Goal: Task Accomplishment & Management: Manage account settings

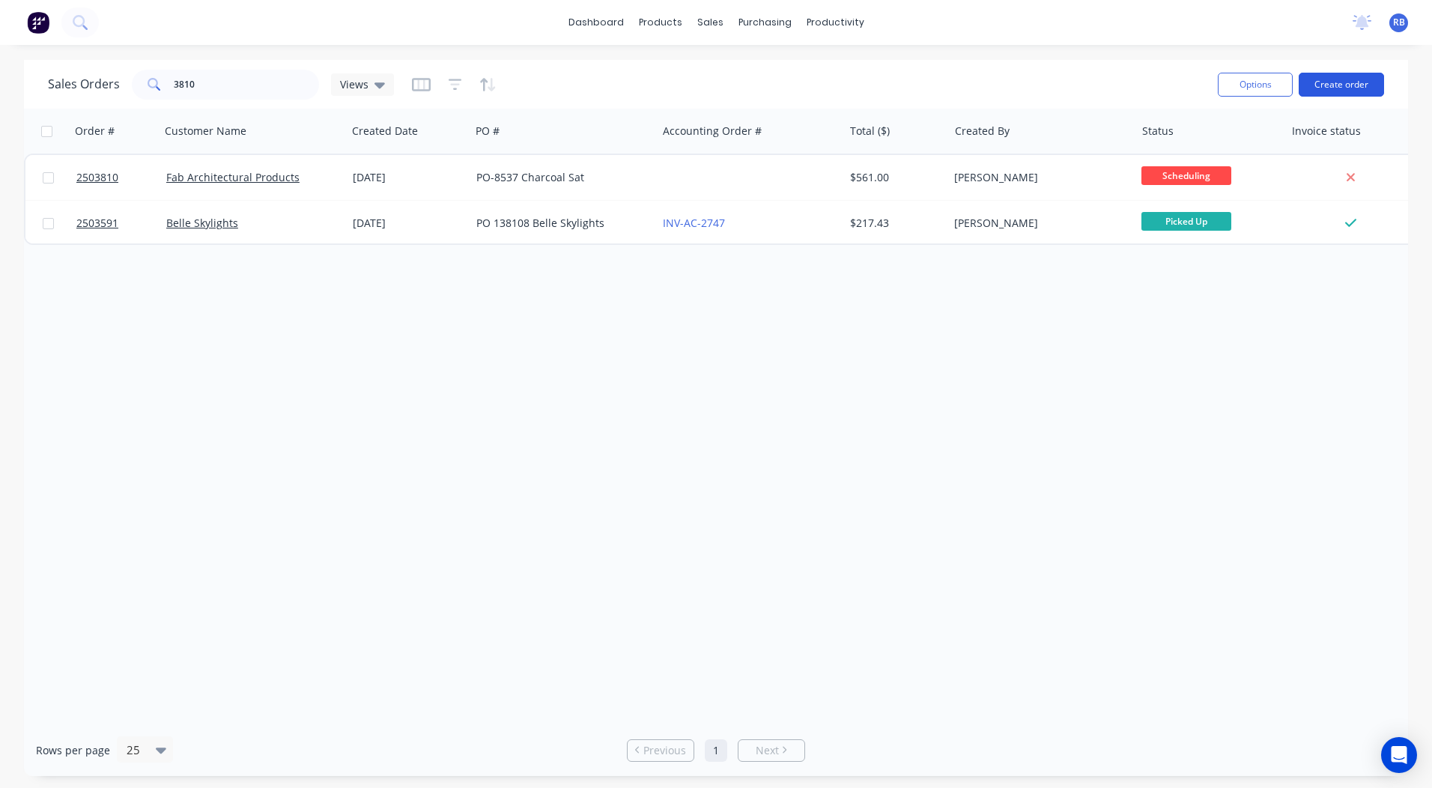
click at [1341, 79] on button "Create order" at bounding box center [1340, 85] width 85 height 24
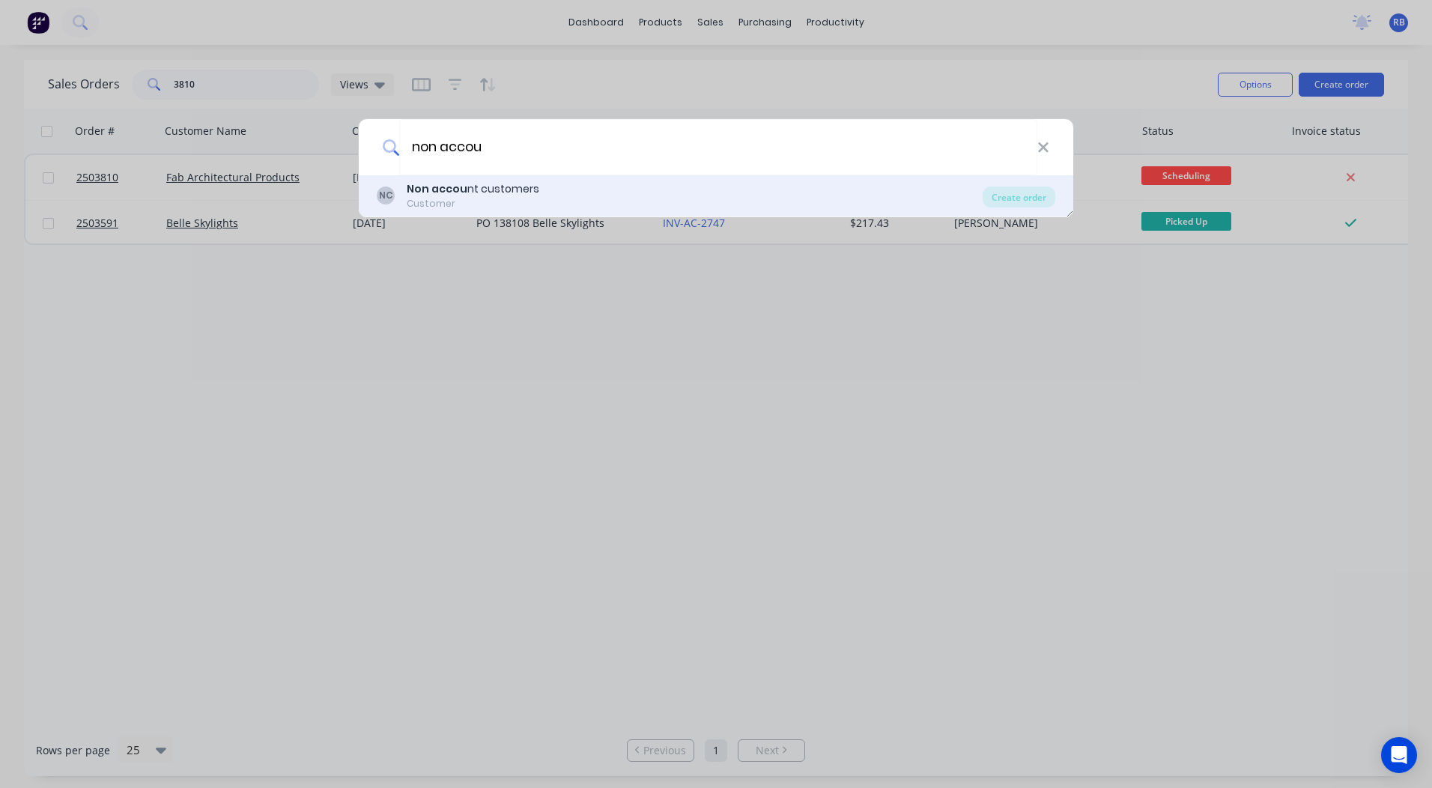
type input "non accou"
click at [402, 191] on div "NC Non accou nt customers Customer" at bounding box center [680, 195] width 606 height 29
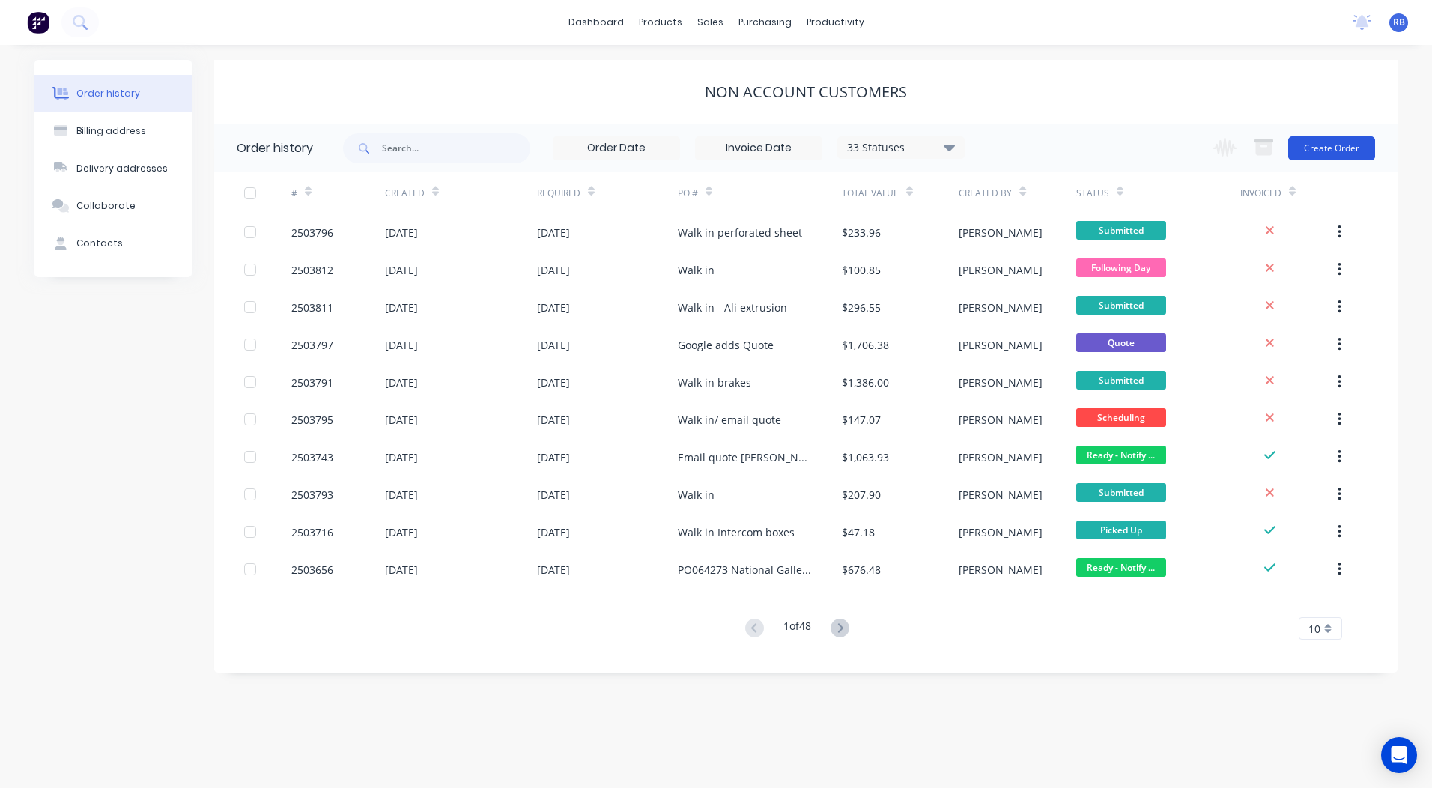
click at [1348, 146] on button "Create Order" at bounding box center [1331, 148] width 87 height 24
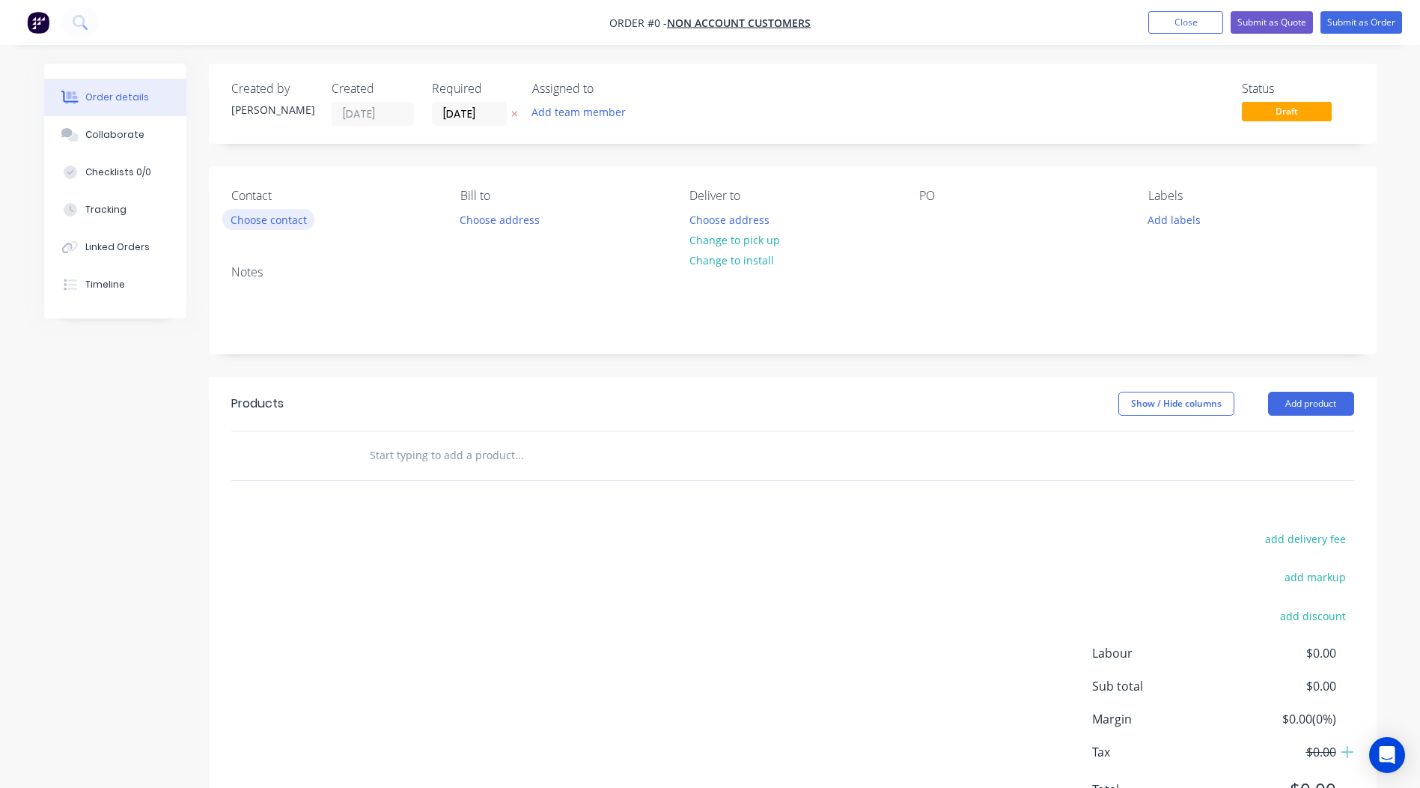
click at [277, 218] on button "Choose contact" at bounding box center [268, 219] width 92 height 20
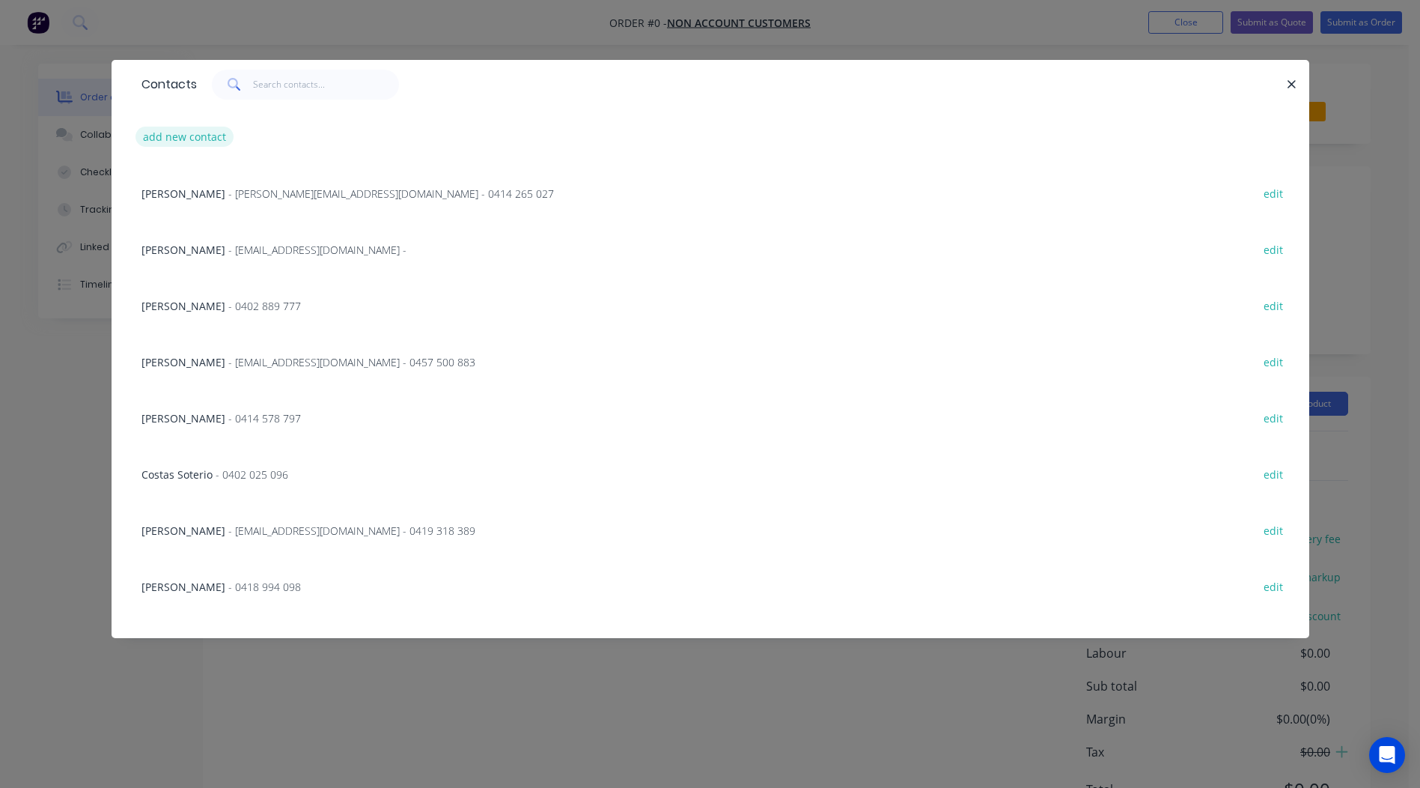
click at [176, 141] on button "add new contact" at bounding box center [185, 137] width 99 height 20
select select "AU"
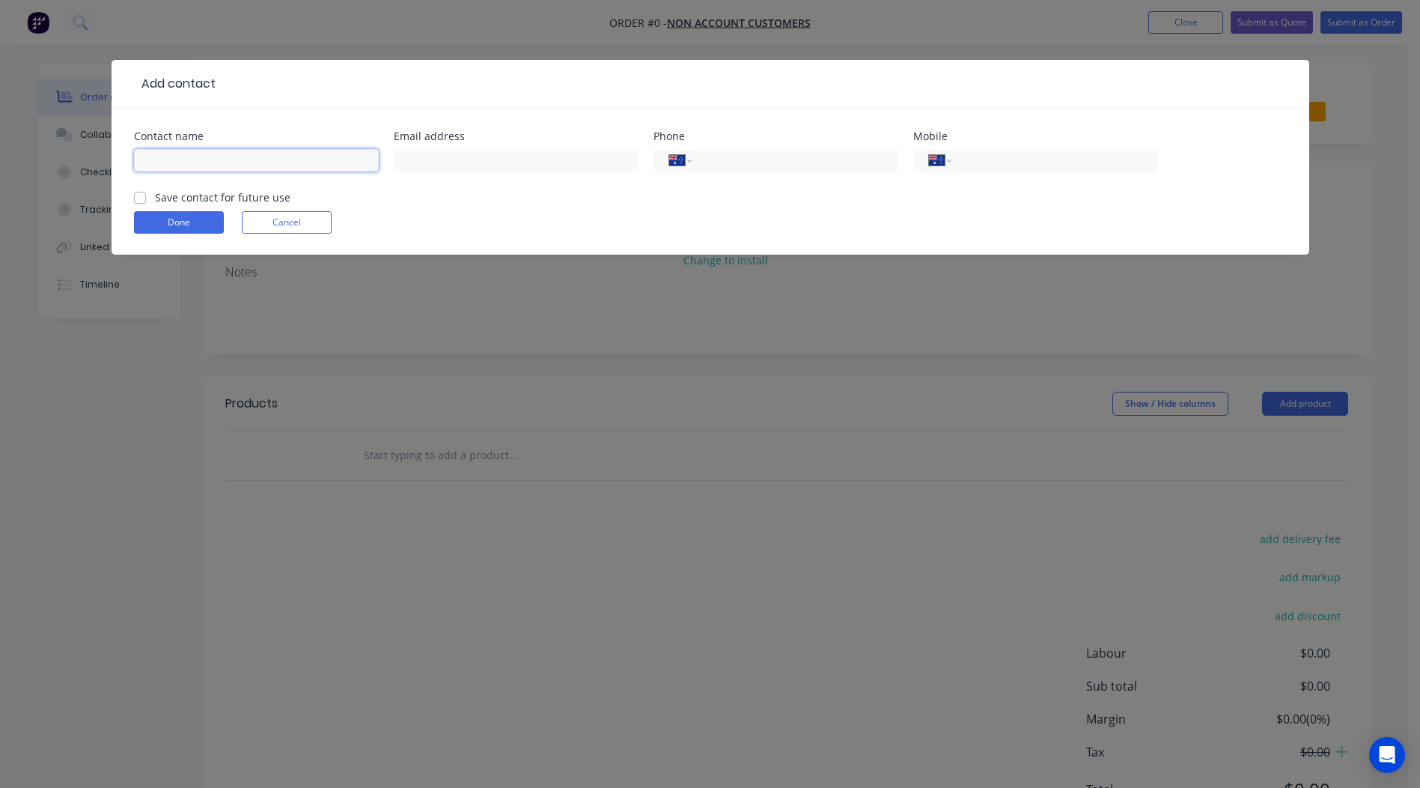
click at [264, 165] on input "text" at bounding box center [256, 160] width 245 height 22
type input "[PERSON_NAME]"
click at [993, 165] on input "tel" at bounding box center [1052, 160] width 180 height 17
type input "0405 157 249"
click at [155, 198] on label "Save contact for future use" at bounding box center [223, 197] width 136 height 16
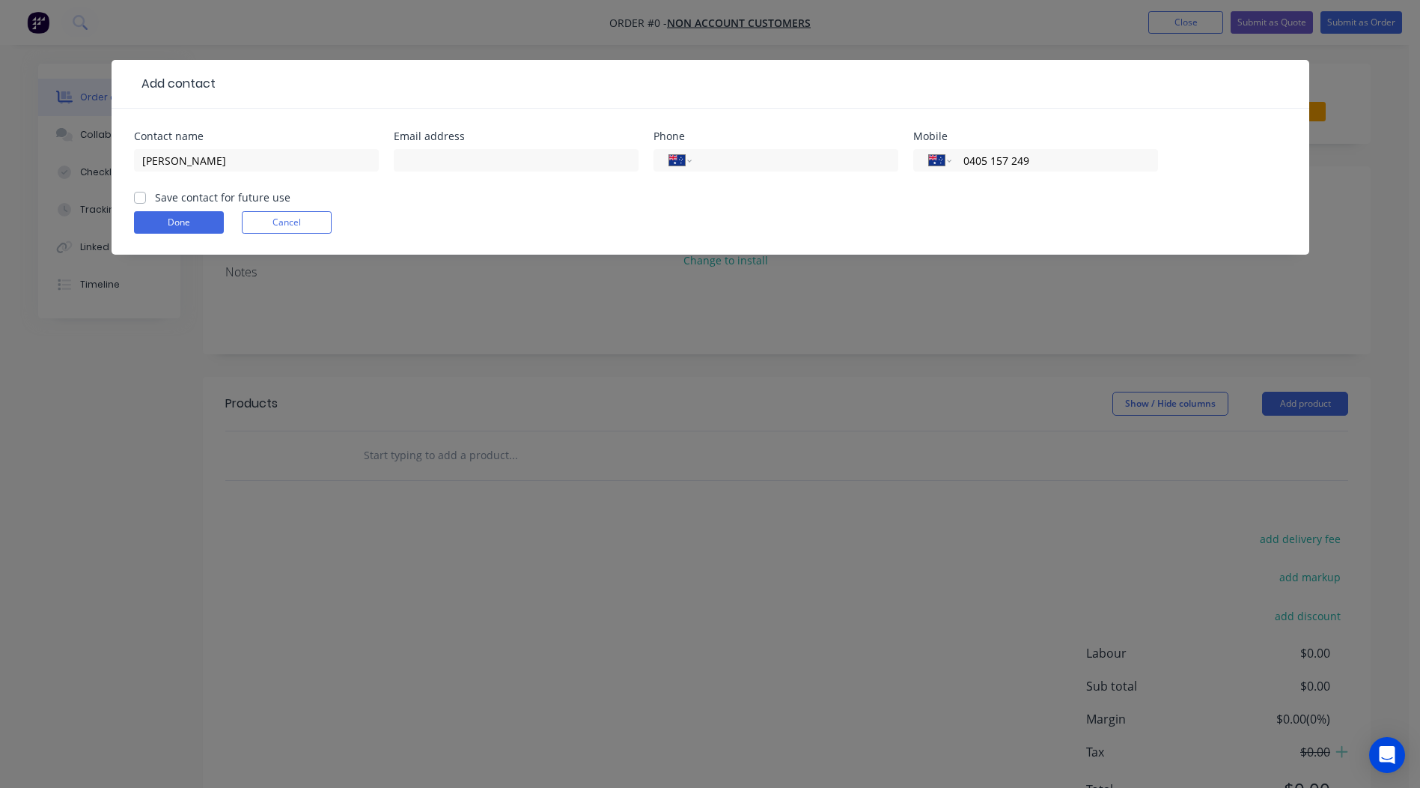
click at [142, 198] on input "Save contact for future use" at bounding box center [140, 196] width 12 height 14
checkbox input "true"
click at [185, 225] on button "Done" at bounding box center [179, 222] width 90 height 22
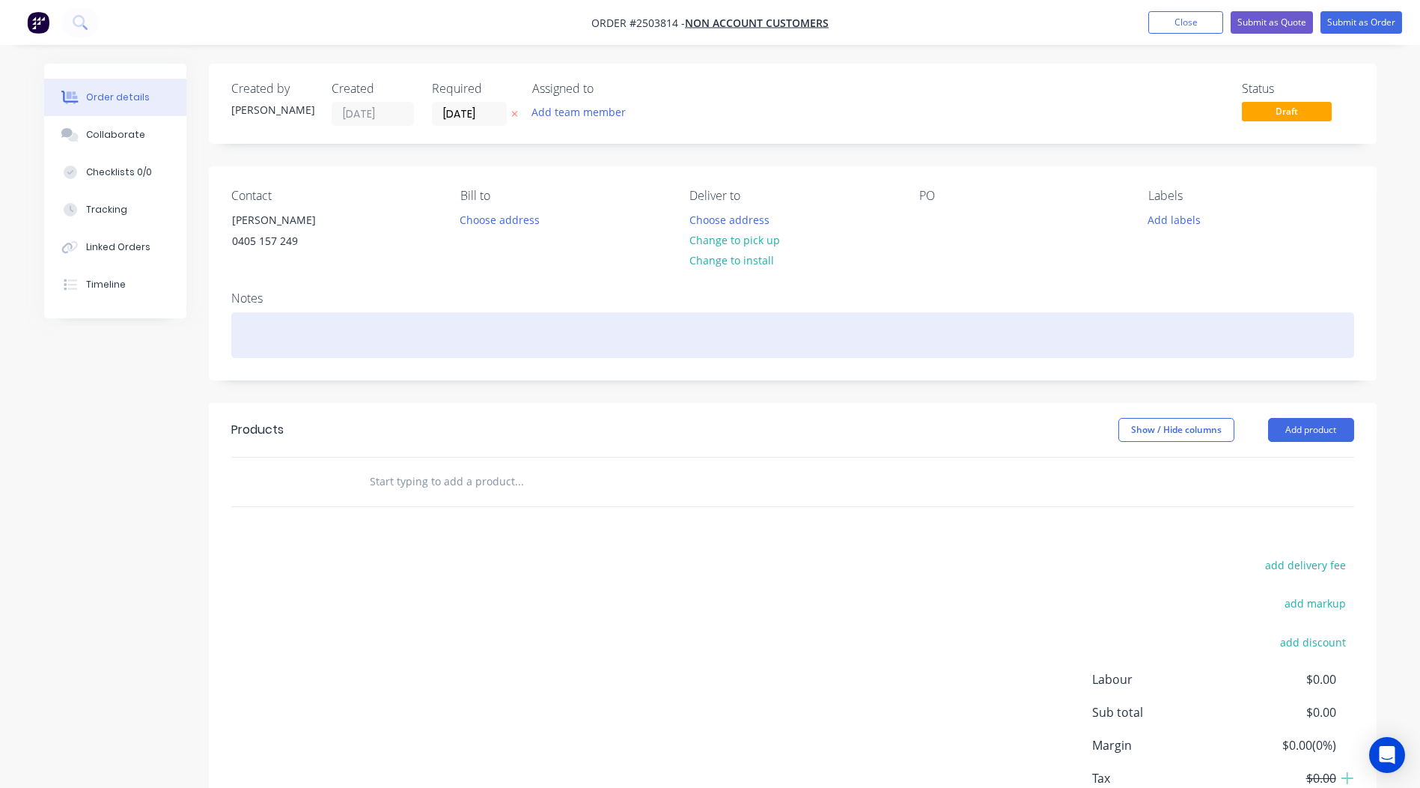
click at [286, 329] on div at bounding box center [792, 335] width 1123 height 46
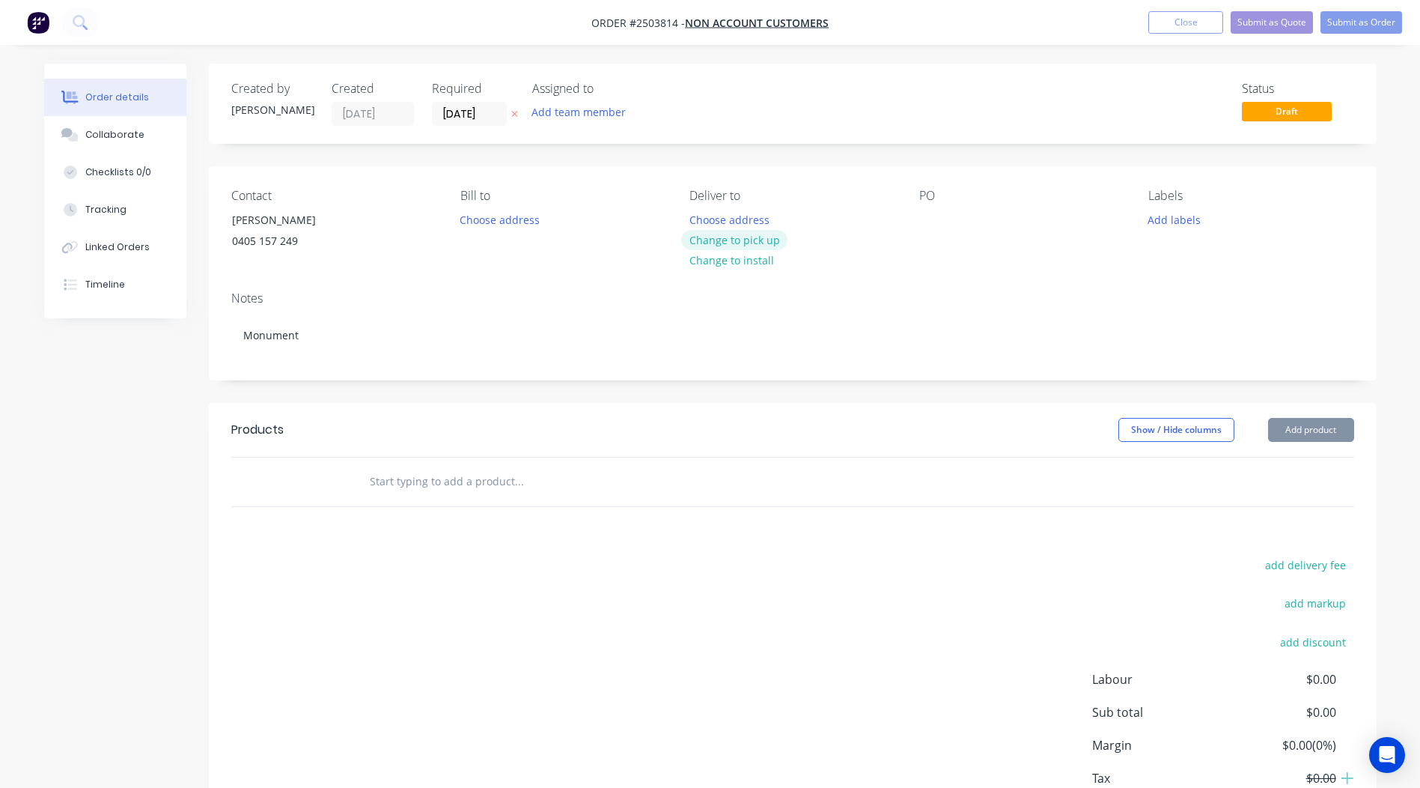
click at [718, 231] on button "Change to pick up" at bounding box center [734, 240] width 106 height 20
click at [937, 225] on div at bounding box center [931, 220] width 24 height 22
click at [1092, 191] on div "PO" at bounding box center [1021, 196] width 205 height 14
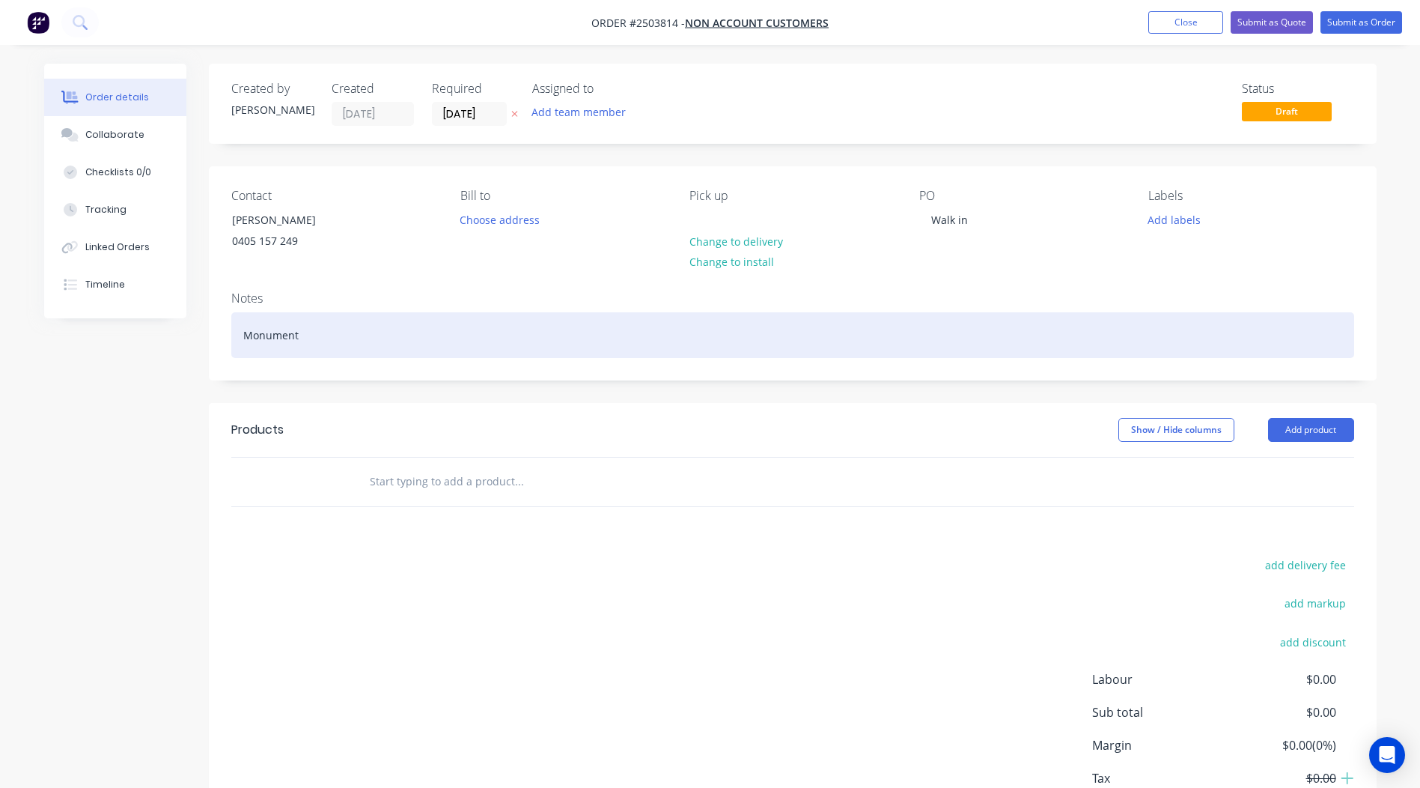
click at [327, 338] on div "Monument" at bounding box center [792, 335] width 1123 height 46
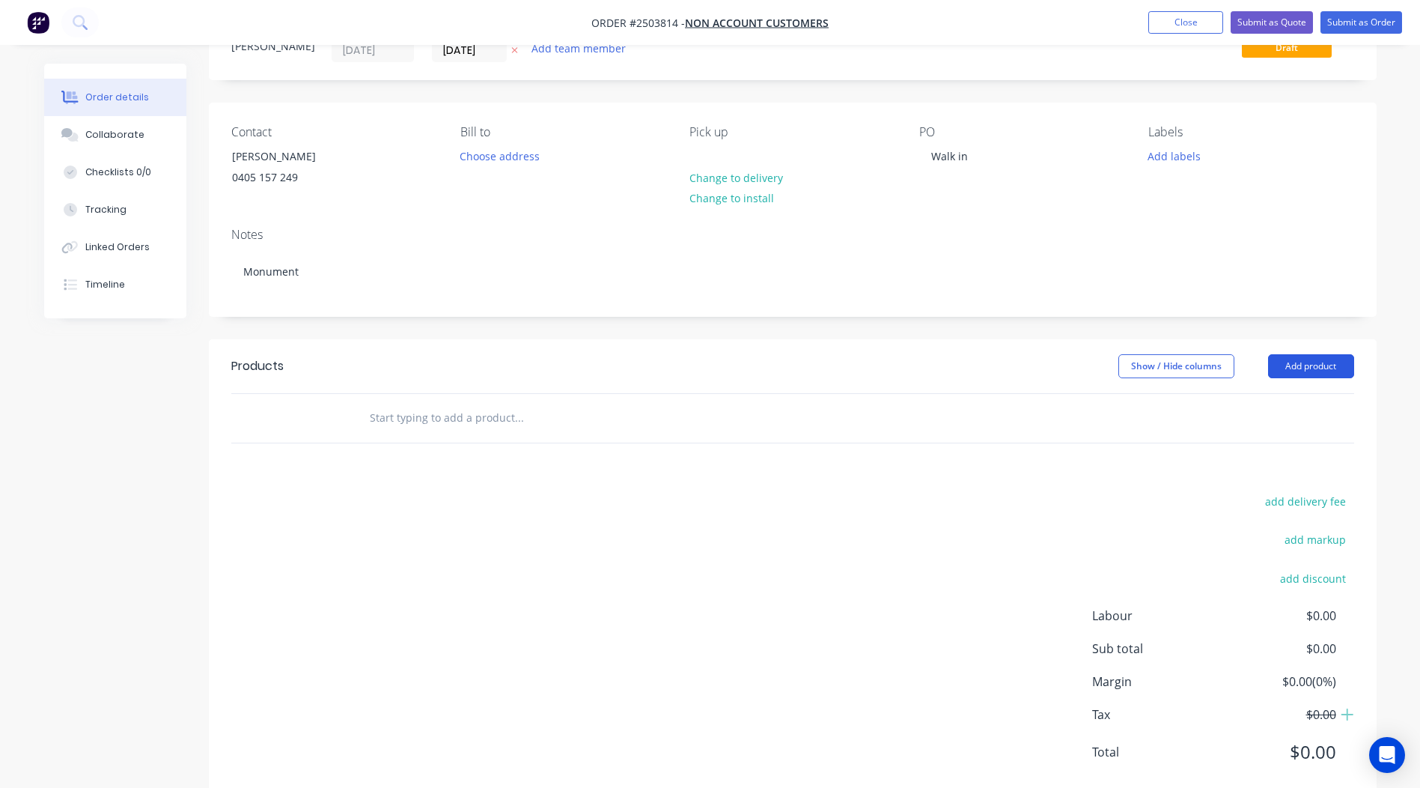
click at [1311, 374] on button "Add product" at bounding box center [1311, 366] width 86 height 24
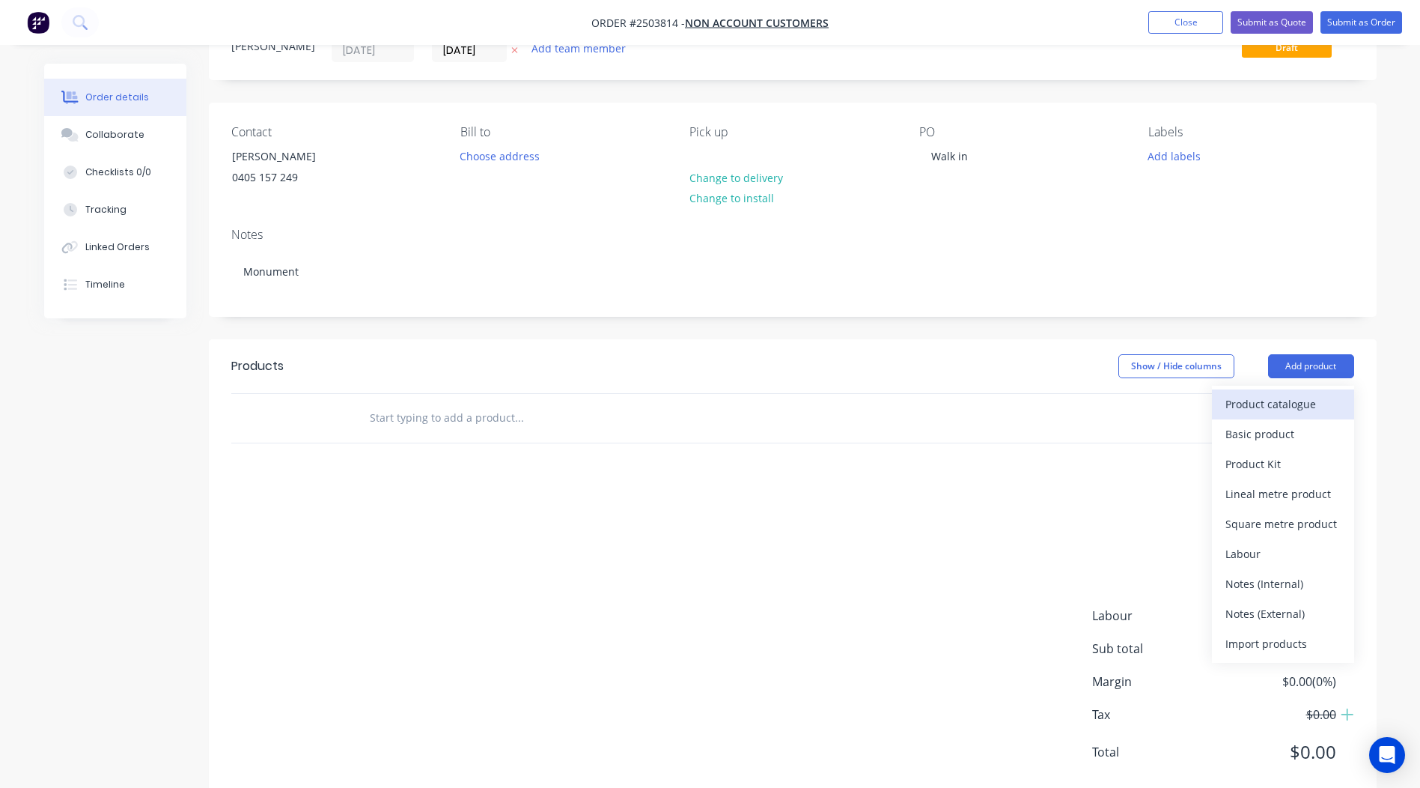
click at [1289, 399] on div "Product catalogue" at bounding box center [1283, 404] width 115 height 22
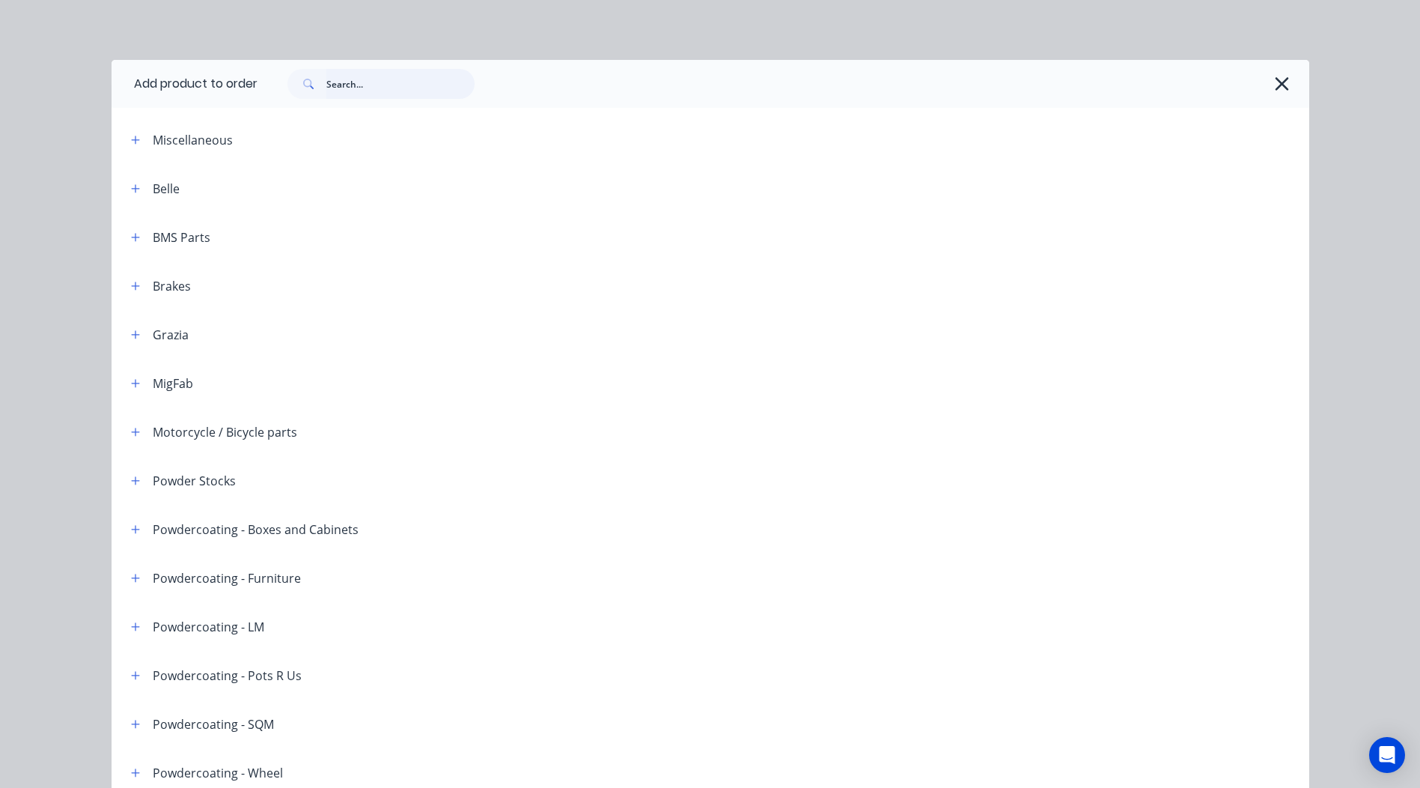
click at [371, 82] on input "text" at bounding box center [400, 84] width 148 height 30
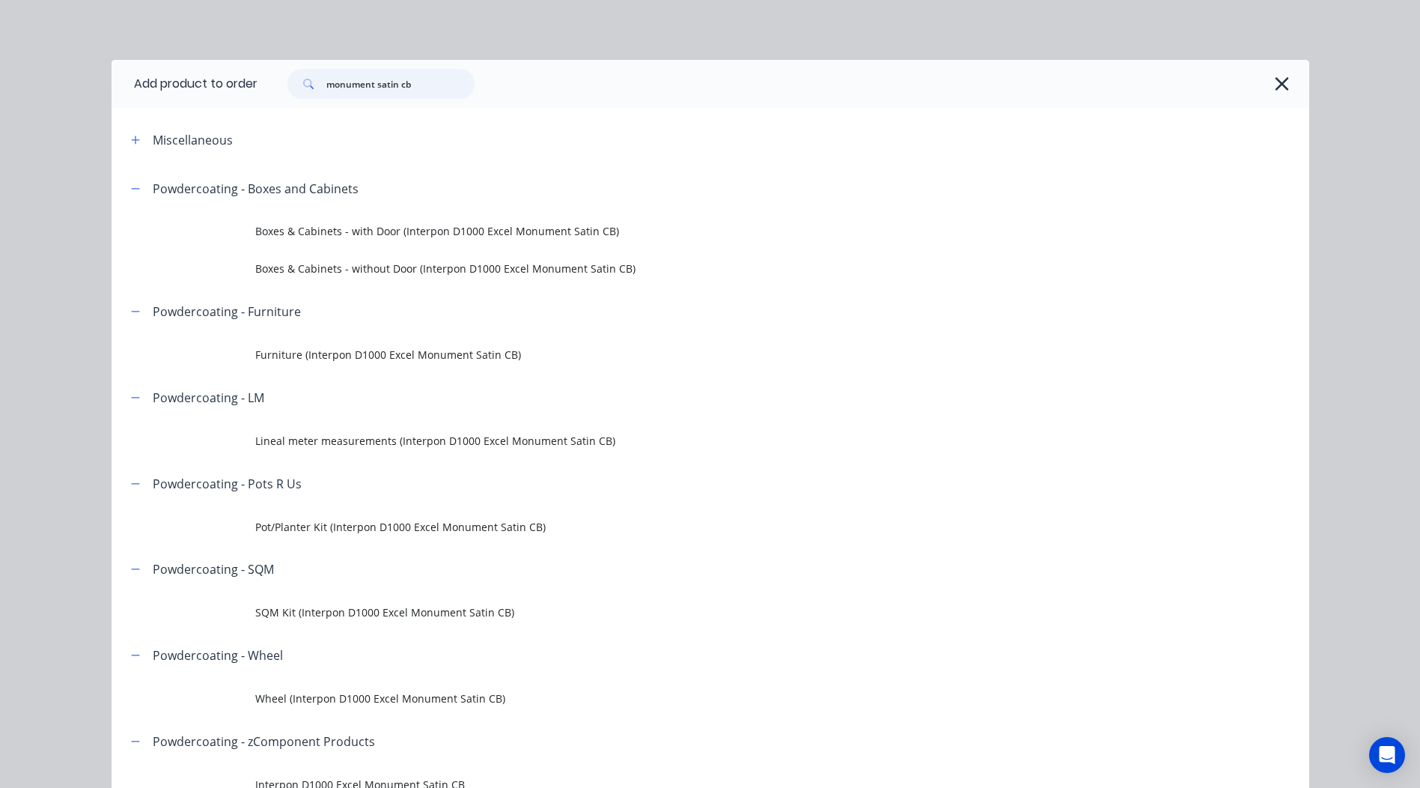
scroll to position [75, 0]
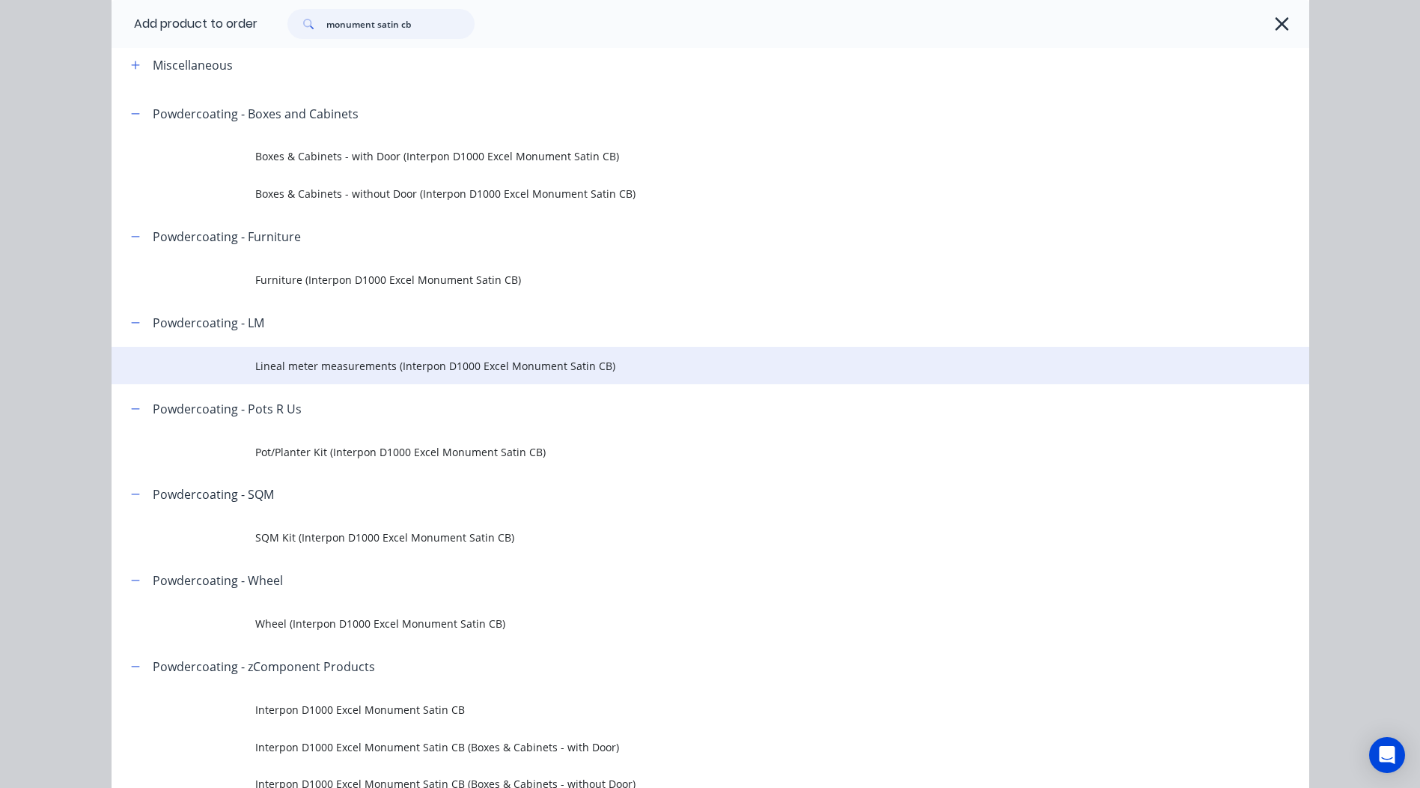
type input "monument satin cb"
click at [320, 365] on span "Lineal meter measurements (Interpon D1000 Excel Monument Satin CB)" at bounding box center [676, 366] width 843 height 16
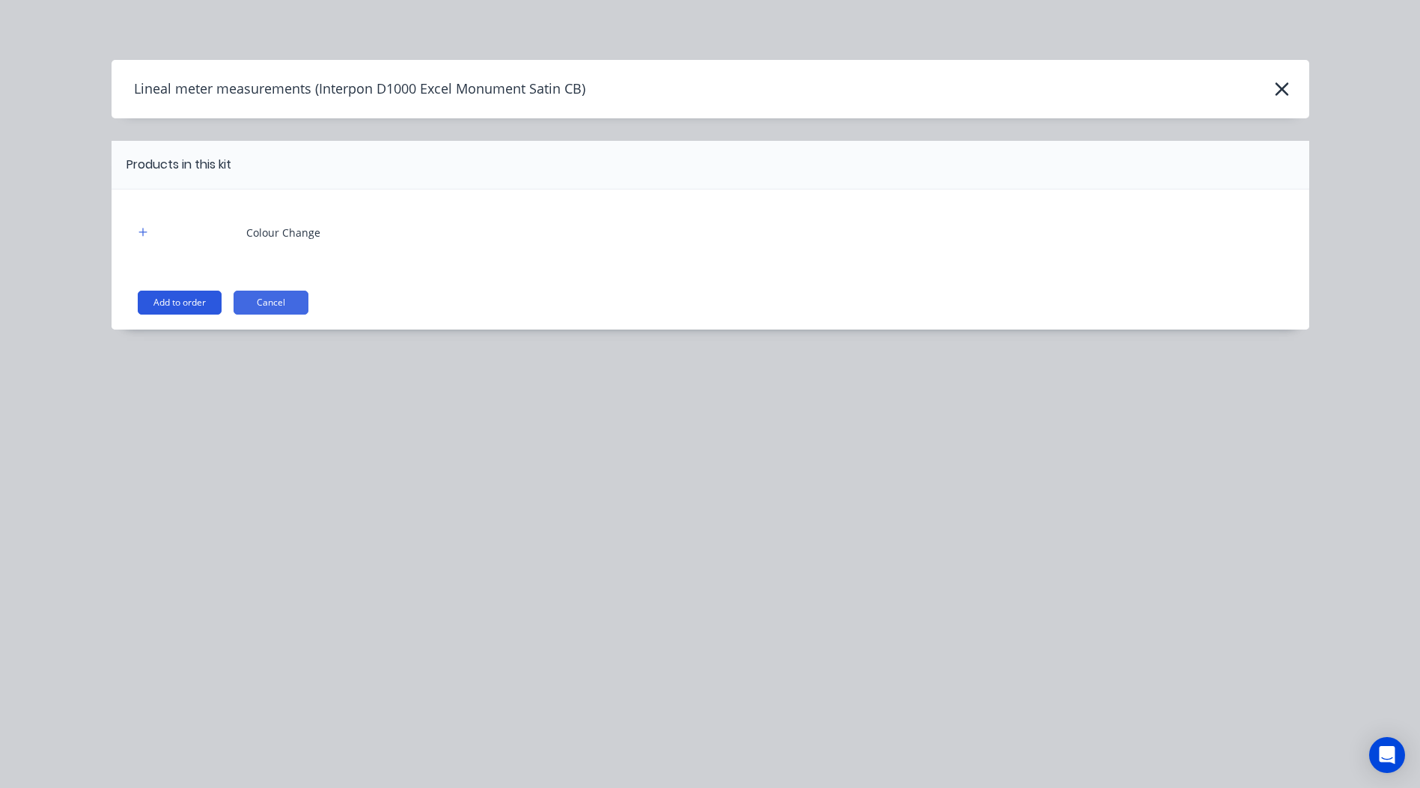
click at [192, 304] on button "Add to order" at bounding box center [180, 303] width 84 height 24
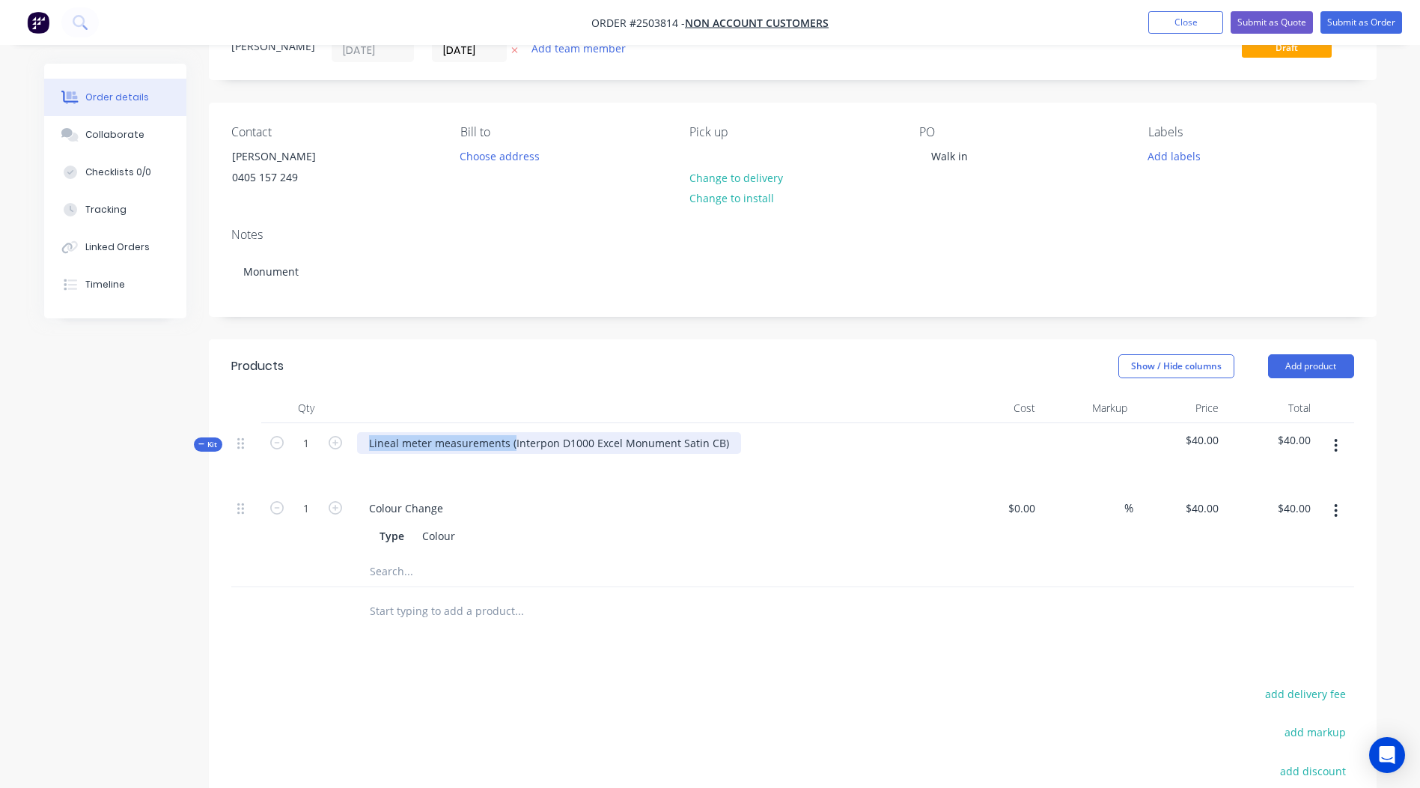
drag, startPoint x: 362, startPoint y: 472, endPoint x: 0, endPoint y: 483, distance: 361.8
click at [0, 483] on html "Order #2503814 - Non account customers Add product Close Submit as Quote Submit…" at bounding box center [710, 476] width 1420 height 1081
click at [583, 443] on div "Interpon D1000 Excel Monument Satin CB)" at bounding box center [475, 443] width 237 height 22
click at [618, 383] on header "Products Show / Hide columns Add product" at bounding box center [793, 366] width 1168 height 54
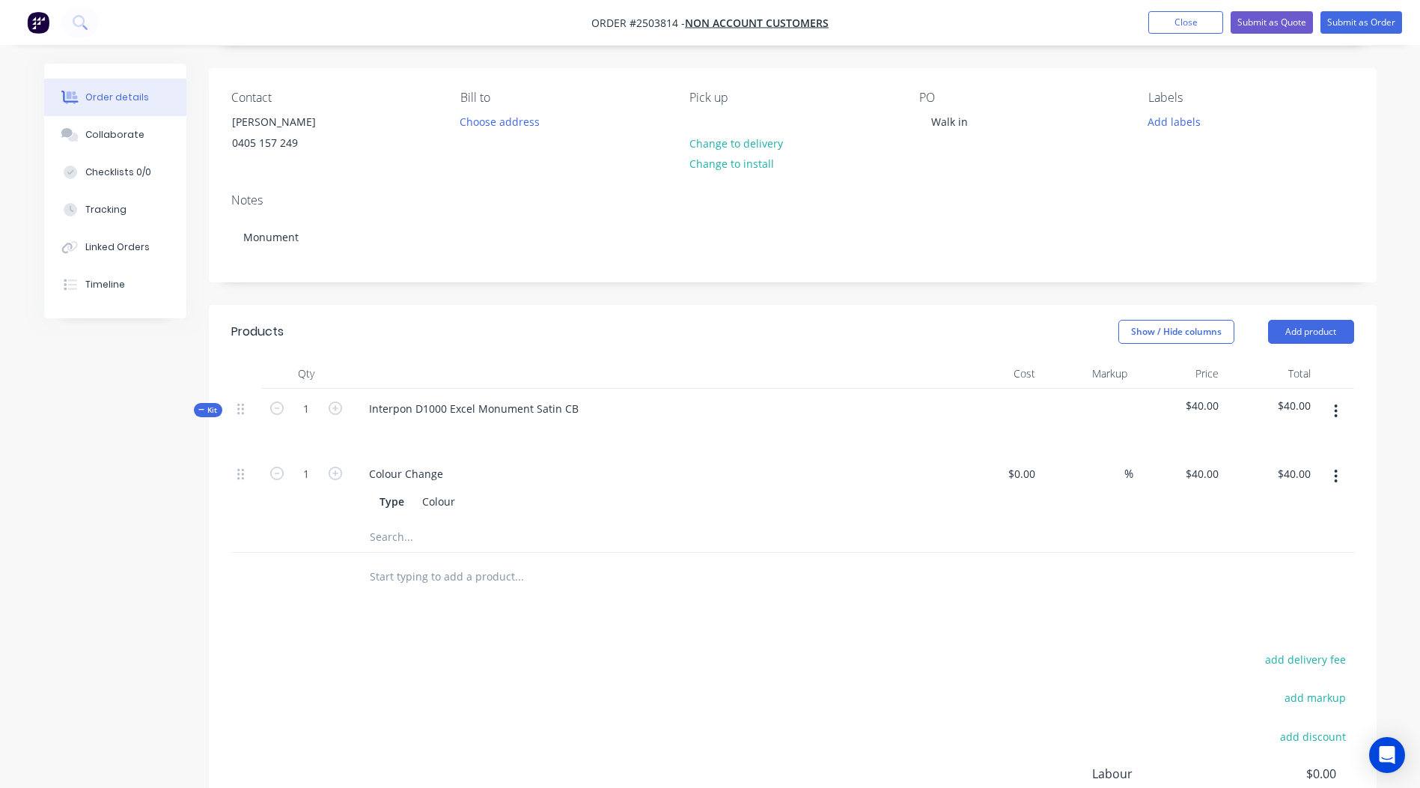
click at [1340, 407] on button "button" at bounding box center [1336, 411] width 35 height 27
click at [1297, 440] on div "Add product to kit" at bounding box center [1283, 451] width 115 height 22
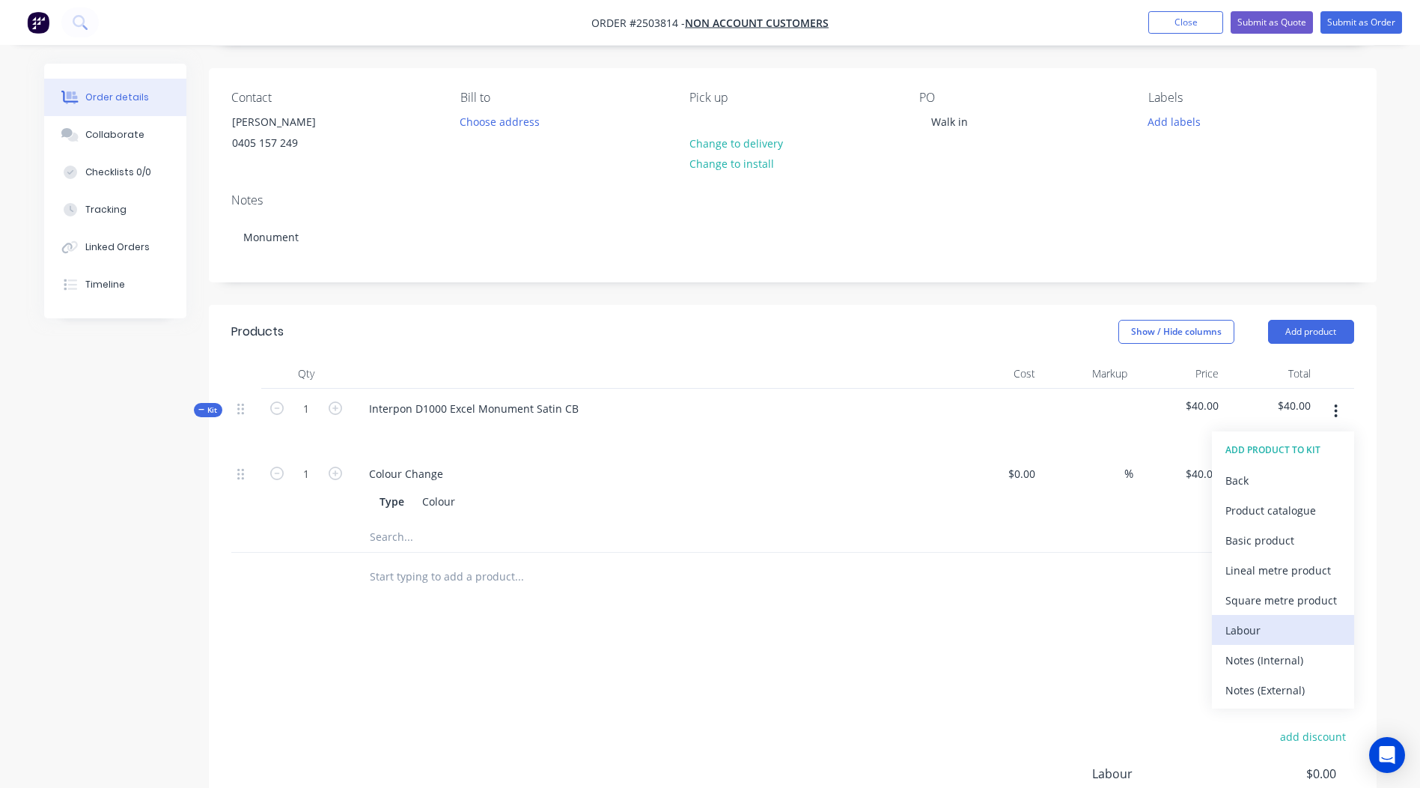
click at [1275, 624] on div "Labour" at bounding box center [1283, 630] width 115 height 22
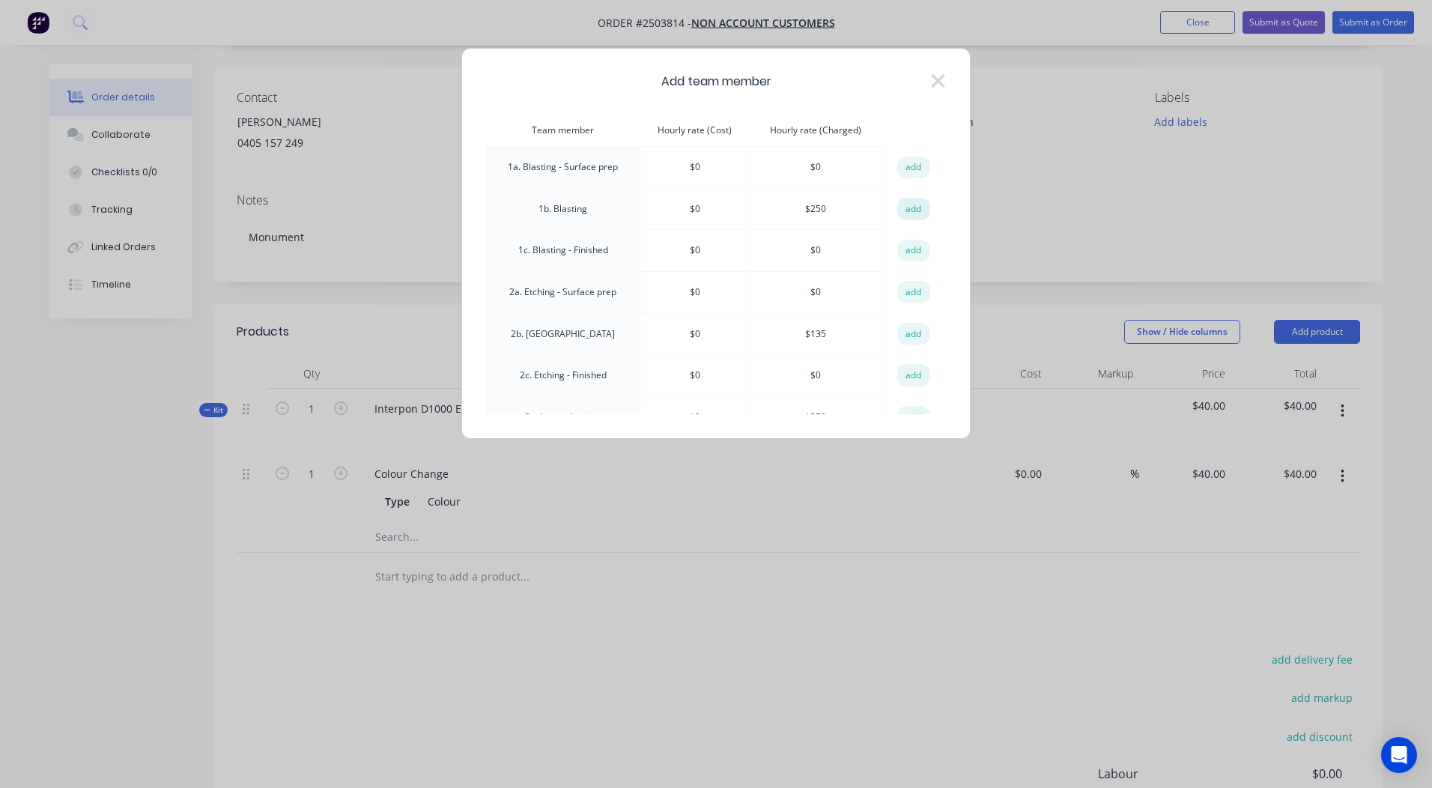
click at [898, 215] on button "add" at bounding box center [913, 209] width 33 height 22
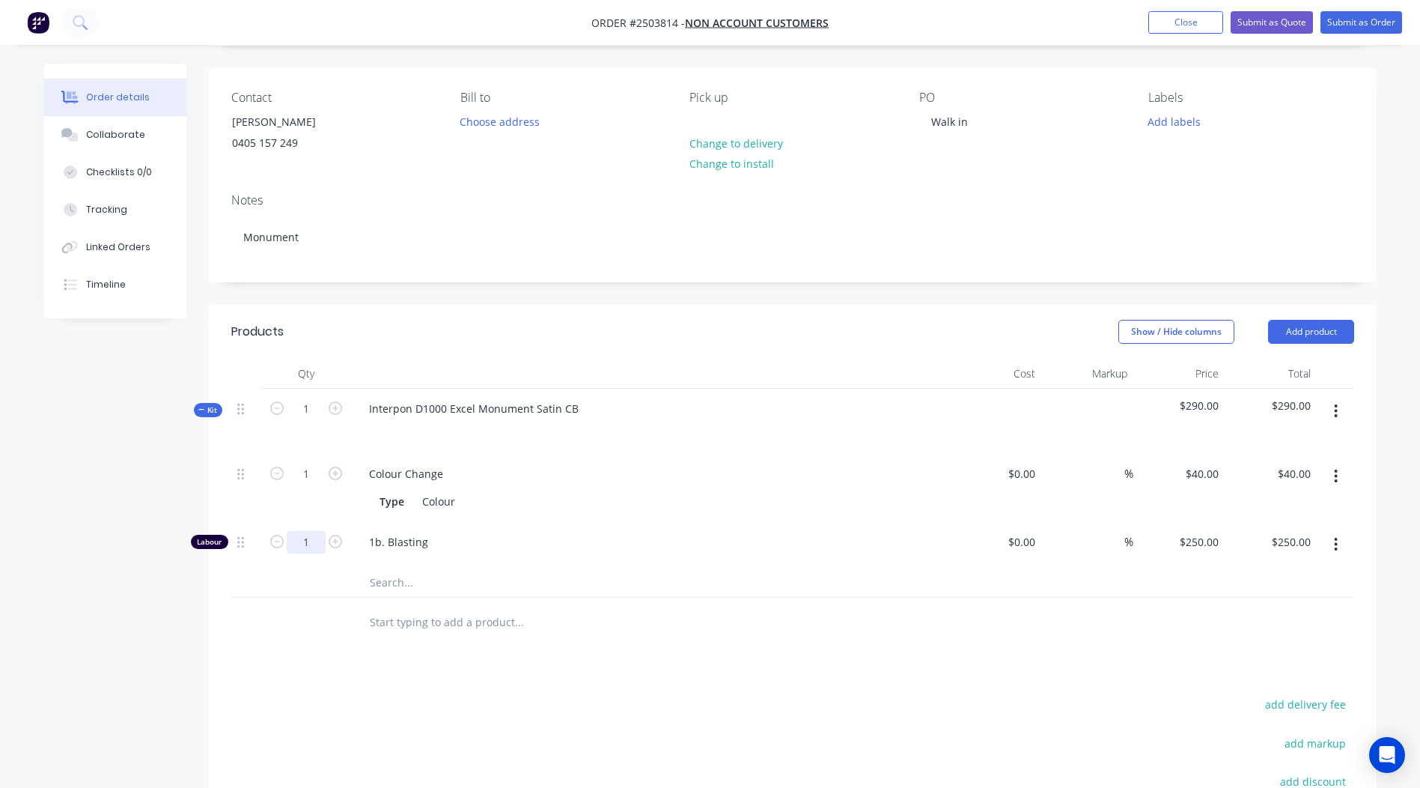
click at [308, 485] on input "1" at bounding box center [306, 474] width 39 height 22
type input "0.1667"
type input "$41.68"
click at [871, 691] on div "Products Show / Hide columns Add product Qty Cost Markup Price Total Kit 1 Inte…" at bounding box center [793, 656] width 1168 height 702
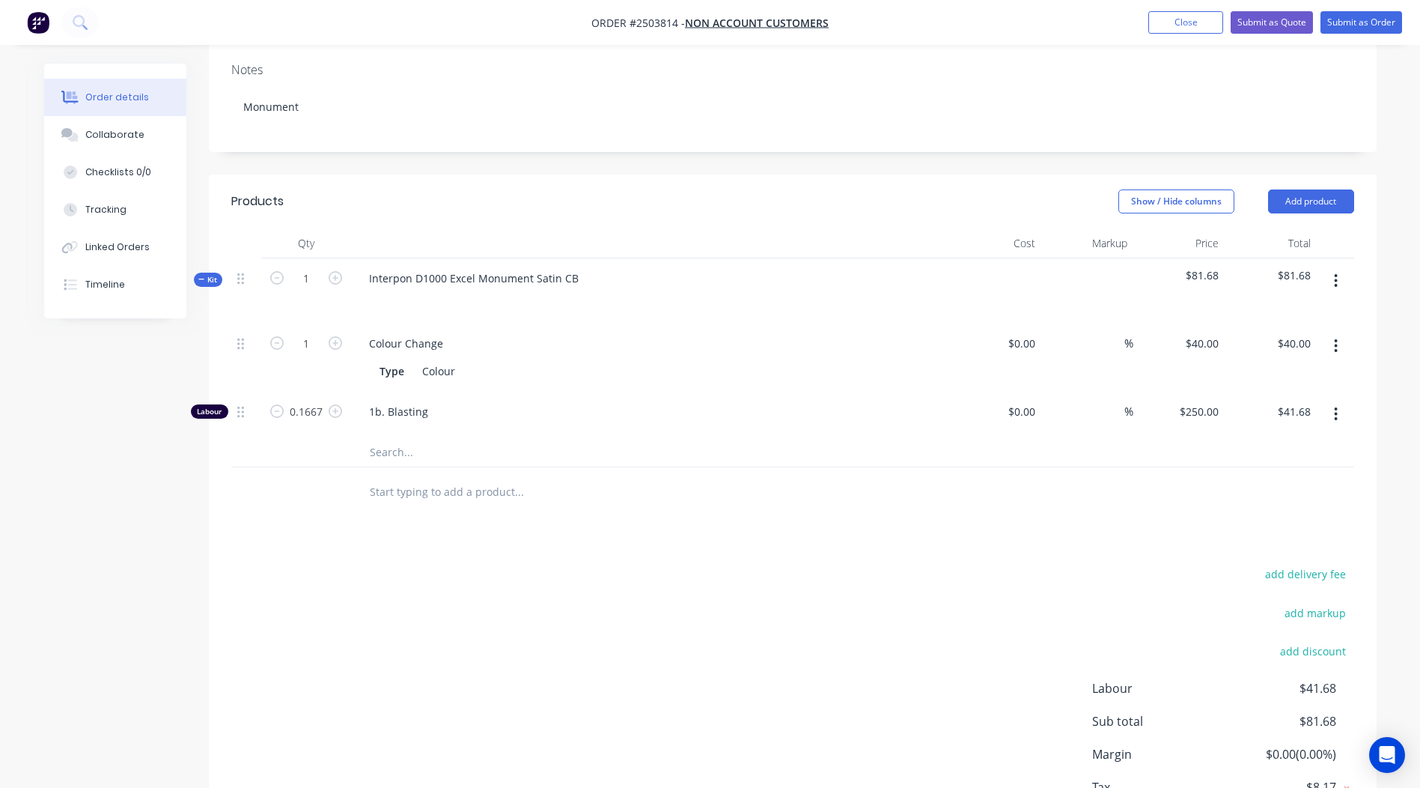
scroll to position [213, 0]
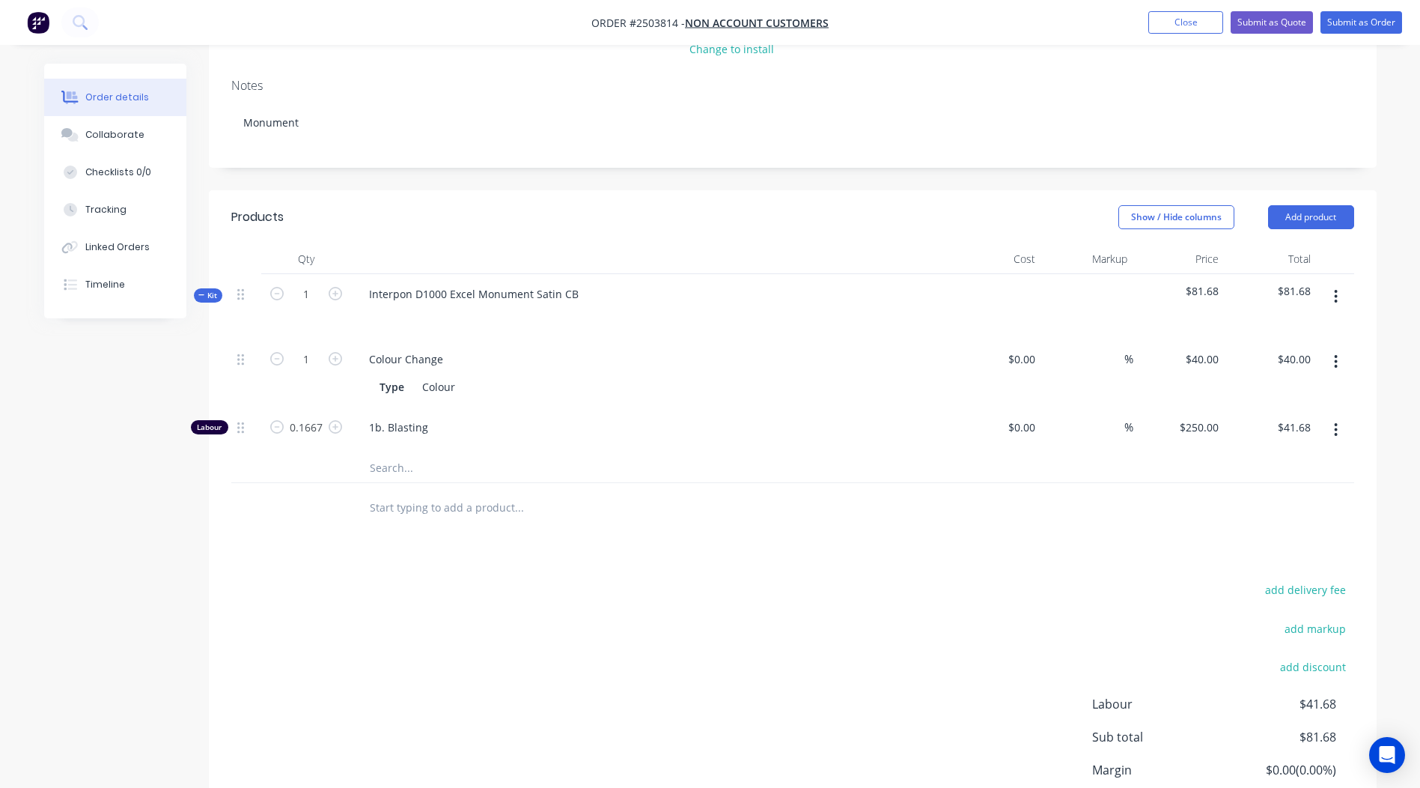
click at [1331, 287] on button "button" at bounding box center [1336, 296] width 35 height 27
click at [1285, 332] on div "Add product to kit" at bounding box center [1283, 336] width 115 height 22
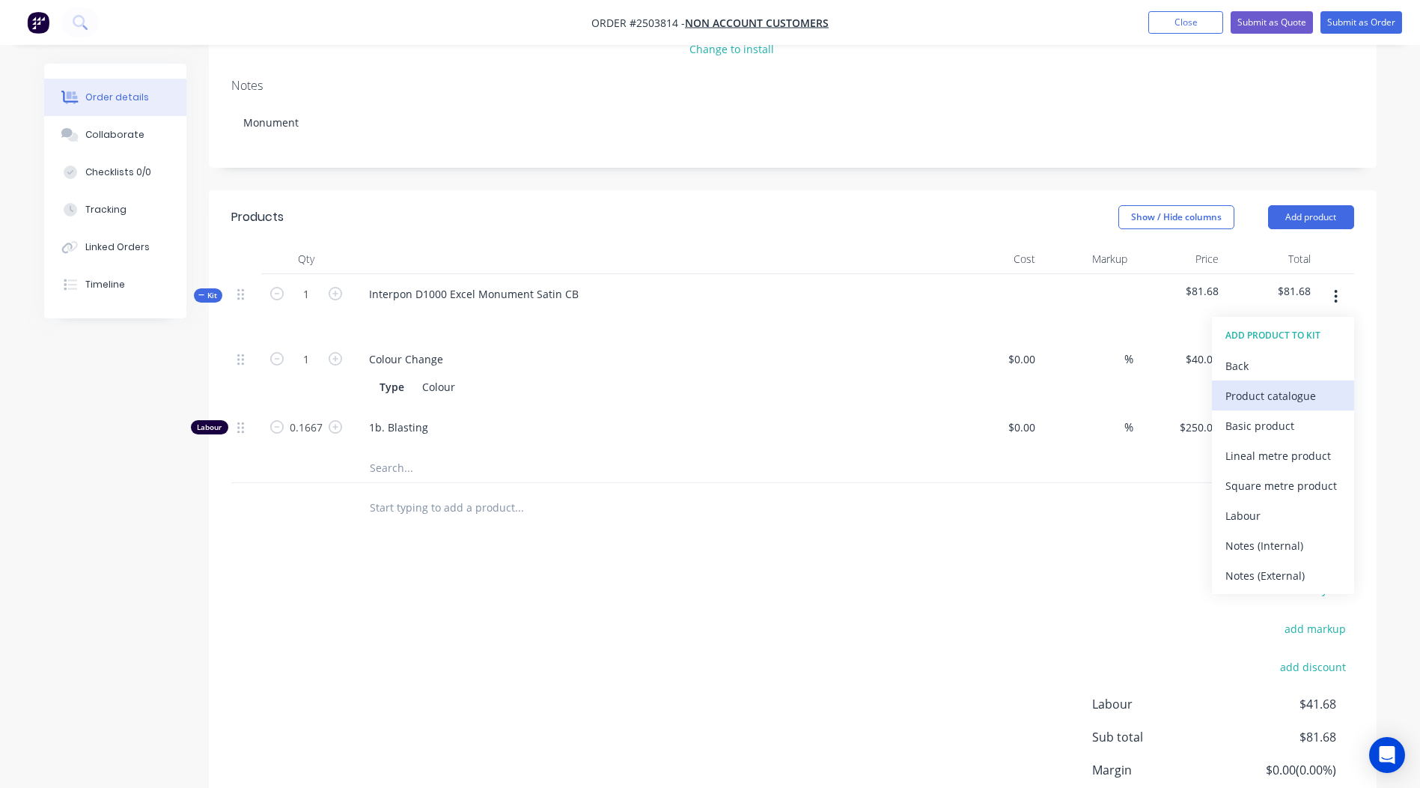
click at [1268, 403] on div "Product catalogue" at bounding box center [1283, 396] width 115 height 22
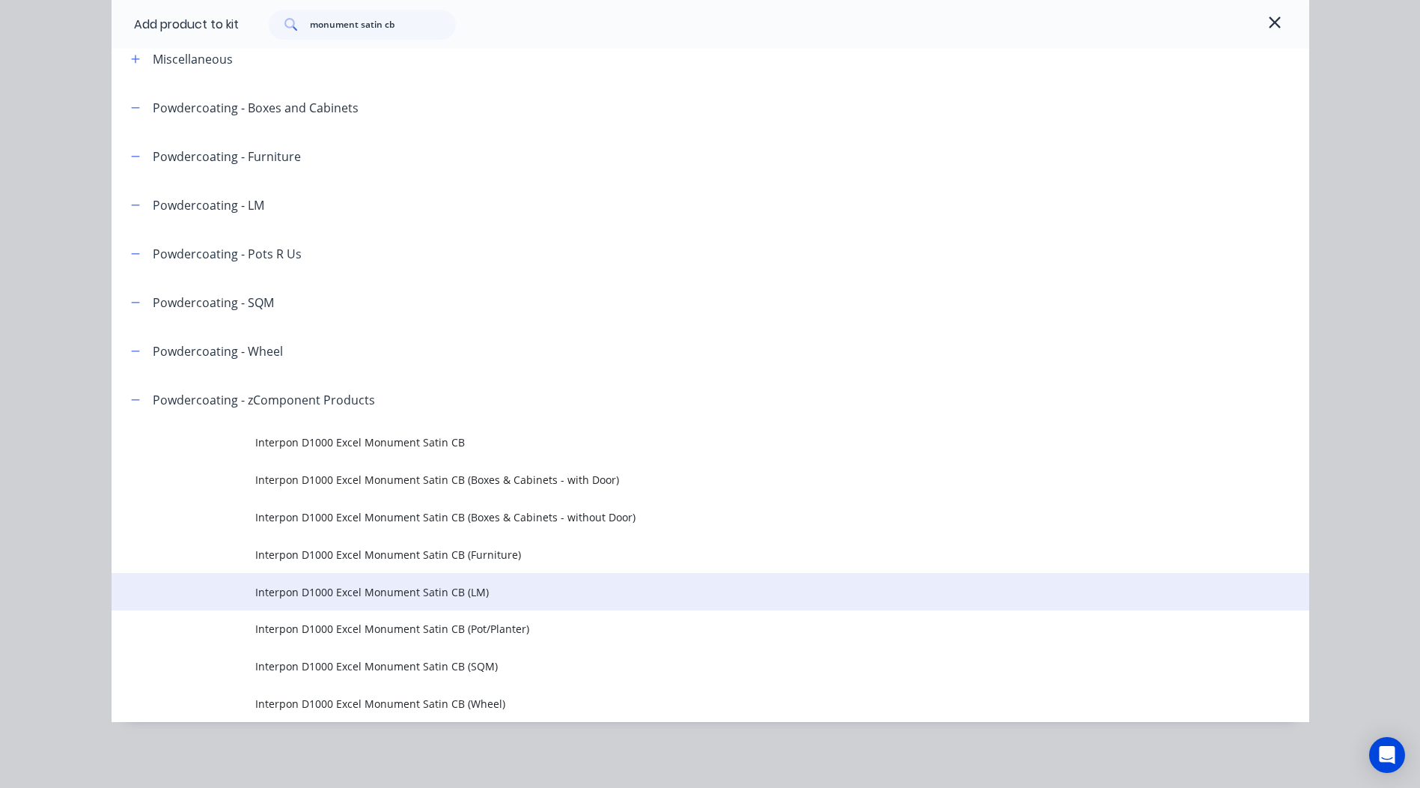
scroll to position [288, 0]
click at [499, 595] on span "Interpon D1000 Excel Monument Satin CB (LM)" at bounding box center [676, 592] width 843 height 16
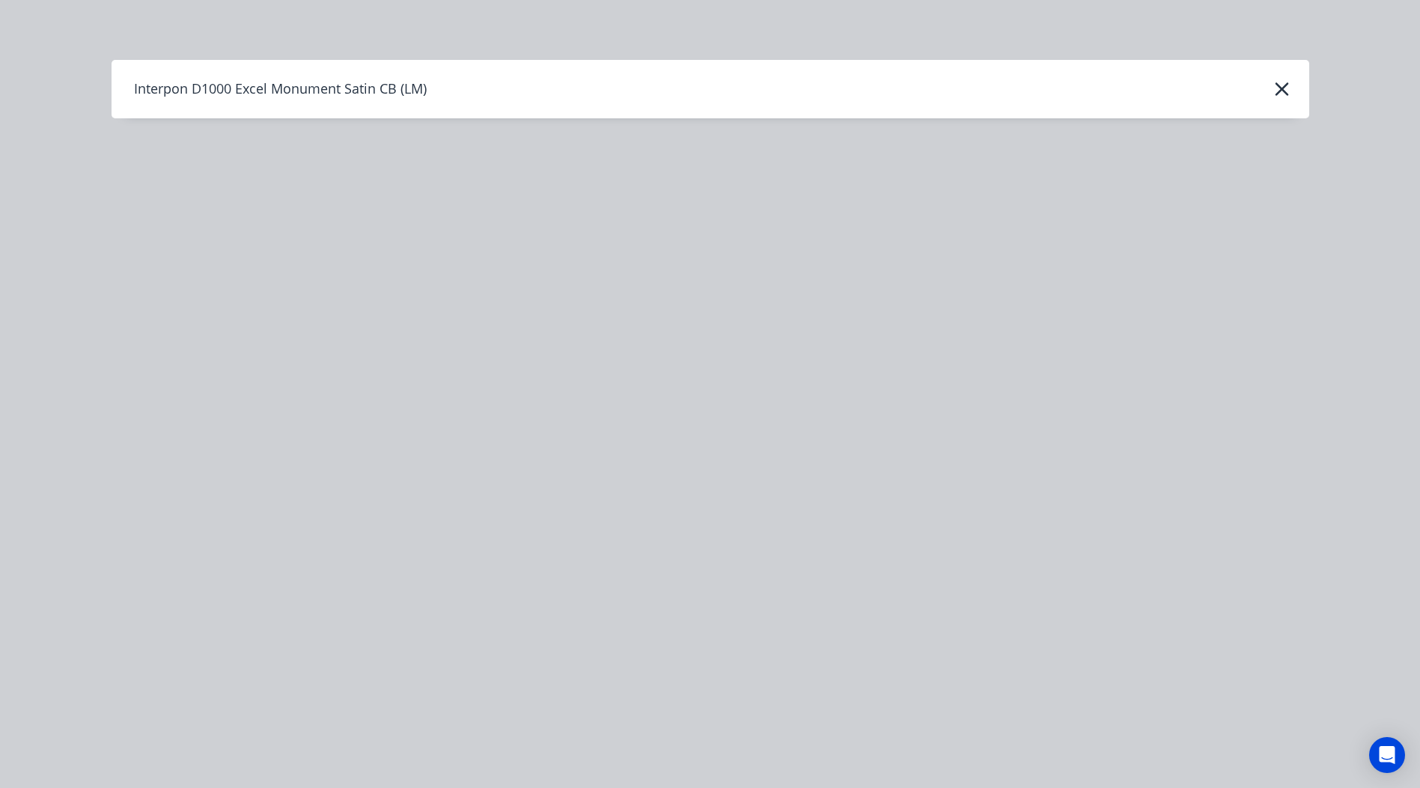
scroll to position [0, 0]
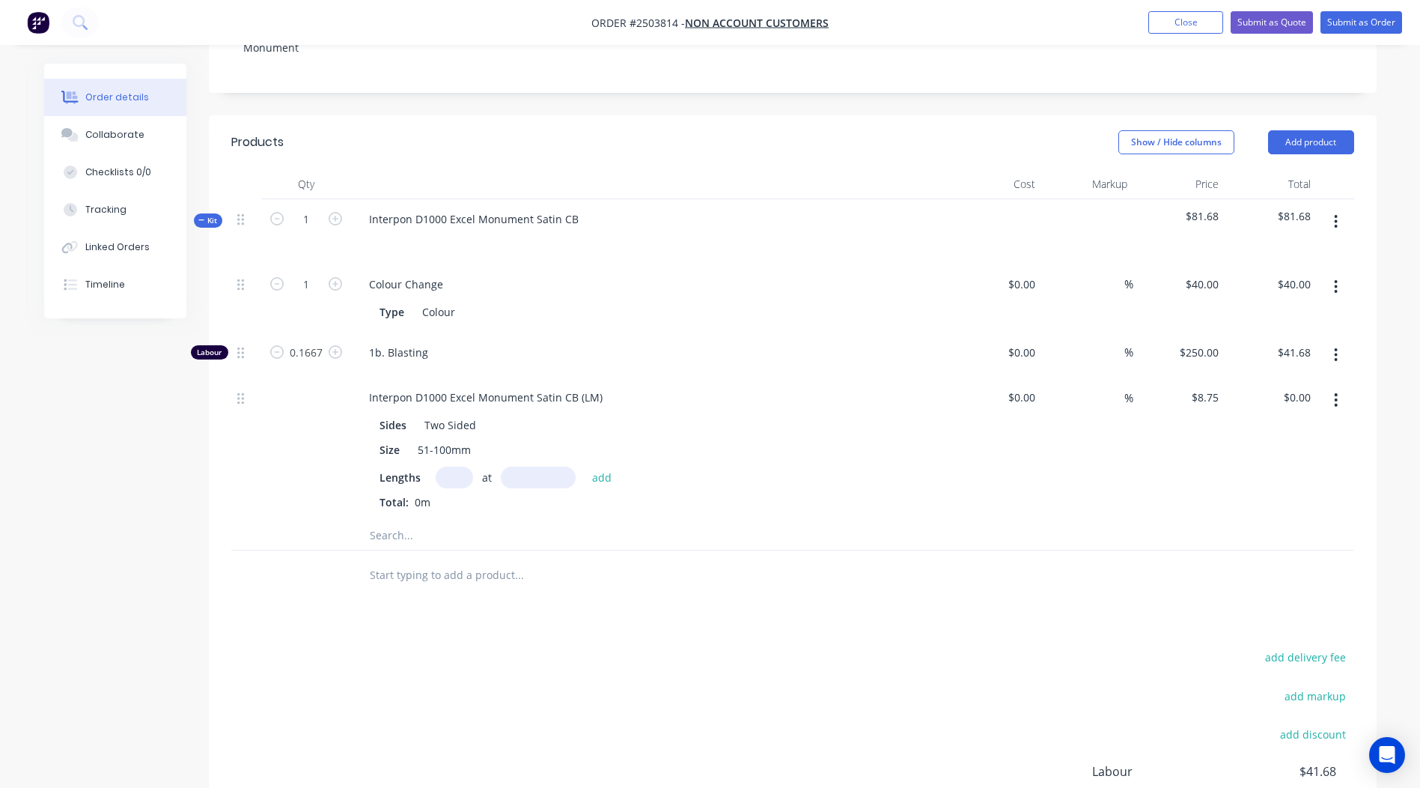
click at [446, 472] on input "text" at bounding box center [454, 477] width 37 height 22
type input "1"
click at [532, 472] on input "text" at bounding box center [538, 477] width 75 height 22
type input "2400"
click at [585, 467] on button "add" at bounding box center [602, 477] width 35 height 20
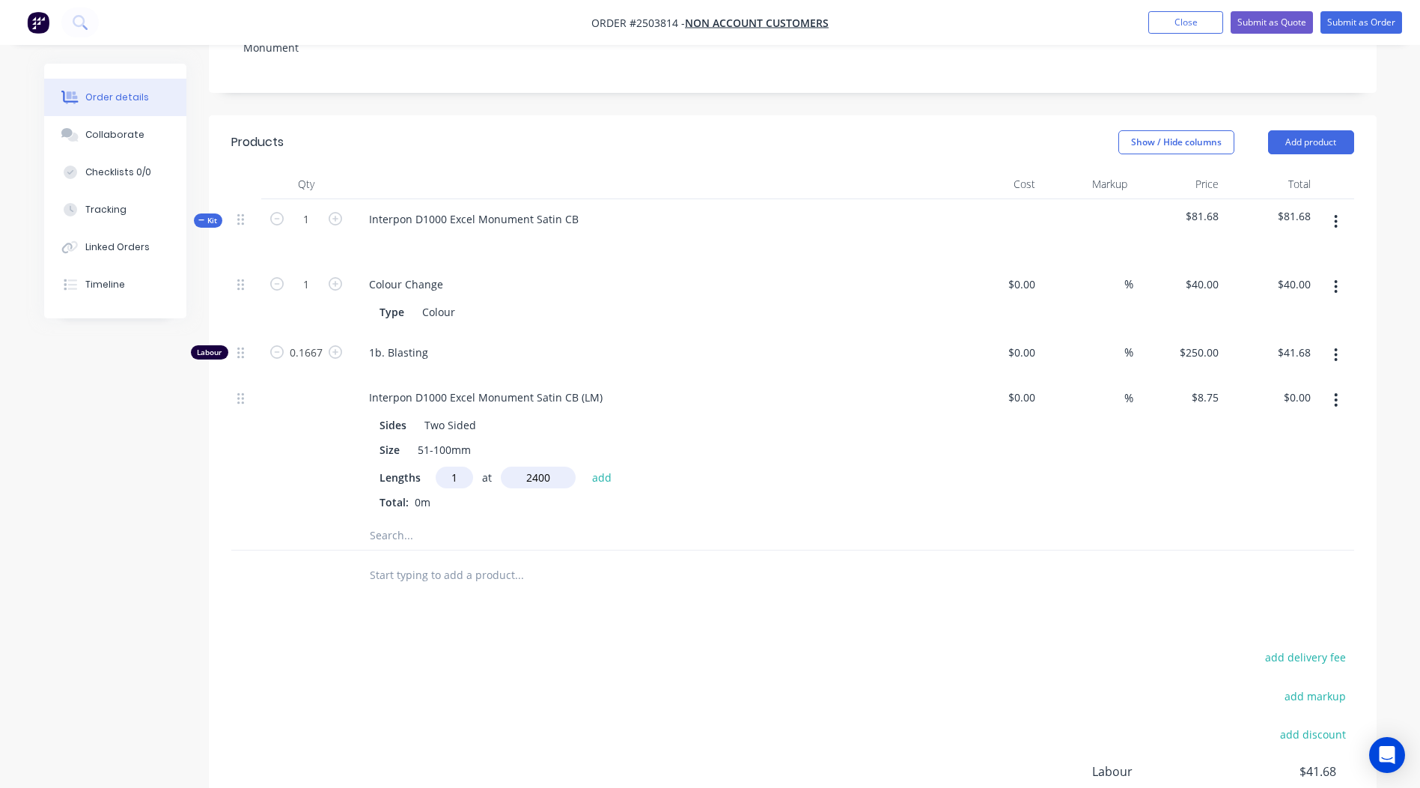
type input "$21.00"
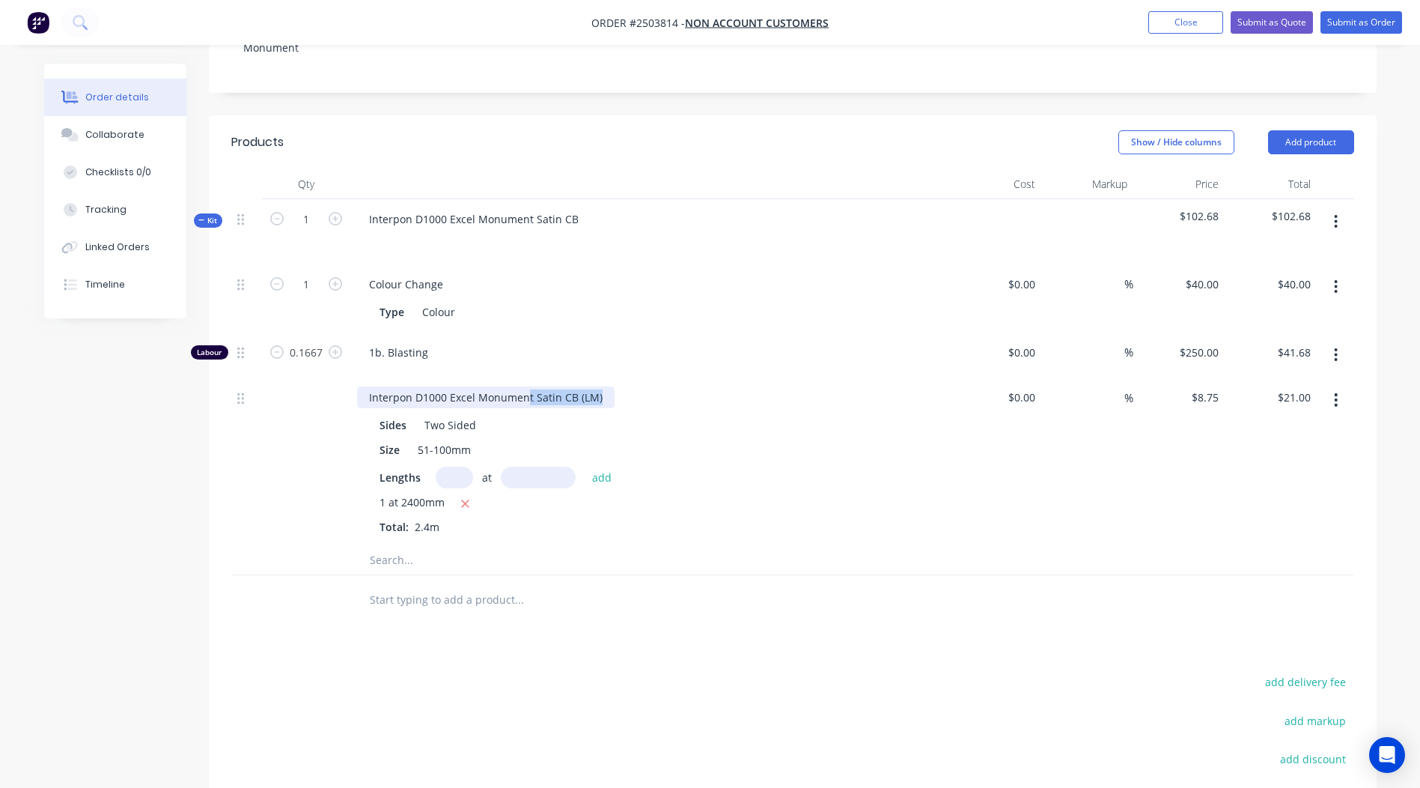
drag, startPoint x: 153, startPoint y: 481, endPoint x: -3, endPoint y: 486, distance: 156.6
click at [0, 486] on html "Order #2503814 - Non account customers Add product Close Submit as Quote Submit…" at bounding box center [710, 358] width 1420 height 1293
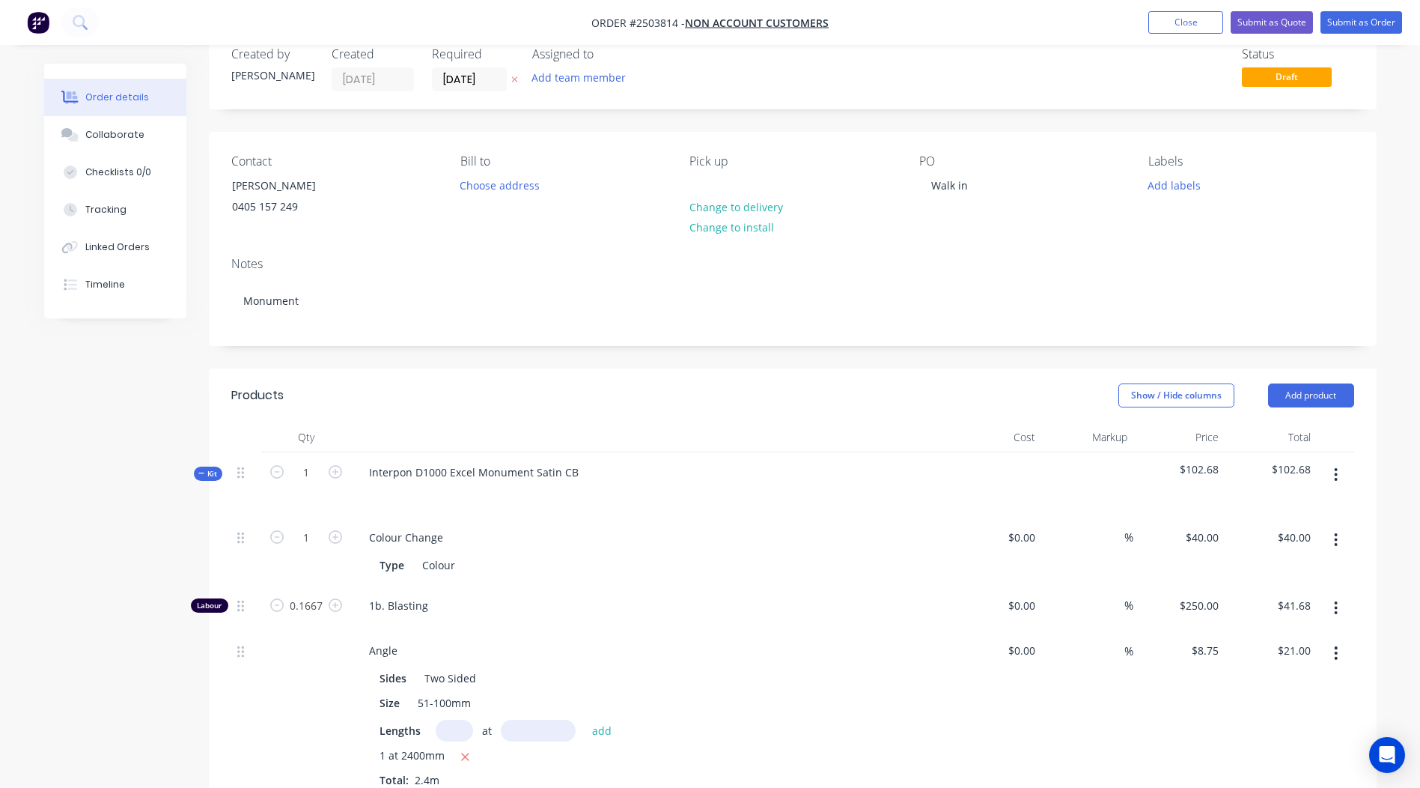
scroll to position [33, 0]
click at [1346, 29] on button "Submit as Order" at bounding box center [1362, 22] width 82 height 22
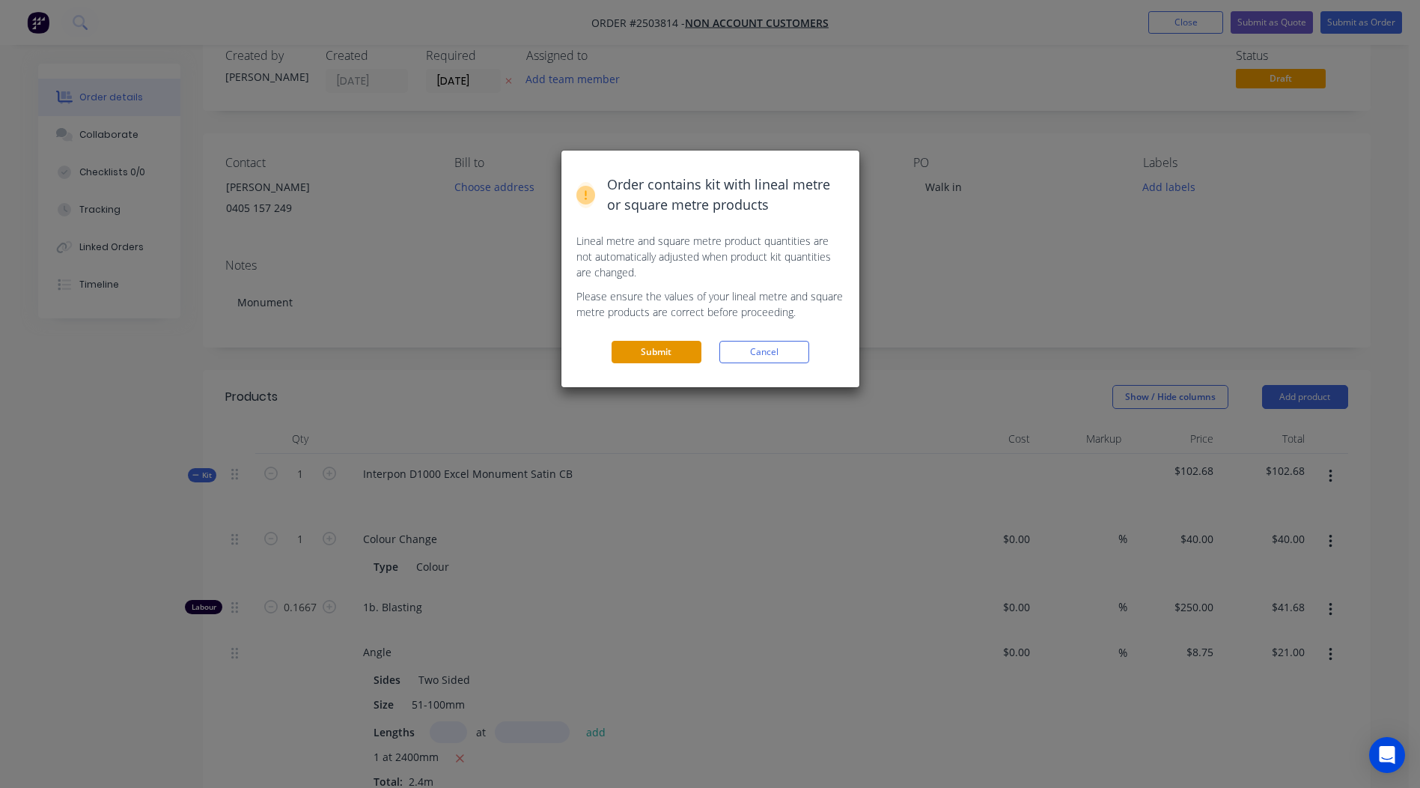
click at [686, 355] on button "Submit" at bounding box center [657, 352] width 90 height 22
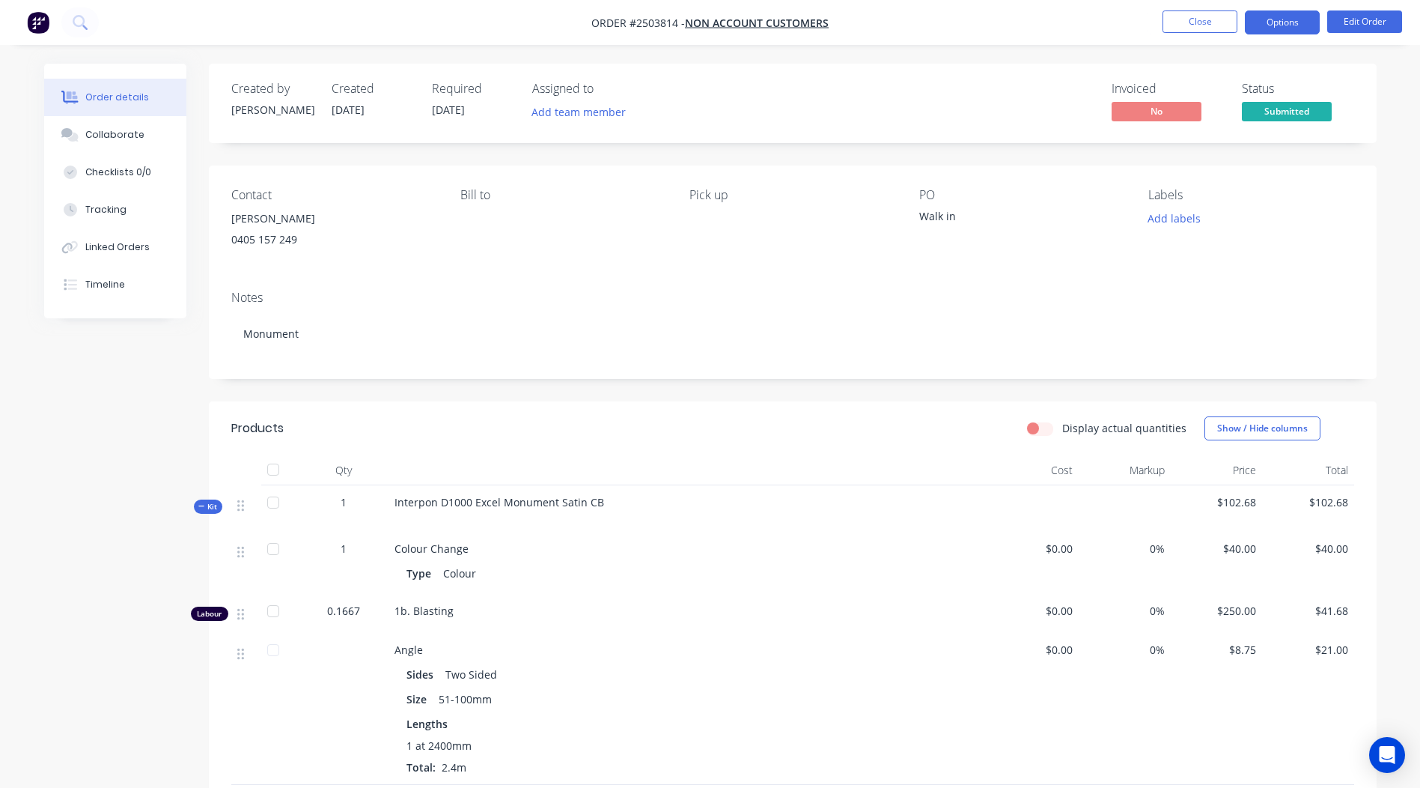
click at [1295, 15] on button "Options" at bounding box center [1282, 22] width 75 height 24
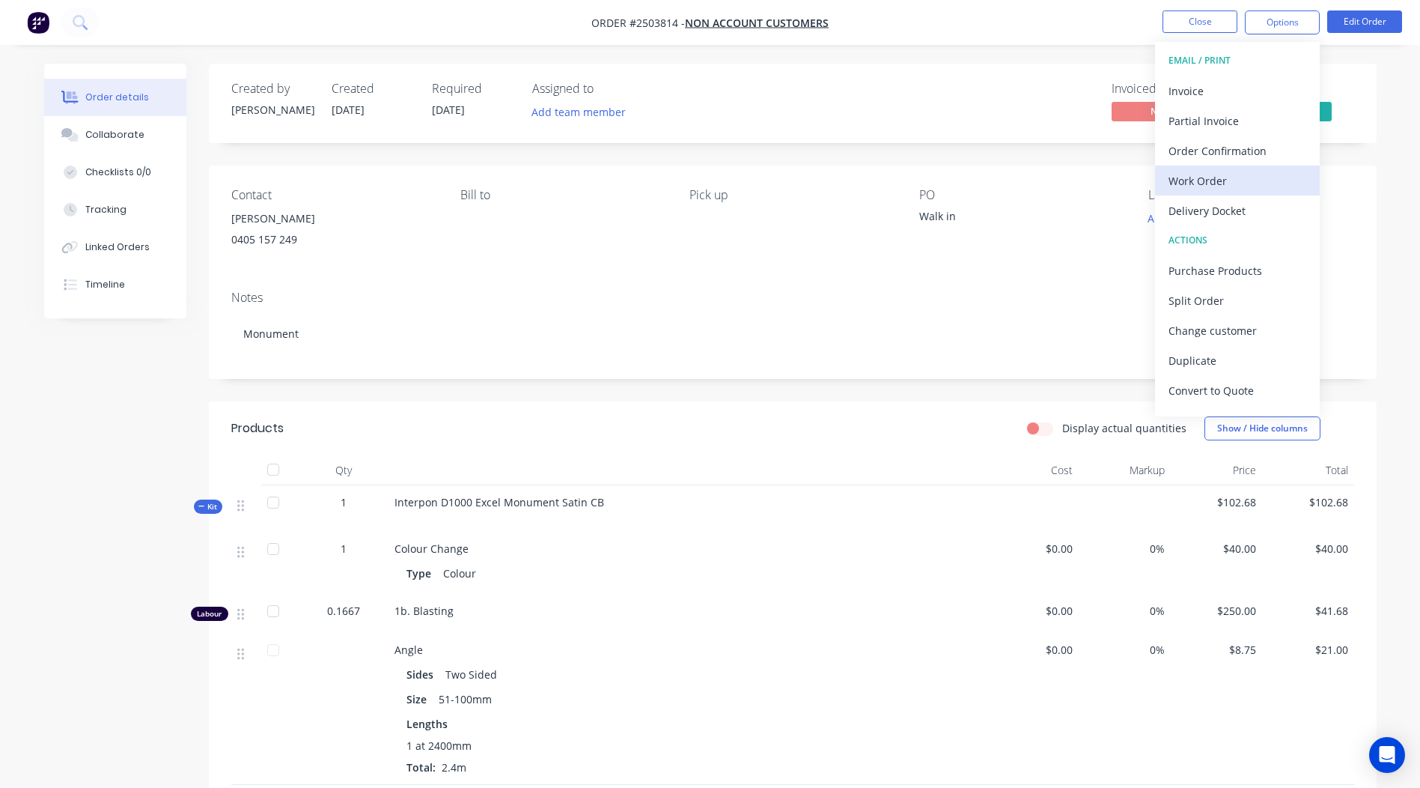
click at [1206, 190] on div "Work Order" at bounding box center [1238, 181] width 138 height 22
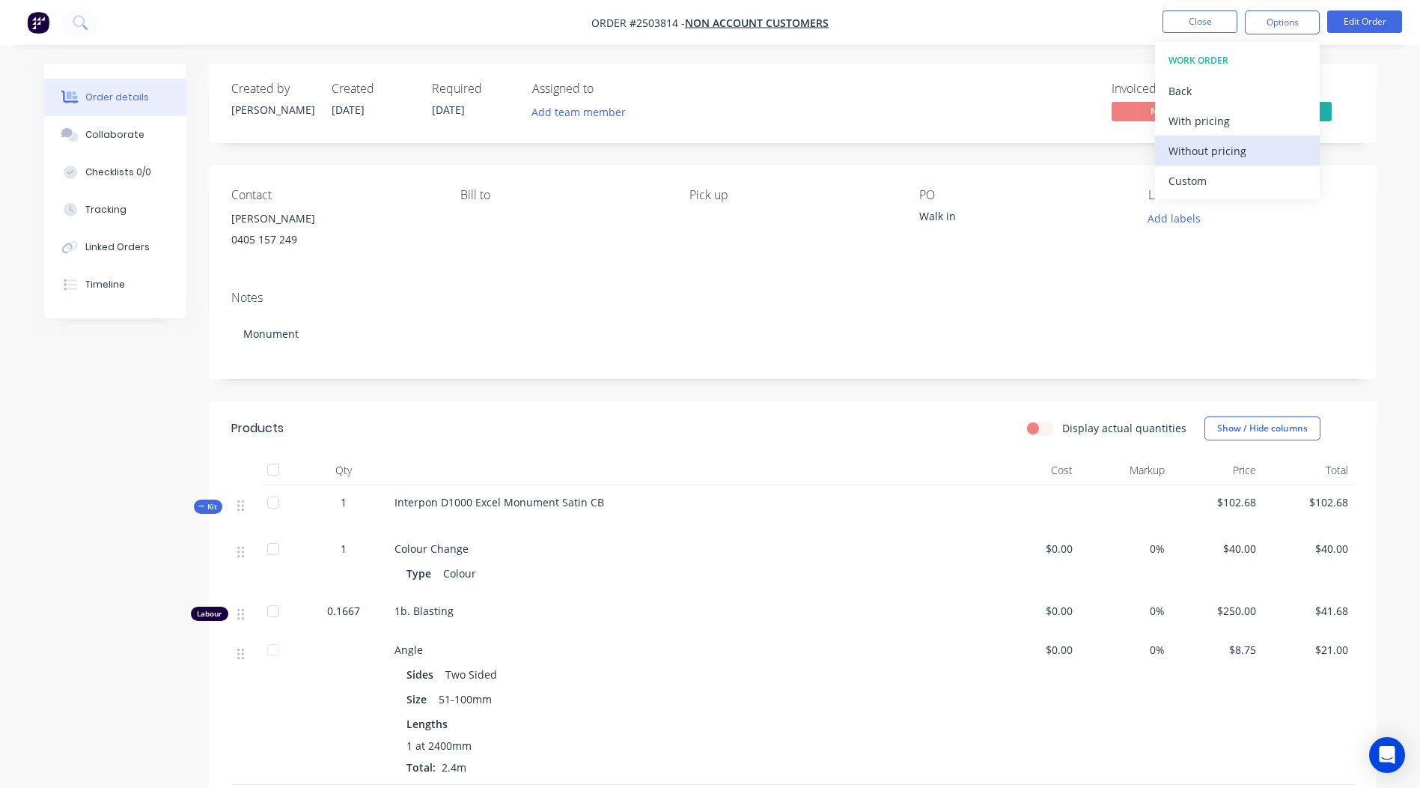
click at [1218, 156] on div "Without pricing" at bounding box center [1238, 151] width 138 height 22
click at [953, 252] on div "PO Walk in" at bounding box center [1021, 222] width 205 height 68
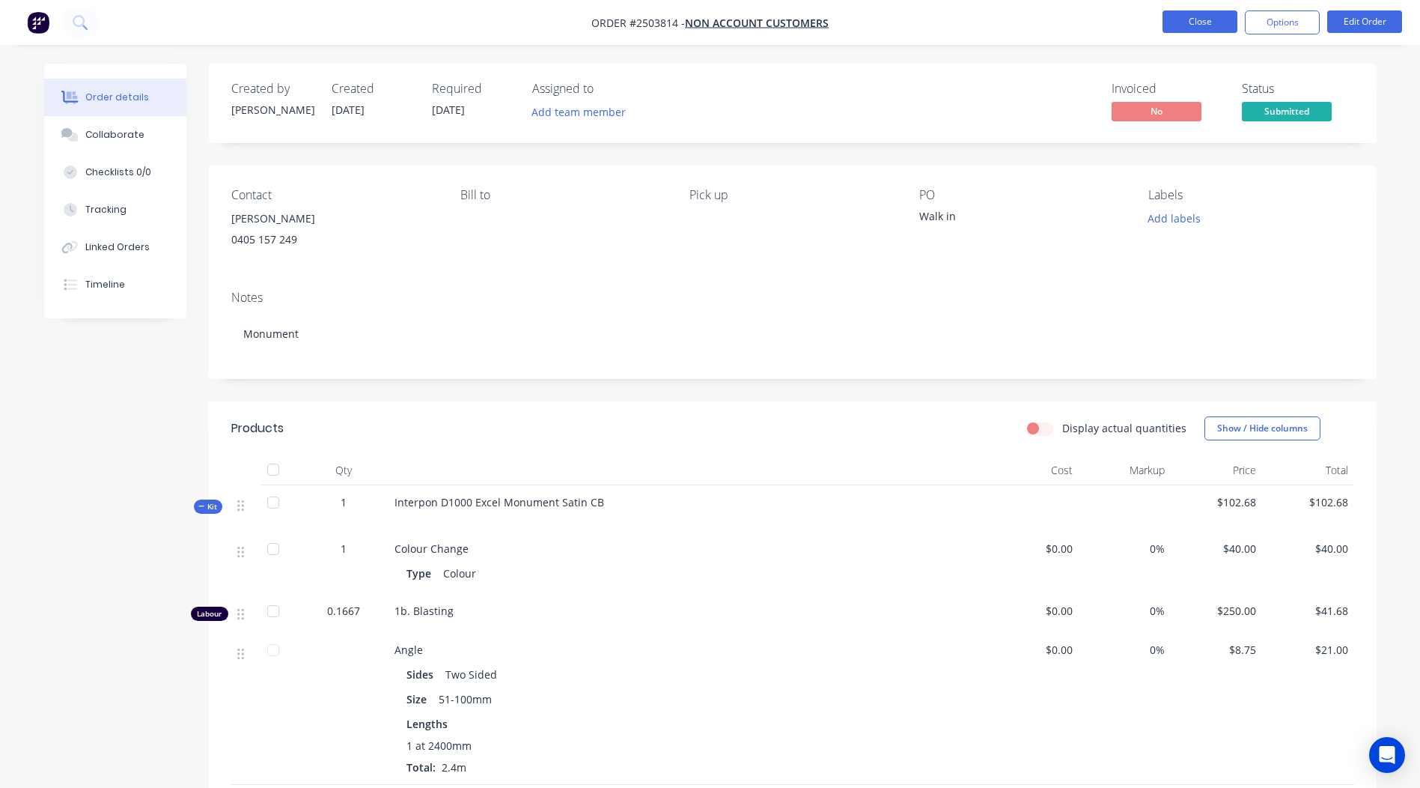
click at [1196, 18] on button "Close" at bounding box center [1200, 21] width 75 height 22
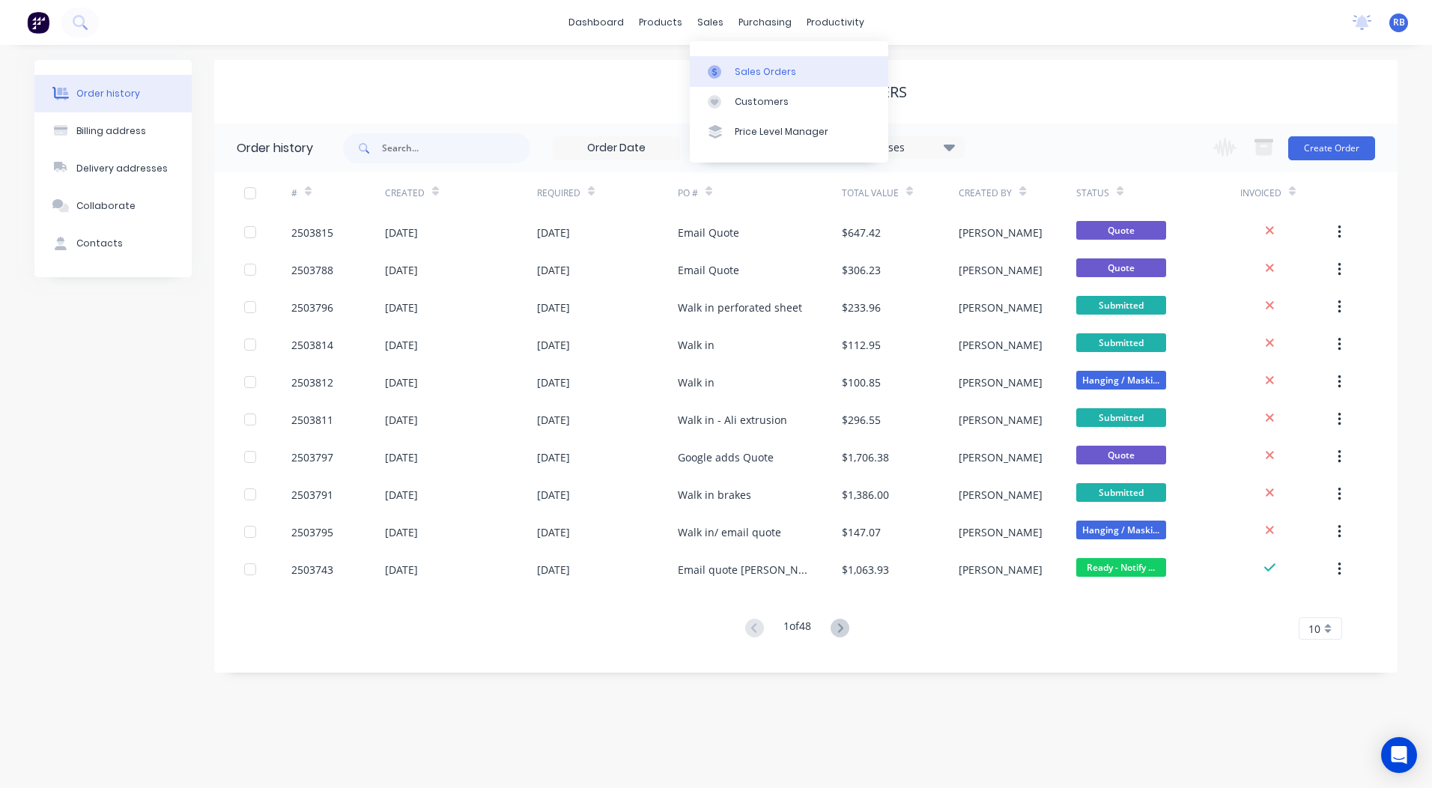
click at [738, 67] on div "Sales Orders" at bounding box center [765, 71] width 61 height 13
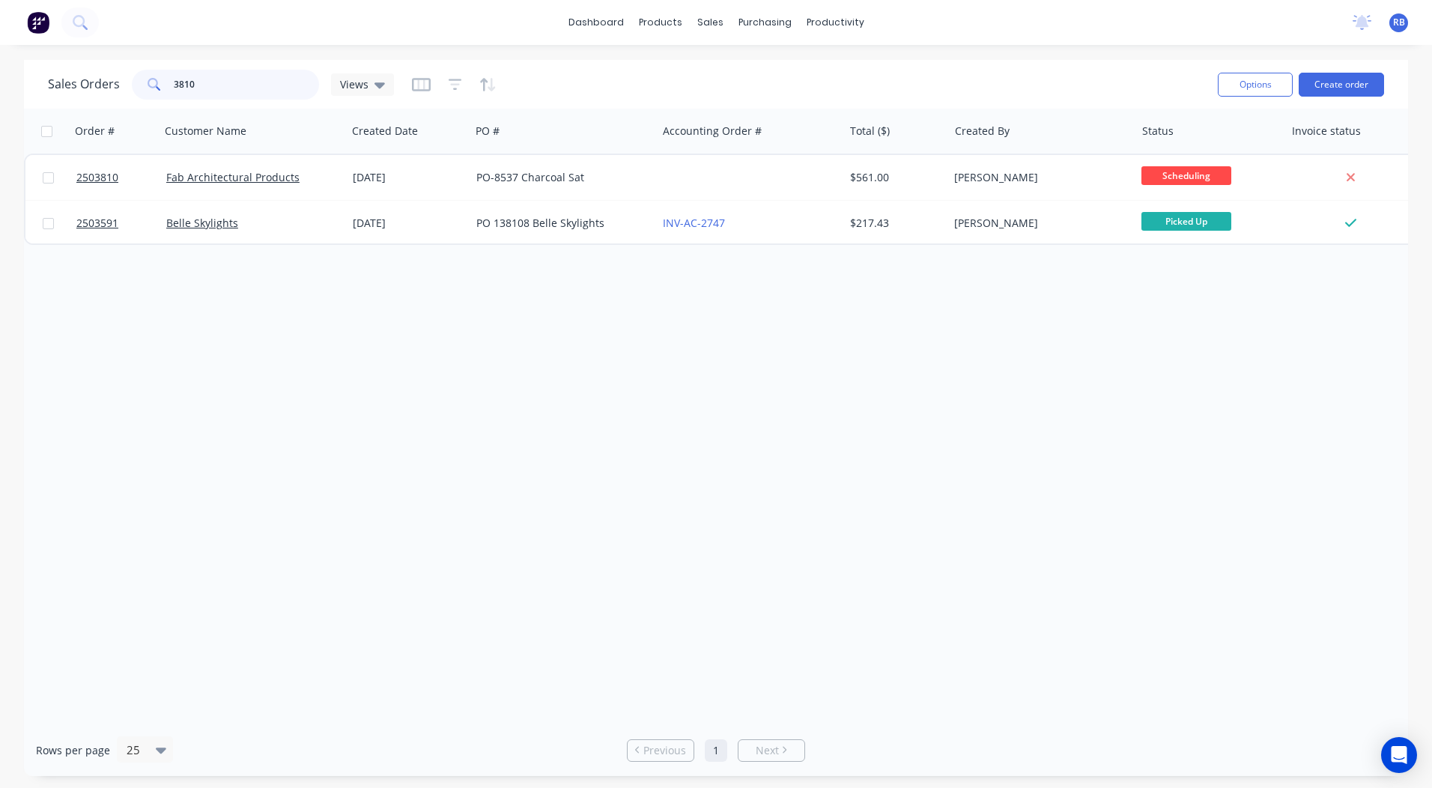
drag, startPoint x: 252, startPoint y: 80, endPoint x: 1, endPoint y: 109, distance: 253.2
click at [24, 108] on div "Sales Orders 3810 Views Options Create order" at bounding box center [716, 84] width 1384 height 49
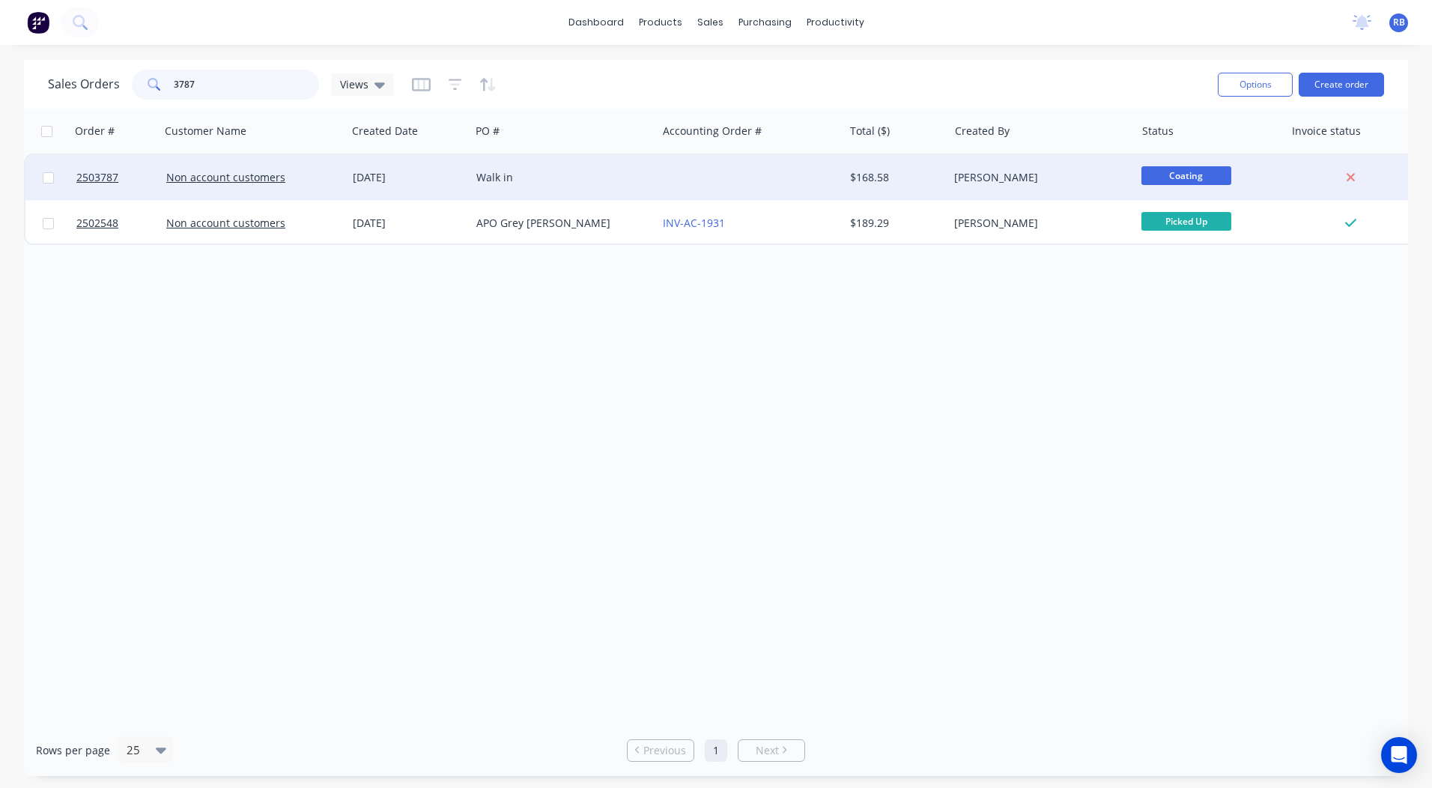
type input "3787"
click at [599, 171] on div "Walk in" at bounding box center [559, 177] width 166 height 15
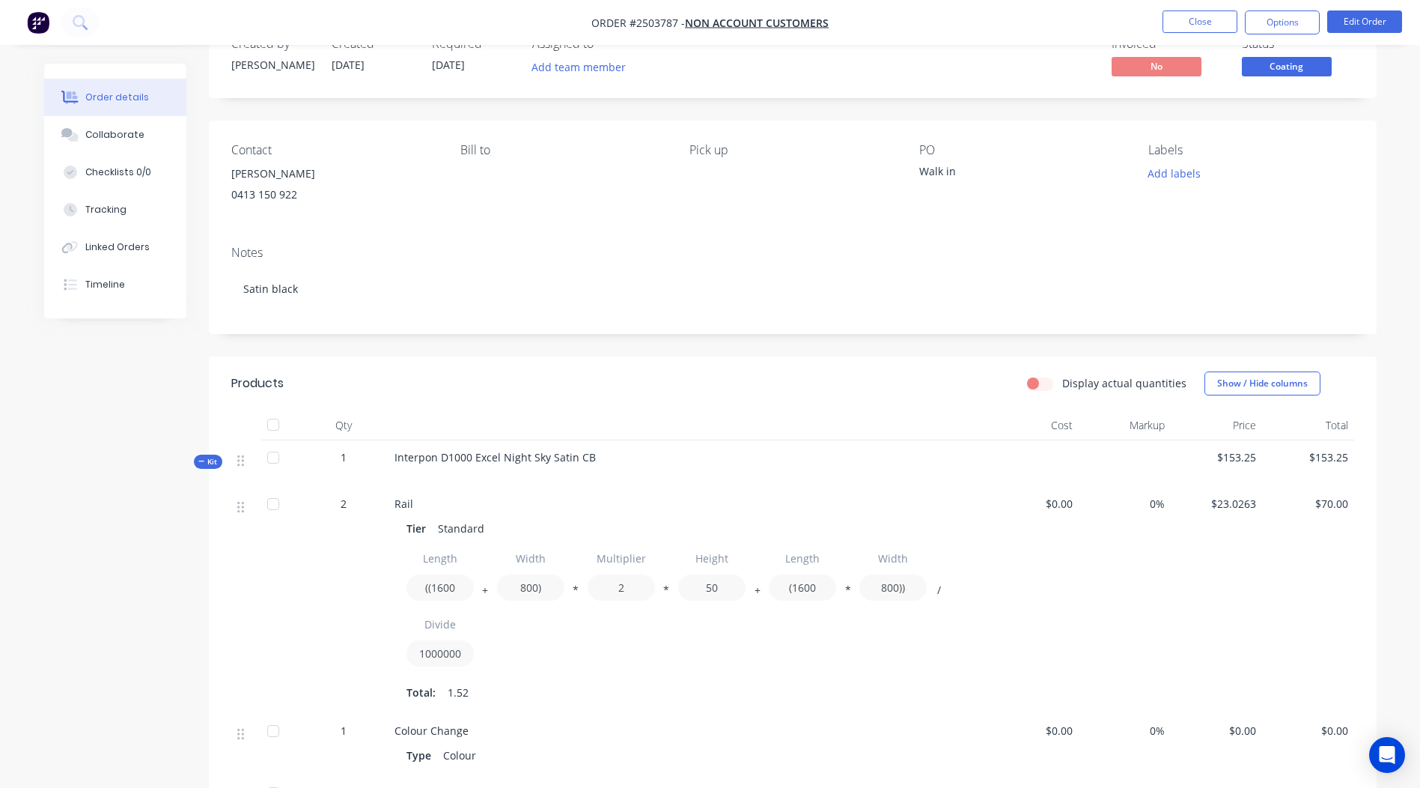
scroll to position [40, 0]
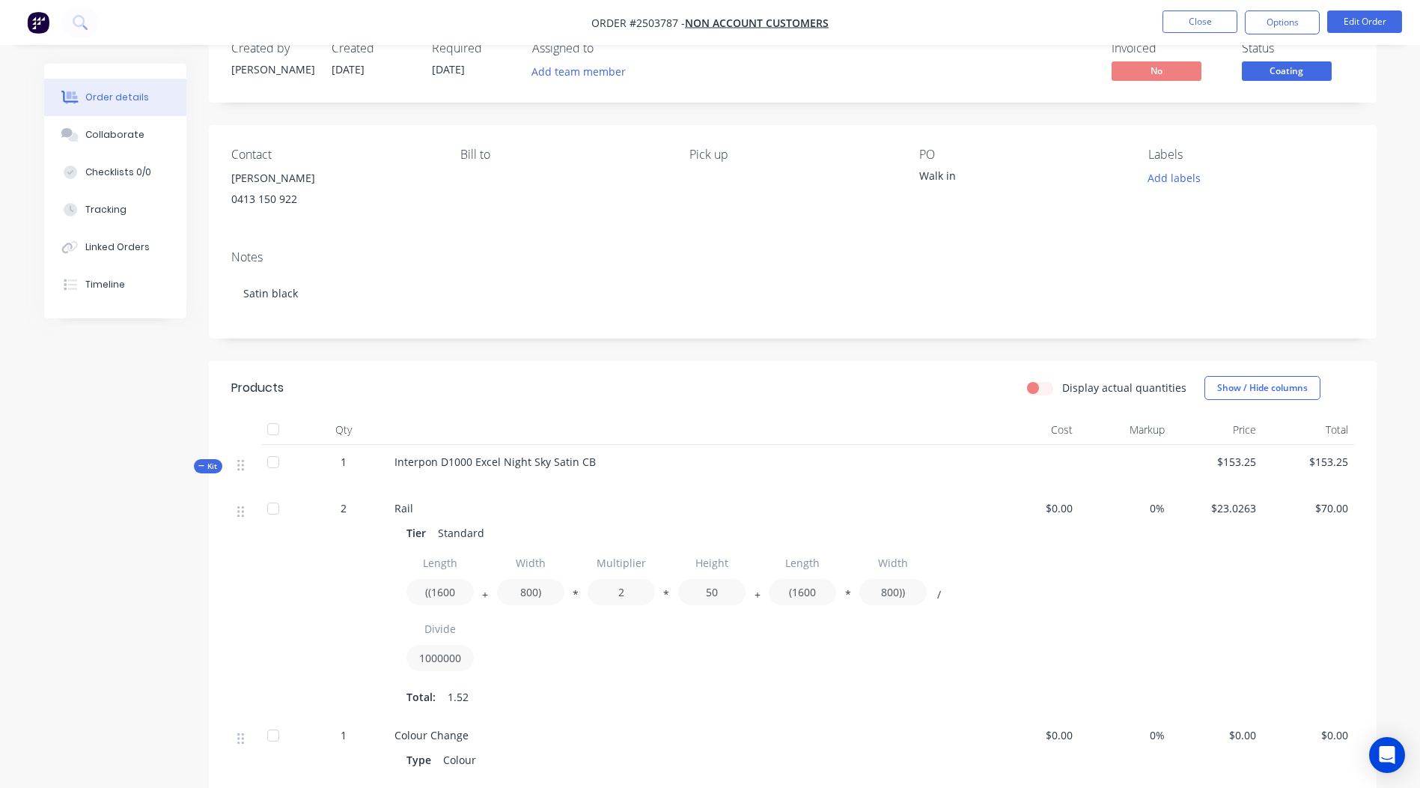
click at [1294, 77] on span "Coating" at bounding box center [1287, 70] width 90 height 19
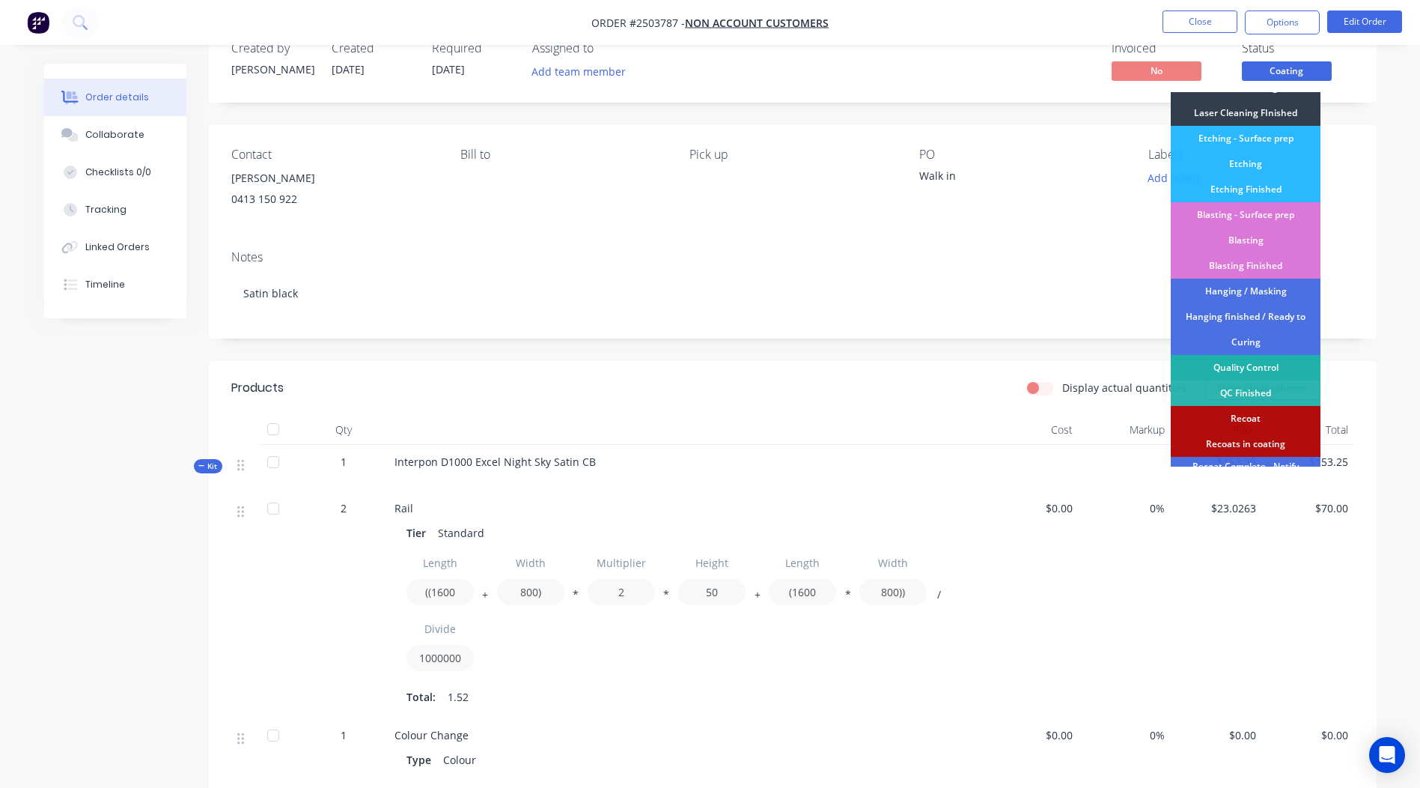
scroll to position [320, 0]
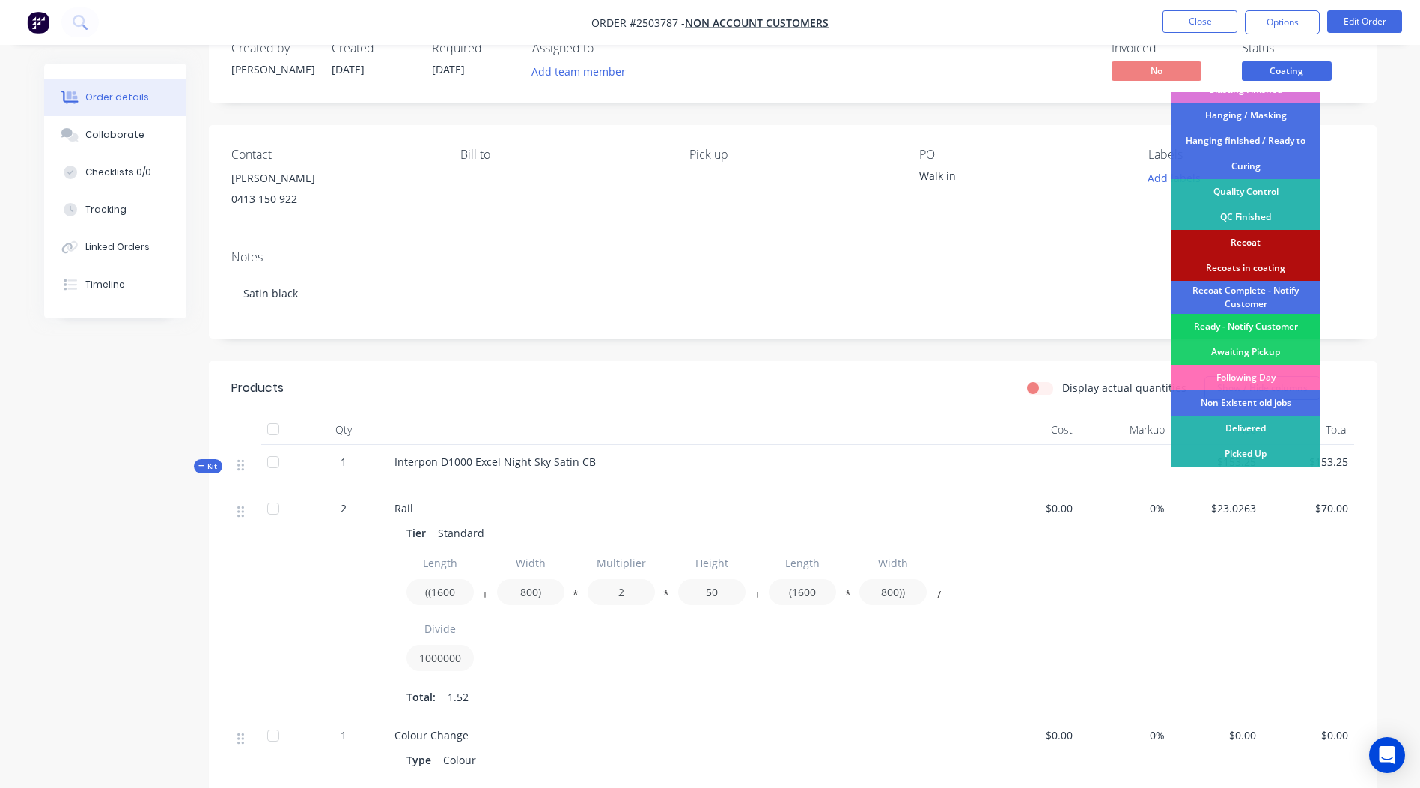
click at [1238, 332] on div "Ready - Notify Customer" at bounding box center [1246, 326] width 150 height 25
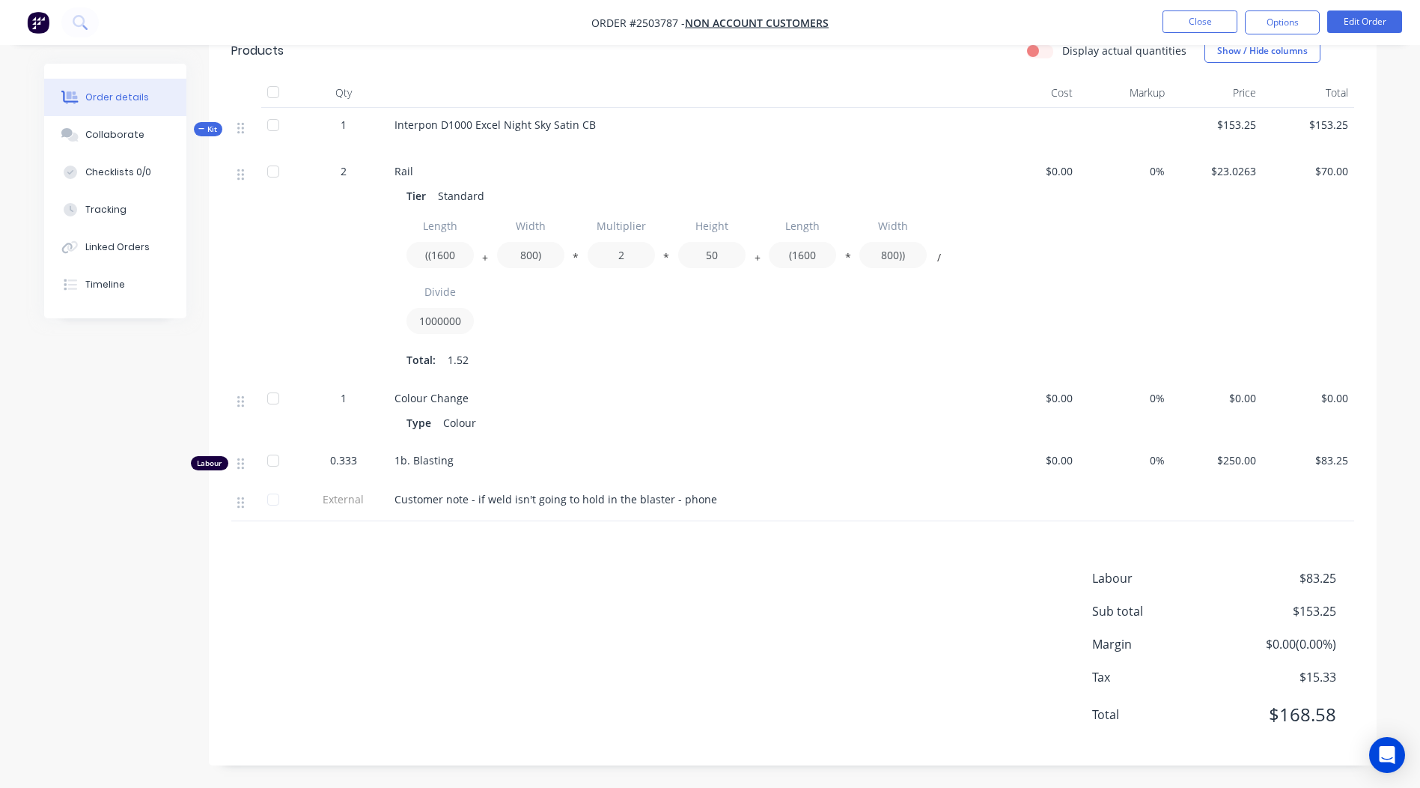
scroll to position [0, 0]
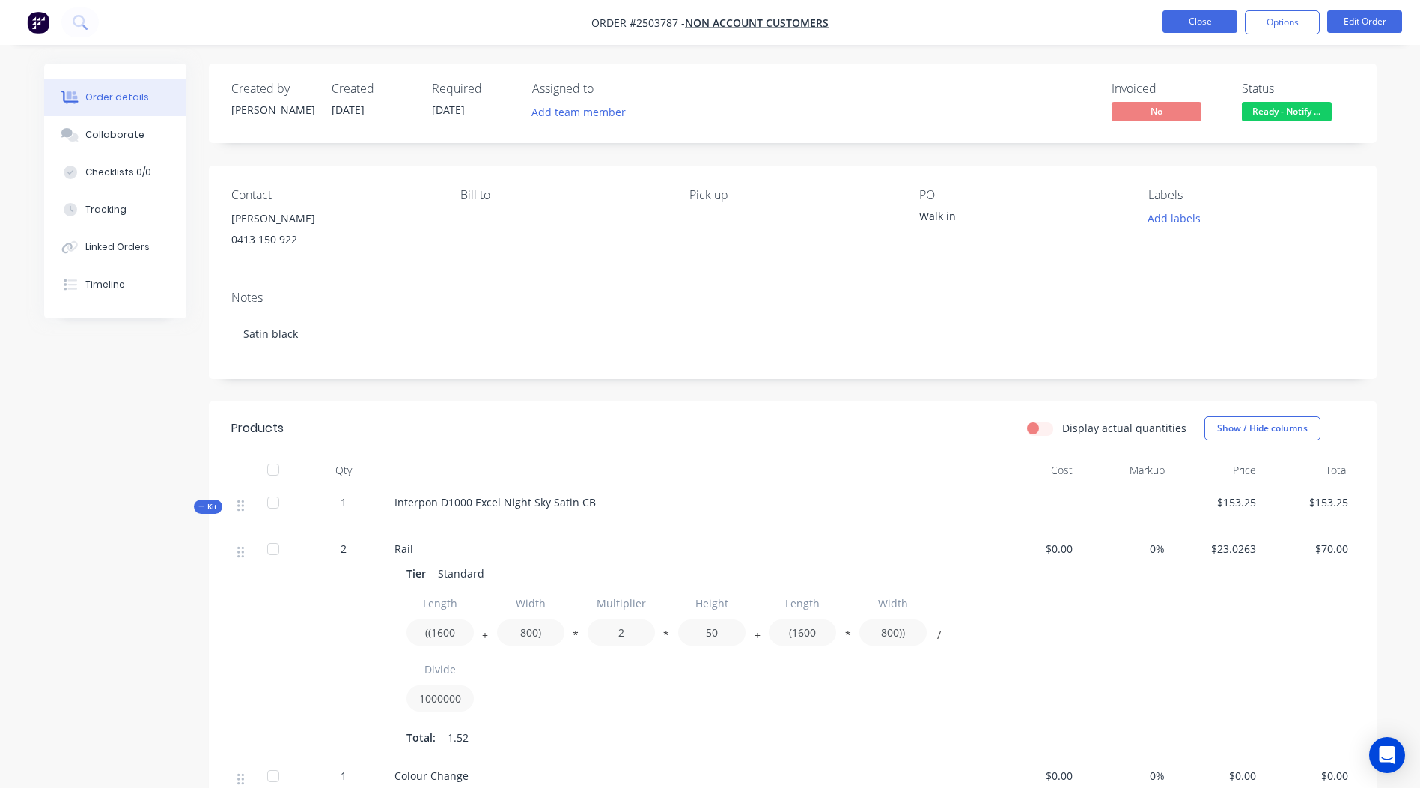
click at [1226, 22] on button "Close" at bounding box center [1200, 21] width 75 height 22
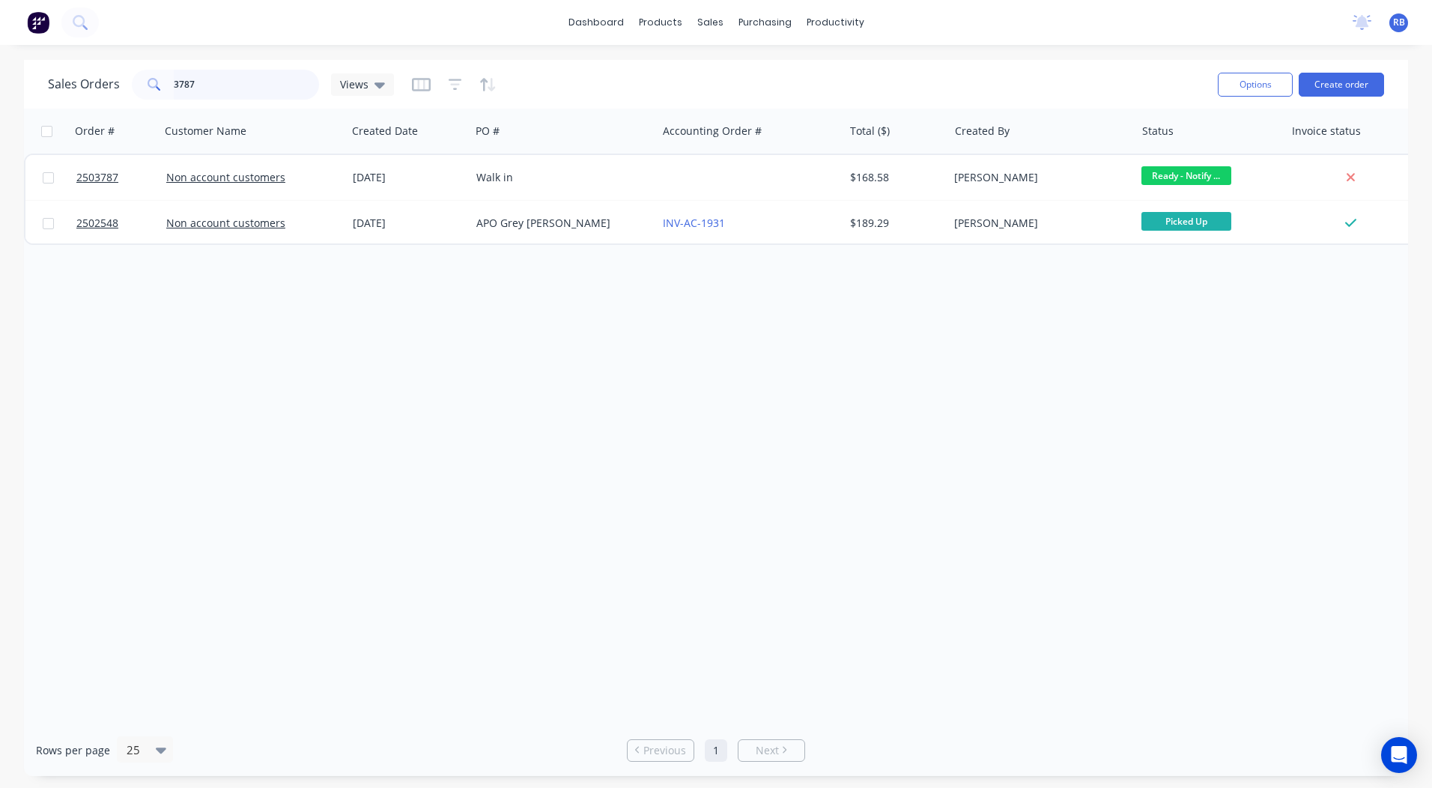
click at [243, 72] on input "3787" at bounding box center [247, 85] width 146 height 30
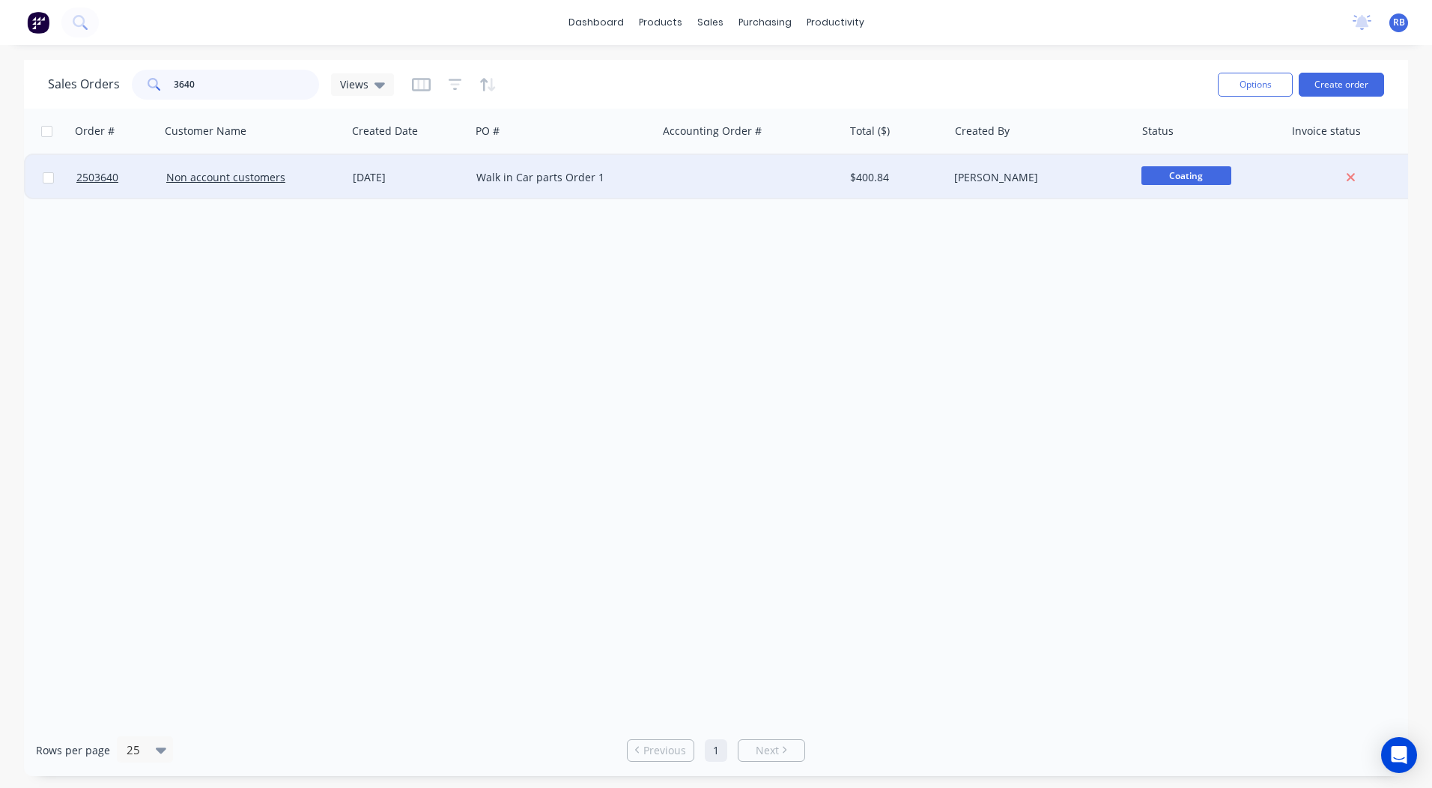
type input "3640"
click at [393, 179] on div "[DATE]" at bounding box center [409, 177] width 112 height 15
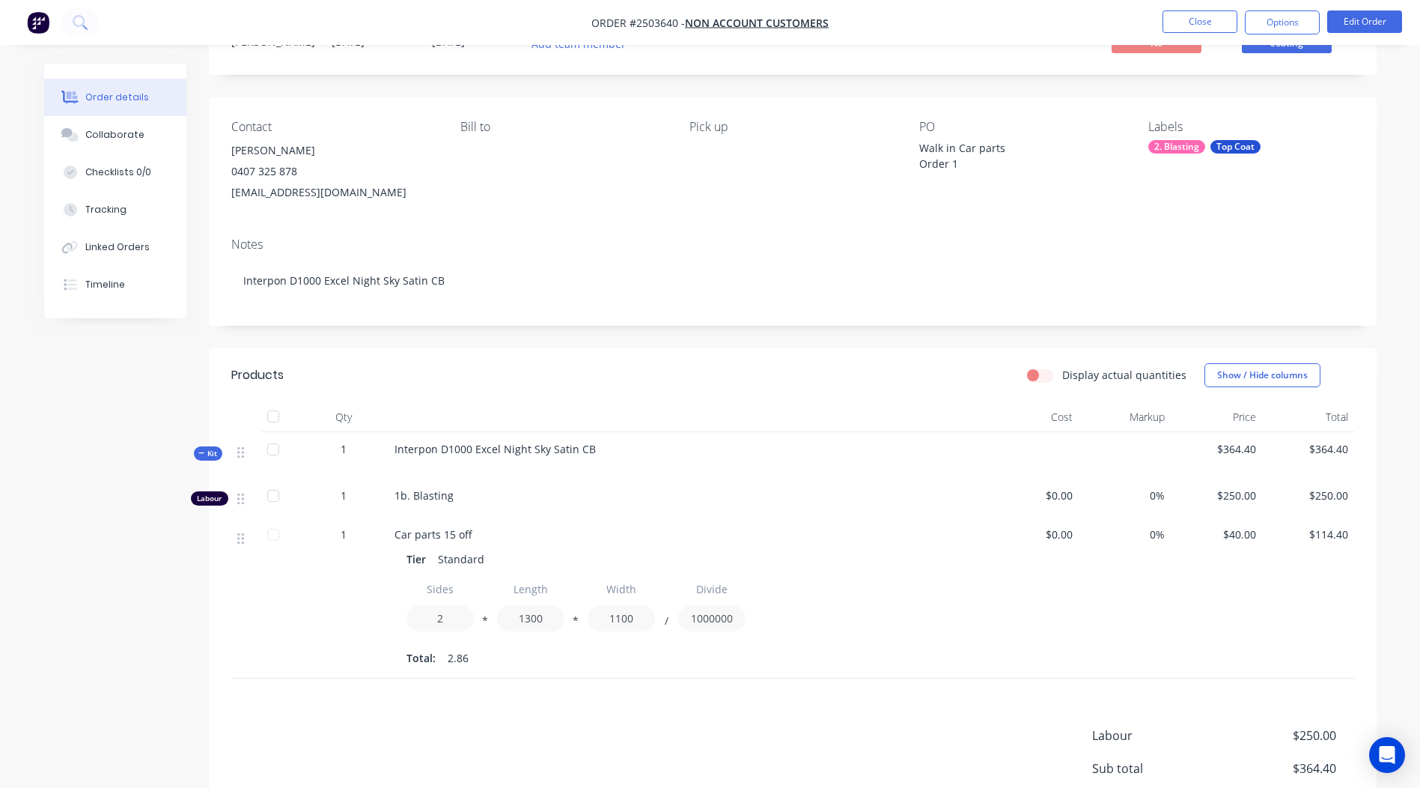
scroll to position [67, 0]
click at [1347, 16] on button "Edit Order" at bounding box center [1365, 21] width 75 height 22
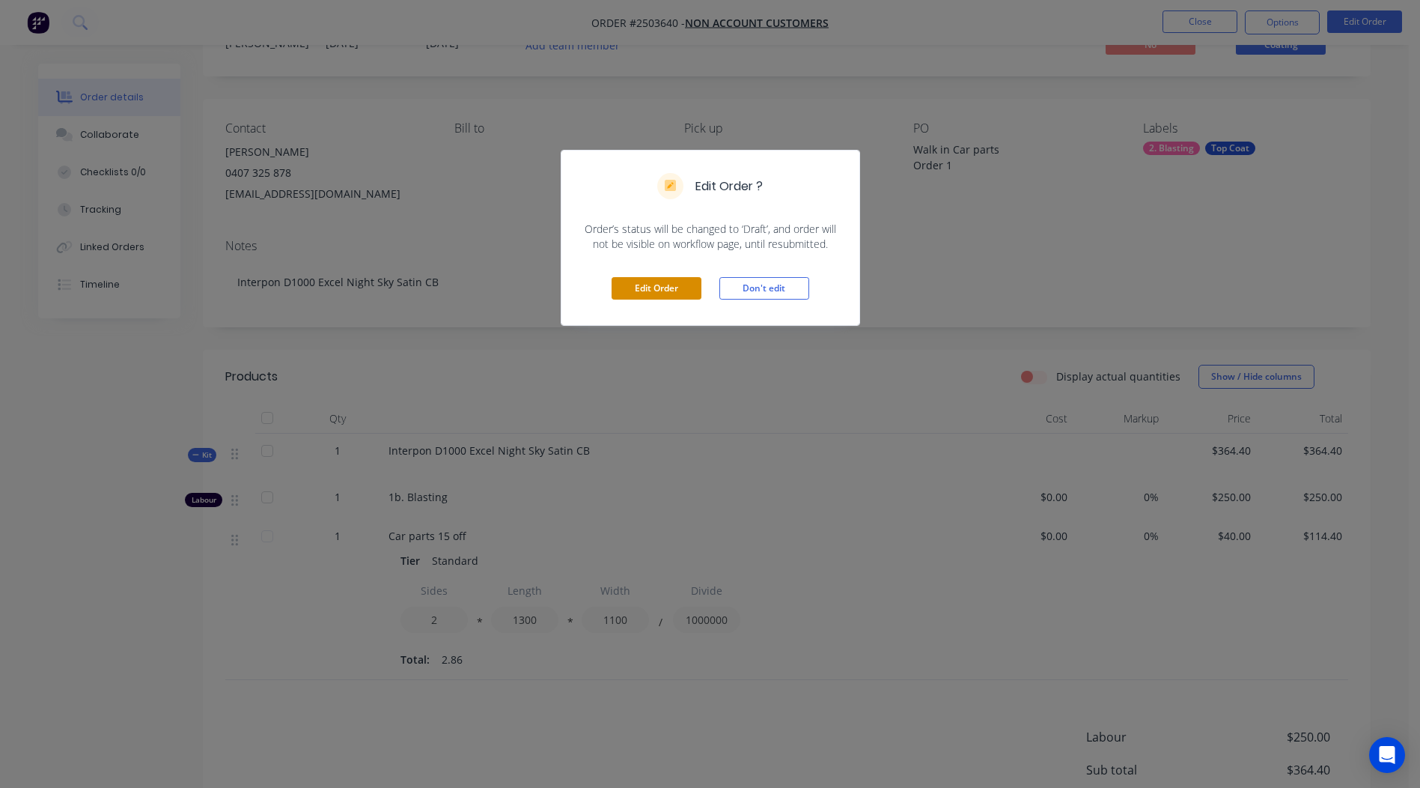
click at [655, 280] on button "Edit Order" at bounding box center [657, 288] width 90 height 22
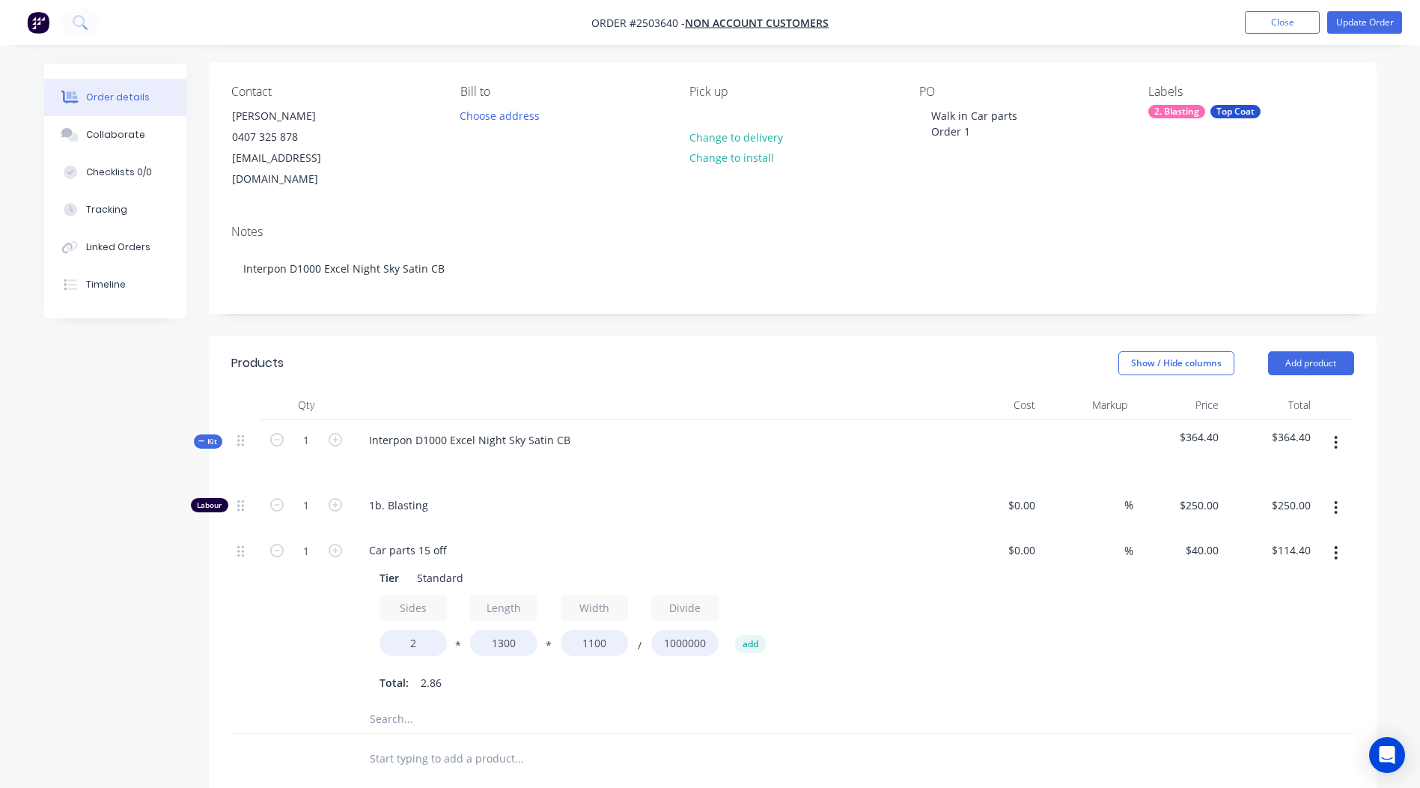
scroll to position [299, 0]
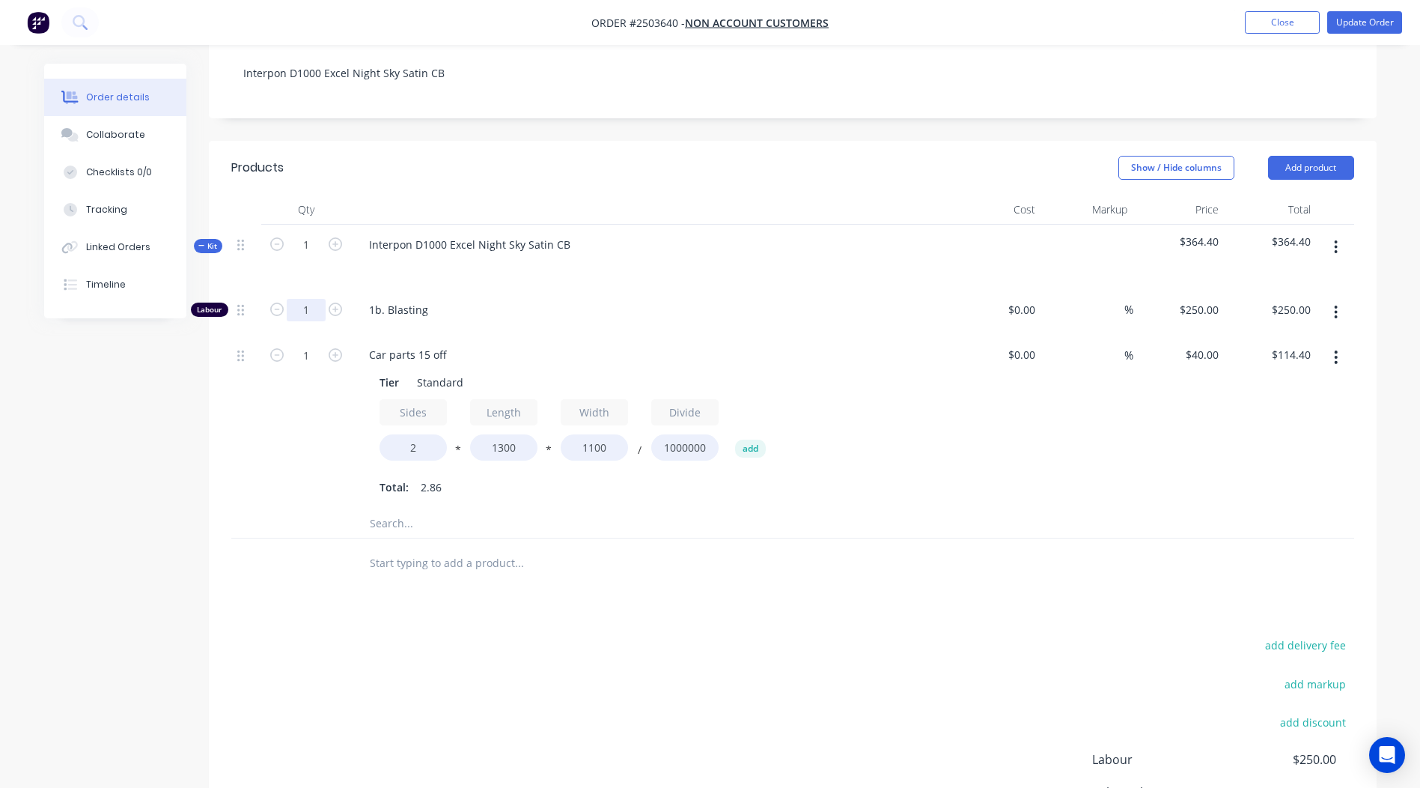
click at [314, 299] on input "1" at bounding box center [306, 310] width 39 height 22
type input "0.833"
type input "$208.25"
click at [749, 607] on div "Products Show / Hide columns Add product Qty Cost Markup Price Total Kit 1 Inte…" at bounding box center [793, 544] width 1168 height 806
click at [1334, 349] on icon "button" at bounding box center [1336, 357] width 4 height 16
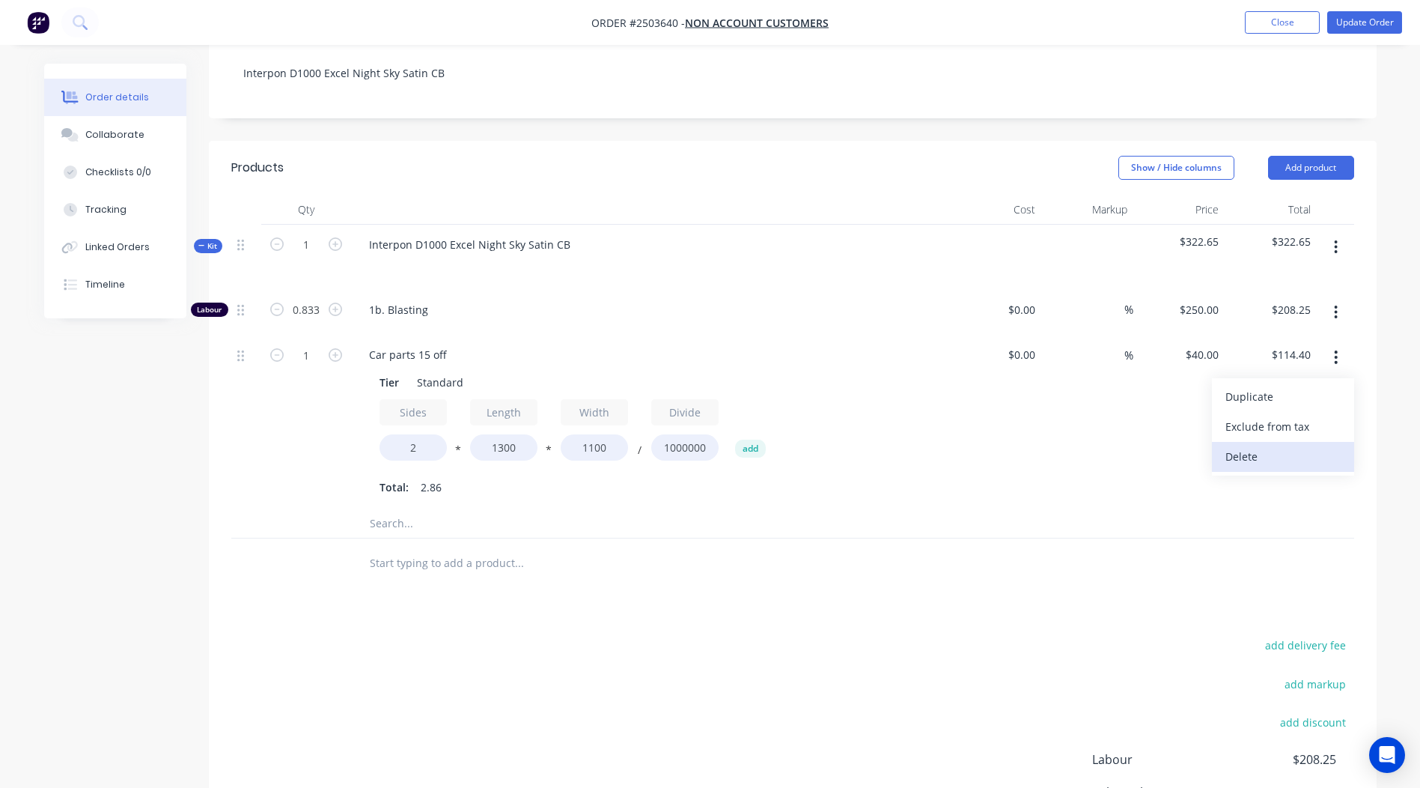
click at [1238, 446] on div "Delete" at bounding box center [1283, 457] width 115 height 22
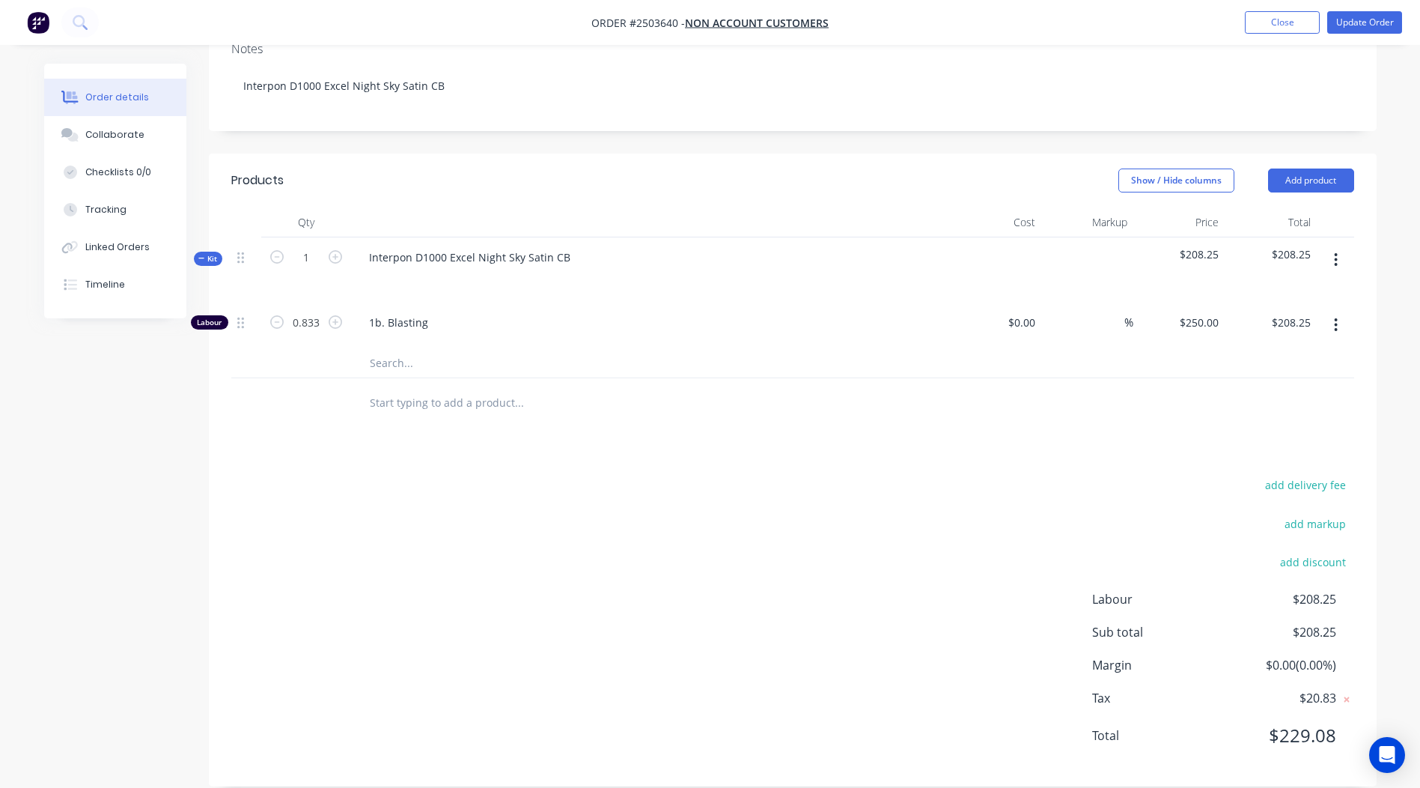
click at [1334, 252] on icon "button" at bounding box center [1336, 260] width 4 height 16
click at [1276, 288] on div "Add product to kit" at bounding box center [1283, 299] width 115 height 22
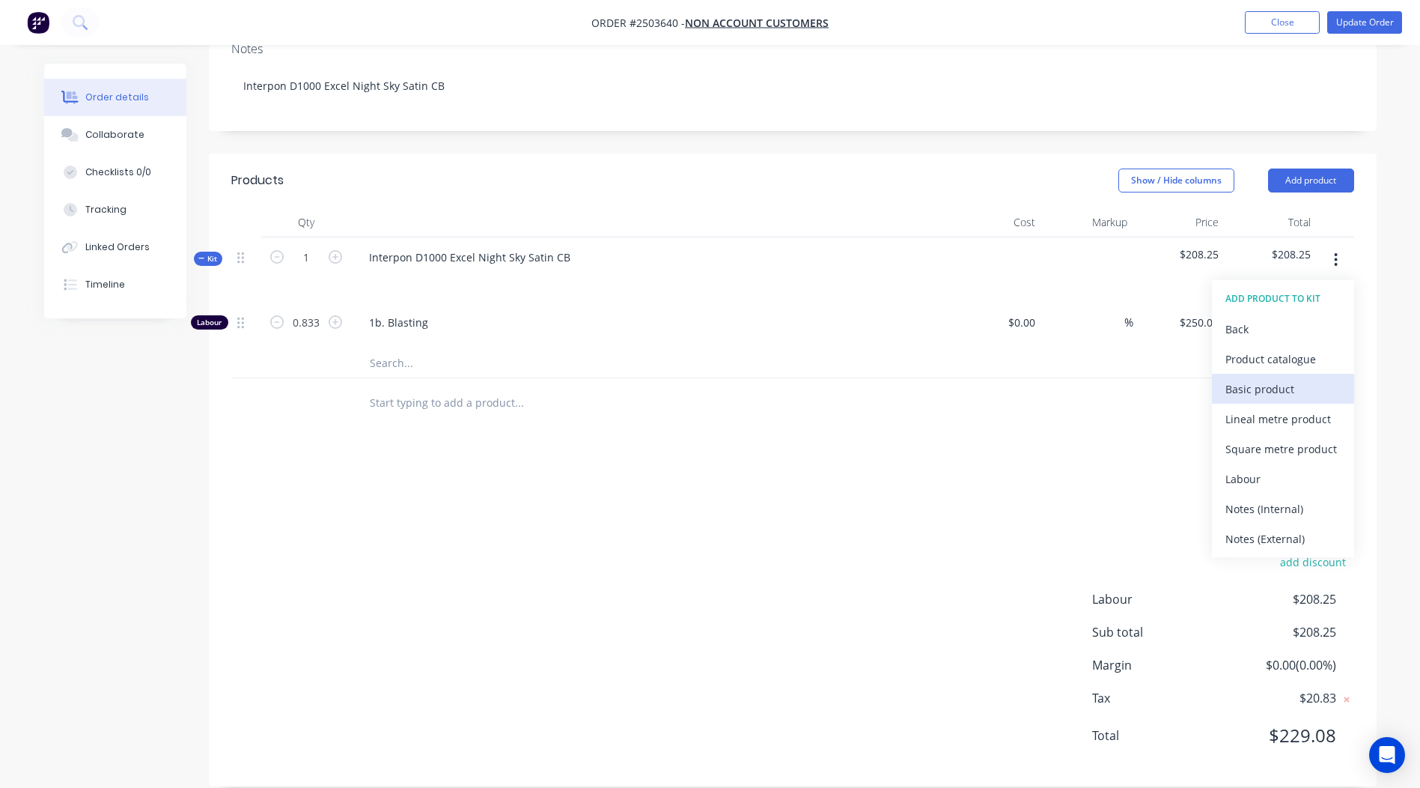
click at [1260, 378] on div "Basic product" at bounding box center [1283, 389] width 115 height 22
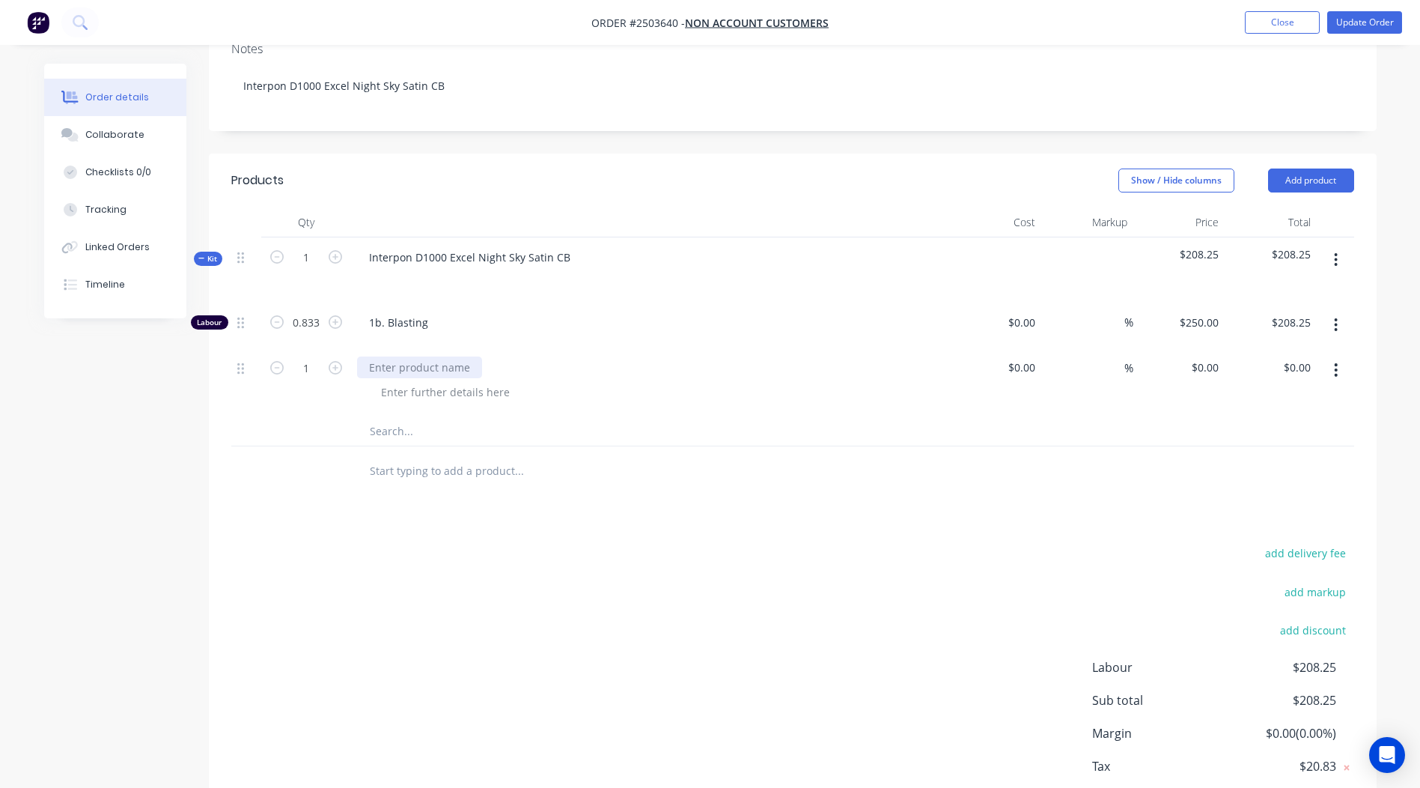
click at [433, 356] on div at bounding box center [419, 367] width 125 height 22
click at [297, 334] on input "1" at bounding box center [306, 322] width 39 height 22
type input "15"
click at [1019, 605] on div "add delivery fee add markup add discount Labour $208.25 Sub total $208.25 Margi…" at bounding box center [792, 687] width 1123 height 289
click at [1211, 356] on input "0" at bounding box center [1208, 367] width 34 height 22
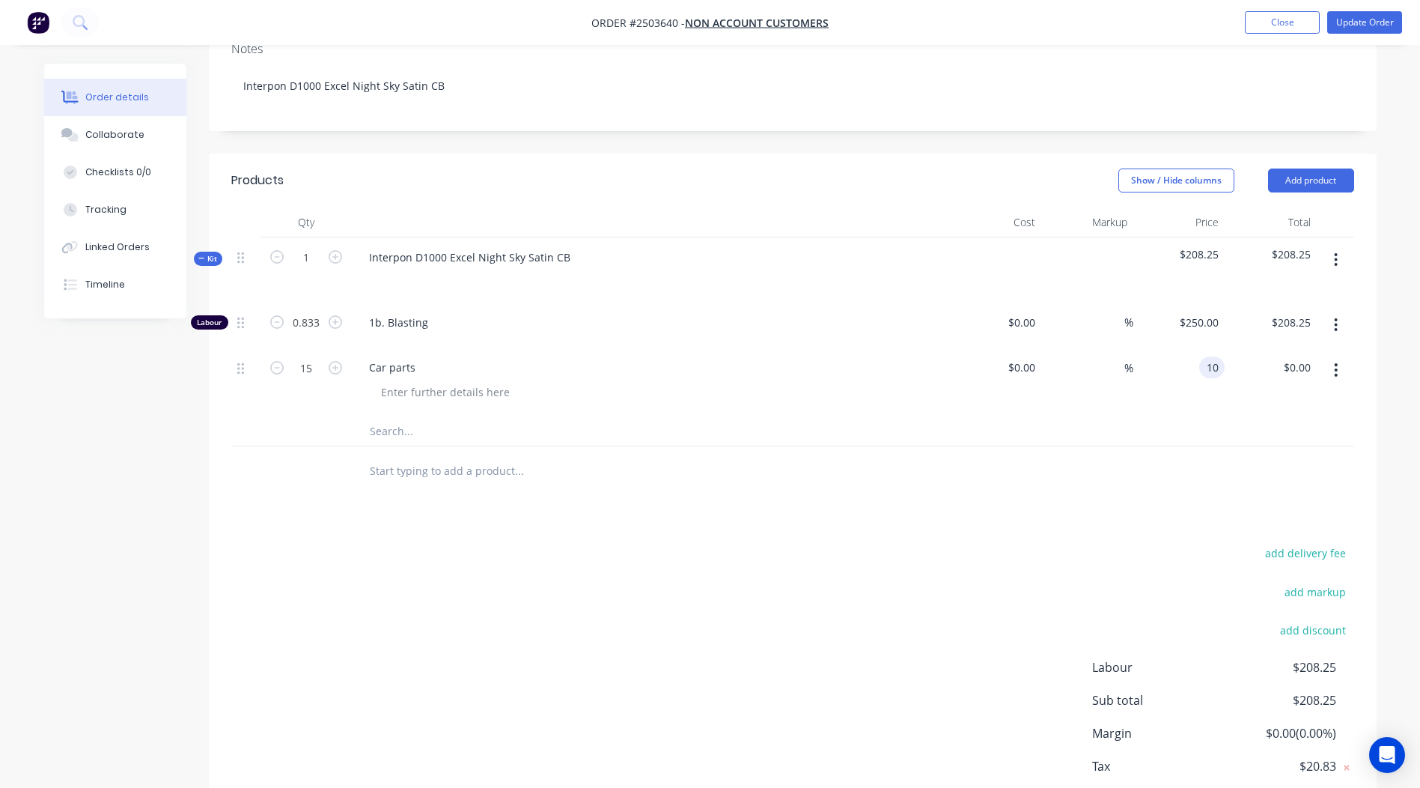
type input "$10.00"
type input "$150.00"
click at [820, 561] on div "add delivery fee add markup add discount Labour $208.25 Sub total $208.25 Margi…" at bounding box center [792, 687] width 1123 height 289
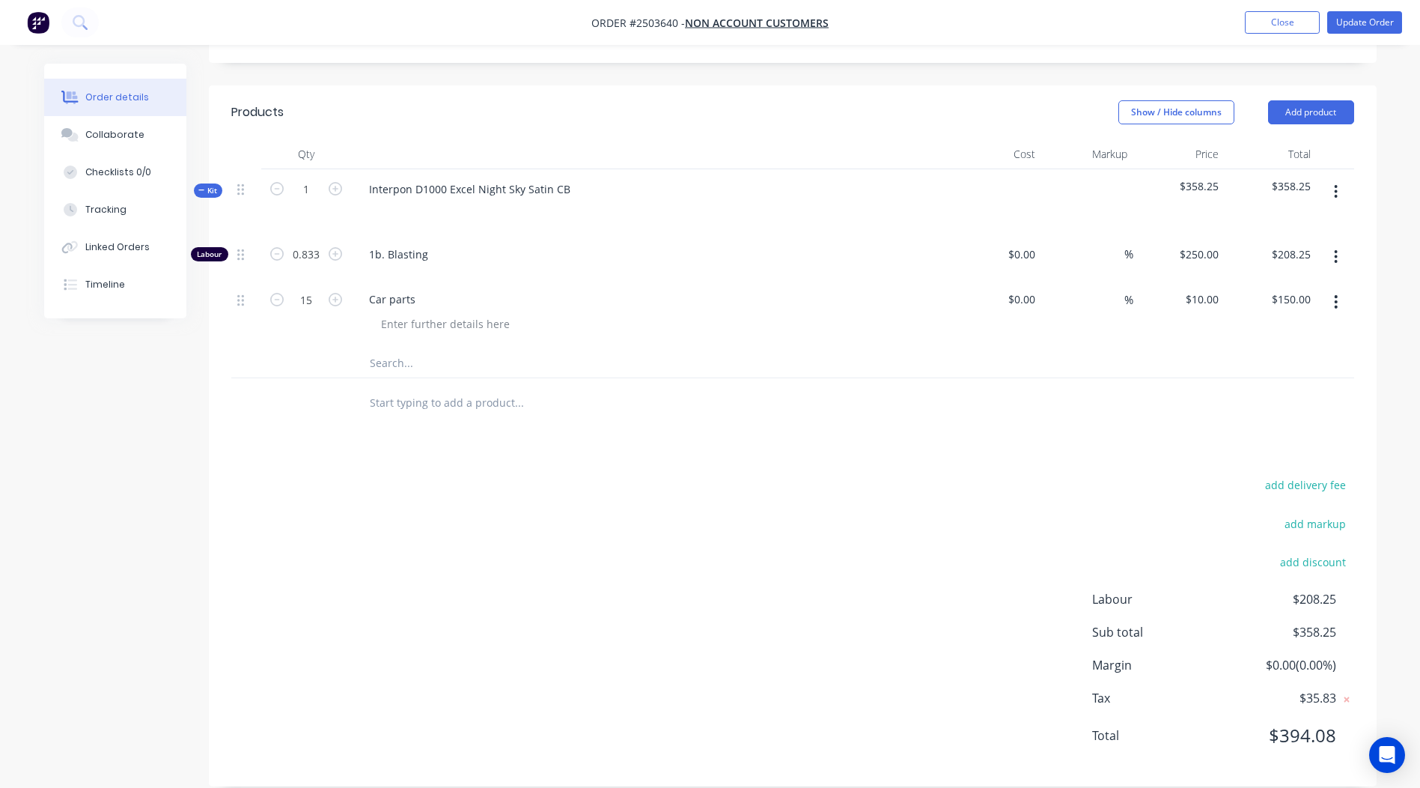
scroll to position [0, 0]
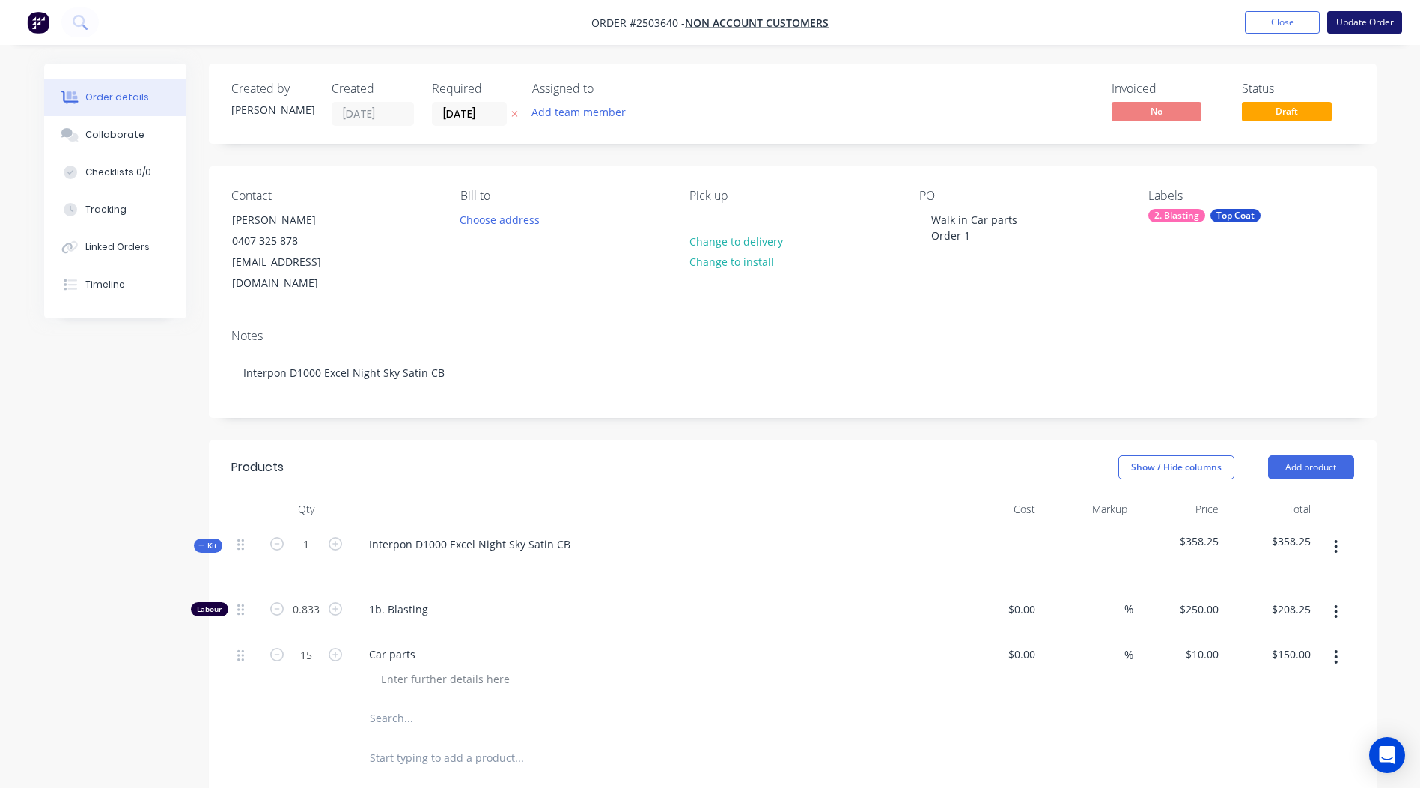
click at [1361, 30] on button "Update Order" at bounding box center [1365, 22] width 75 height 22
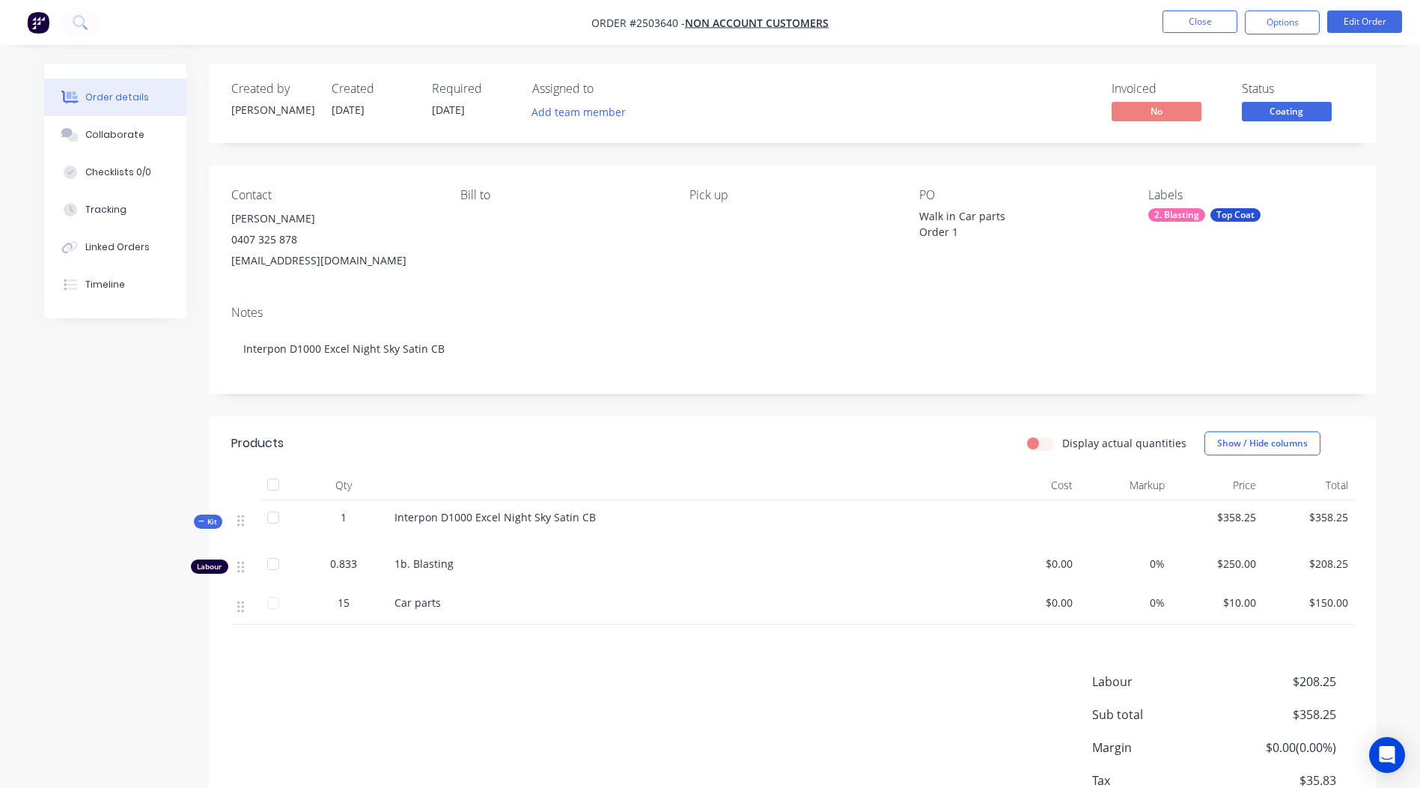
click at [1270, 121] on button "Coating" at bounding box center [1287, 113] width 90 height 22
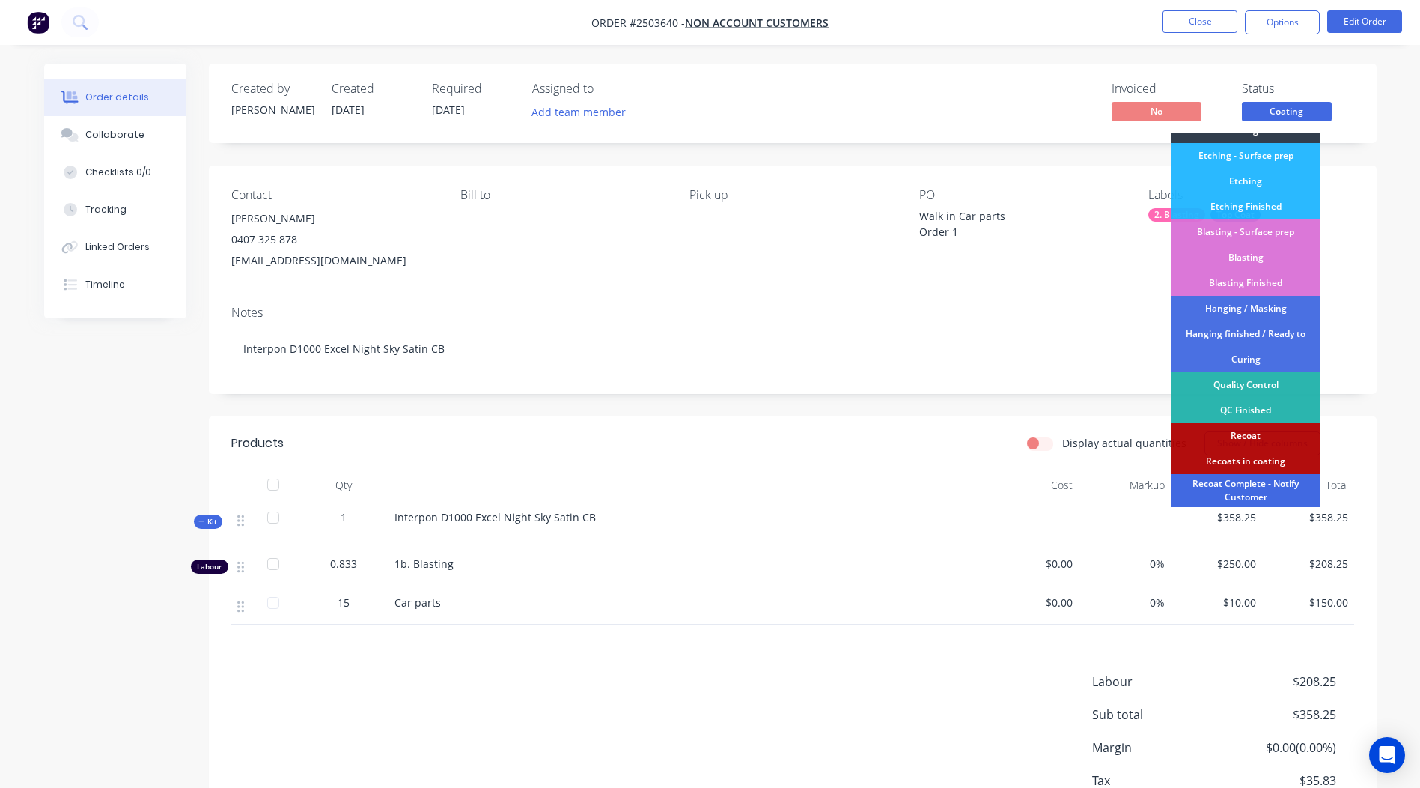
scroll to position [320, 0]
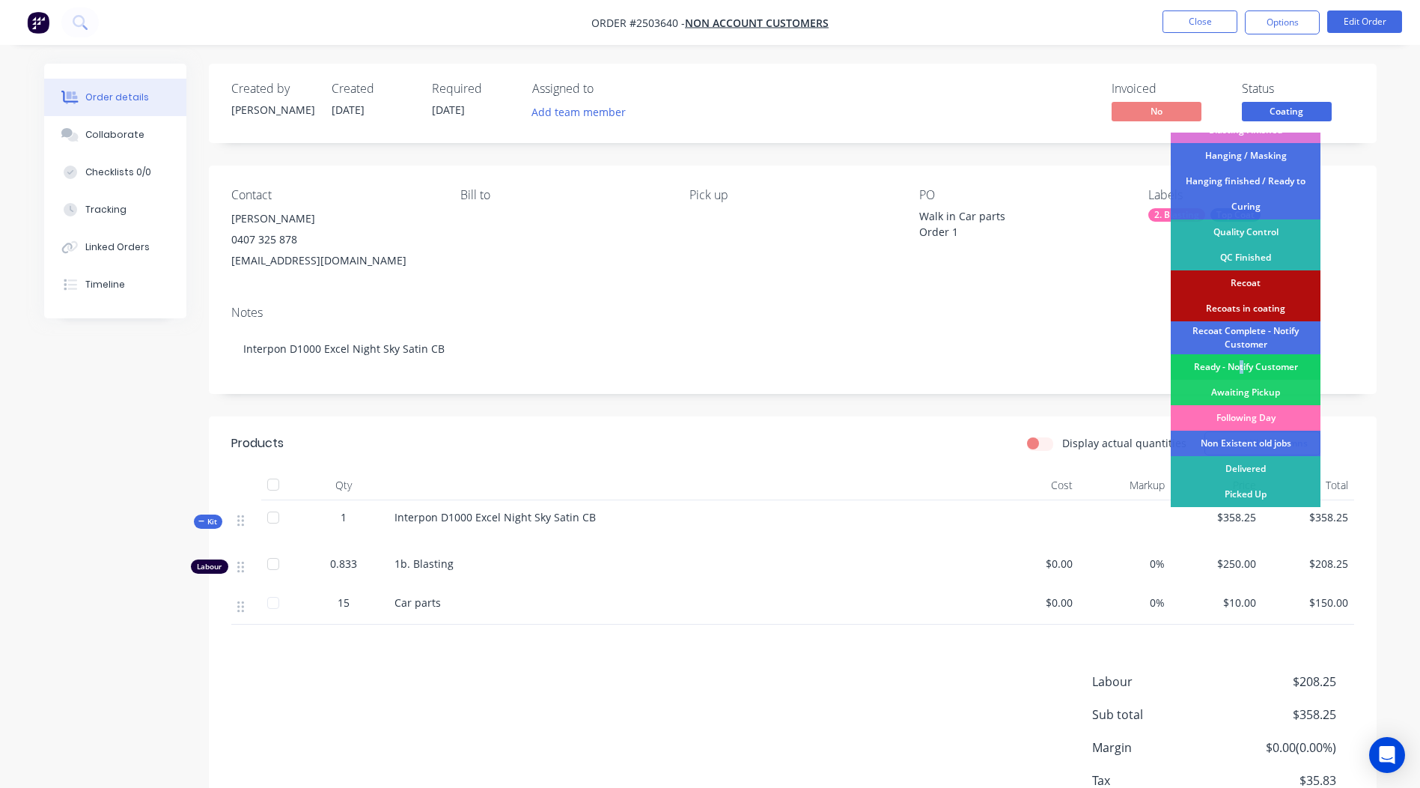
click at [1241, 369] on div "Ready - Notify Customer" at bounding box center [1246, 366] width 150 height 25
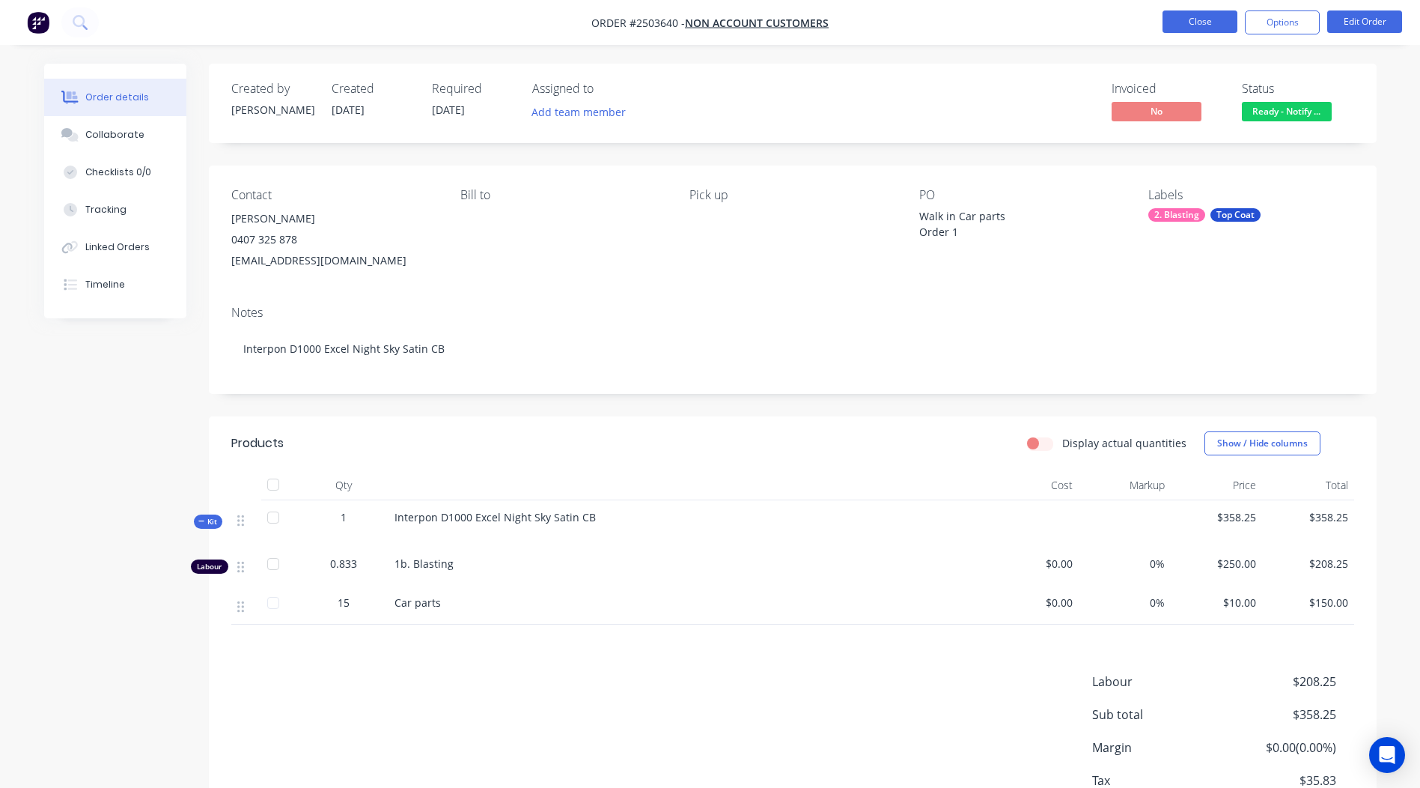
click at [1200, 28] on button "Close" at bounding box center [1200, 21] width 75 height 22
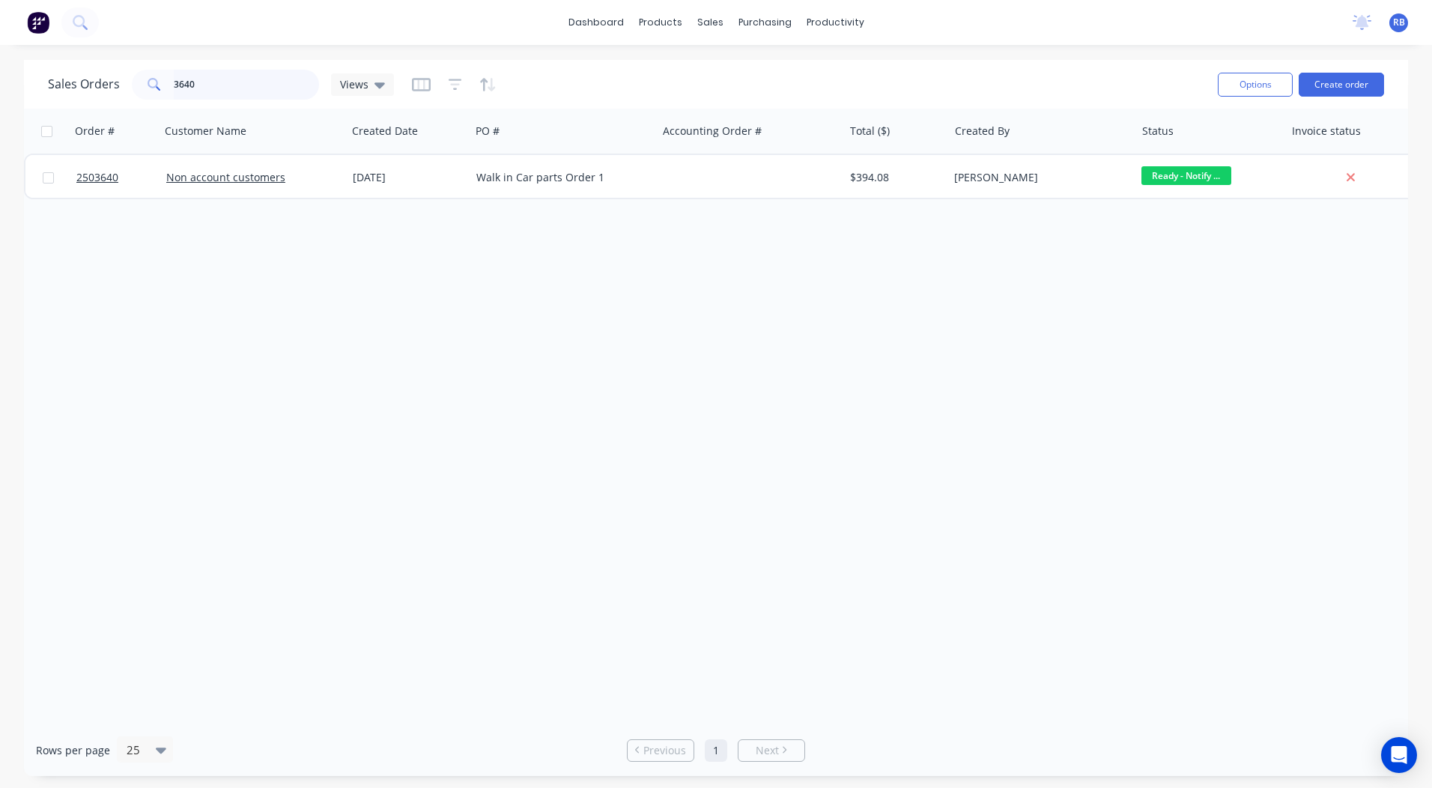
click at [256, 81] on input "3640" at bounding box center [247, 85] width 146 height 30
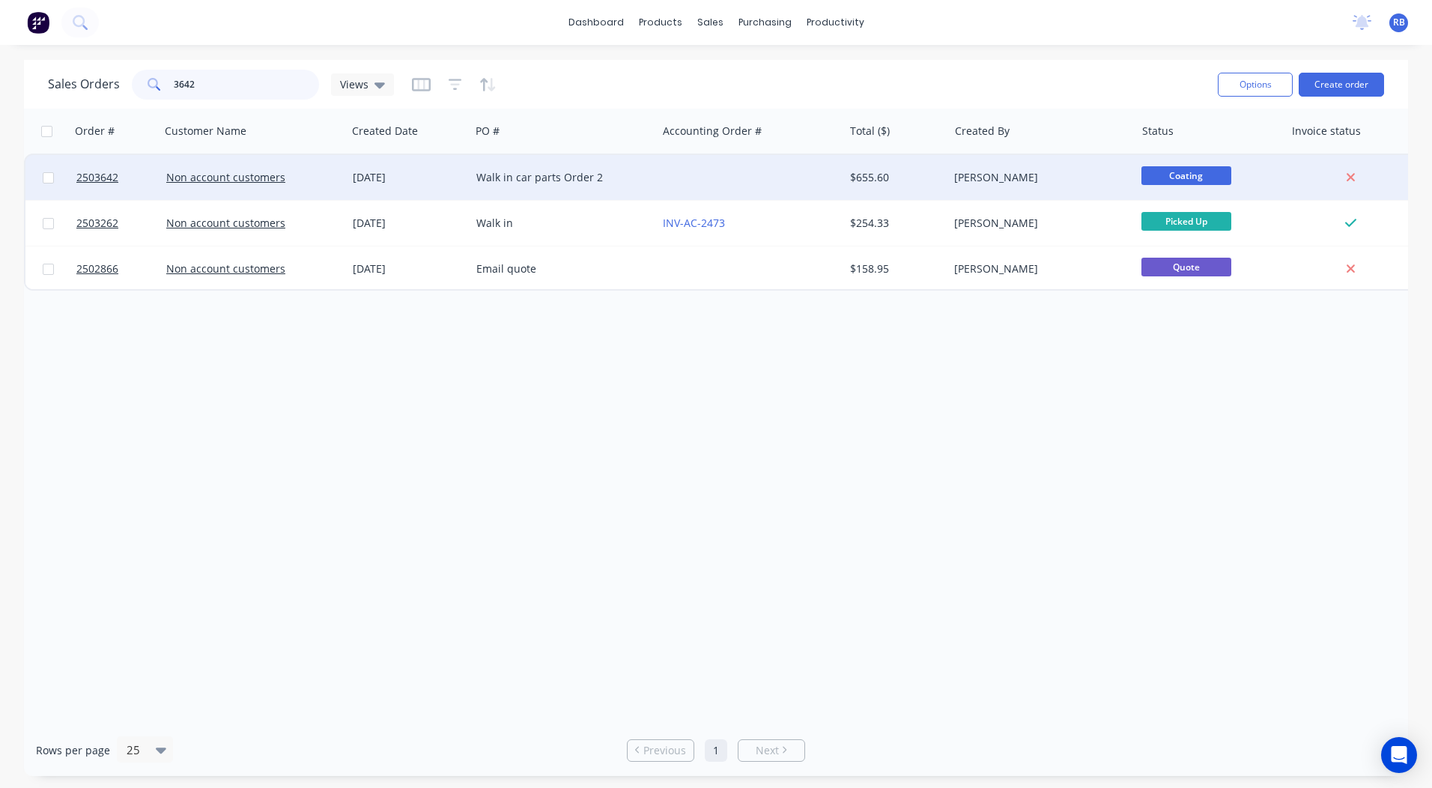
type input "3642"
click at [854, 162] on div "$655.60" at bounding box center [896, 177] width 105 height 45
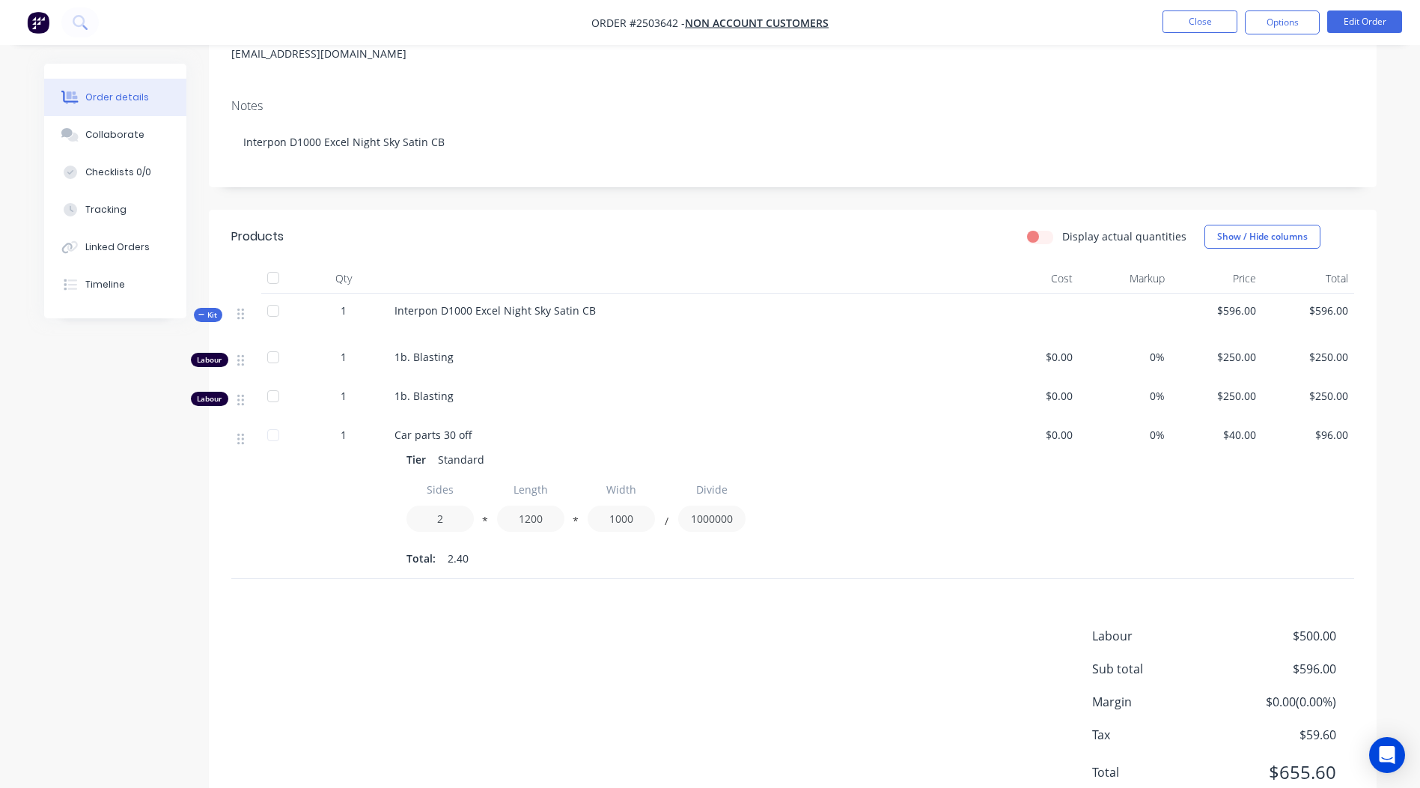
scroll to position [206, 0]
click at [1361, 13] on button "Edit Order" at bounding box center [1365, 21] width 75 height 22
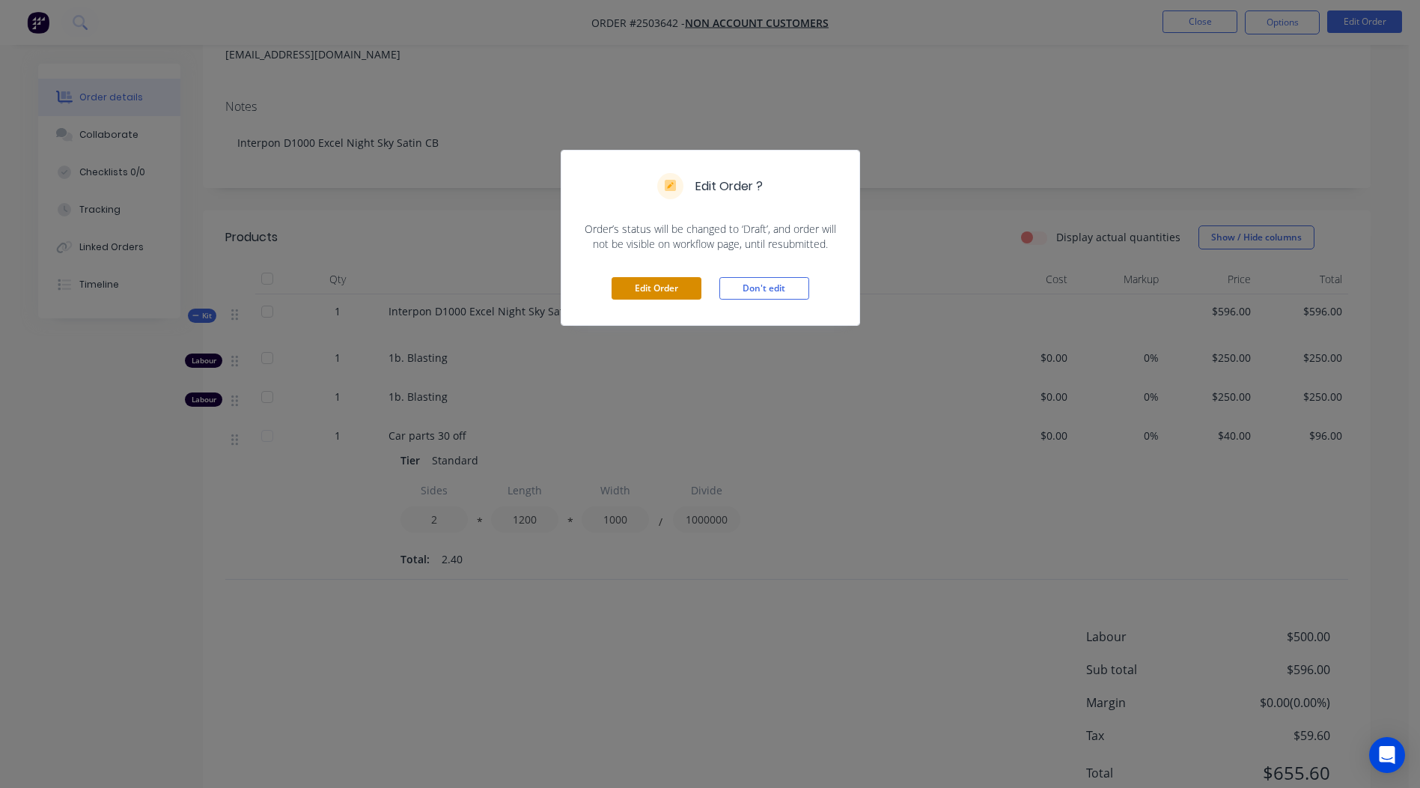
click at [625, 282] on button "Edit Order" at bounding box center [657, 288] width 90 height 22
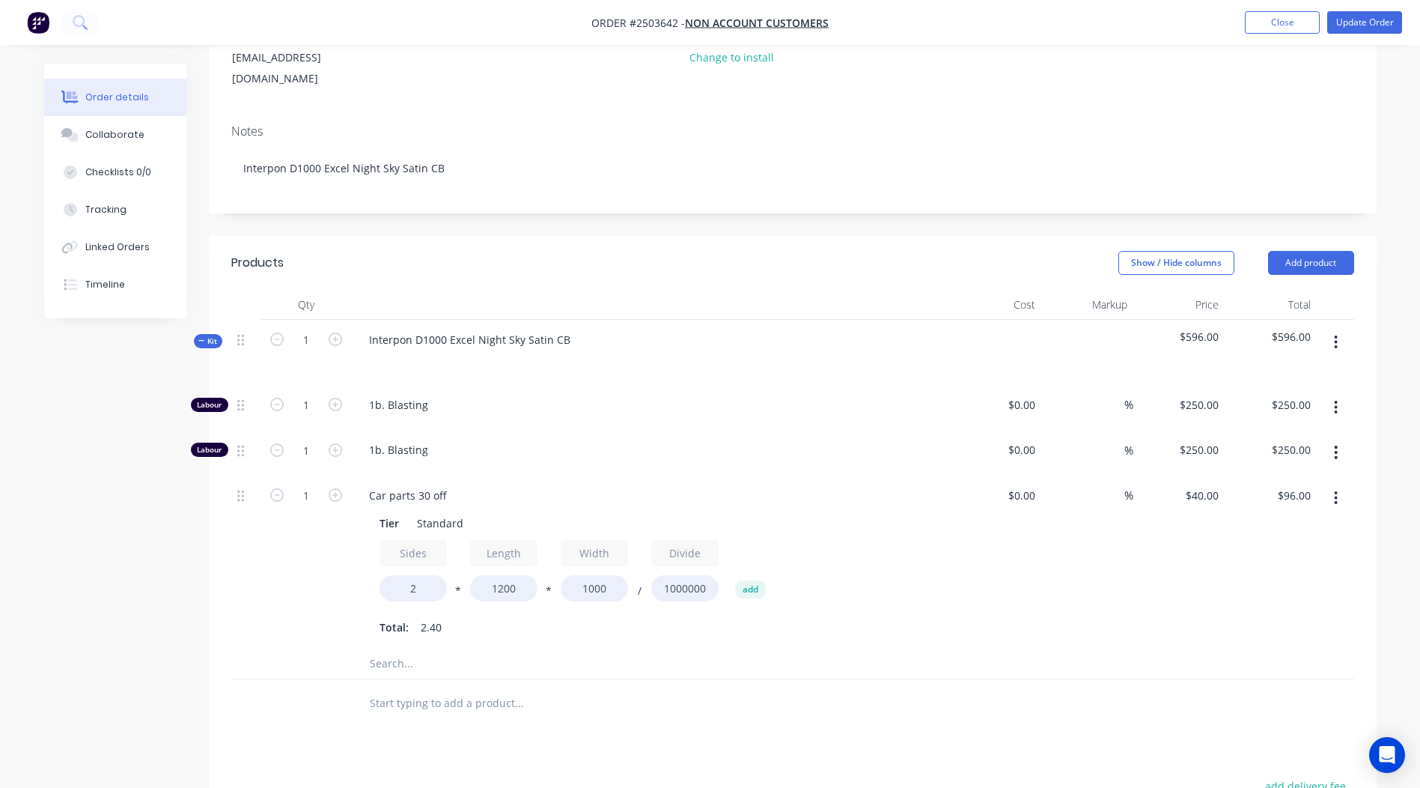
scroll to position [225, 0]
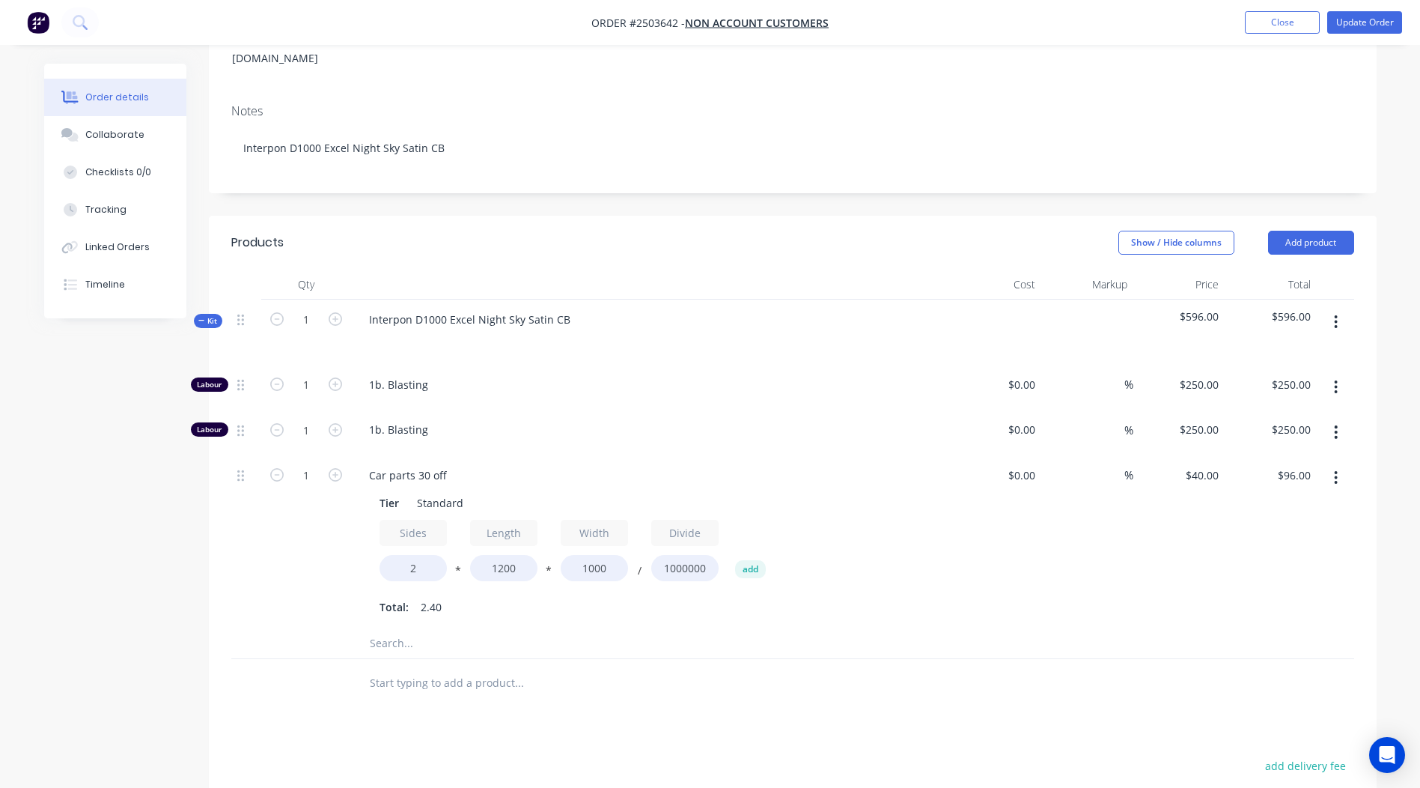
click at [1342, 419] on button "button" at bounding box center [1336, 432] width 35 height 27
click at [1301, 520] on div "Delete" at bounding box center [1283, 531] width 115 height 22
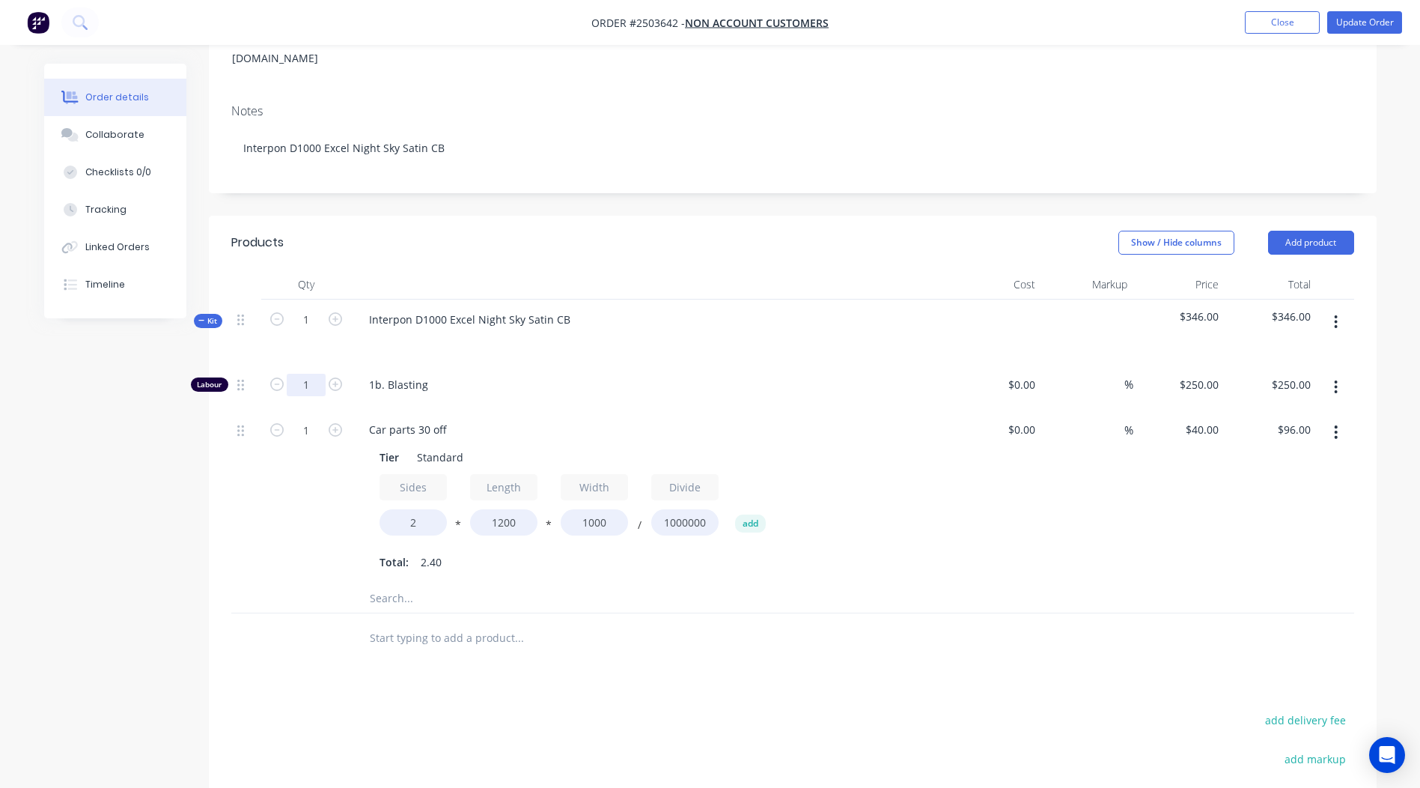
click at [312, 374] on input "1" at bounding box center [306, 385] width 39 height 22
type input "0.583"
type input "$145.75"
click at [627, 687] on div "Products Show / Hide columns Add product Qty Cost Markup Price Total Kit 1 Inte…" at bounding box center [793, 619] width 1168 height 806
click at [1334, 424] on icon "button" at bounding box center [1336, 432] width 4 height 16
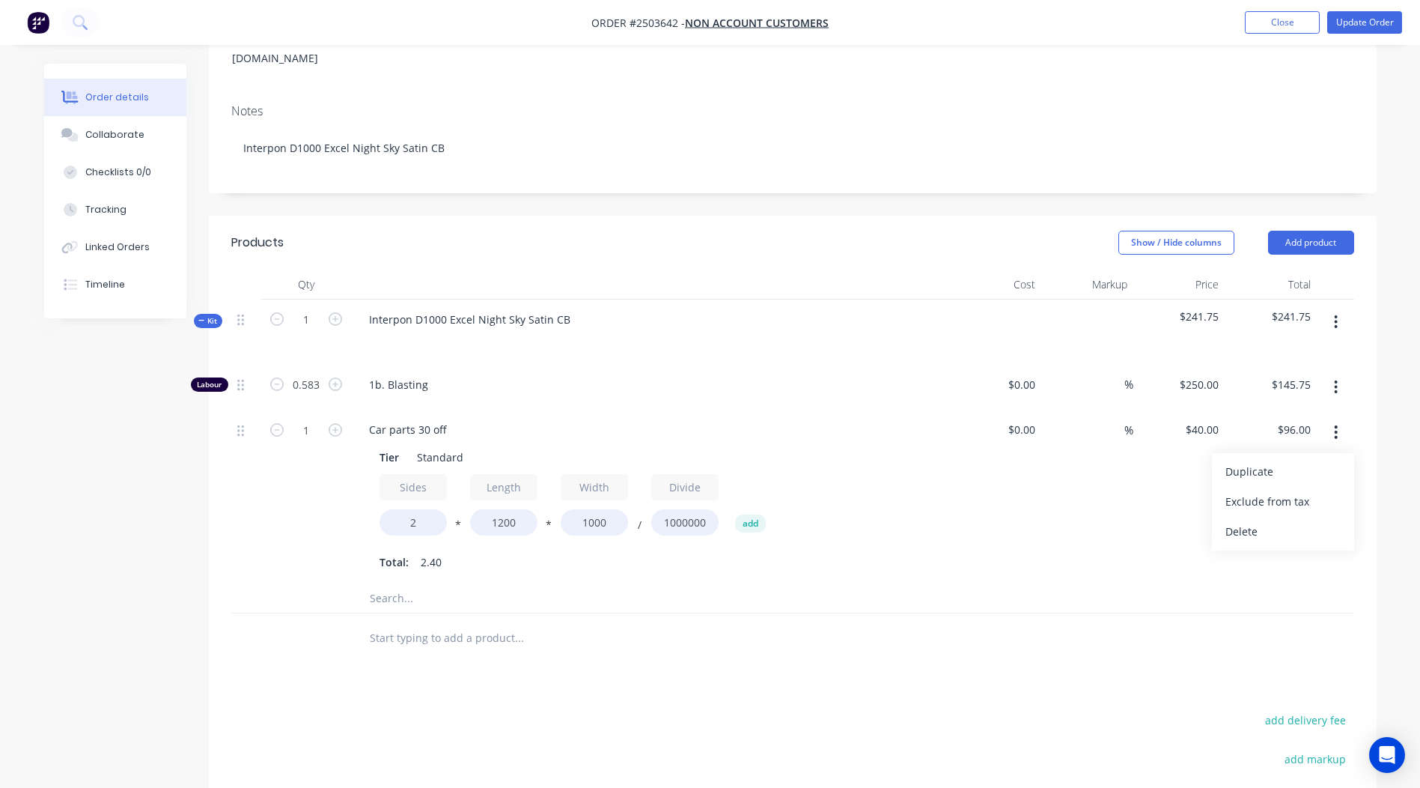
click at [1233, 517] on button "Delete" at bounding box center [1283, 532] width 142 height 30
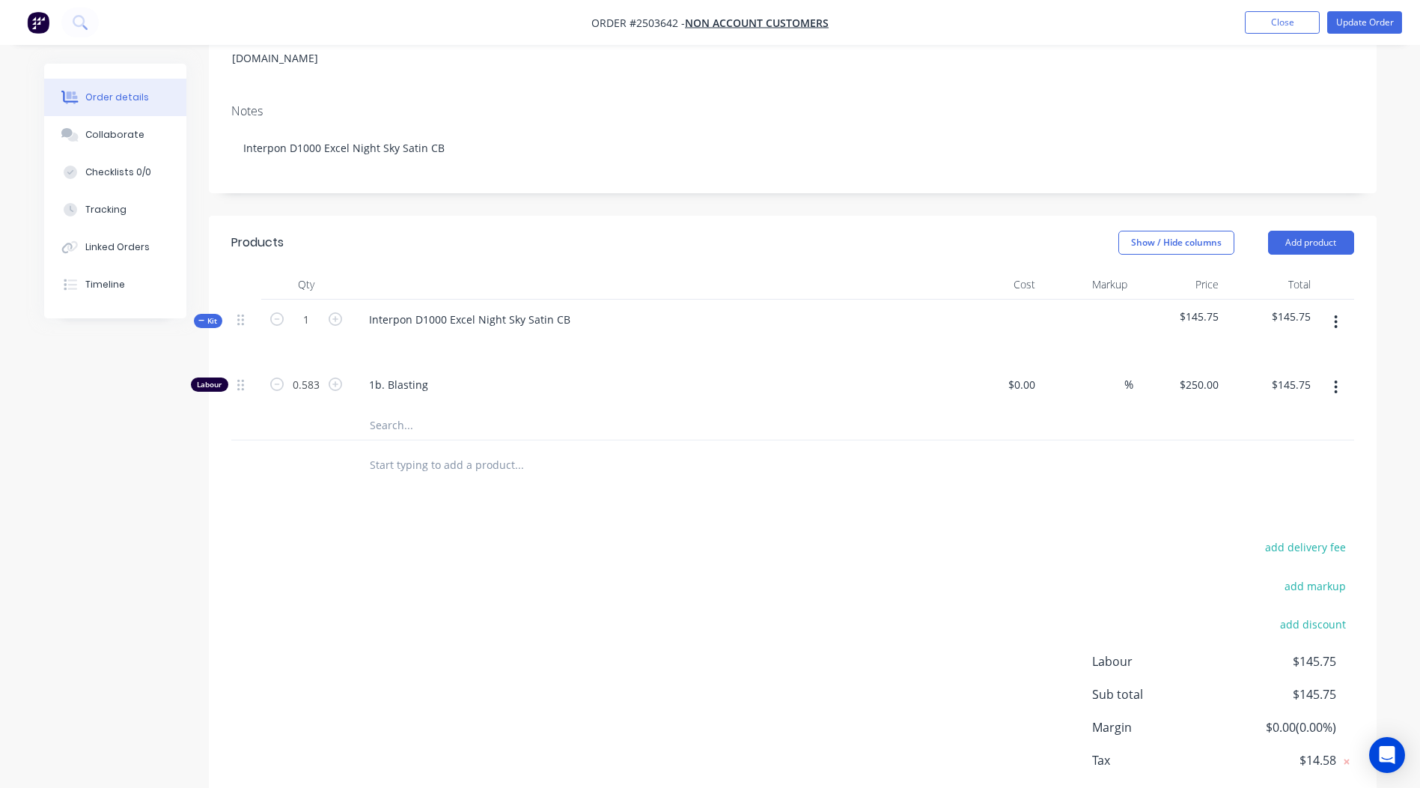
click at [1329, 308] on button "button" at bounding box center [1336, 321] width 35 height 27
click at [1295, 346] on button "Add product to kit" at bounding box center [1283, 361] width 142 height 30
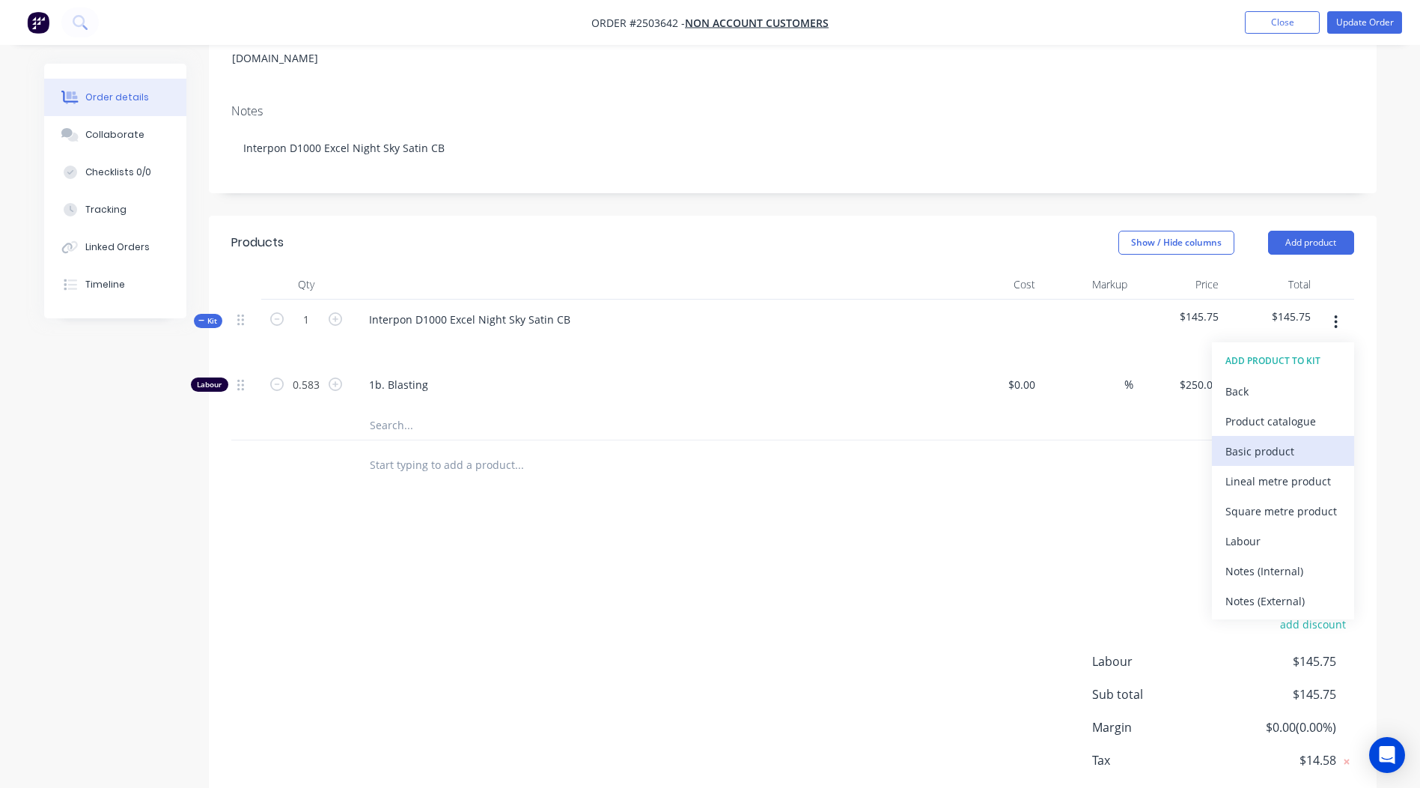
click at [1298, 440] on div "Basic product" at bounding box center [1283, 451] width 115 height 22
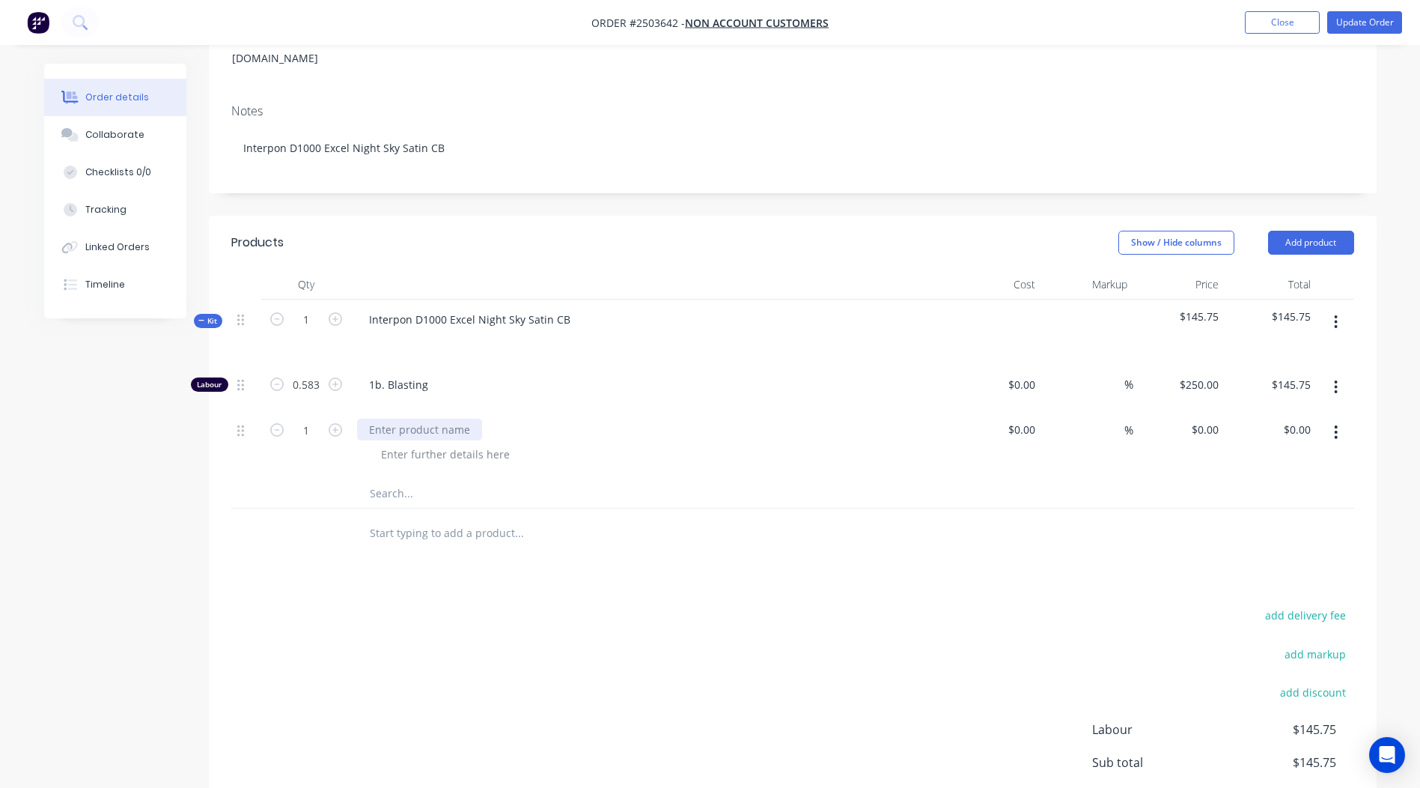
click at [418, 419] on div at bounding box center [419, 430] width 125 height 22
click at [304, 396] on input "1" at bounding box center [306, 385] width 39 height 22
type input "30"
drag, startPoint x: 1136, startPoint y: 681, endPoint x: 1177, endPoint y: 400, distance: 283.8
click at [1137, 679] on div "add delivery fee add markup add discount Labour $145.75 Sub total $145.75 Margi…" at bounding box center [792, 749] width 1123 height 289
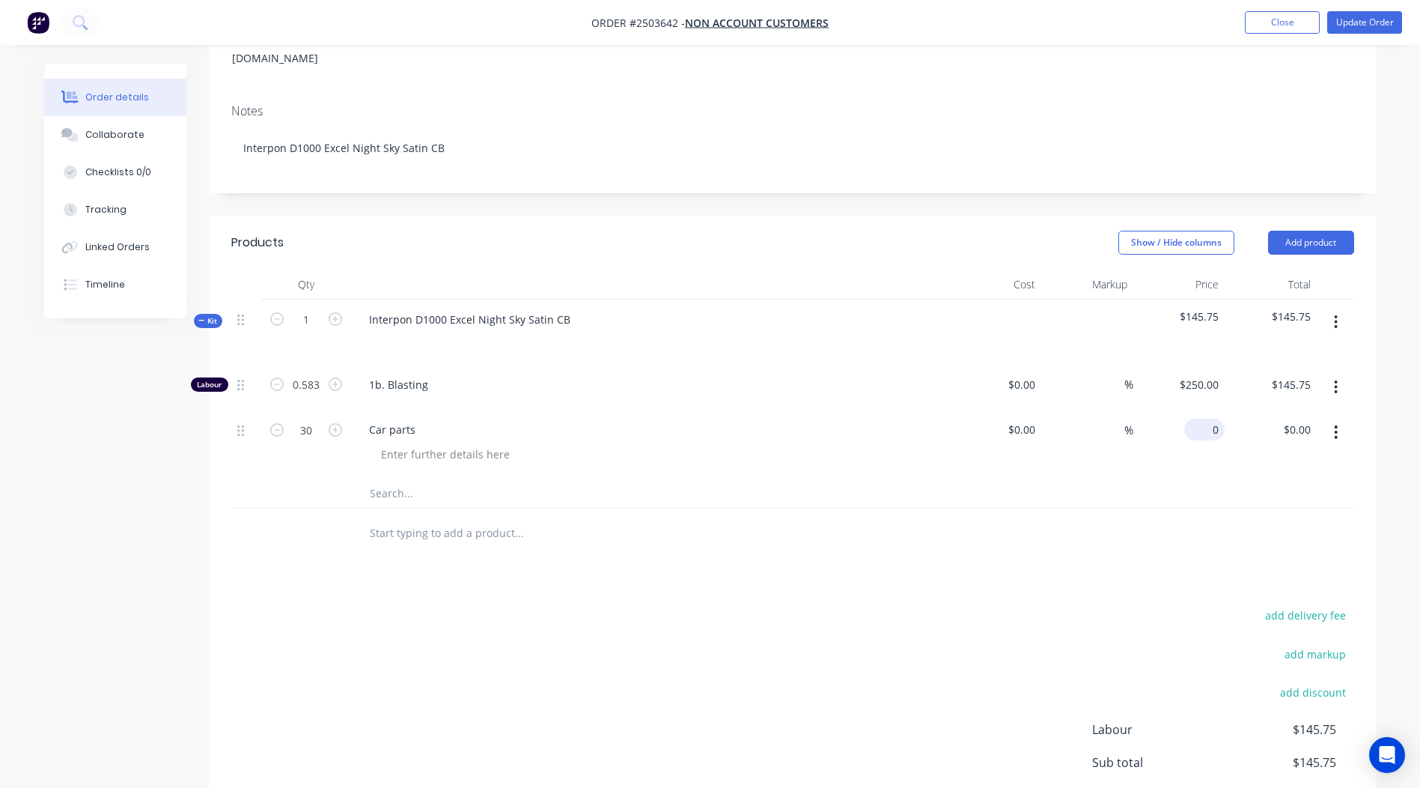
click at [1199, 410] on div "0 $0.00" at bounding box center [1180, 444] width 92 height 68
type input "$7.50"
type input "$225.00"
click at [1094, 553] on div "Products Show / Hide columns Add product Qty Cost Markup Price Total Kit 1 Inte…" at bounding box center [793, 567] width 1168 height 702
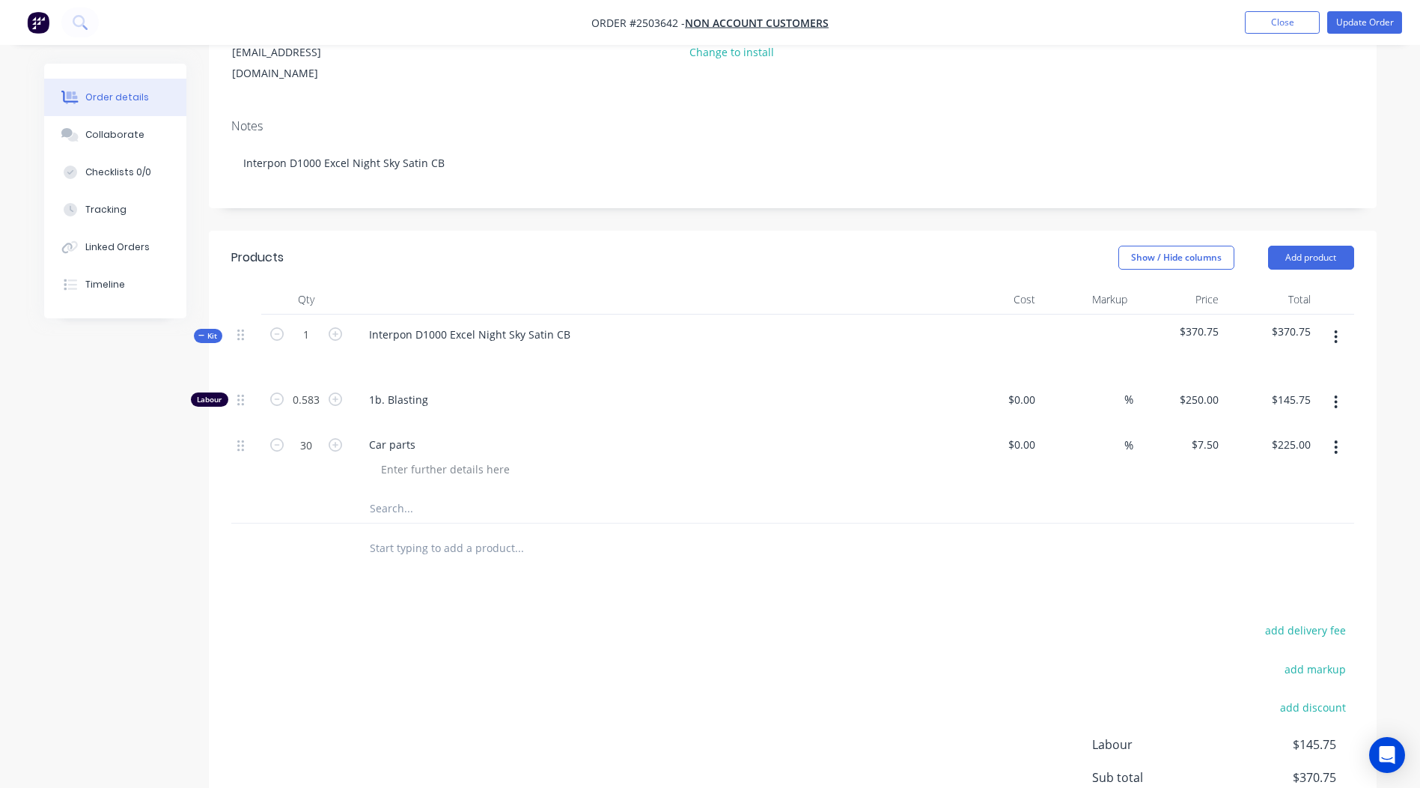
scroll to position [195, 0]
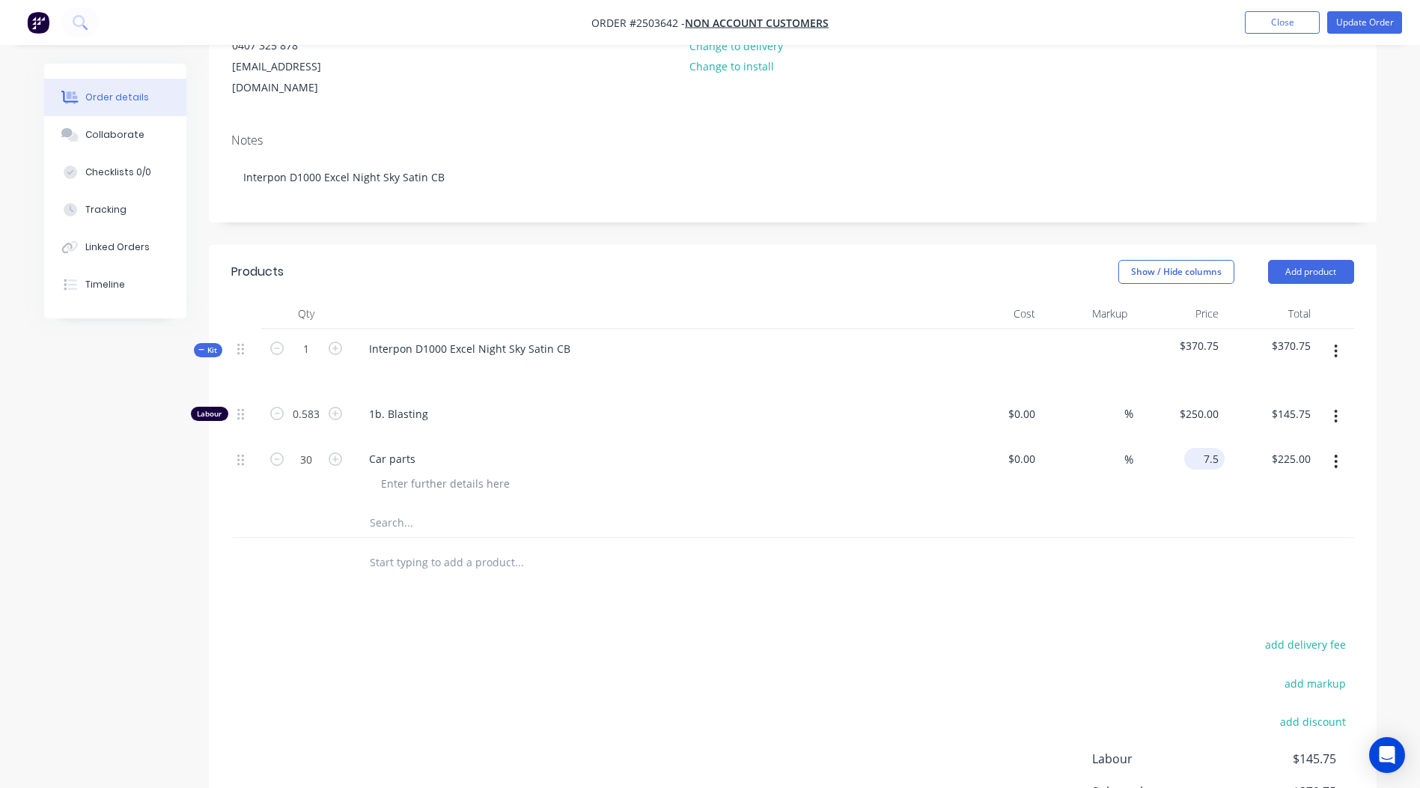
click at [1204, 448] on input "7.5" at bounding box center [1208, 459] width 34 height 22
type input "$7.50"
click at [993, 570] on div "Products Show / Hide columns Add product Qty Cost Markup Price Total Kit 1 Inte…" at bounding box center [793, 596] width 1168 height 702
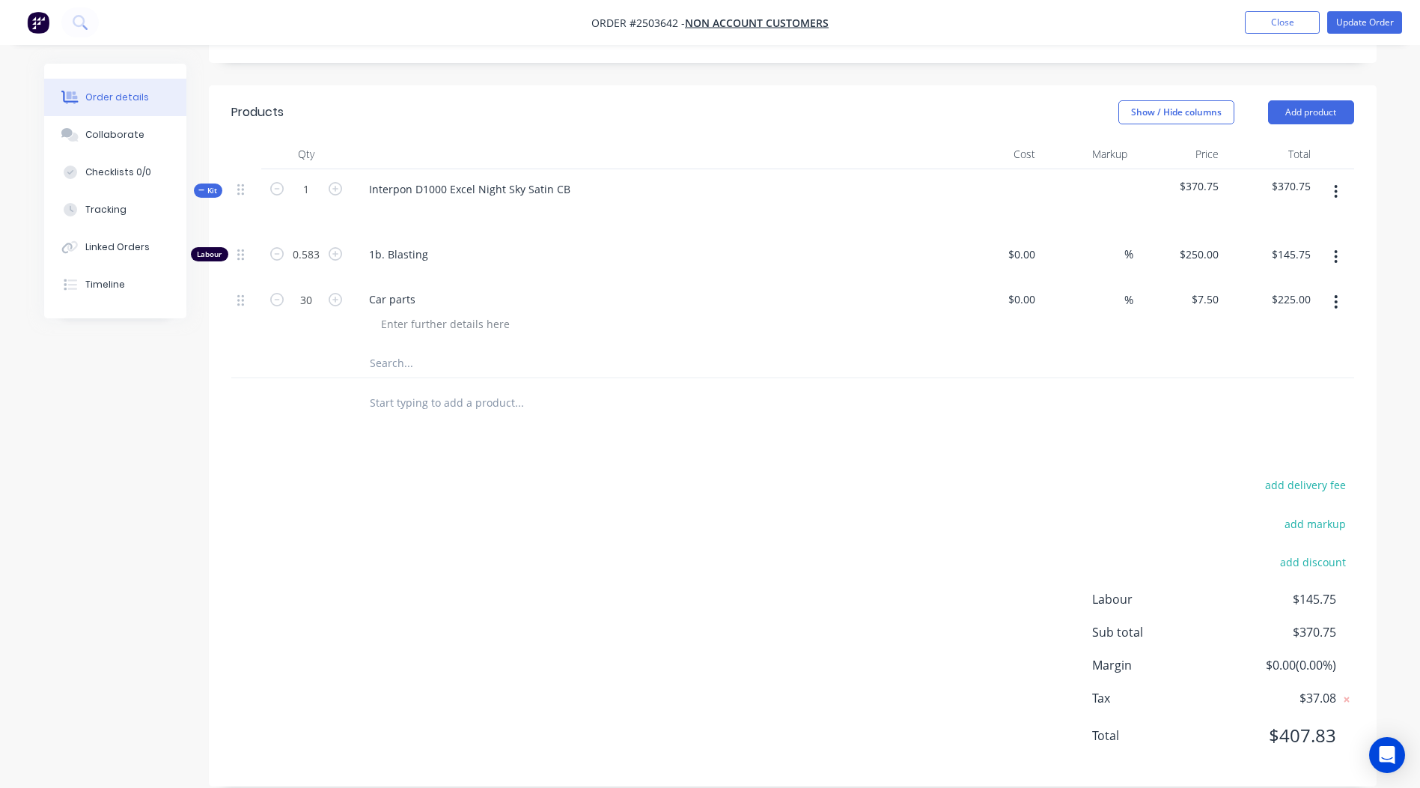
scroll to position [0, 0]
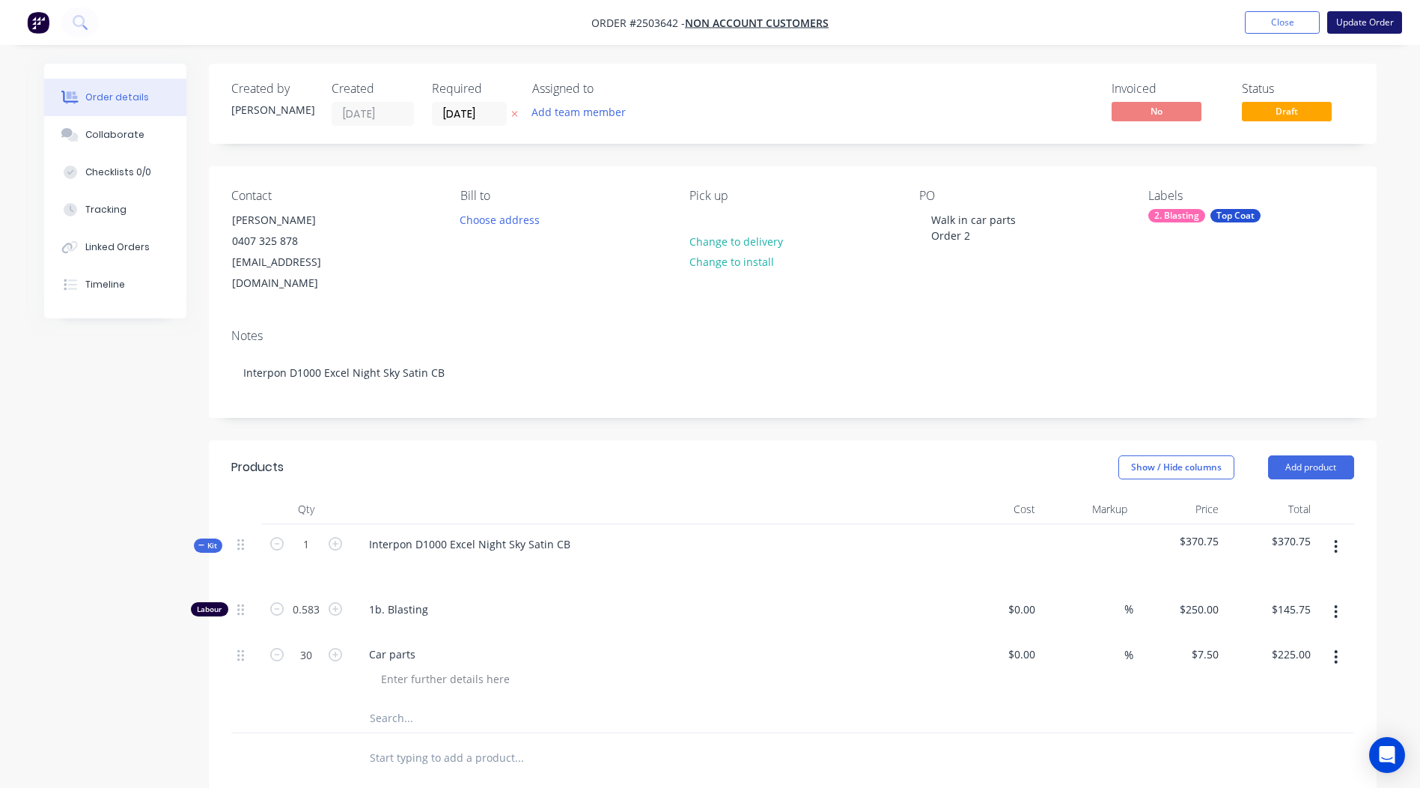
click at [1357, 16] on button "Update Order" at bounding box center [1365, 22] width 75 height 22
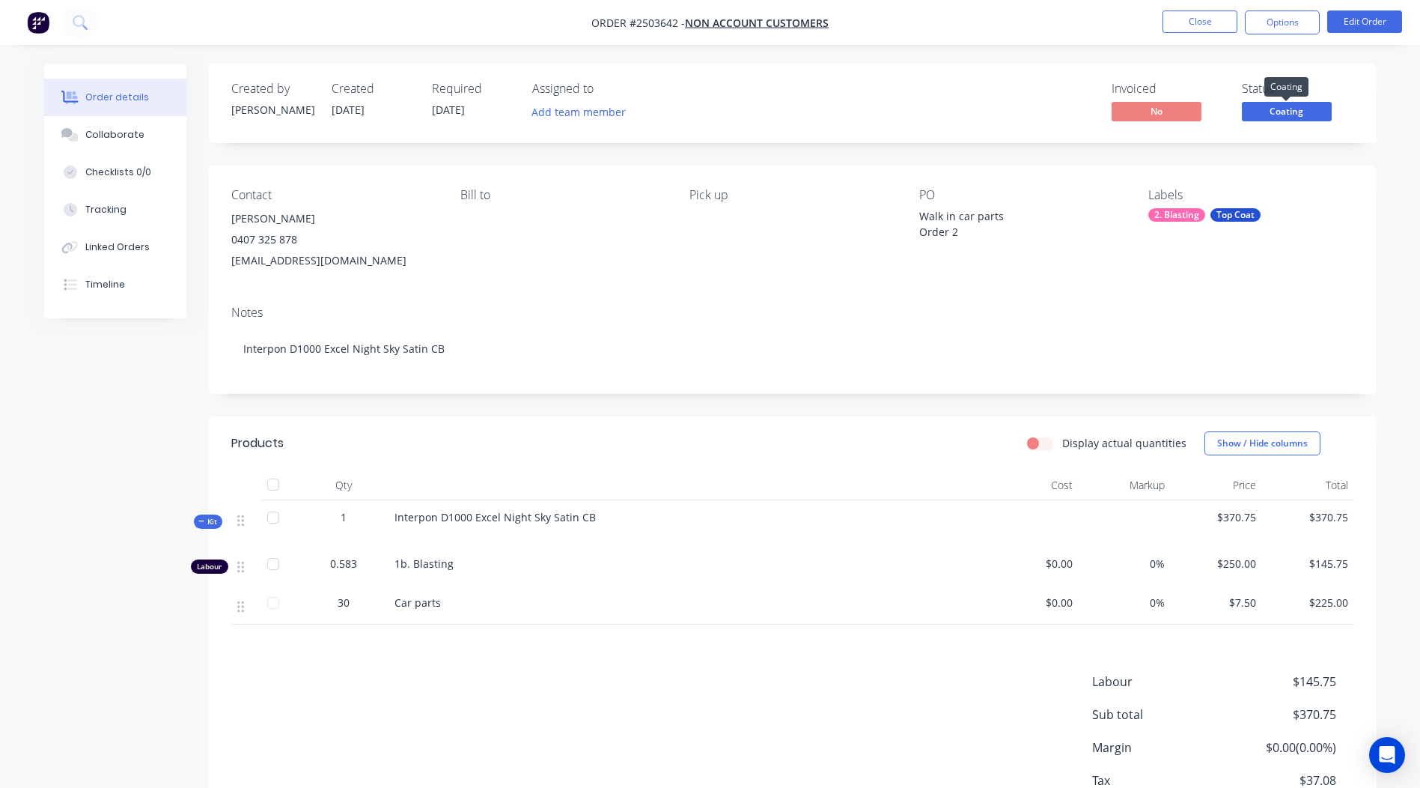
click at [1286, 114] on span "Coating" at bounding box center [1287, 111] width 90 height 19
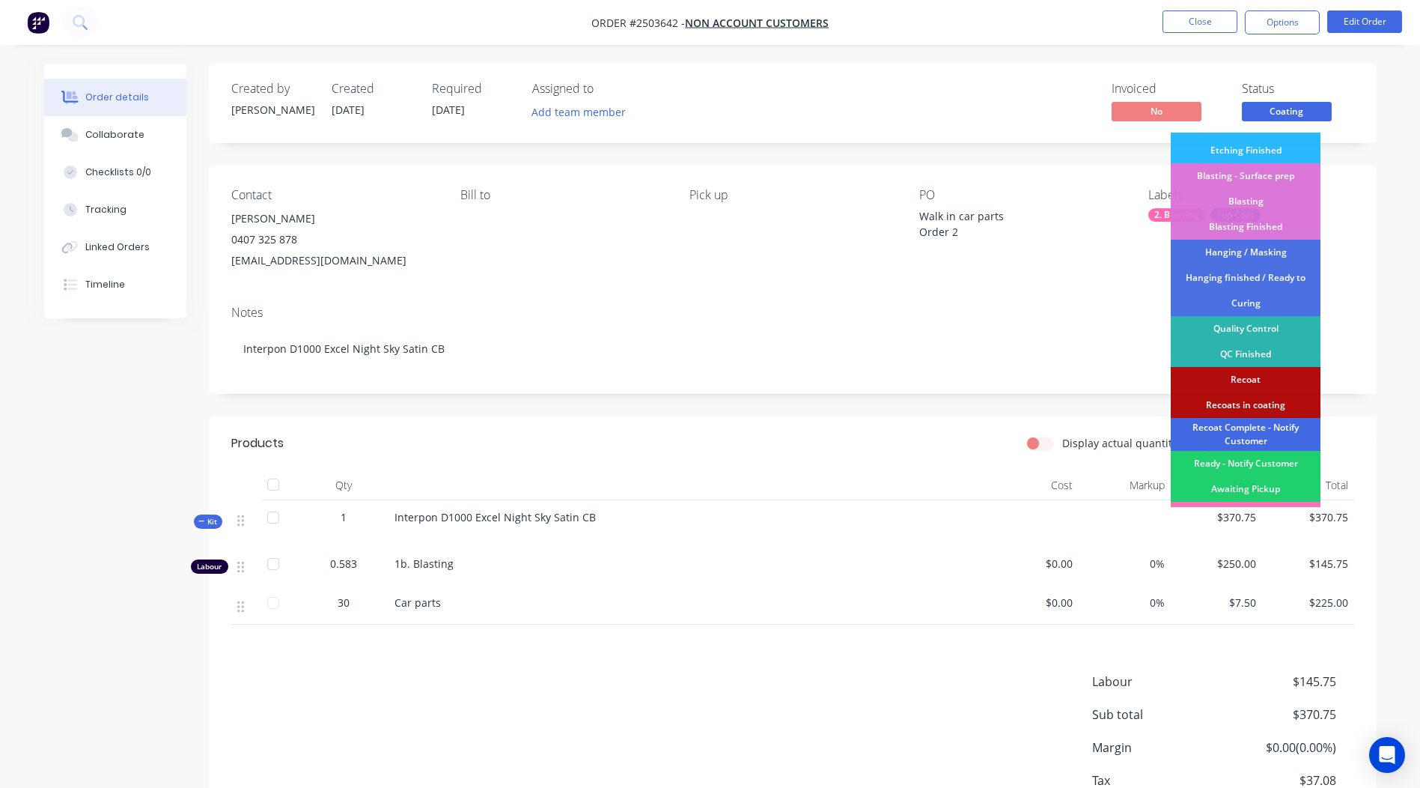
scroll to position [320, 0]
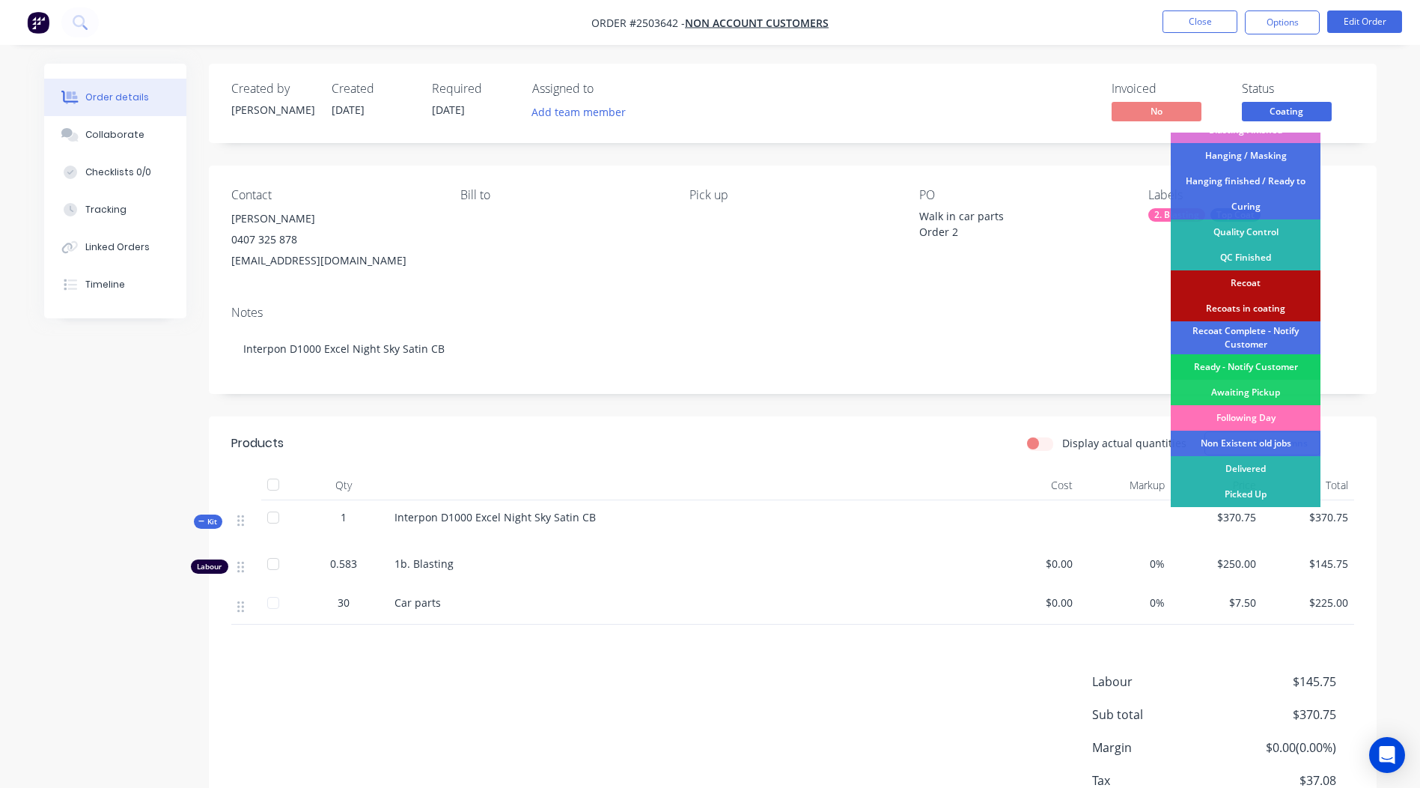
click at [1243, 369] on div "Ready - Notify Customer" at bounding box center [1246, 366] width 150 height 25
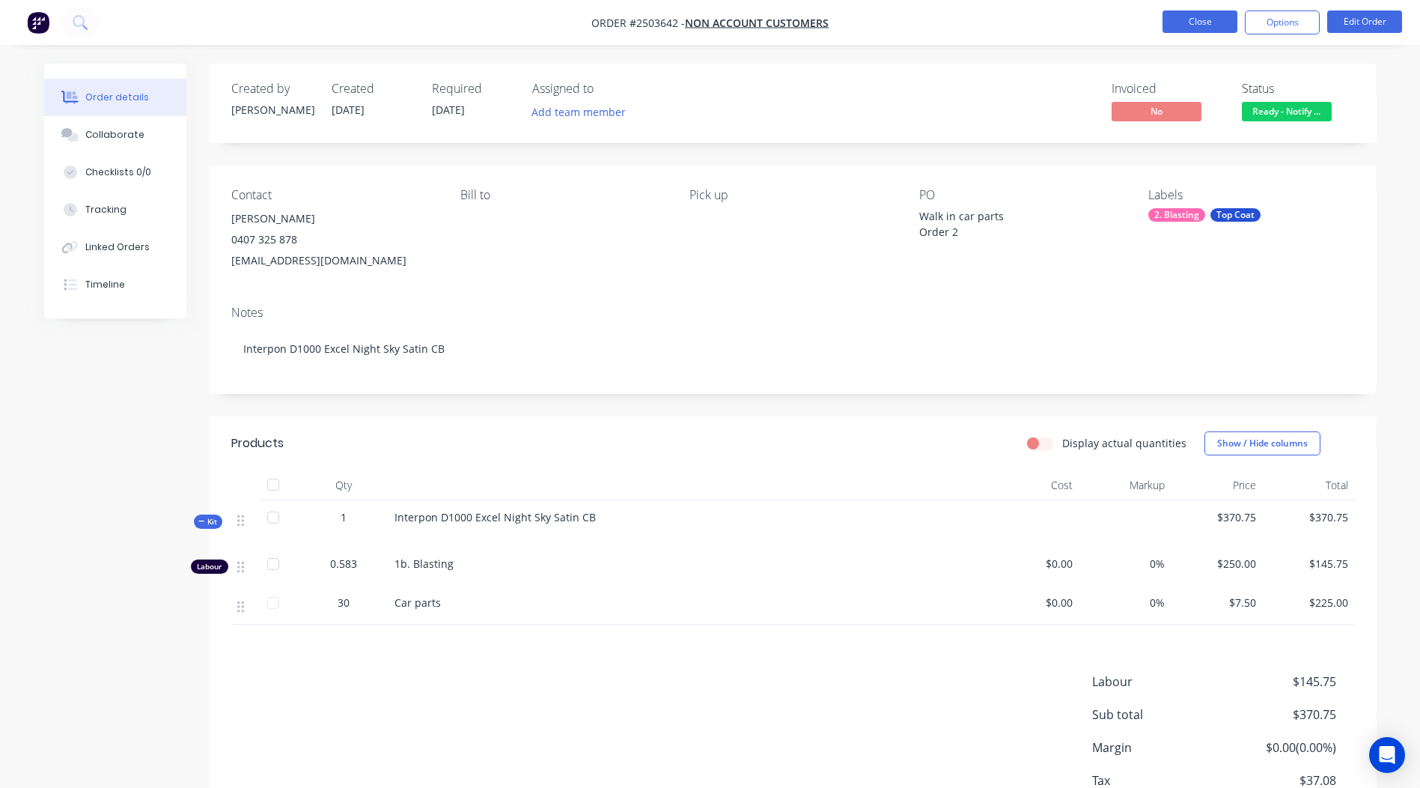
click at [1202, 19] on button "Close" at bounding box center [1200, 21] width 75 height 22
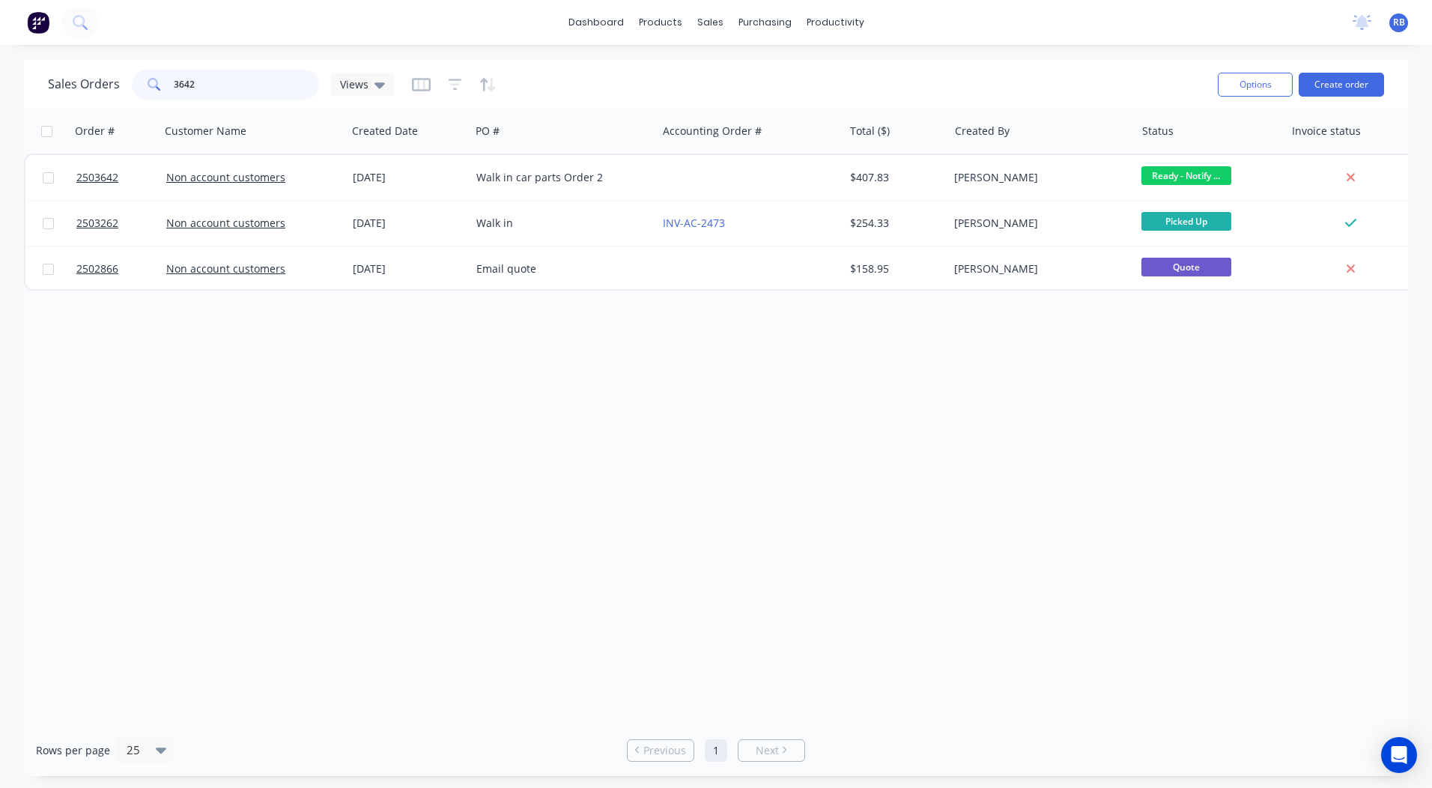
click at [255, 79] on input "3642" at bounding box center [247, 85] width 146 height 30
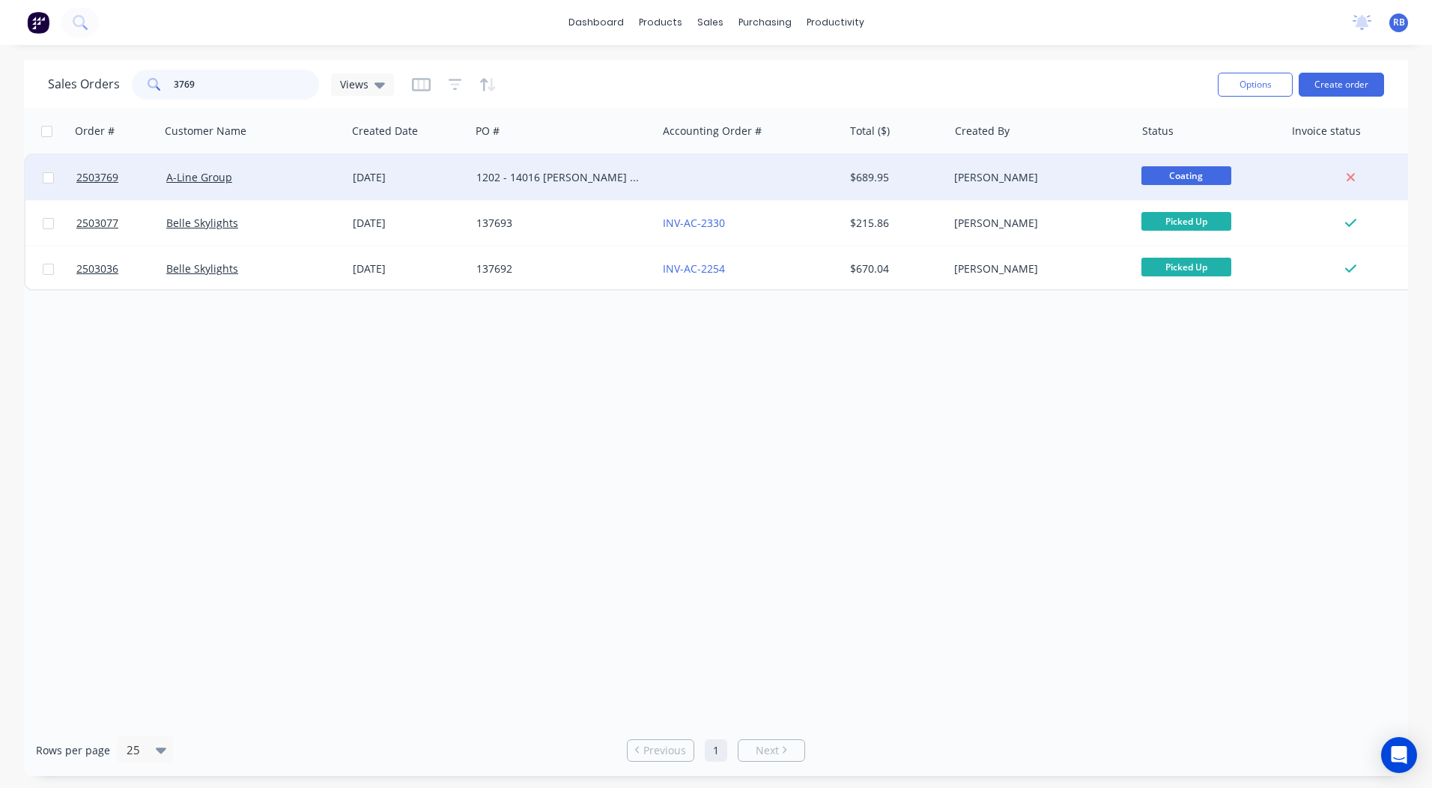
type input "3769"
click at [276, 167] on div "A-Line Group" at bounding box center [253, 177] width 186 height 45
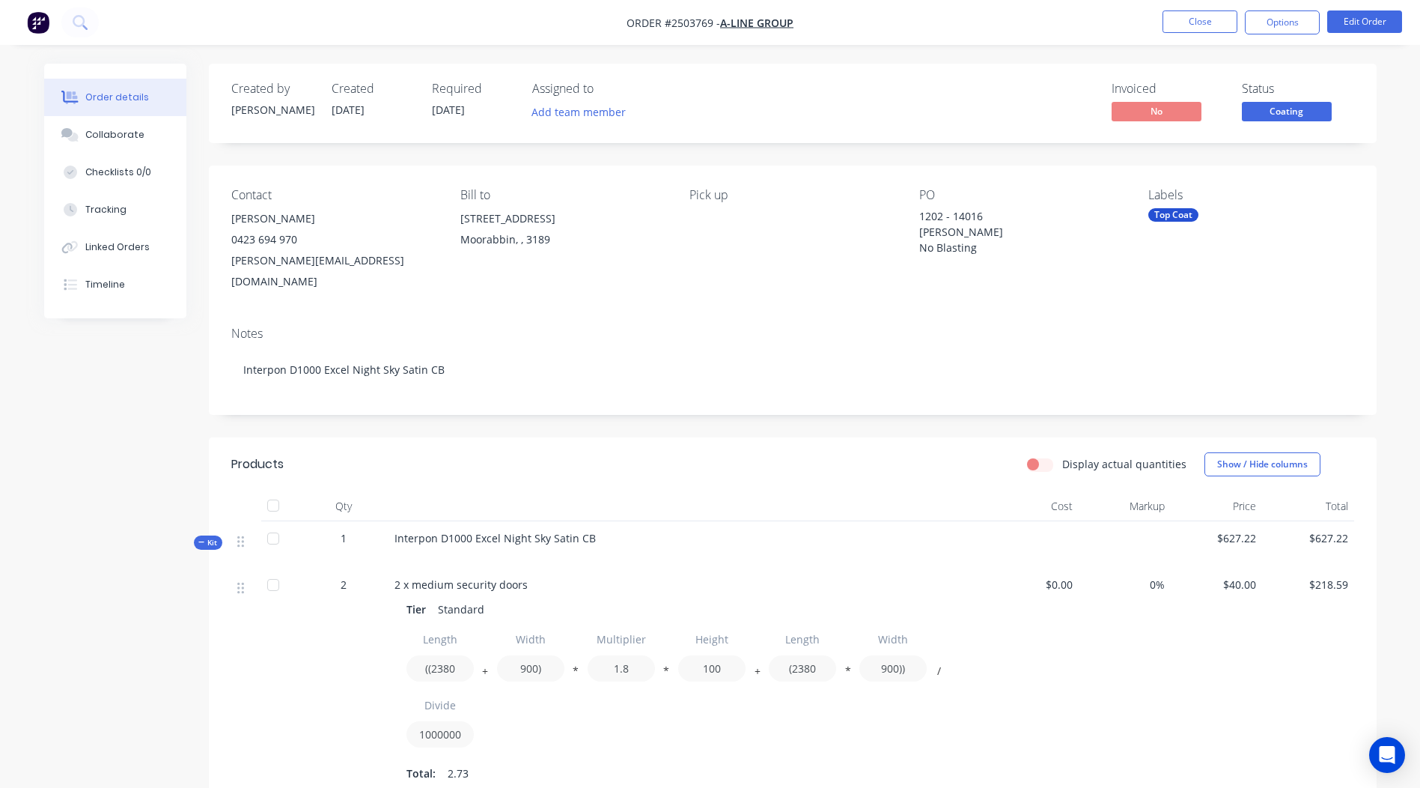
click at [1286, 109] on span "Coating" at bounding box center [1287, 111] width 90 height 19
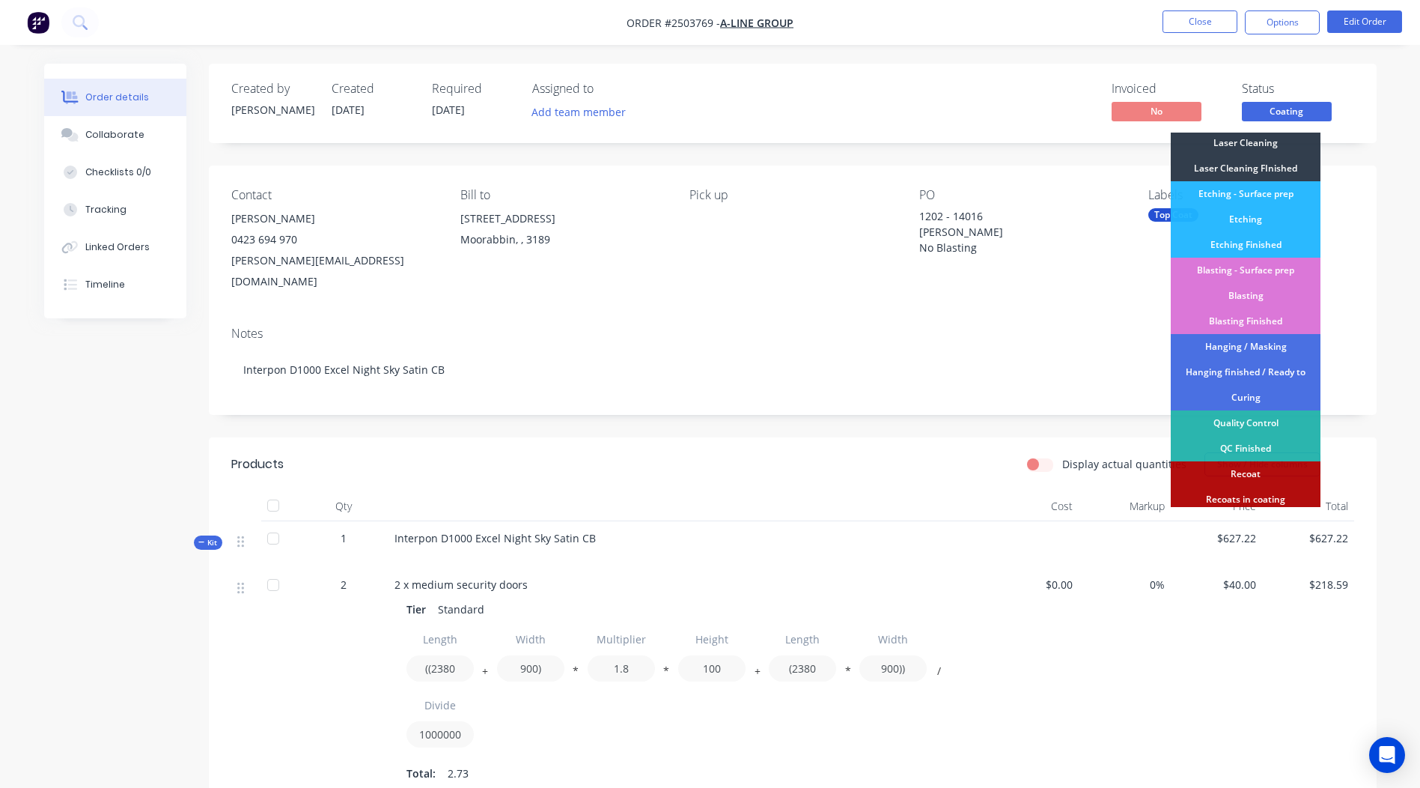
scroll to position [320, 0]
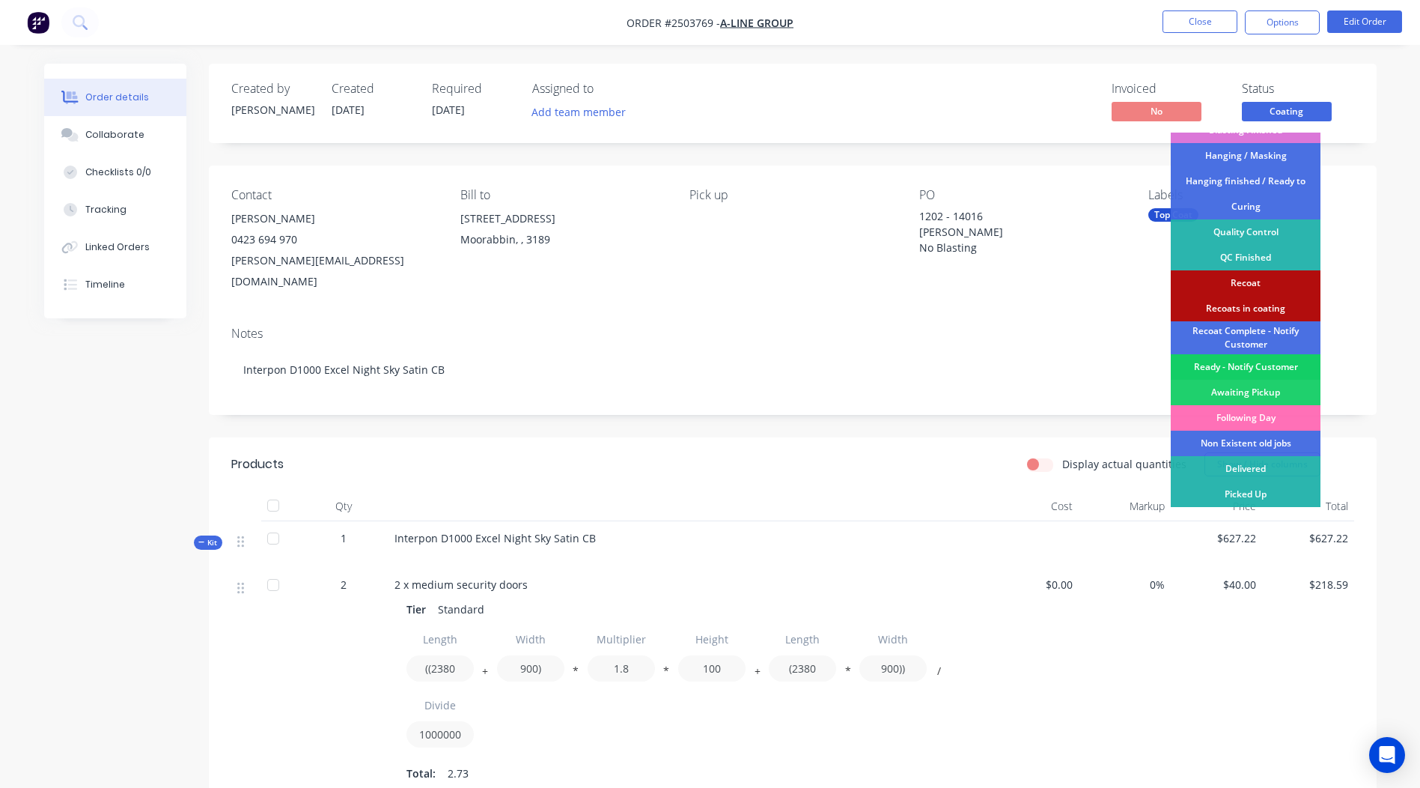
click at [1261, 366] on div "Ready - Notify Customer" at bounding box center [1246, 366] width 150 height 25
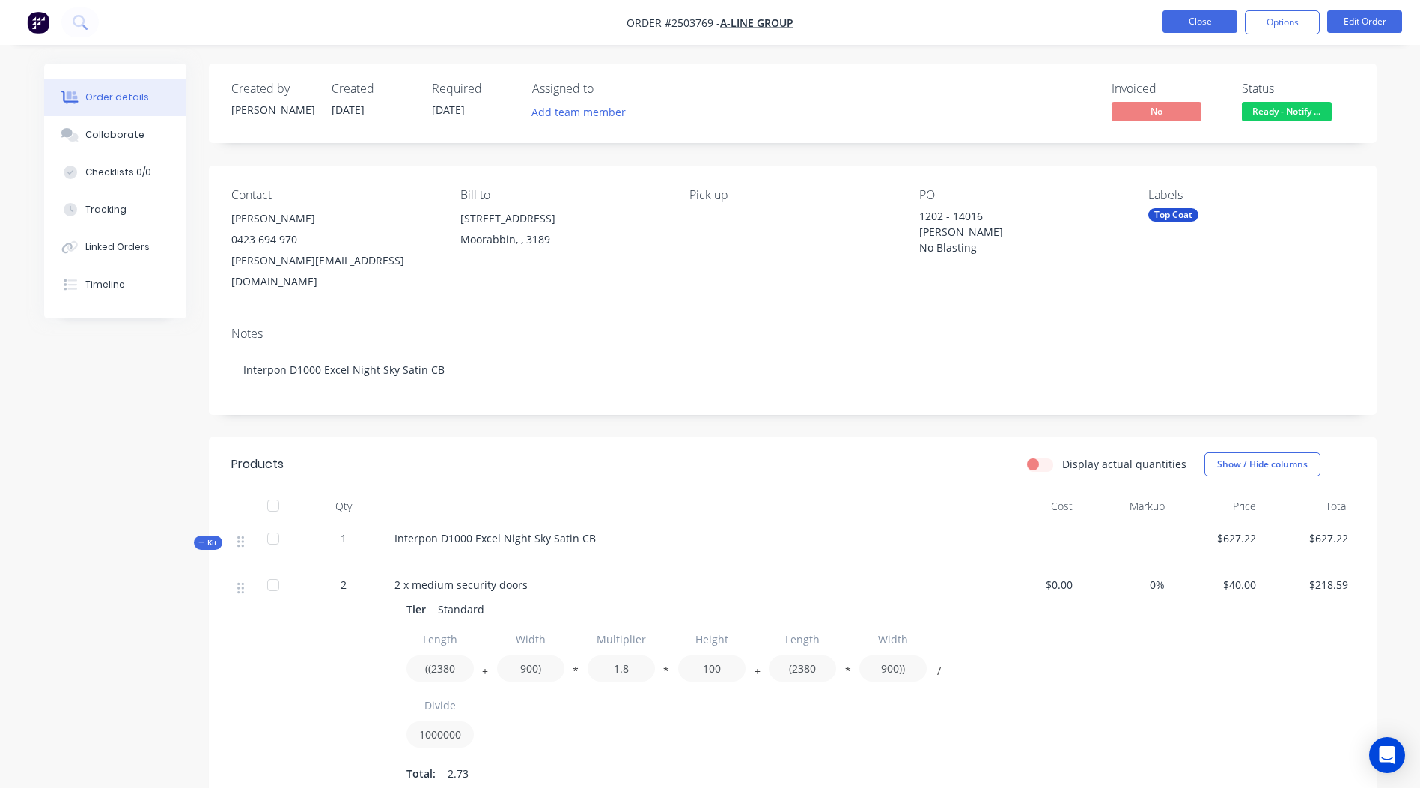
click at [1191, 25] on button "Close" at bounding box center [1200, 21] width 75 height 22
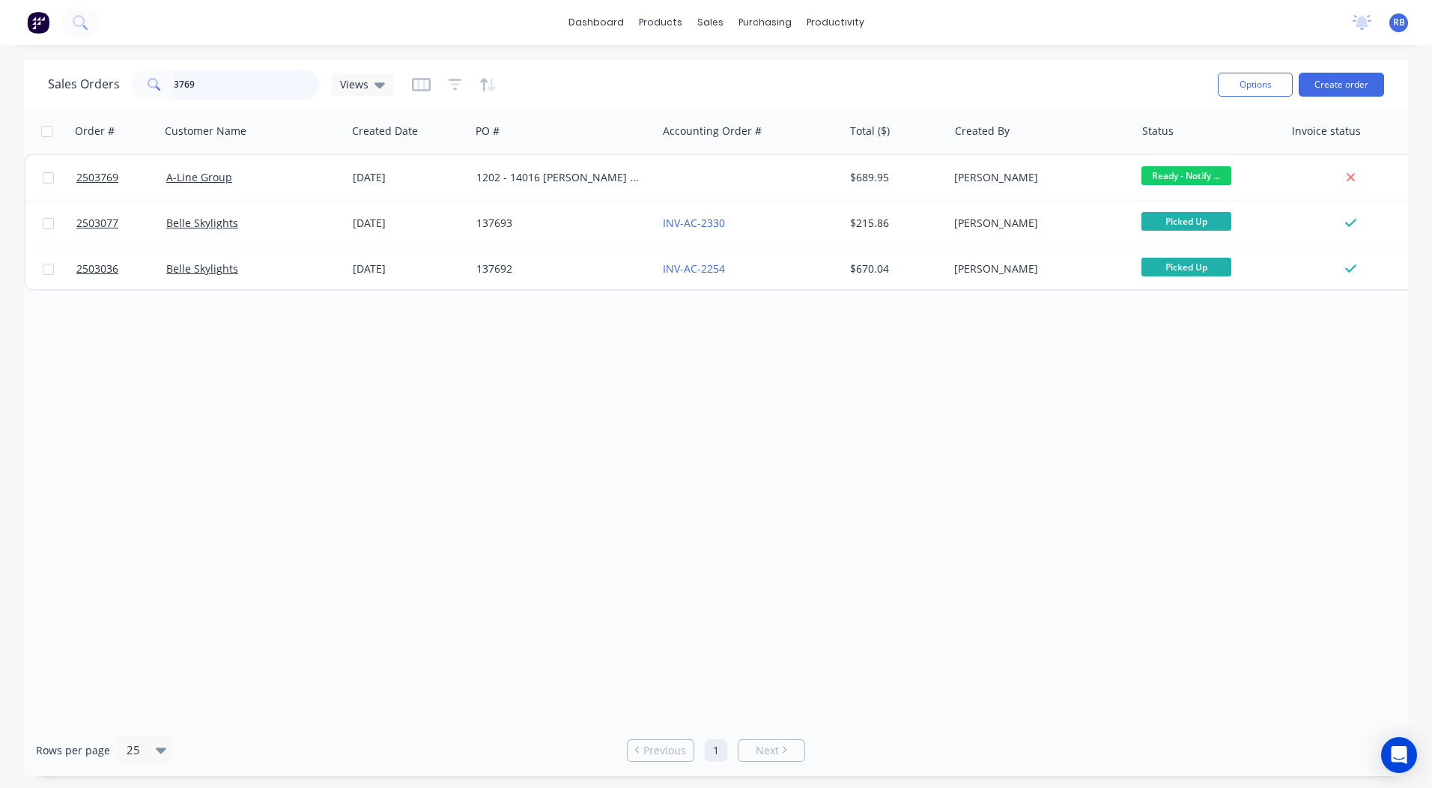
click at [206, 72] on input "3769" at bounding box center [247, 85] width 146 height 30
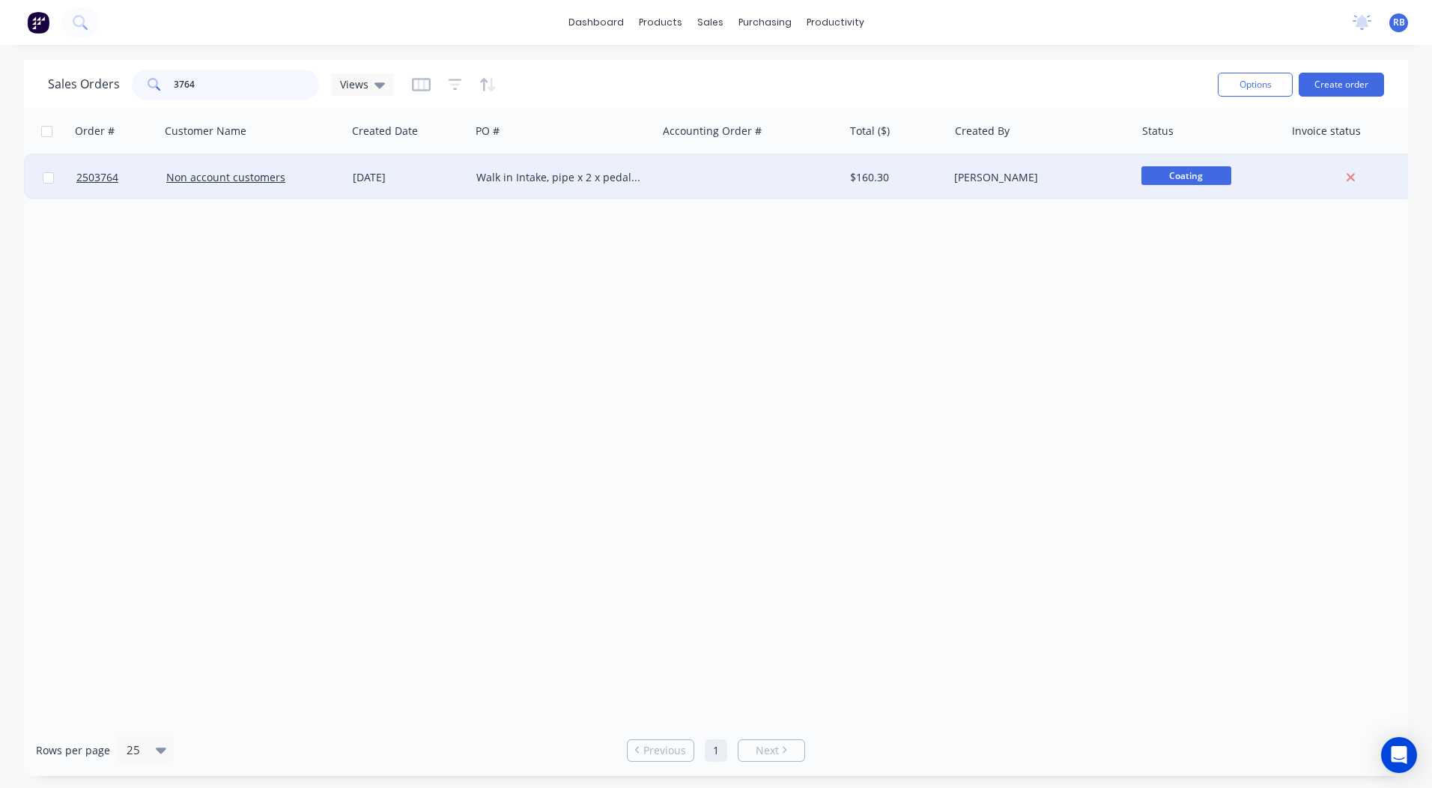
type input "3764"
click at [338, 171] on div "Non account customers" at bounding box center [253, 177] width 174 height 15
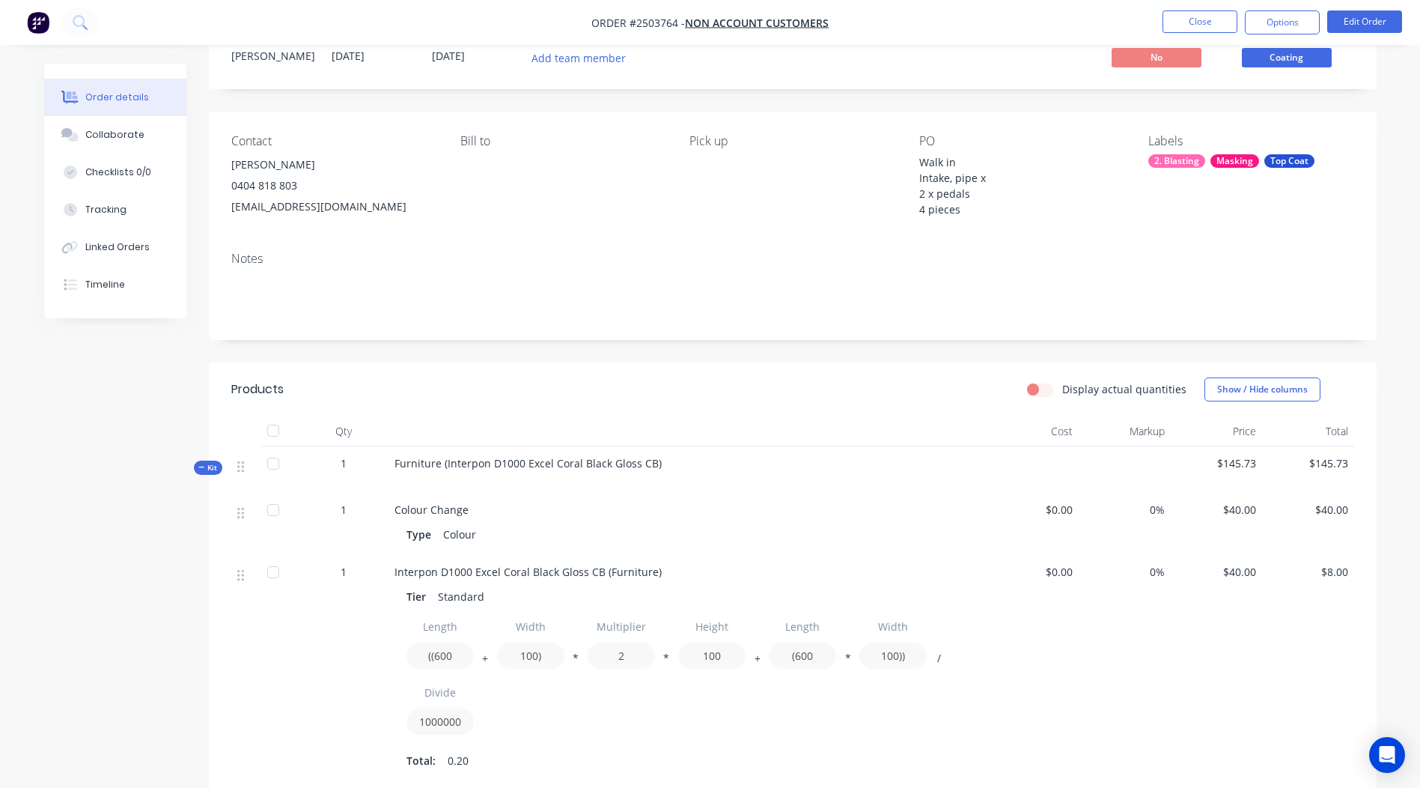
scroll to position [30, 0]
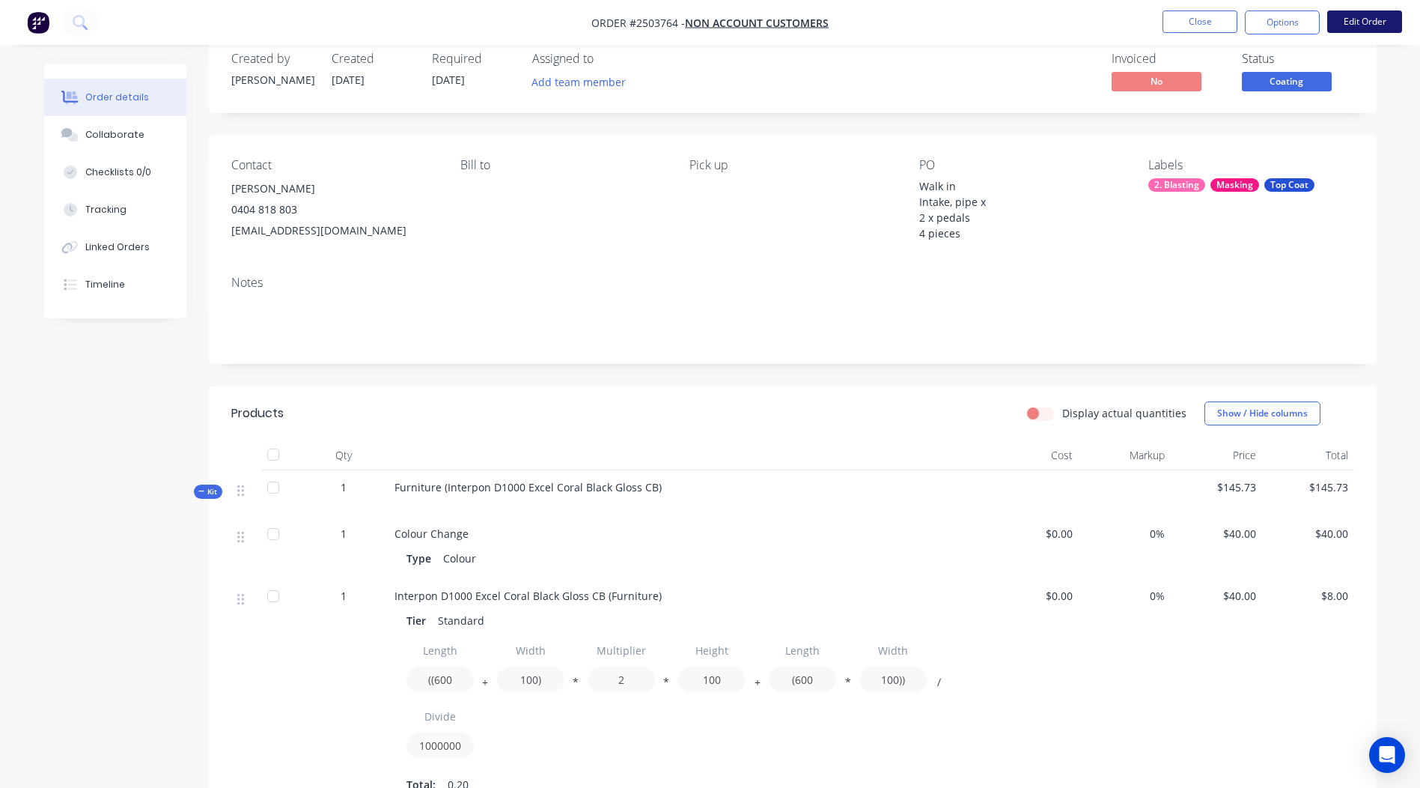
click at [1368, 28] on button "Edit Order" at bounding box center [1365, 21] width 75 height 22
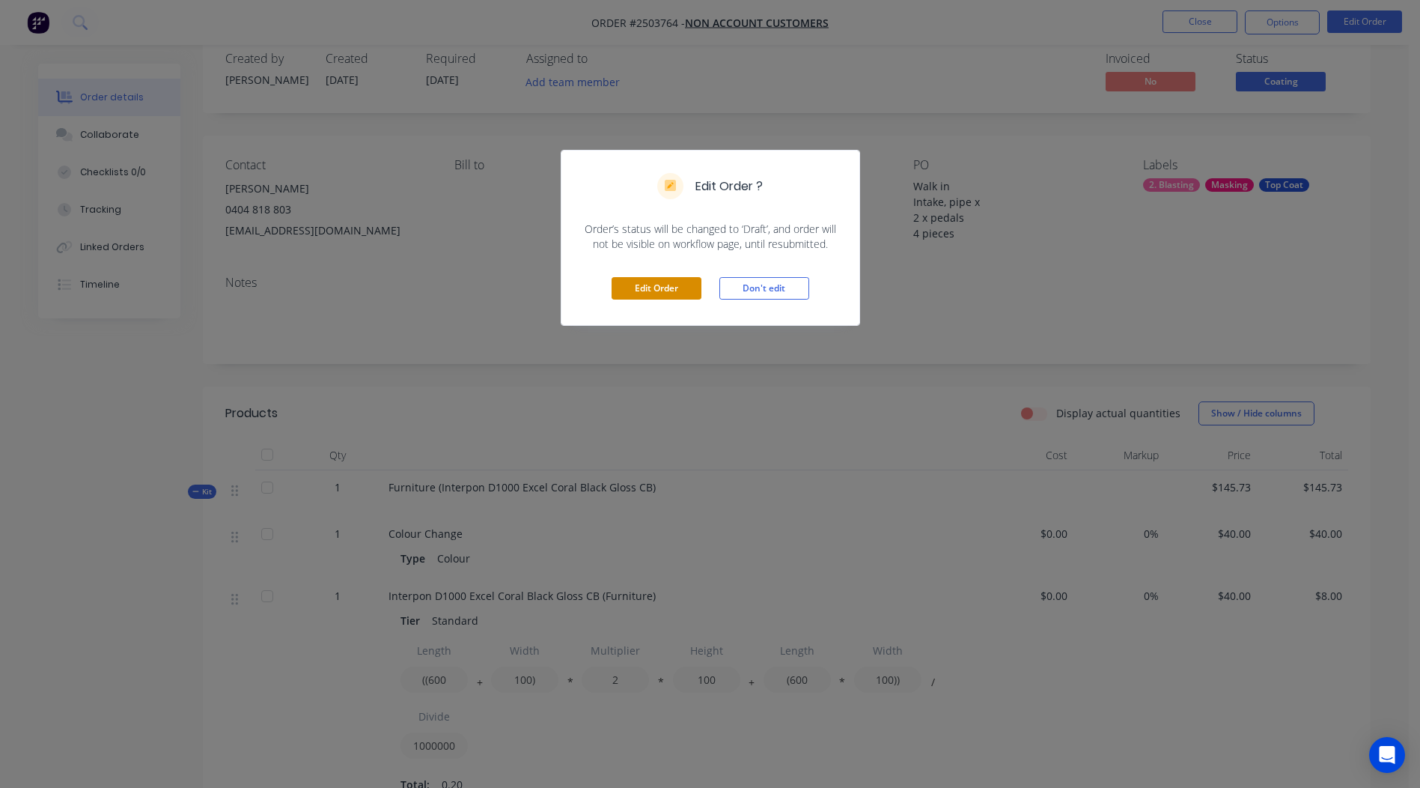
click at [665, 285] on button "Edit Order" at bounding box center [657, 288] width 90 height 22
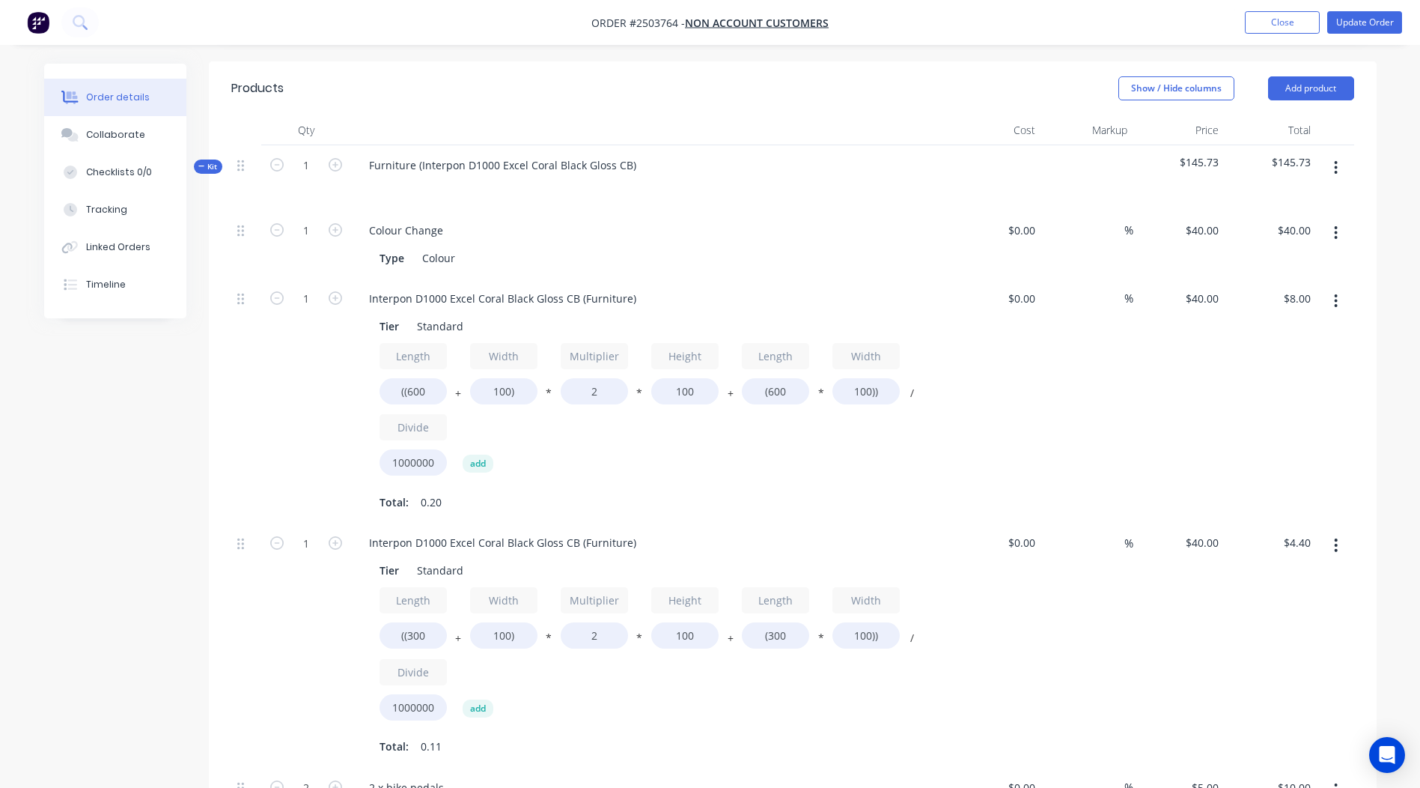
scroll to position [599, 0]
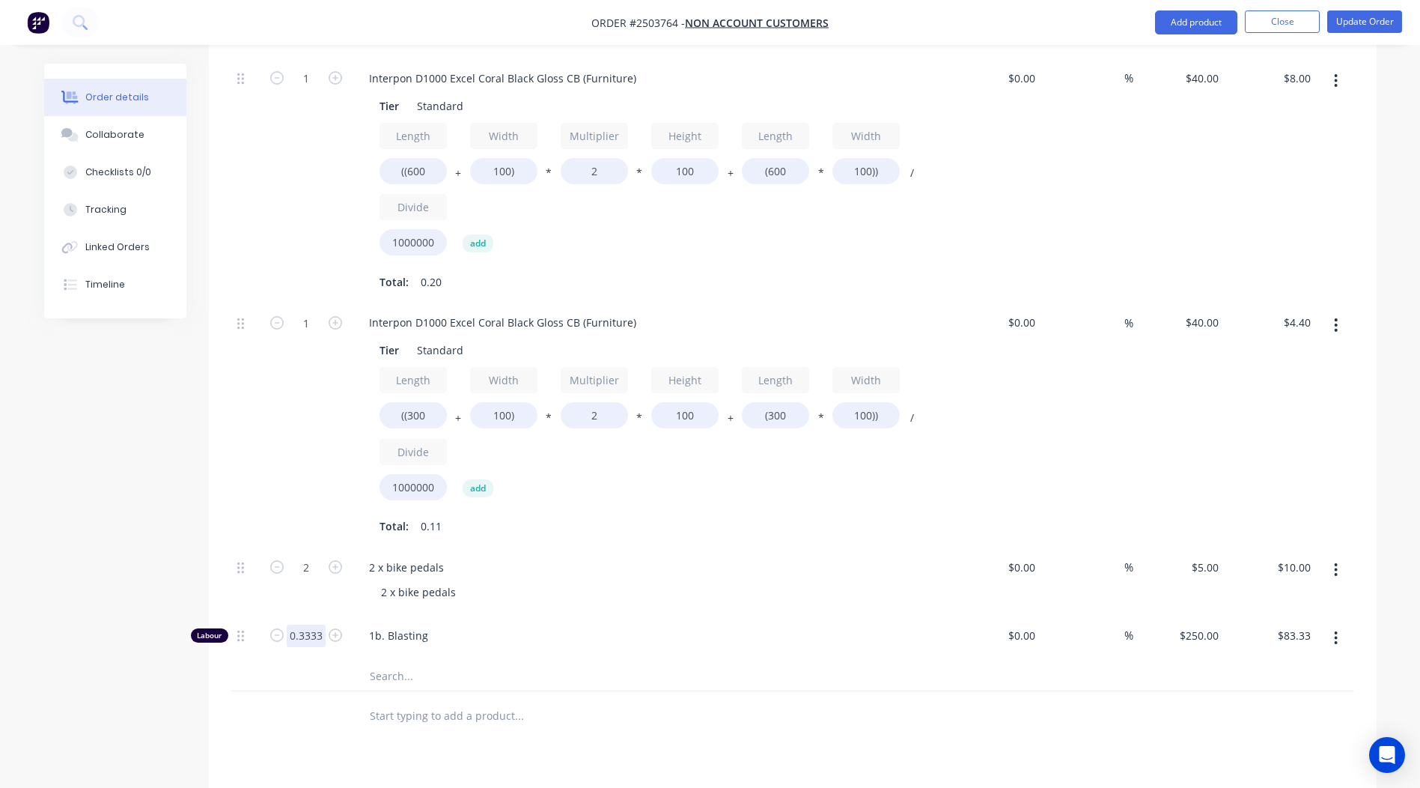
click at [298, 22] on input "0.3333" at bounding box center [306, 10] width 39 height 22
type input "0.1667"
type input "$41.68"
click at [710, 710] on div at bounding box center [581, 715] width 449 height 30
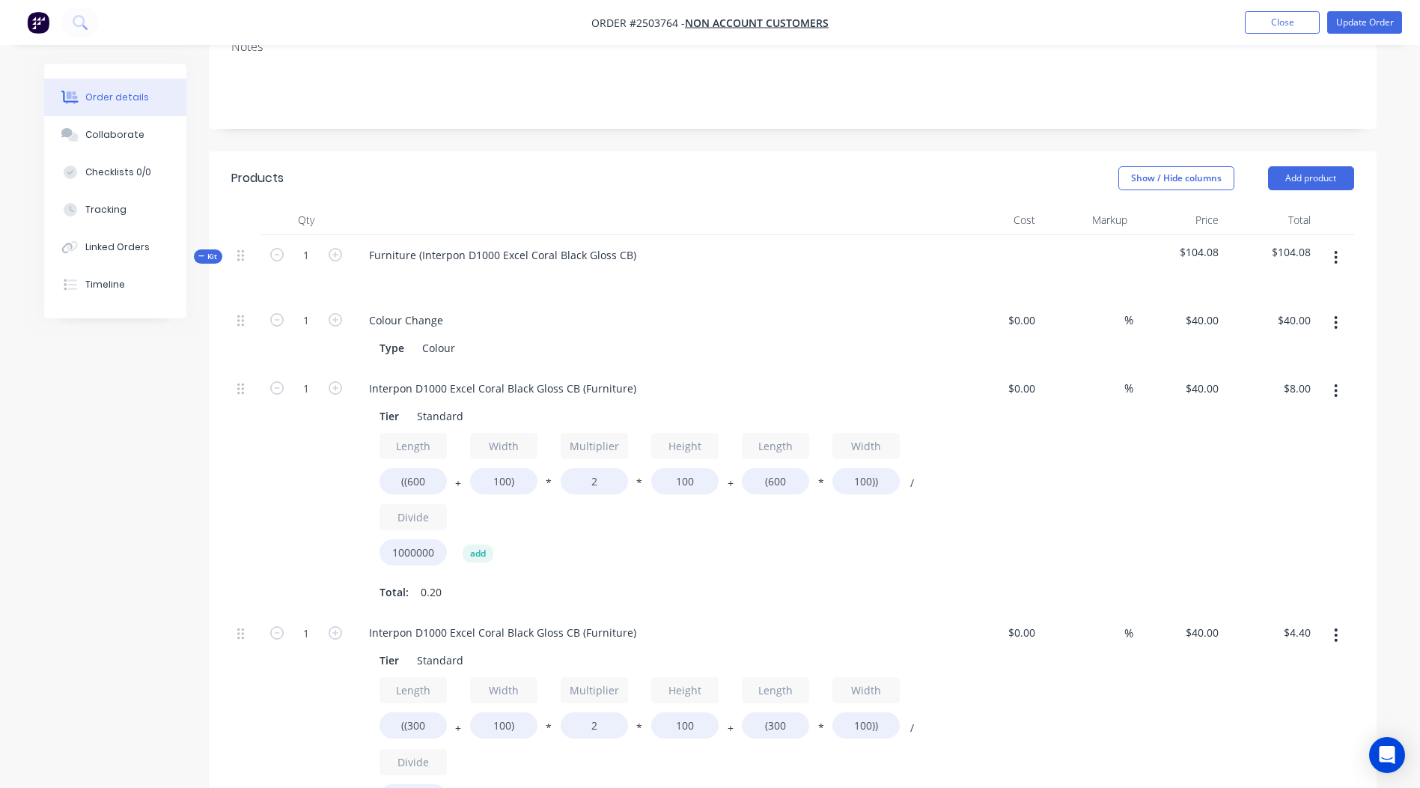
scroll to position [292, 0]
click at [1381, 28] on button "Update Order" at bounding box center [1365, 22] width 75 height 22
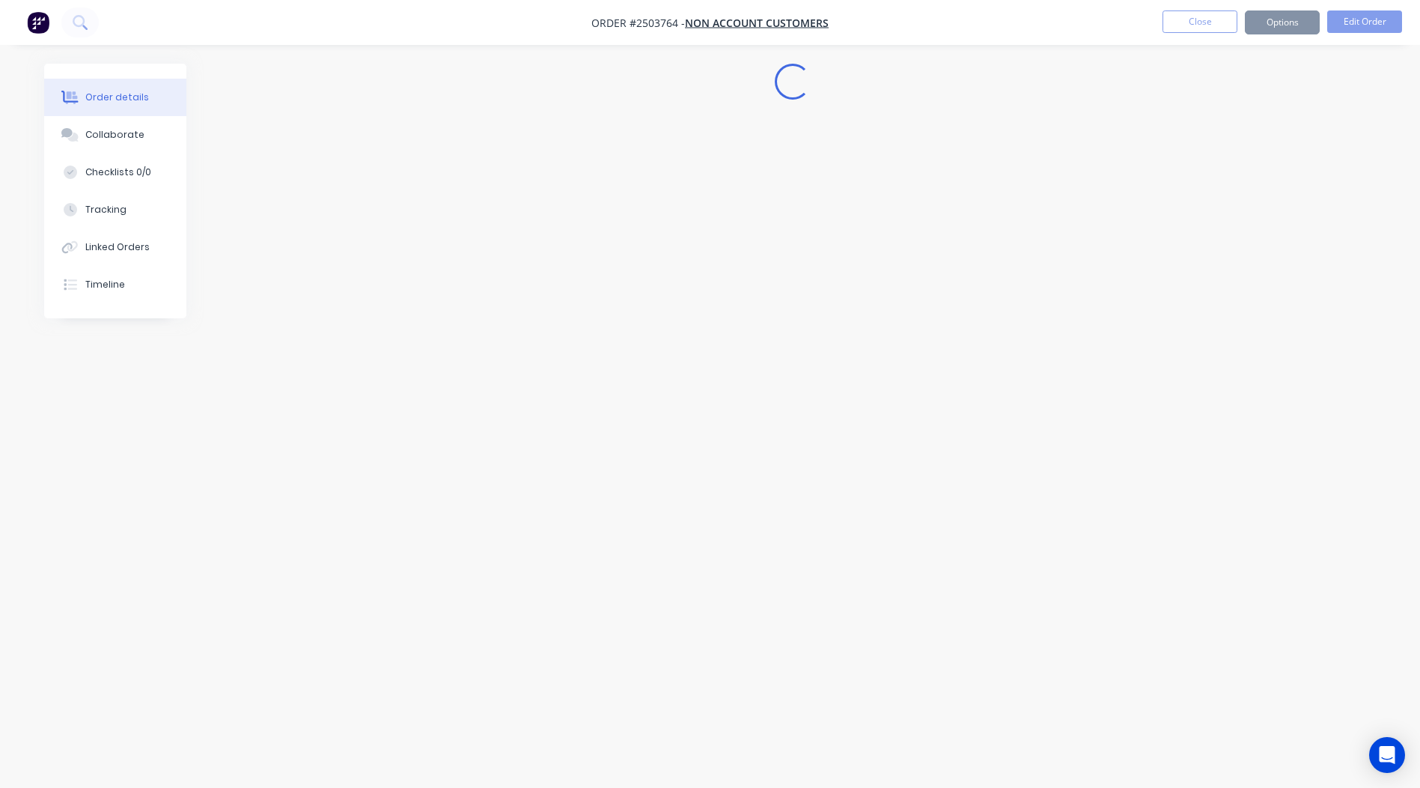
scroll to position [0, 0]
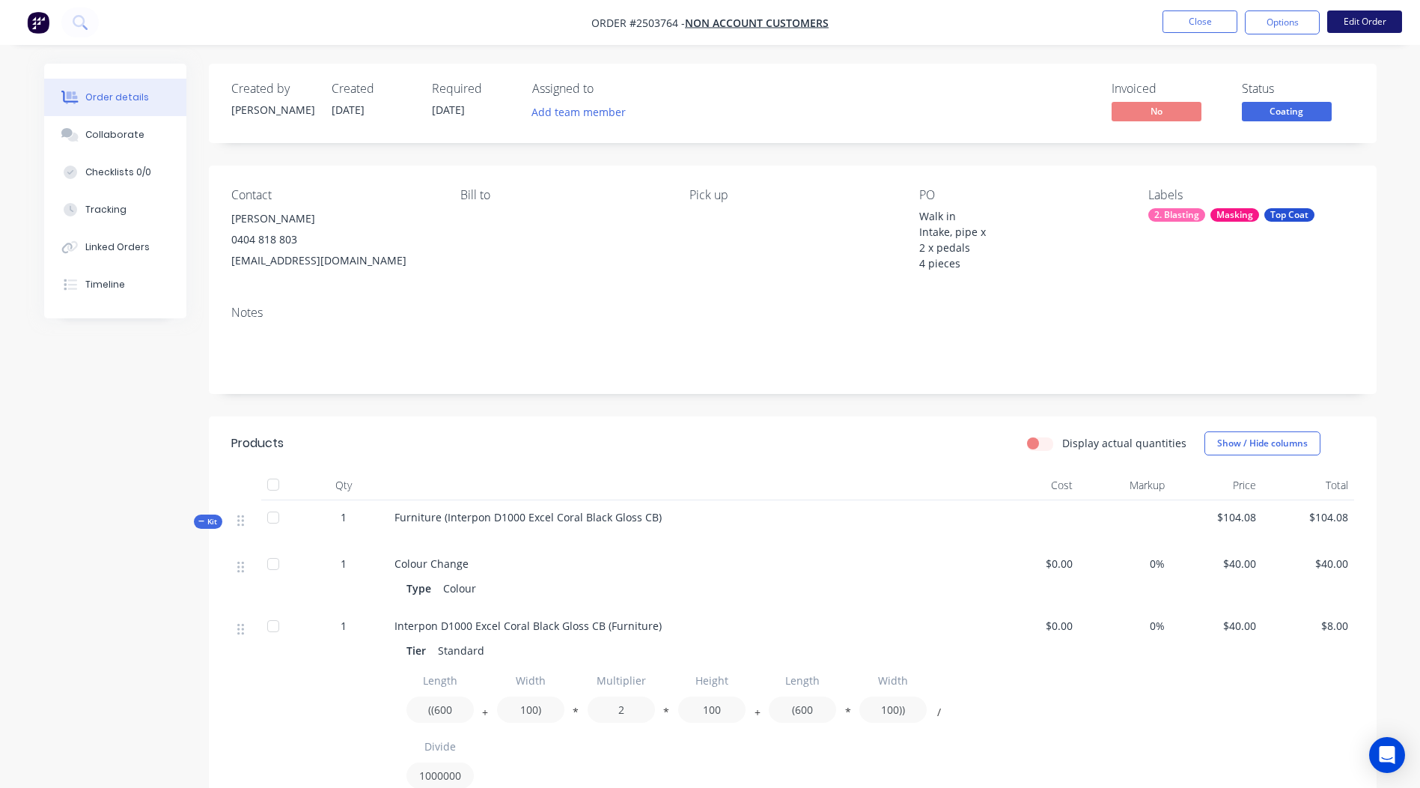
click at [1358, 25] on button "Edit Order" at bounding box center [1365, 21] width 75 height 22
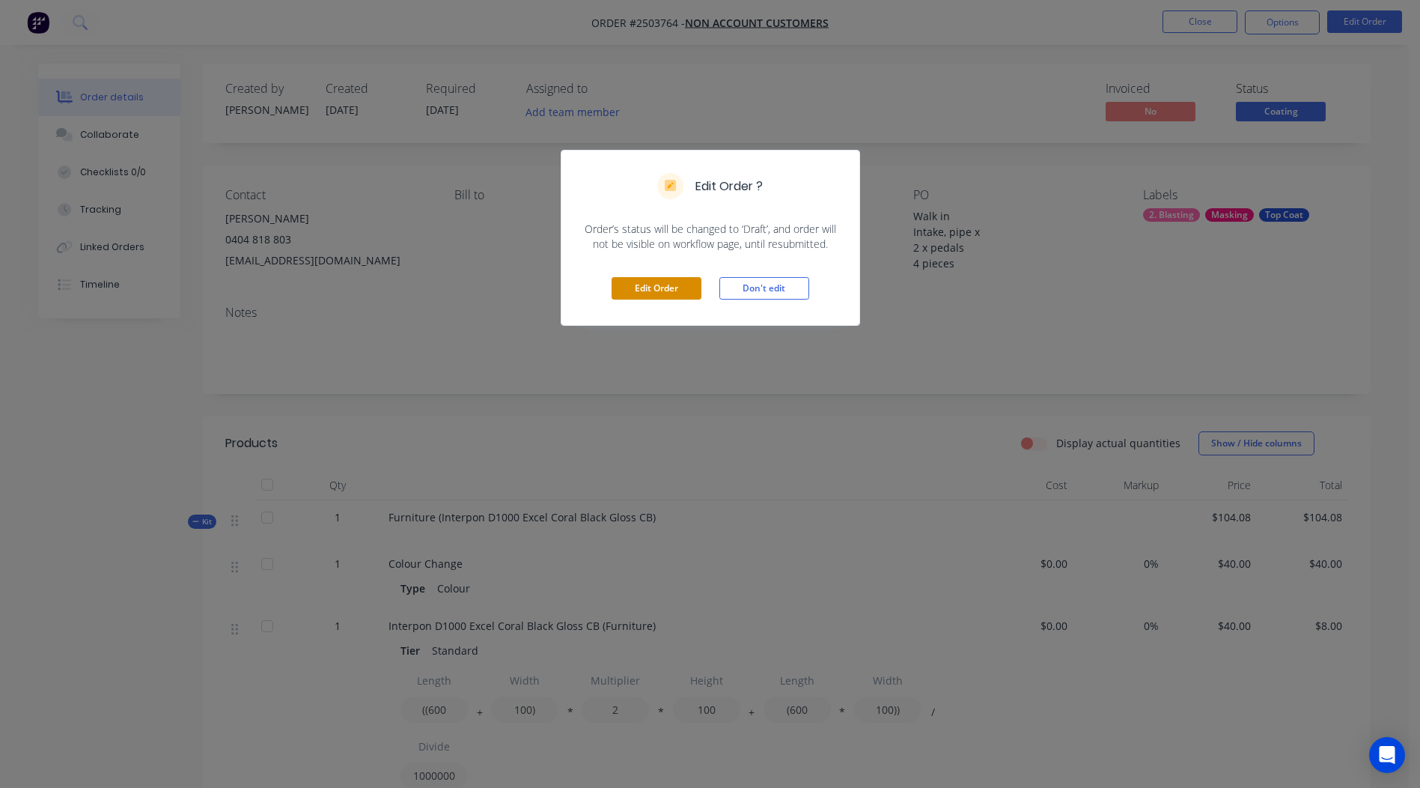
click at [676, 280] on button "Edit Order" at bounding box center [657, 288] width 90 height 22
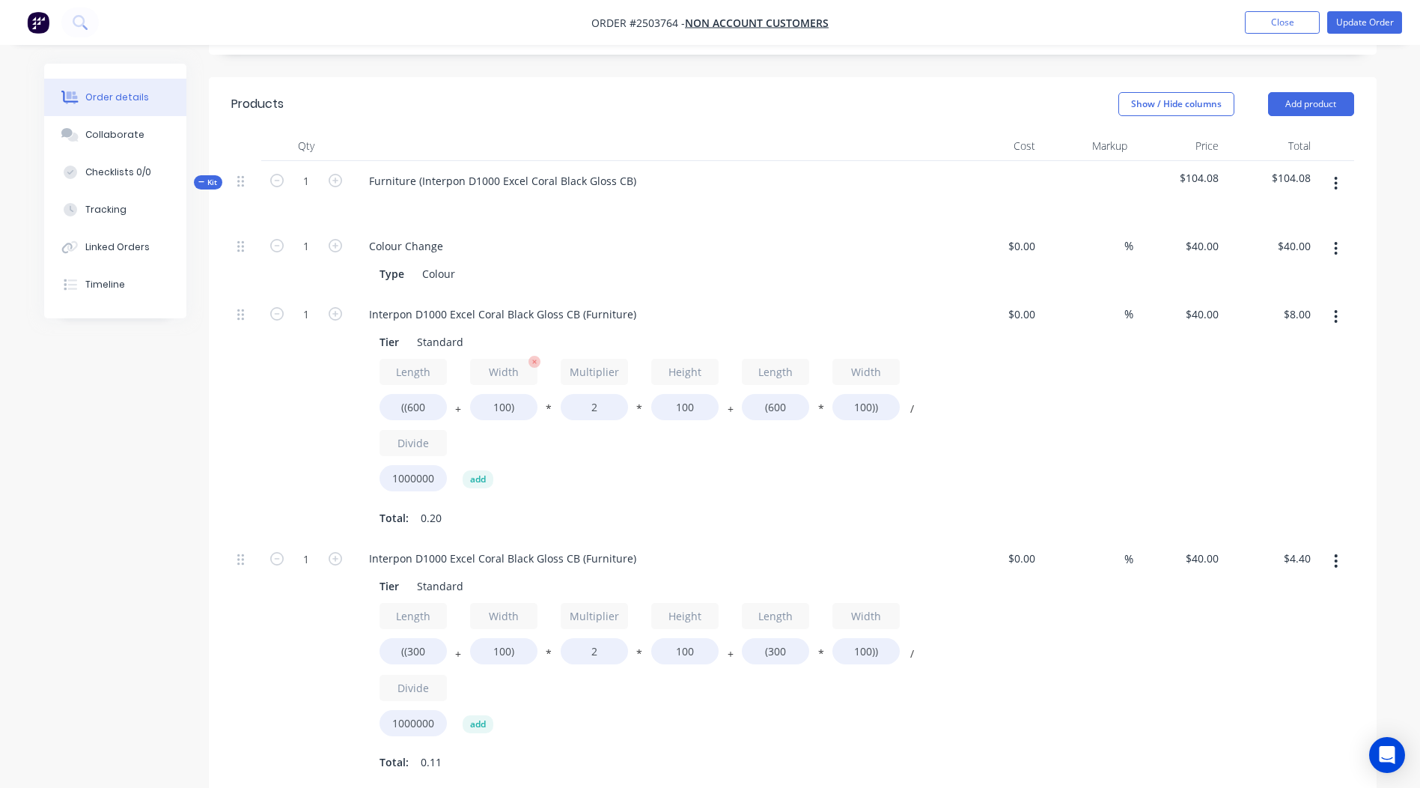
scroll to position [449, 0]
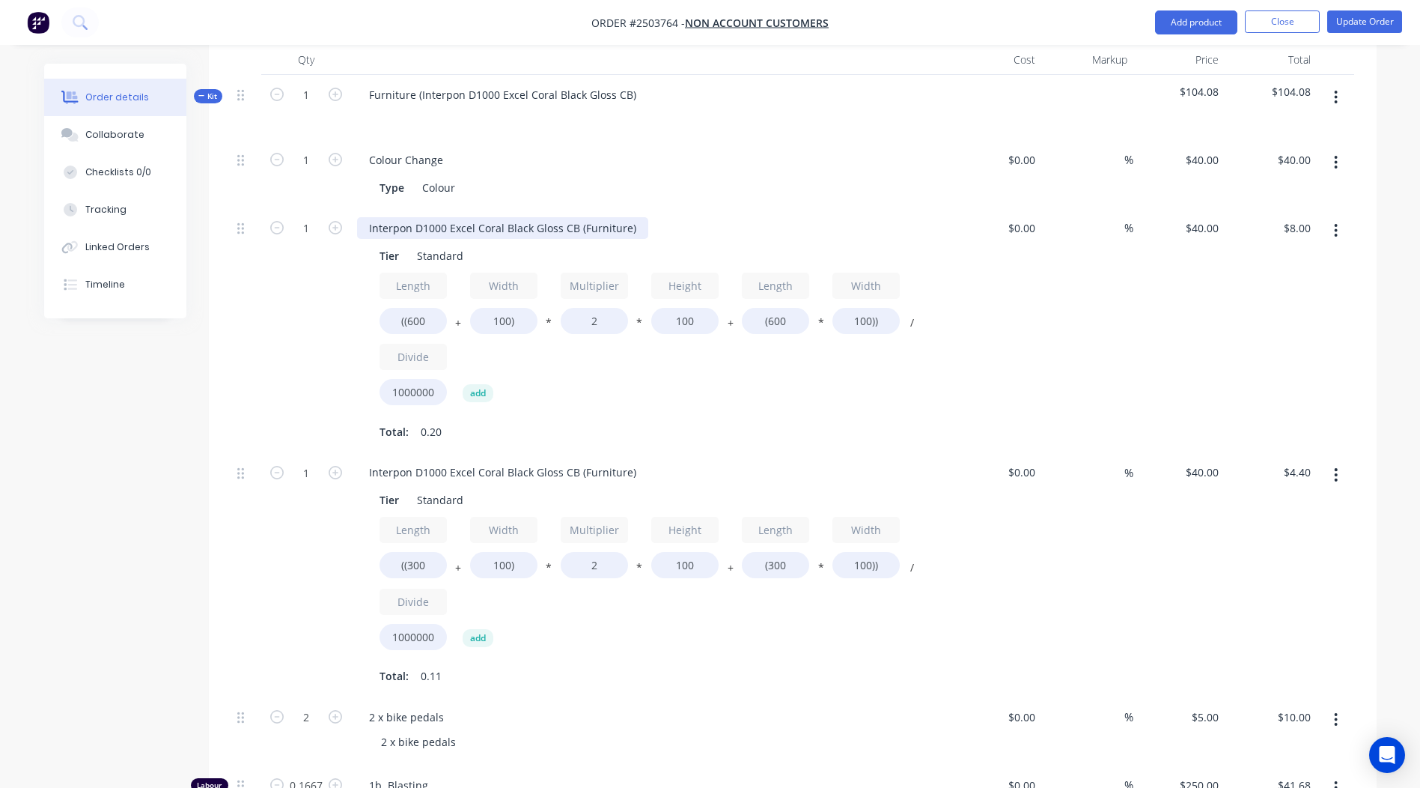
click at [472, 217] on div "Interpon D1000 Excel Coral Black Gloss CB (Furniture)" at bounding box center [502, 228] width 291 height 22
click at [1311, 217] on input "8.00" at bounding box center [1303, 228] width 28 height 22
type input "30"
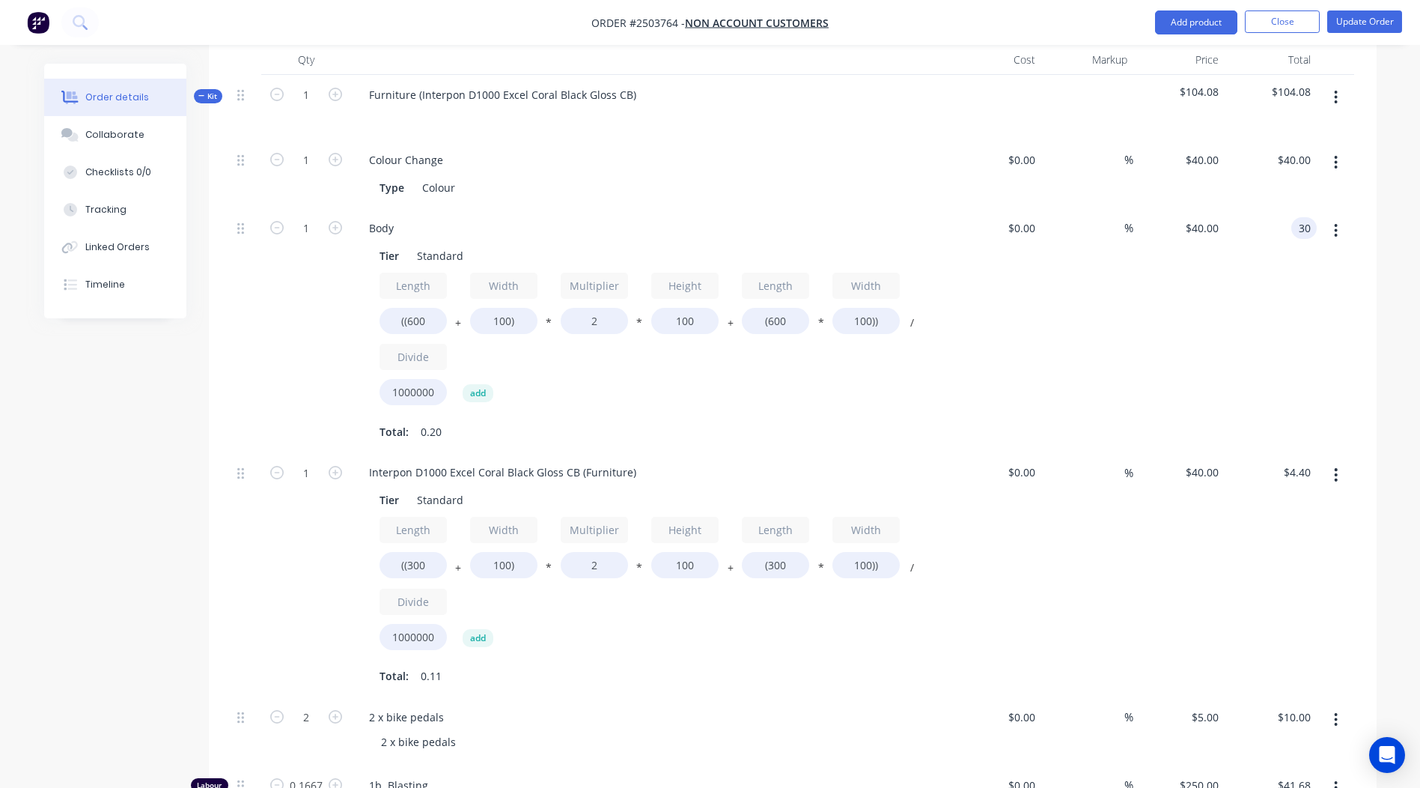
type input "$150.00"
type input "$30.00"
click at [1289, 282] on div "$30.00 $30.00" at bounding box center [1271, 330] width 92 height 245
click at [478, 461] on div "Interpon D1000 Excel Coral Black Gloss CB (Furniture)" at bounding box center [502, 472] width 291 height 22
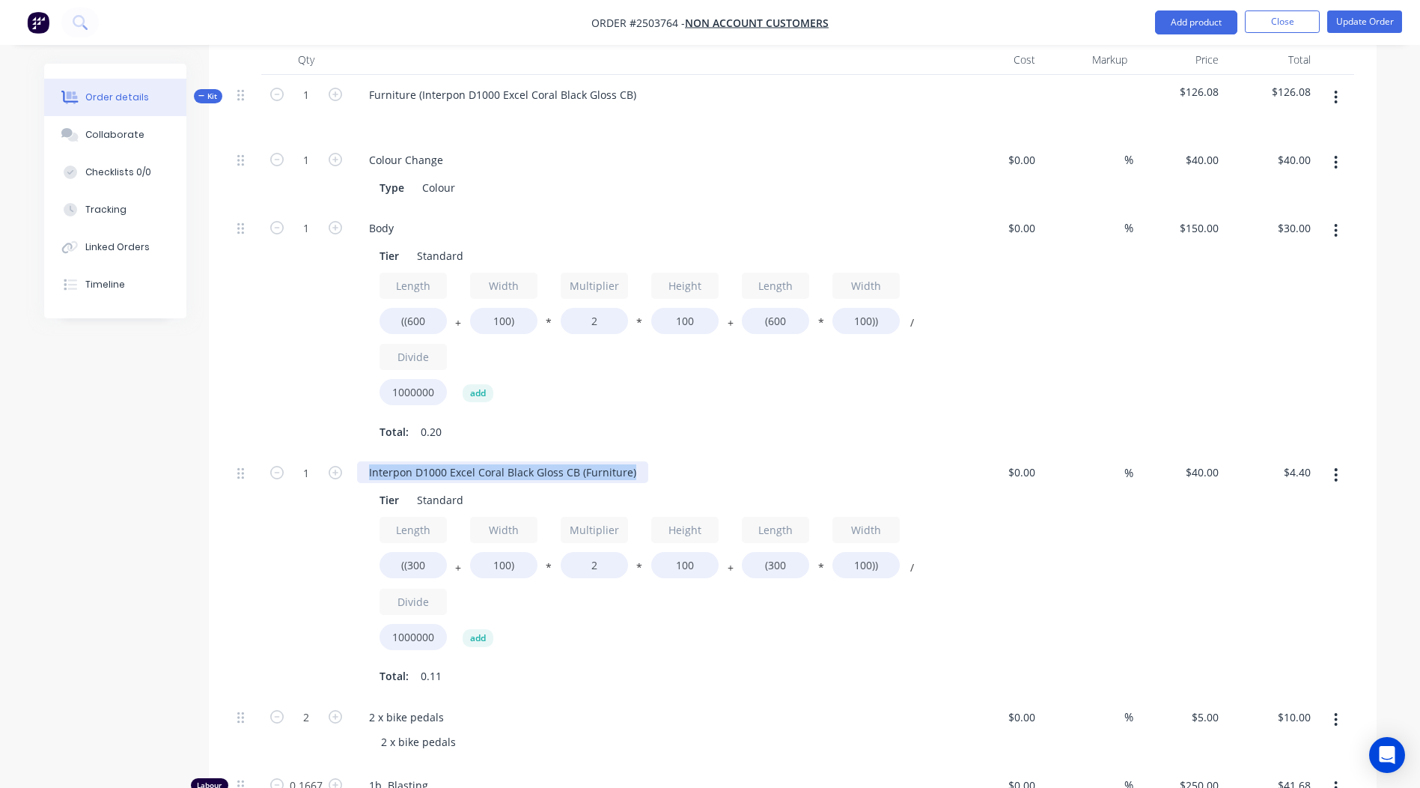
click at [478, 461] on div "Interpon D1000 Excel Coral Black Gloss CB (Furniture)" at bounding box center [502, 472] width 291 height 22
click at [1288, 461] on div "4.40 $4.40" at bounding box center [1300, 472] width 34 height 22
type input "10"
type input "$90.9091"
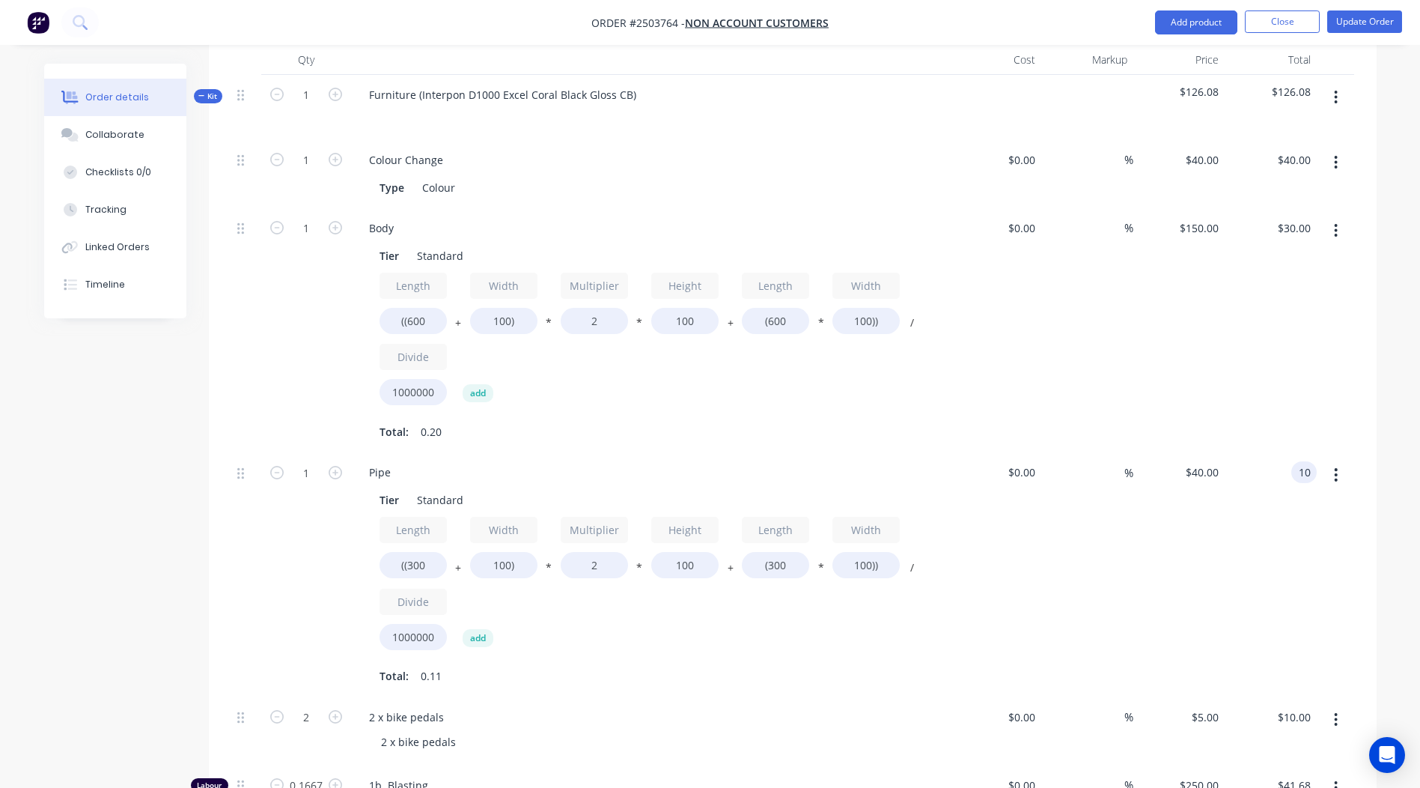
type input "$10.00"
click at [1407, 392] on div "Order details Collaborate Checklists 0/0 Tracking Linked Orders Timeline Order …" at bounding box center [710, 411] width 1420 height 1721
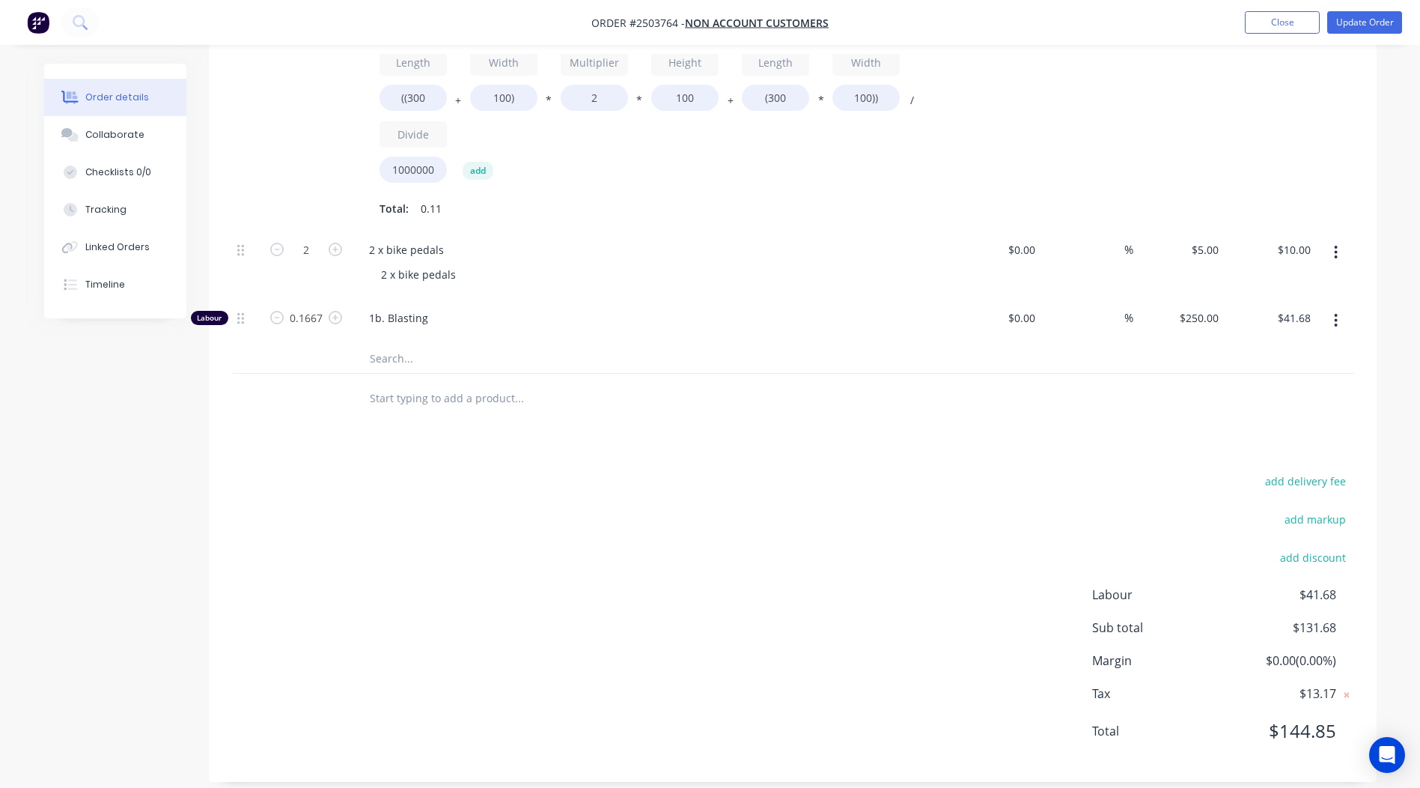
scroll to position [0, 0]
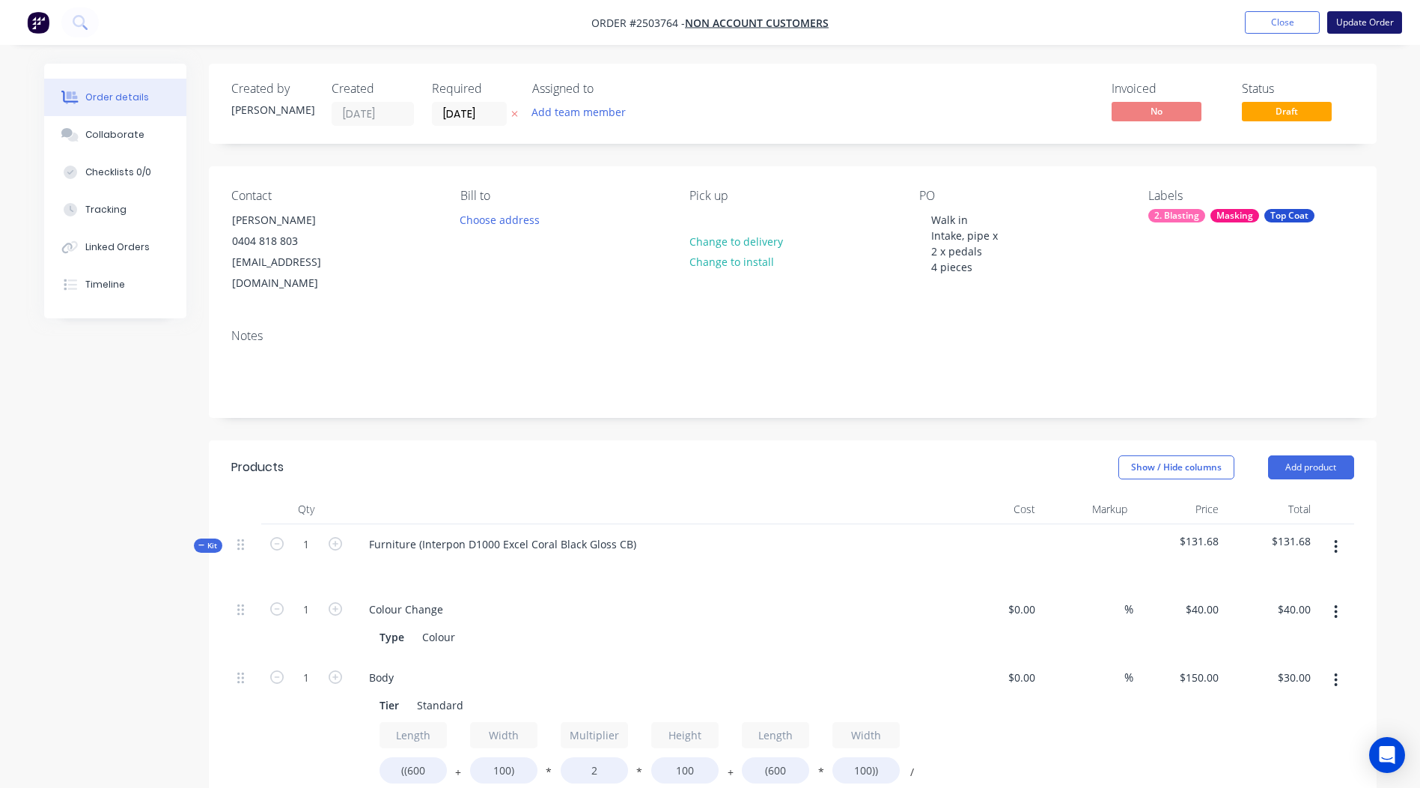
click at [1363, 28] on button "Update Order" at bounding box center [1365, 22] width 75 height 22
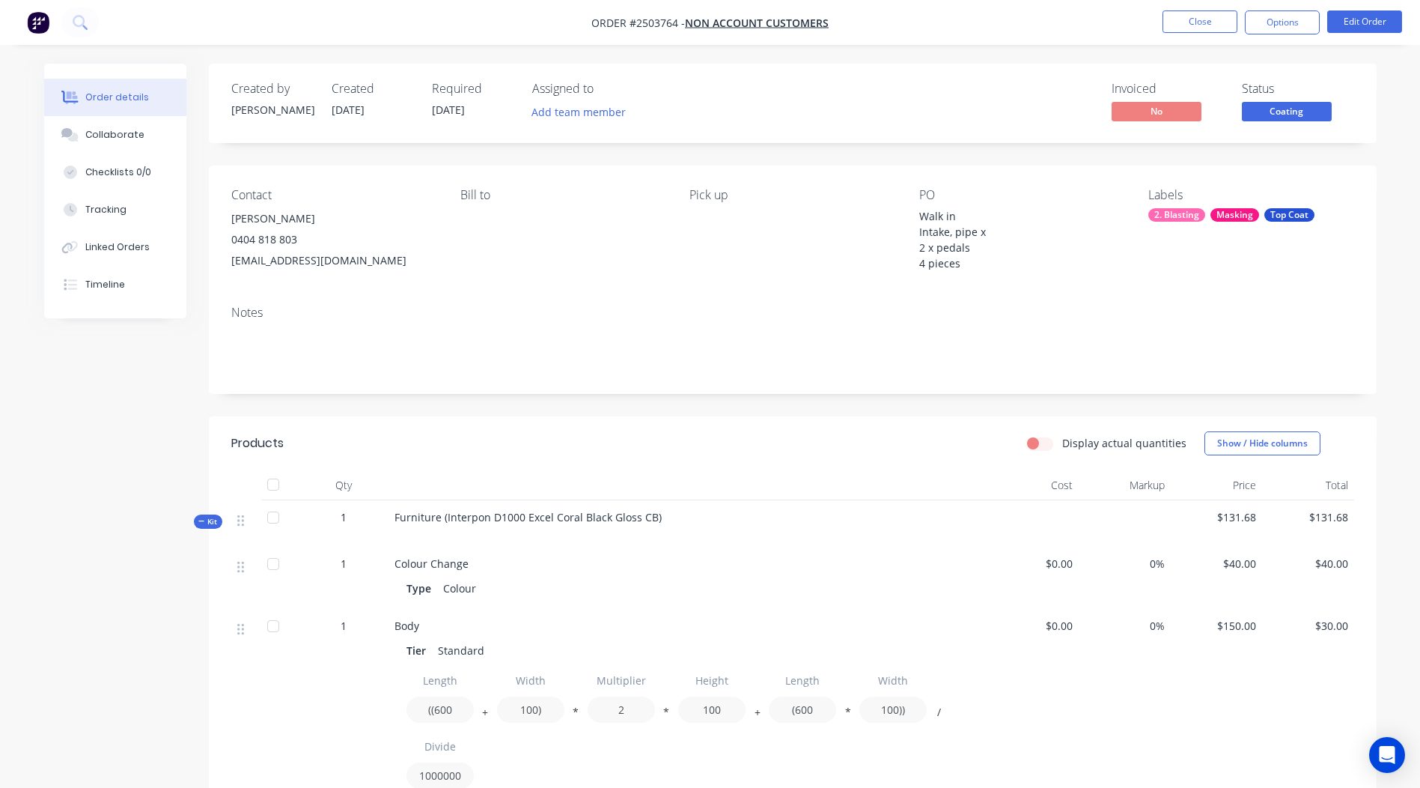
click at [1269, 115] on span "Coating" at bounding box center [1287, 111] width 90 height 19
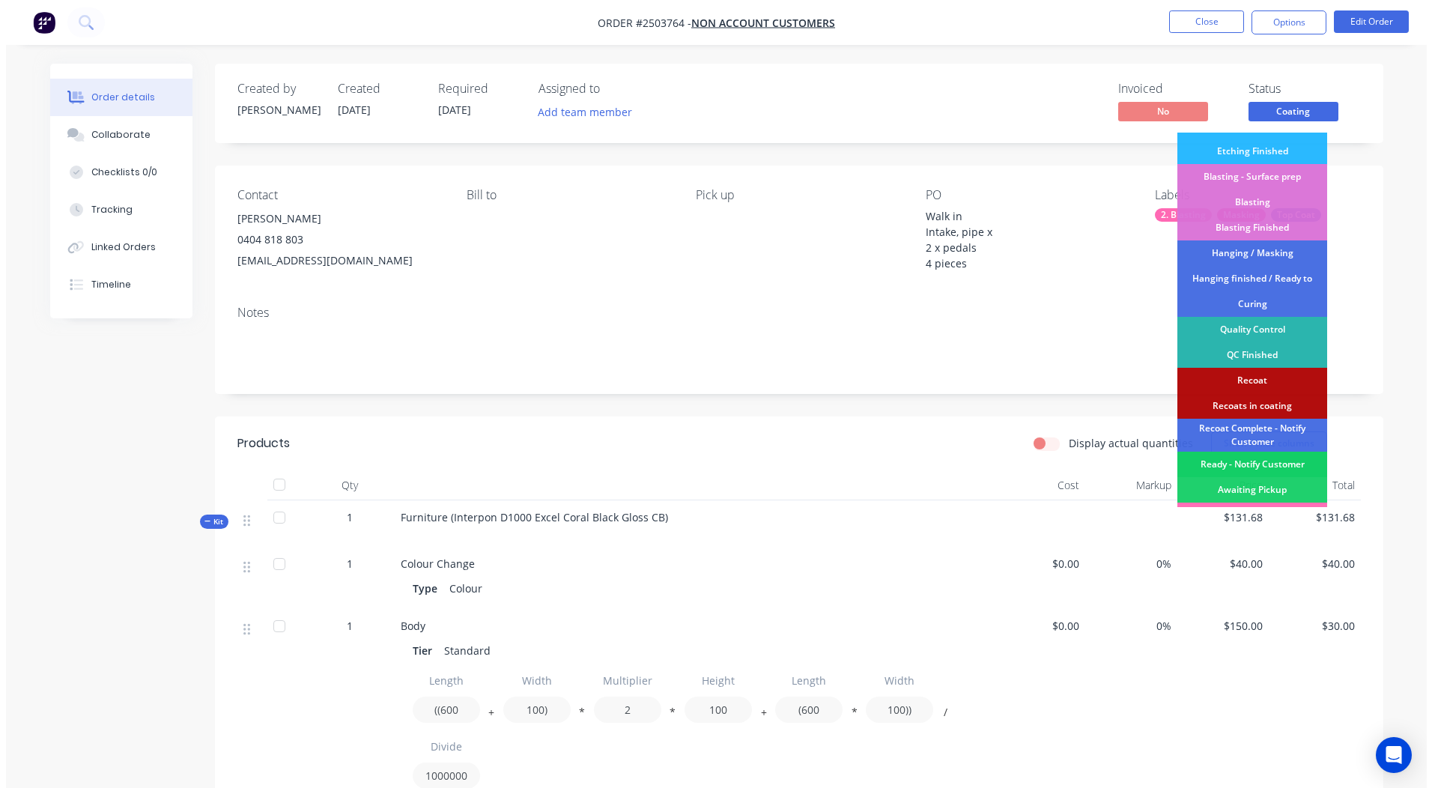
scroll to position [320, 0]
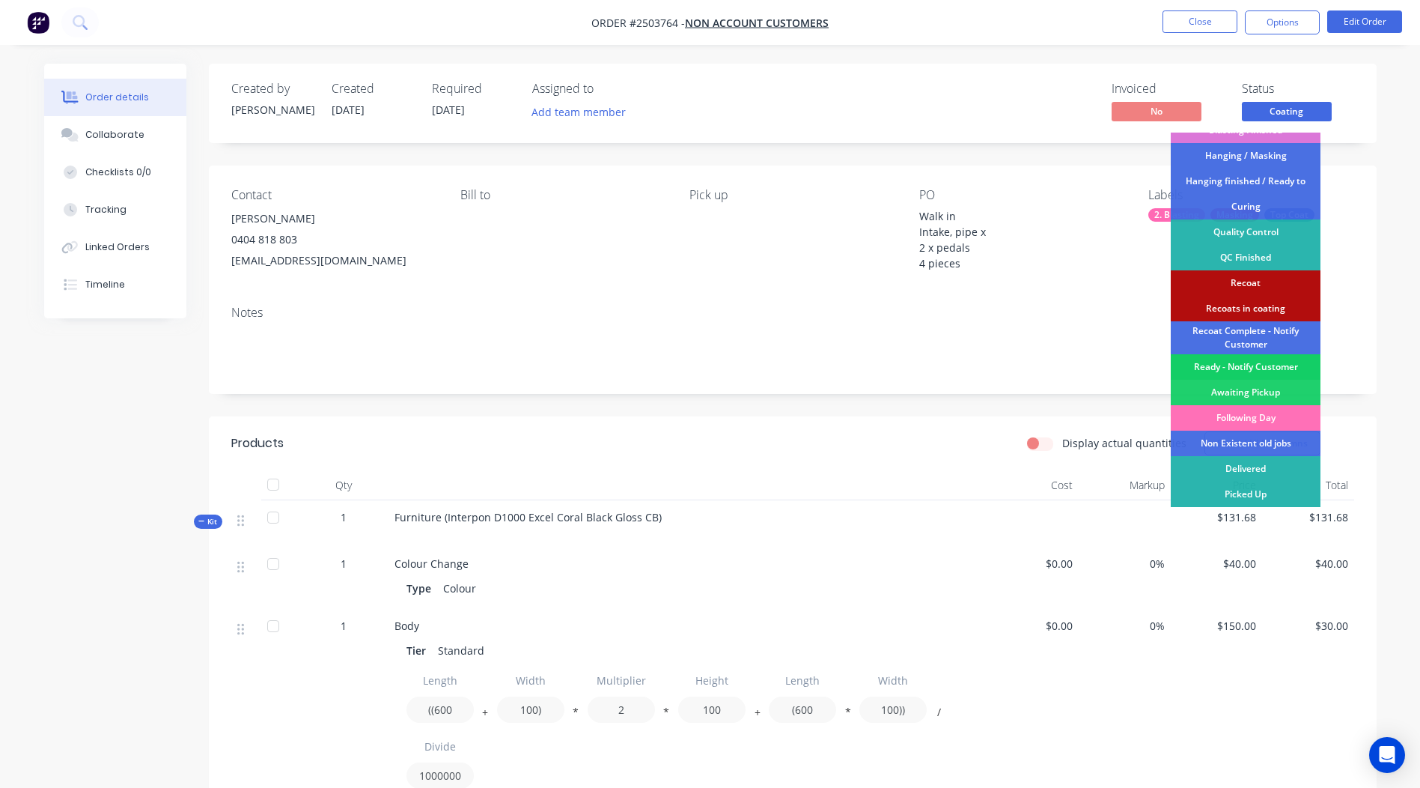
click at [1267, 364] on div "Ready - Notify Customer" at bounding box center [1246, 366] width 150 height 25
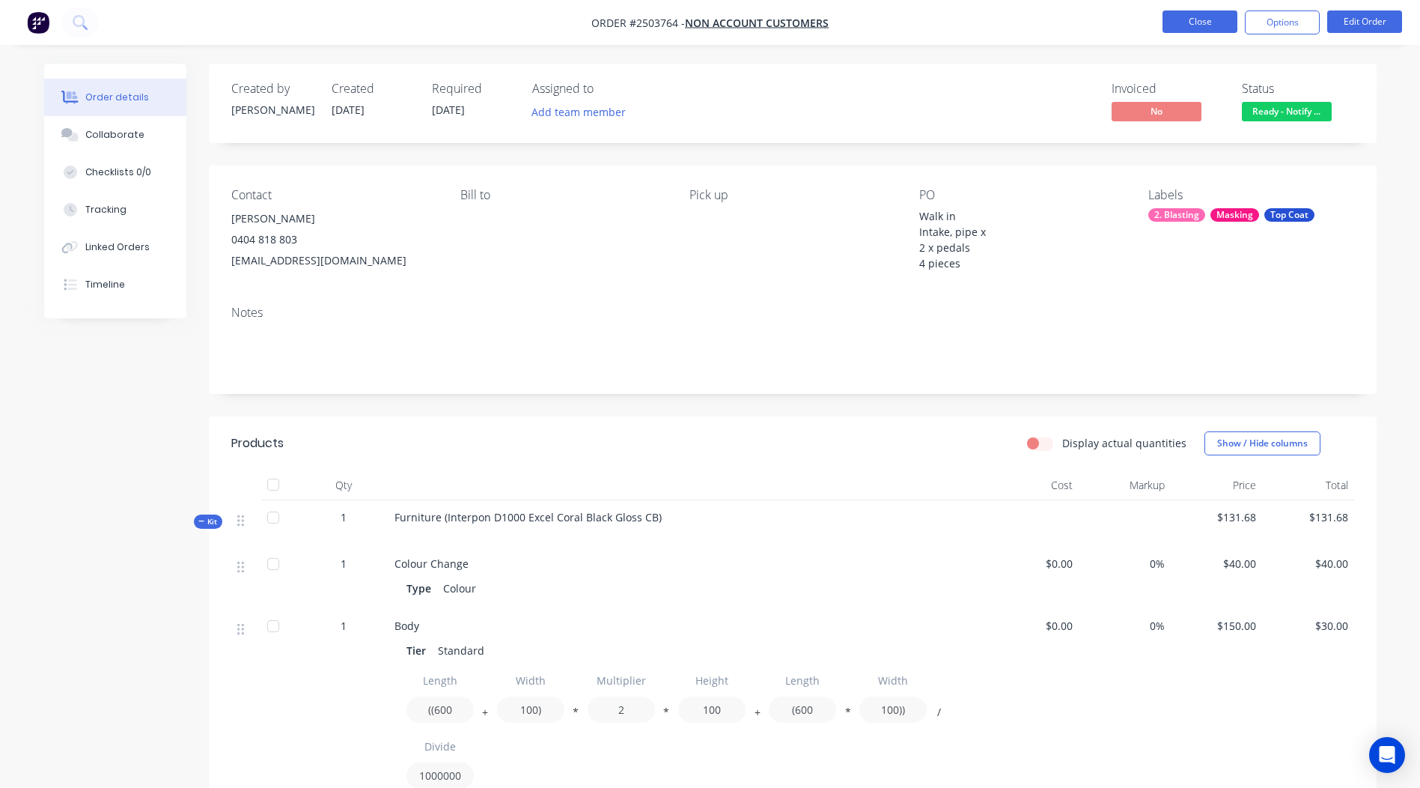
click at [1210, 24] on button "Close" at bounding box center [1200, 21] width 75 height 22
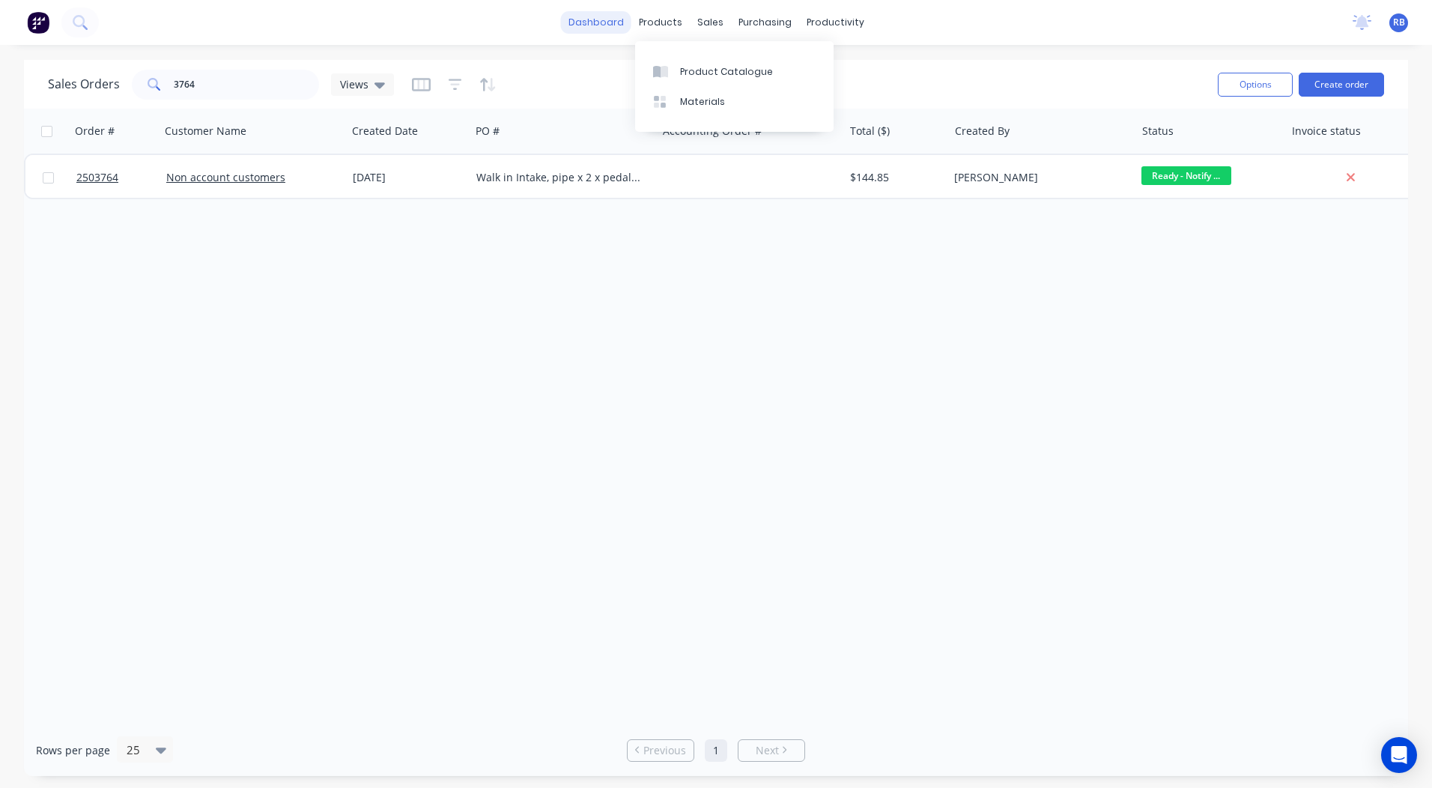
click at [617, 20] on link "dashboard" at bounding box center [596, 22] width 70 height 22
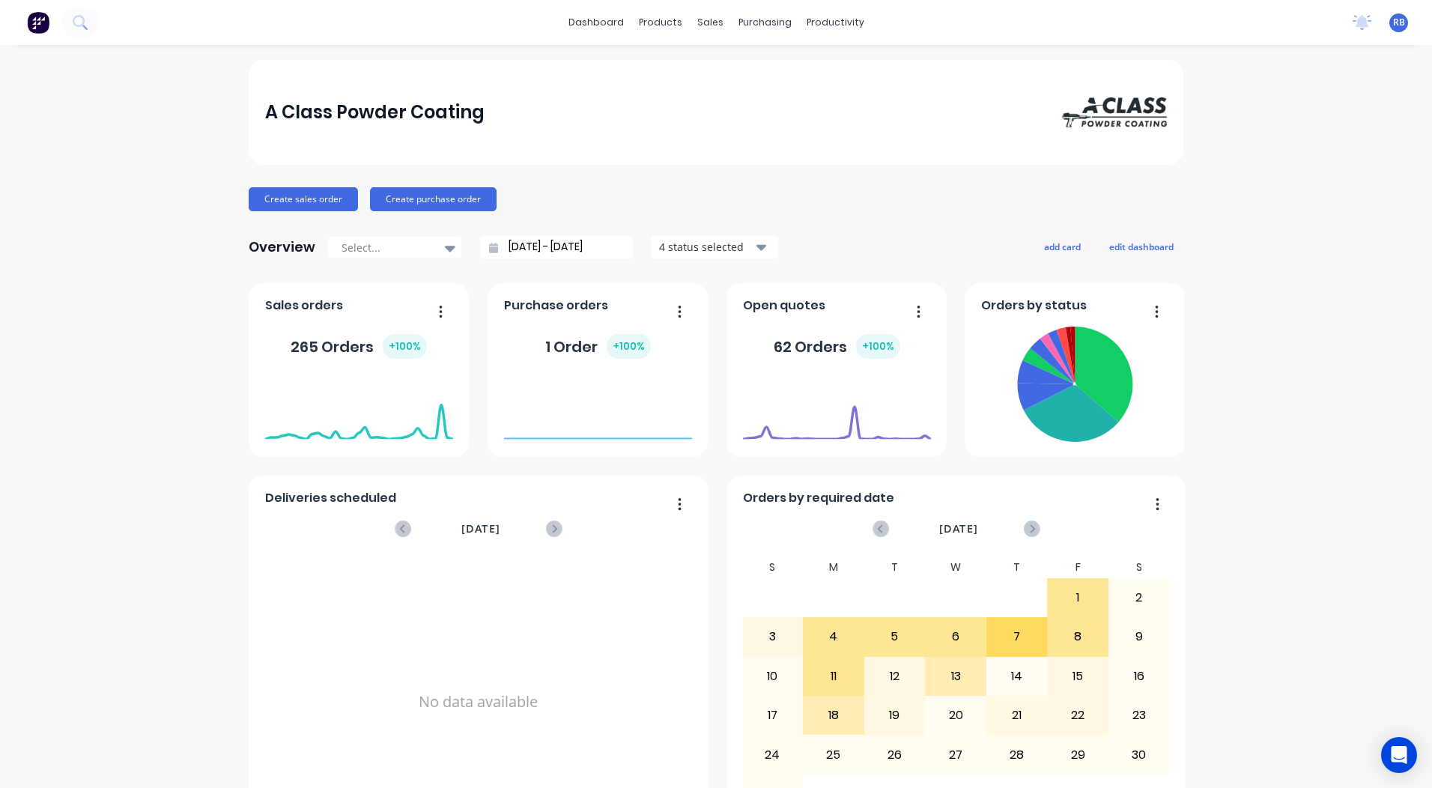
scroll to position [646, 0]
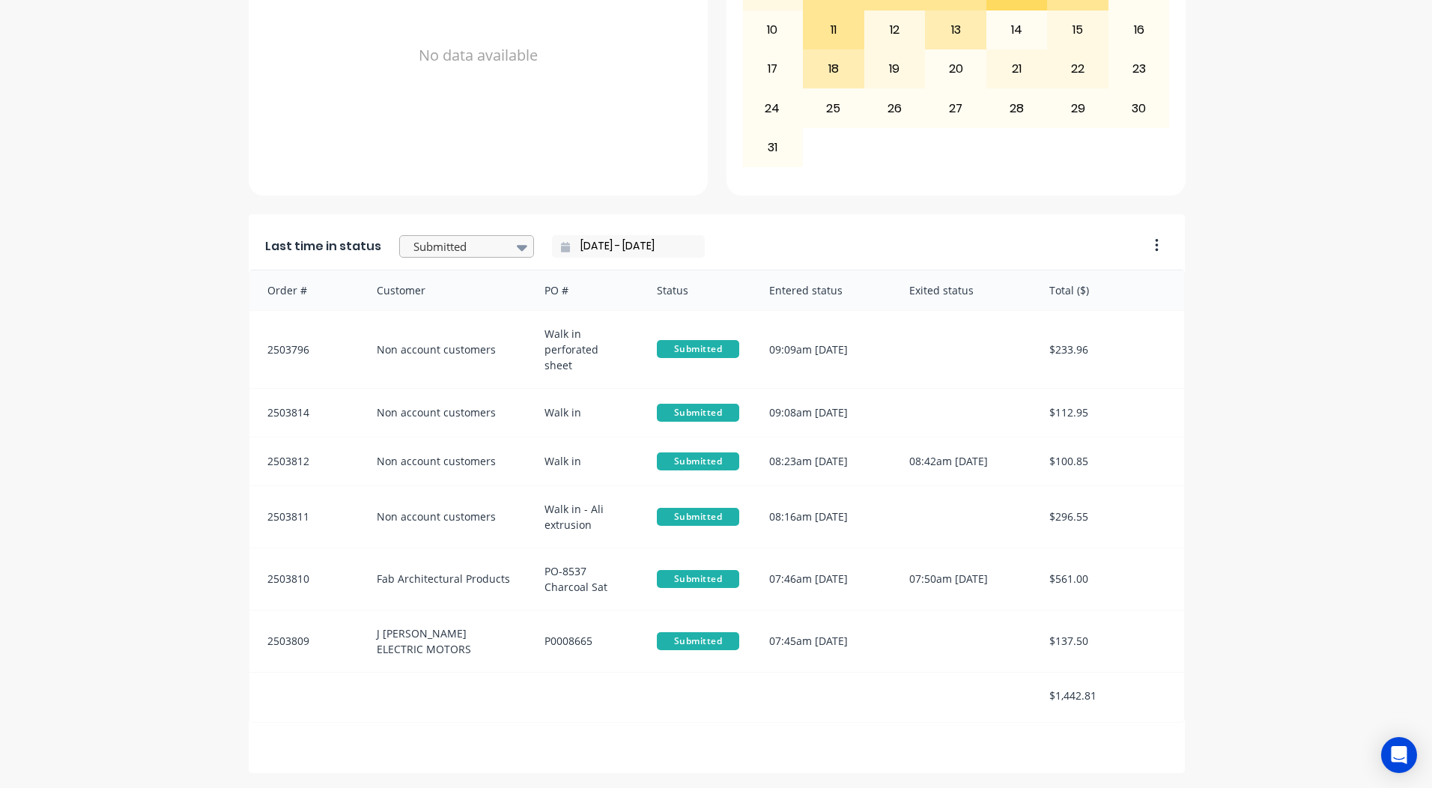
click at [455, 247] on div at bounding box center [459, 246] width 94 height 19
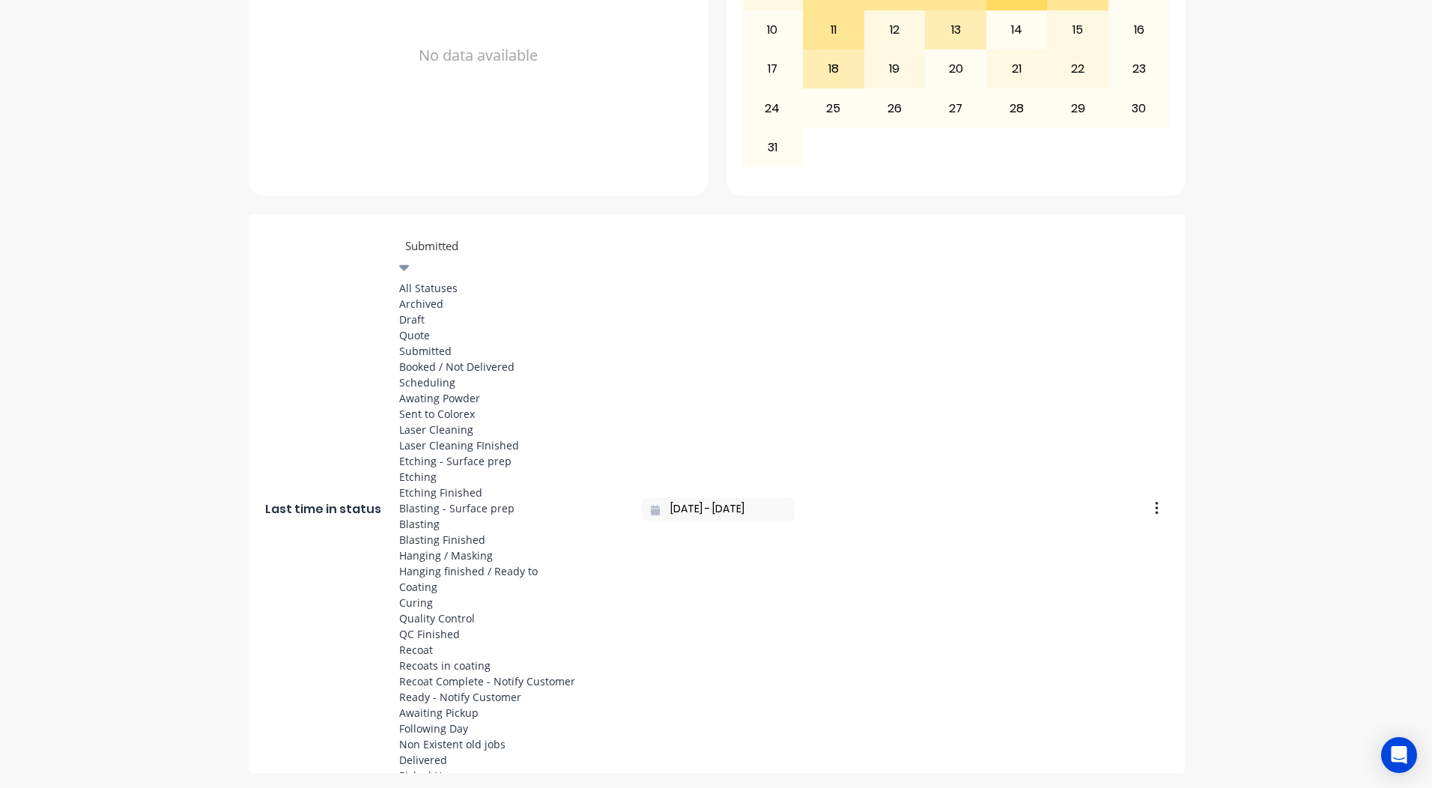
scroll to position [778, 0]
click at [449, 689] on div "Ready - Notify Customer" at bounding box center [511, 697] width 225 height 16
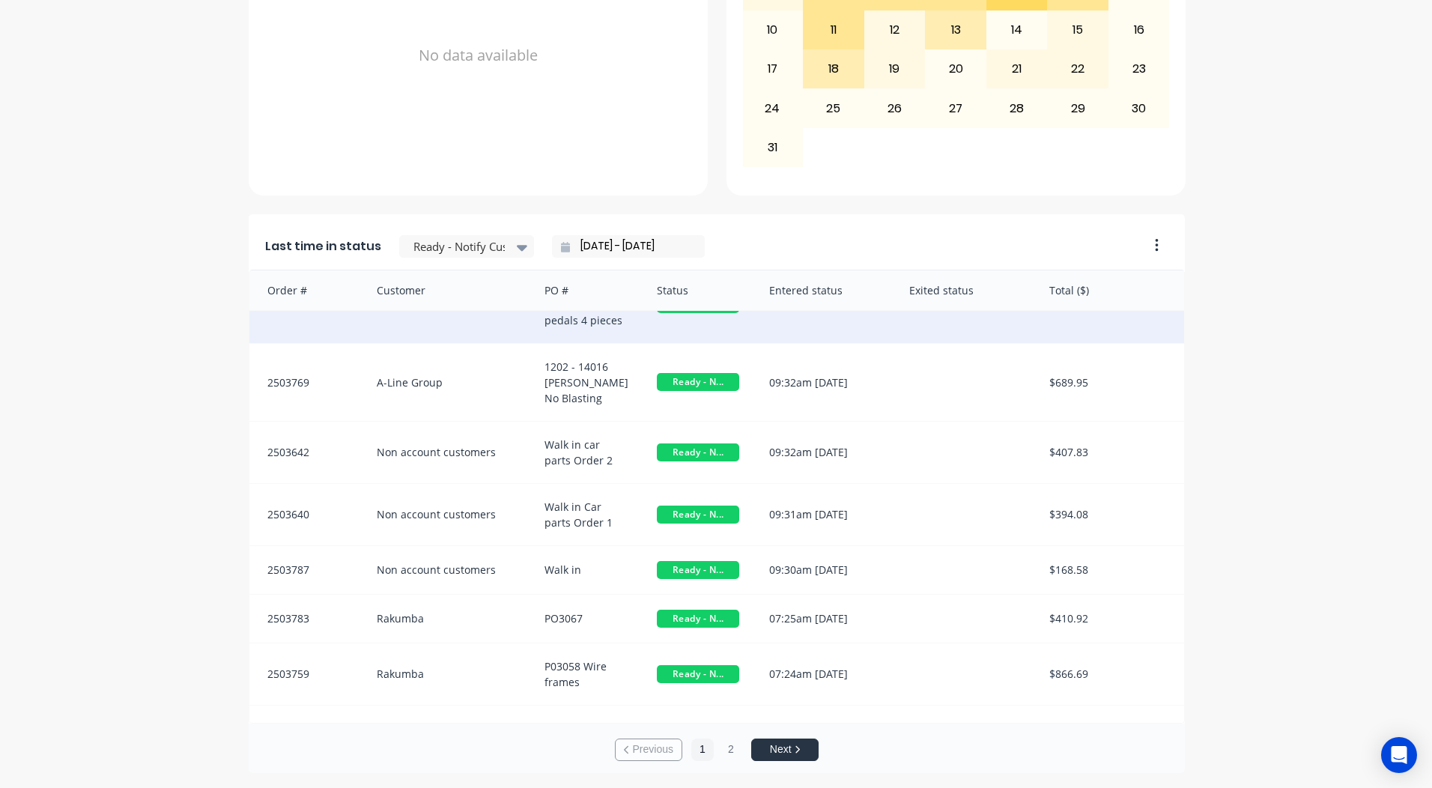
scroll to position [0, 0]
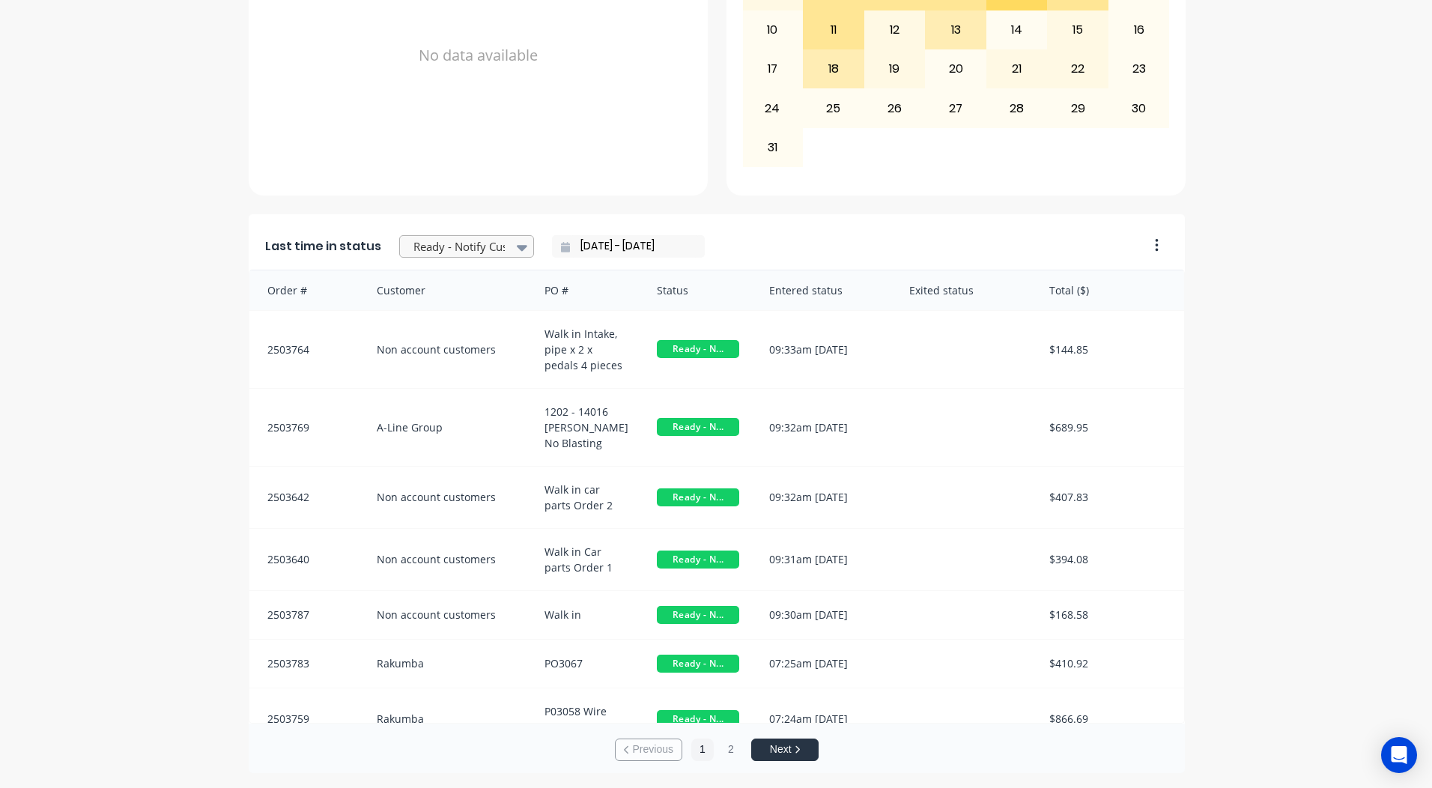
click at [461, 240] on div at bounding box center [459, 246] width 94 height 19
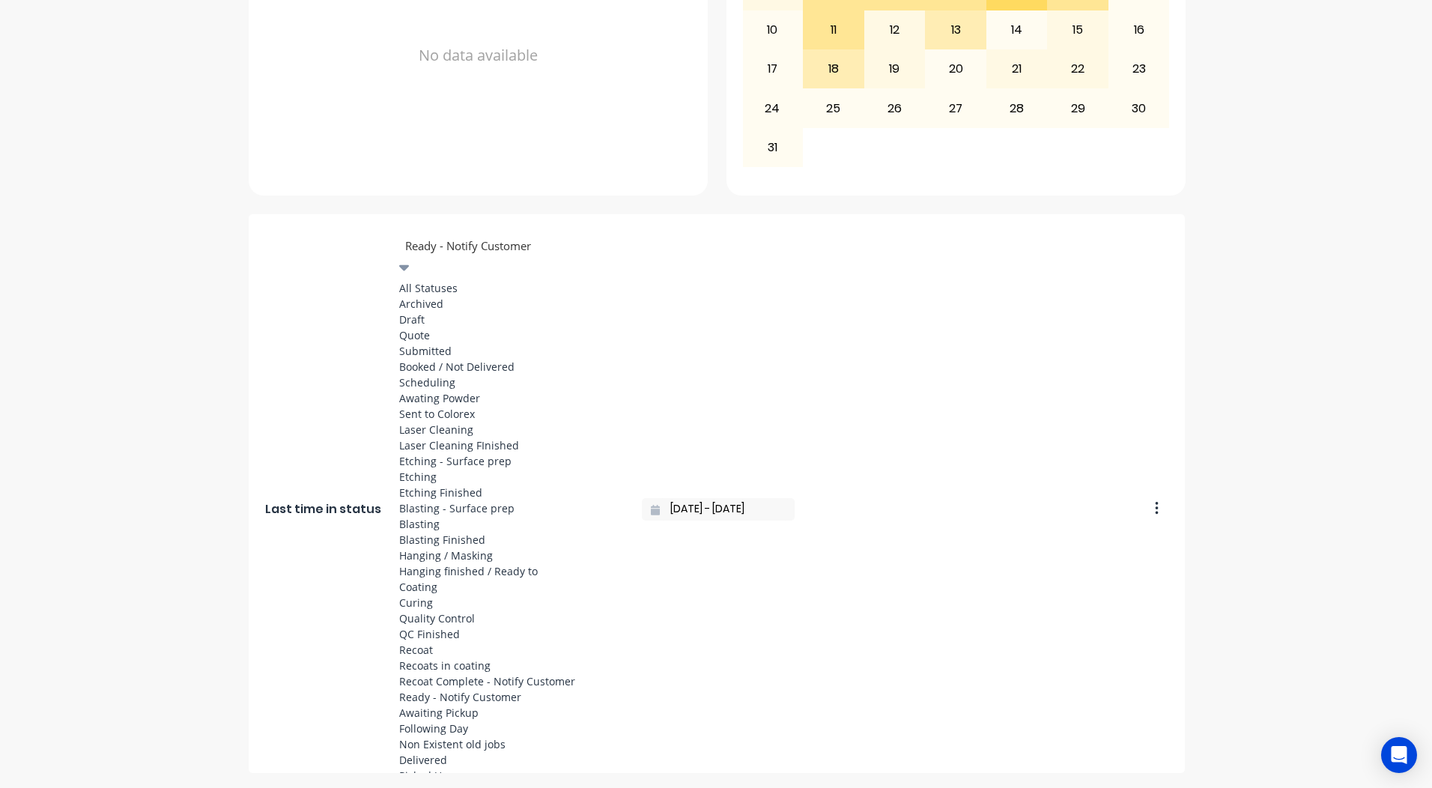
scroll to position [478, 0]
click at [439, 579] on div "Coating" at bounding box center [511, 587] width 225 height 16
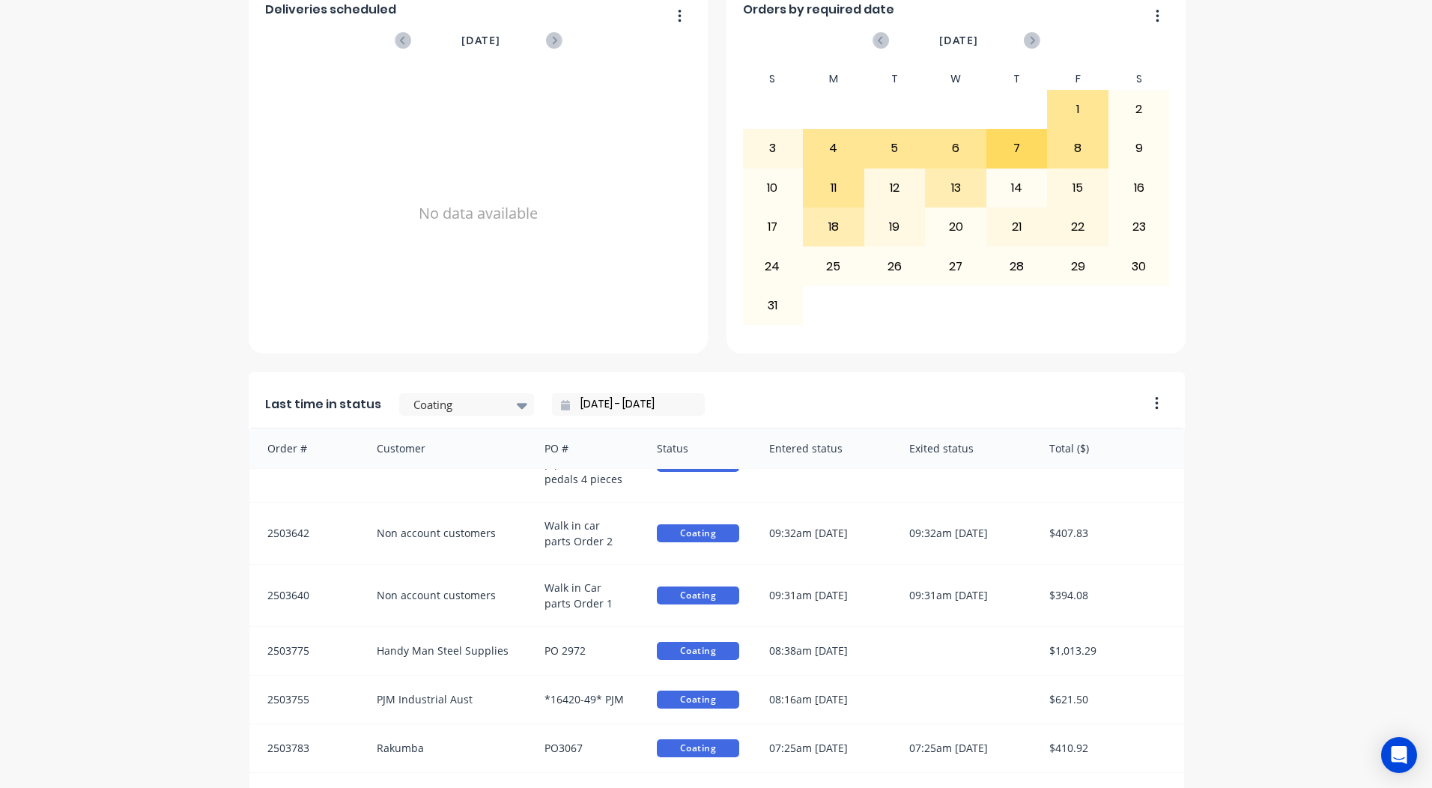
scroll to position [646, 0]
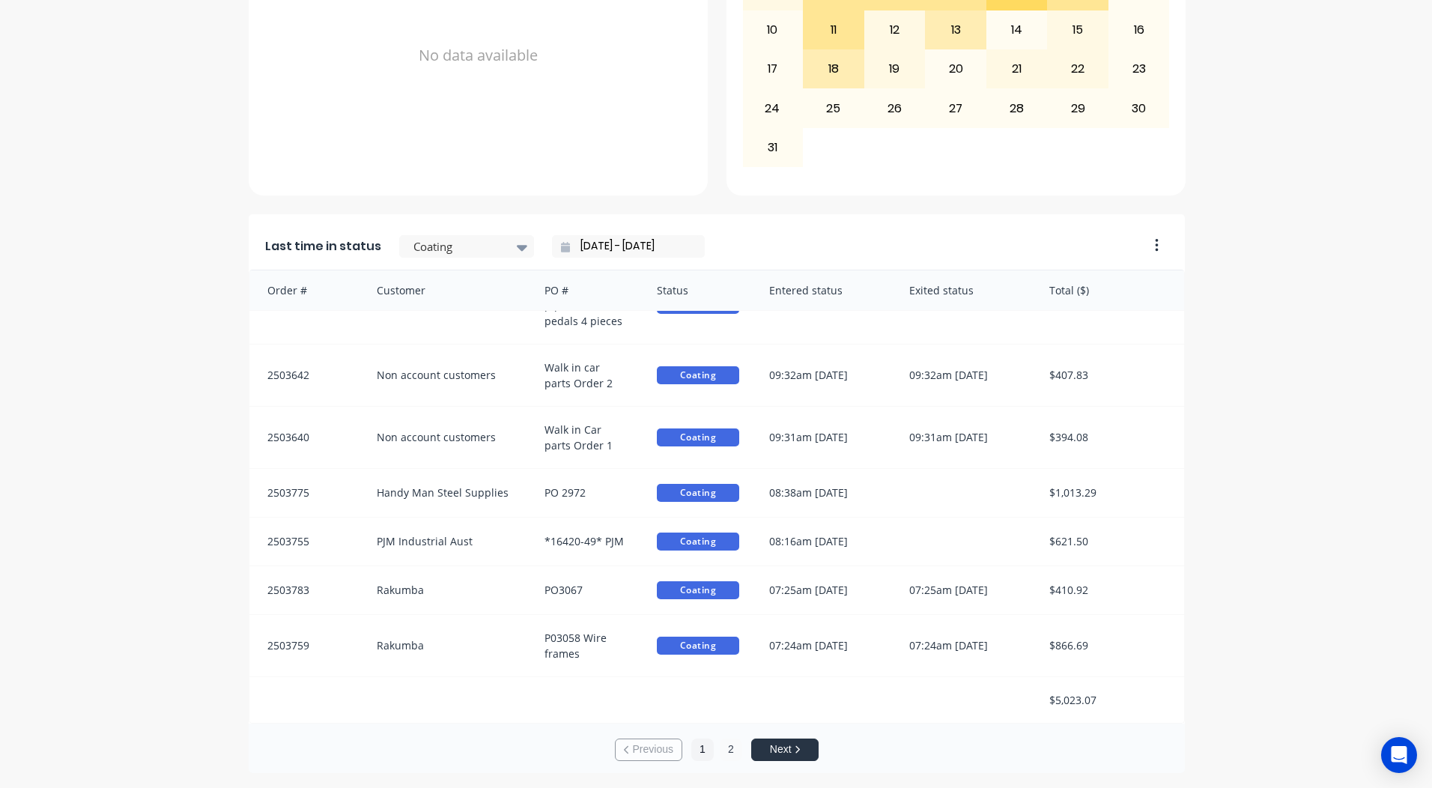
click at [730, 743] on button "2" at bounding box center [731, 749] width 22 height 22
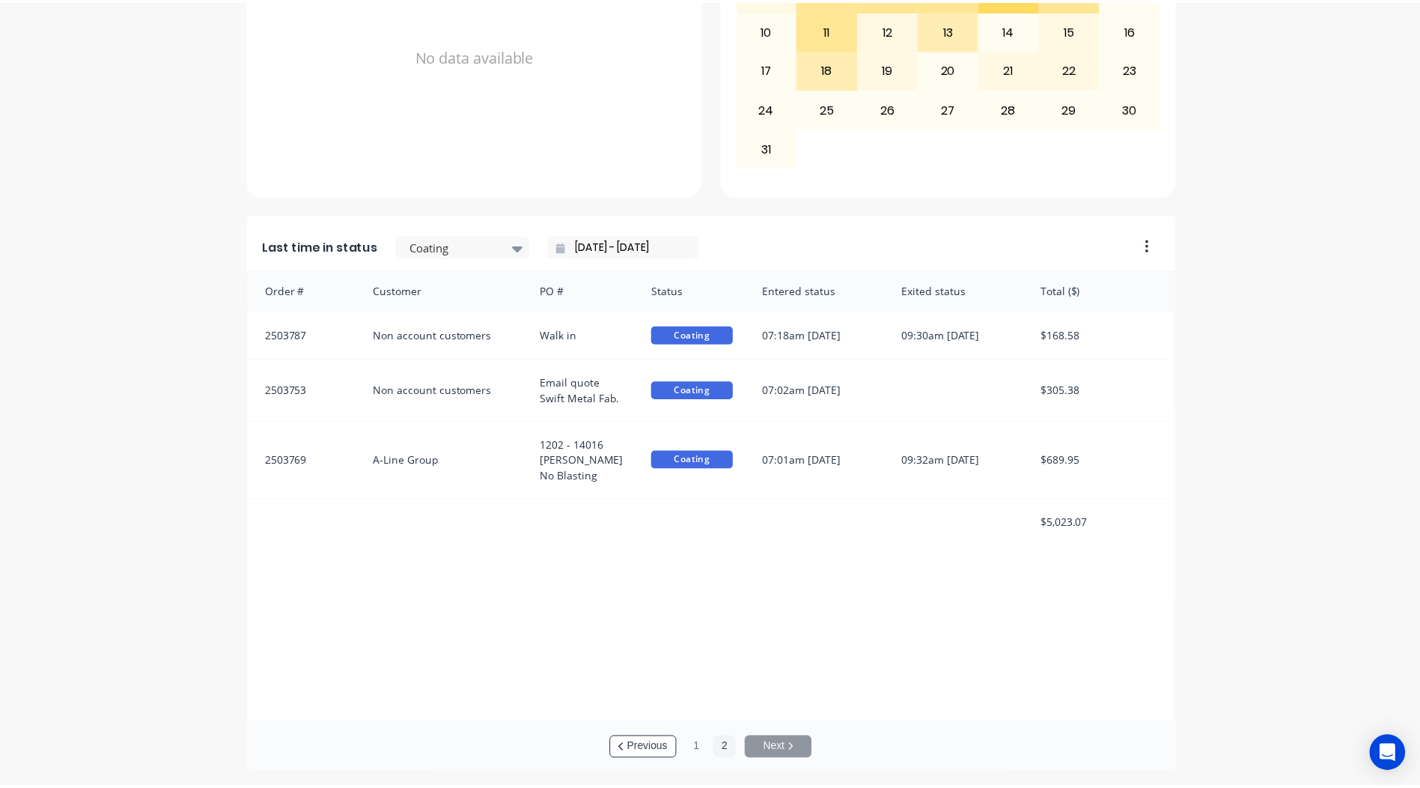
scroll to position [0, 0]
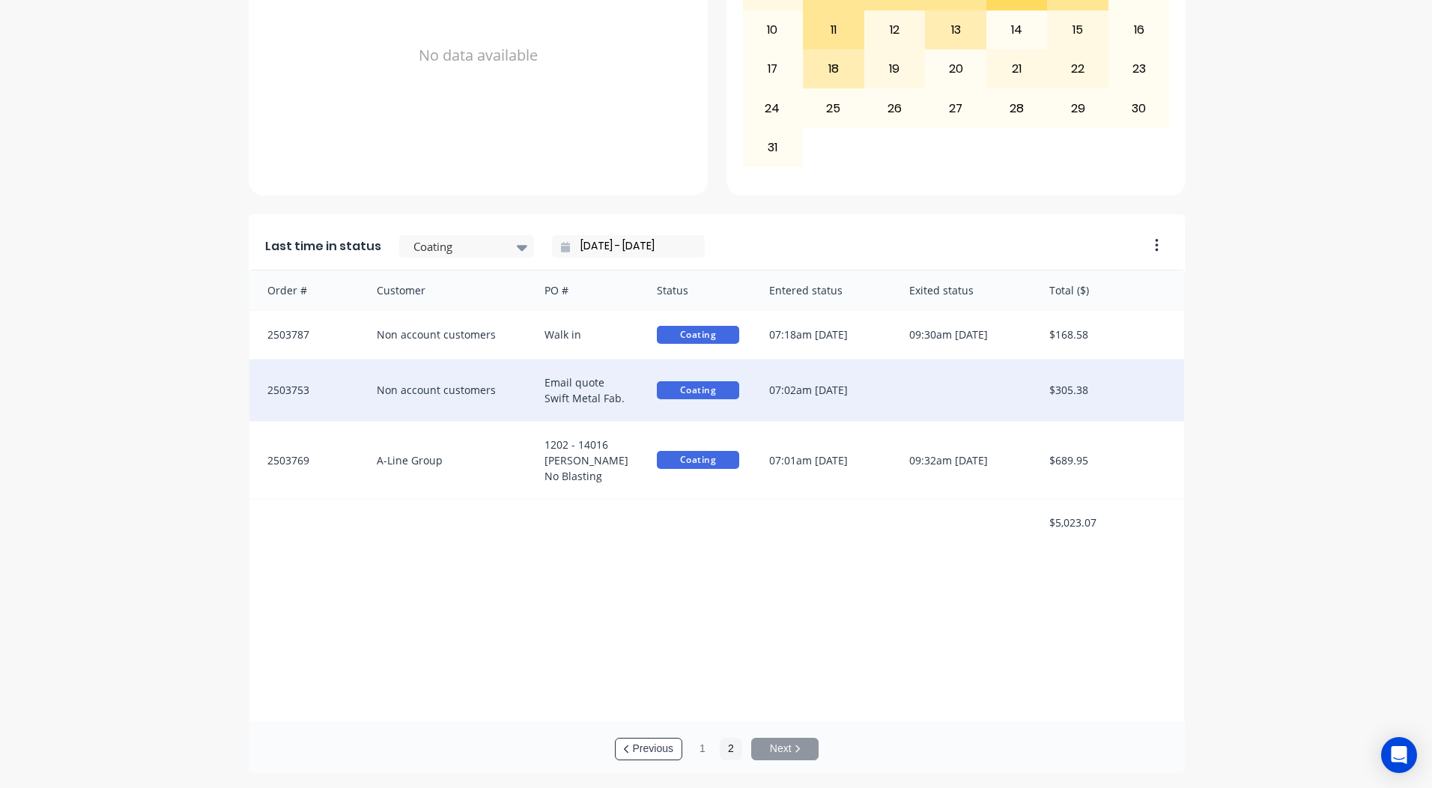
click at [837, 404] on div "07:02am [DATE]" at bounding box center [824, 389] width 140 height 61
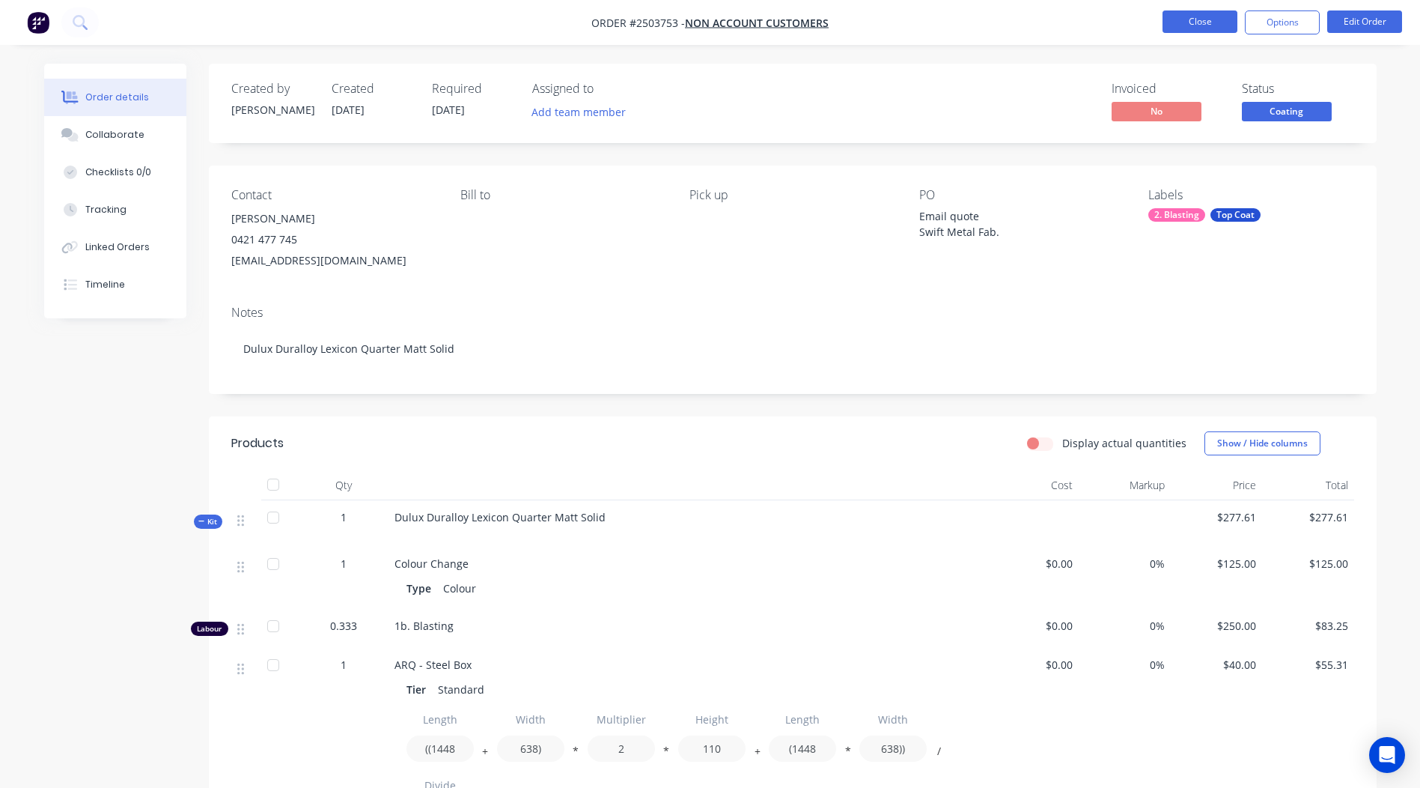
click at [1187, 30] on button "Close" at bounding box center [1200, 21] width 75 height 22
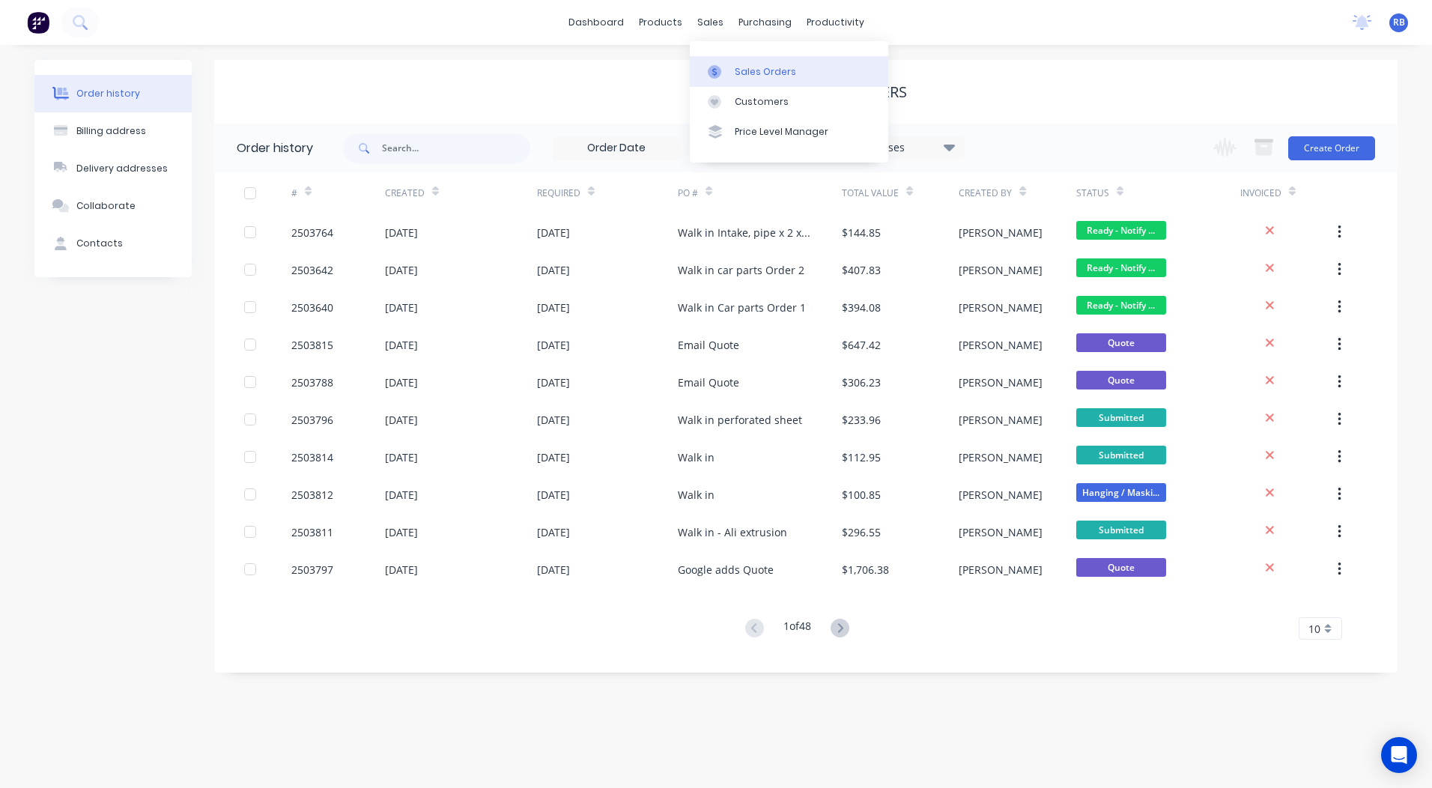
click at [731, 68] on link "Sales Orders" at bounding box center [789, 71] width 198 height 30
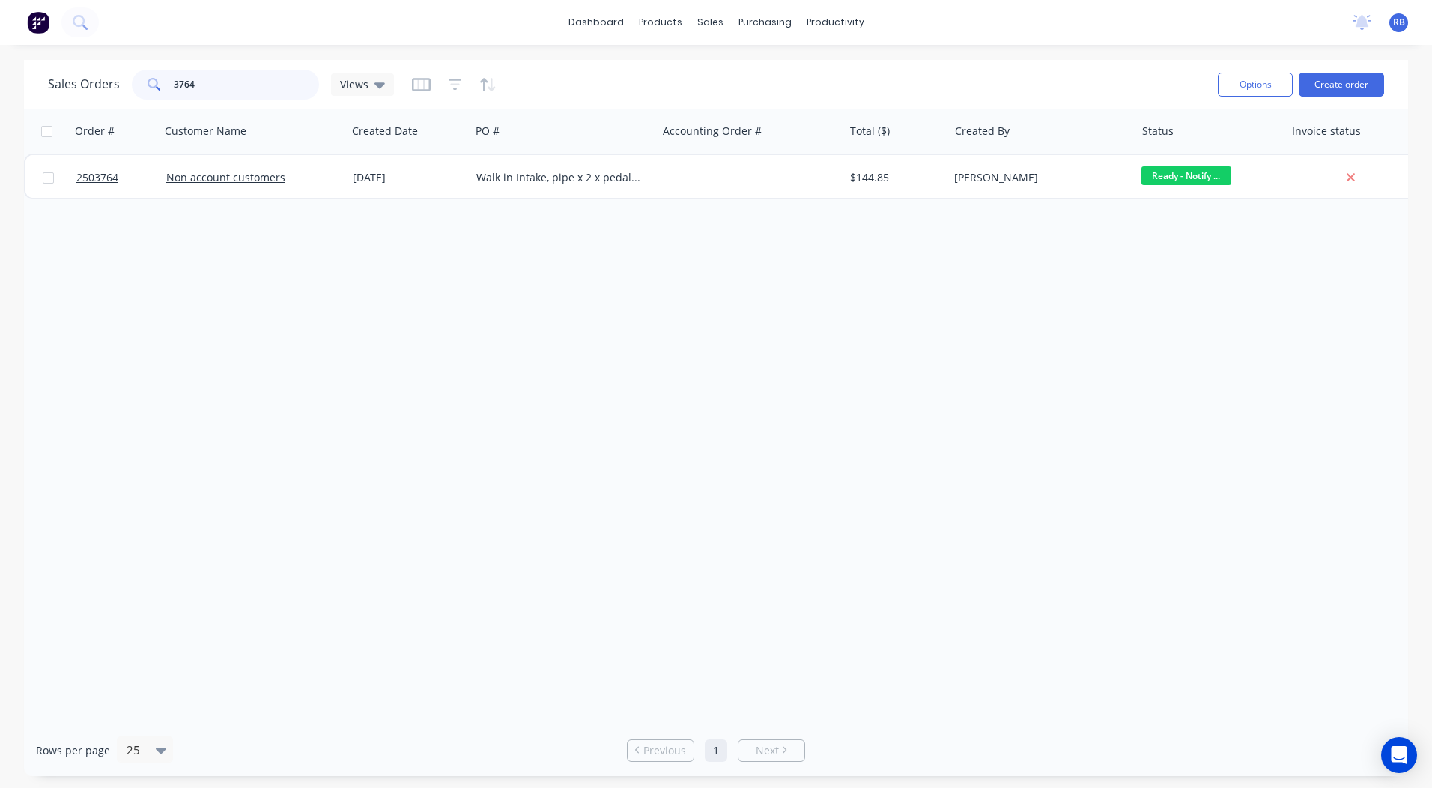
drag, startPoint x: 22, startPoint y: 129, endPoint x: 0, endPoint y: 130, distance: 21.8
click at [0, 130] on html "dashboard products sales purchasing productivity dashboard products Product Cat…" at bounding box center [716, 394] width 1432 height 788
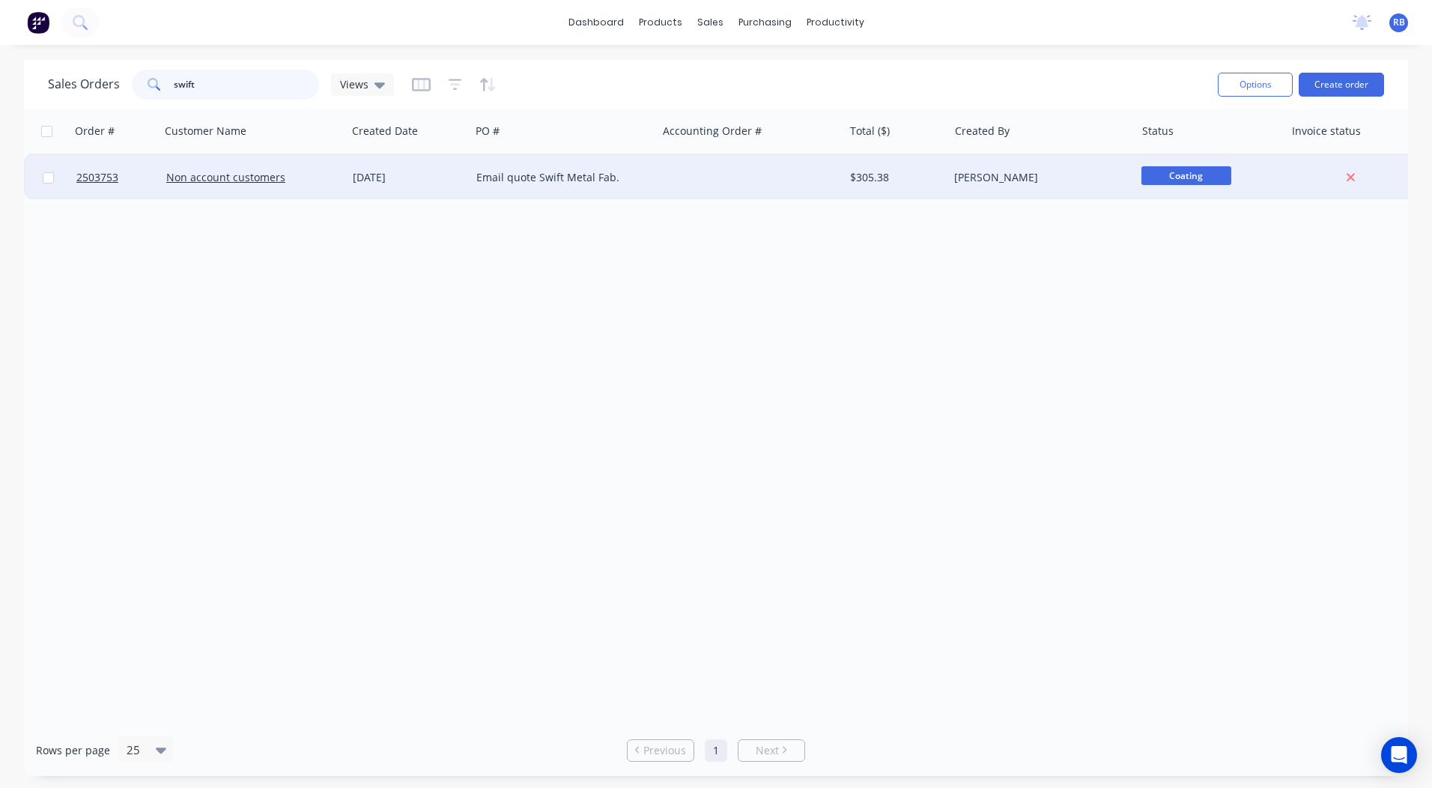
type input "swift"
click at [487, 156] on div "Email quote Swift Metal Fab." at bounding box center [563, 177] width 186 height 45
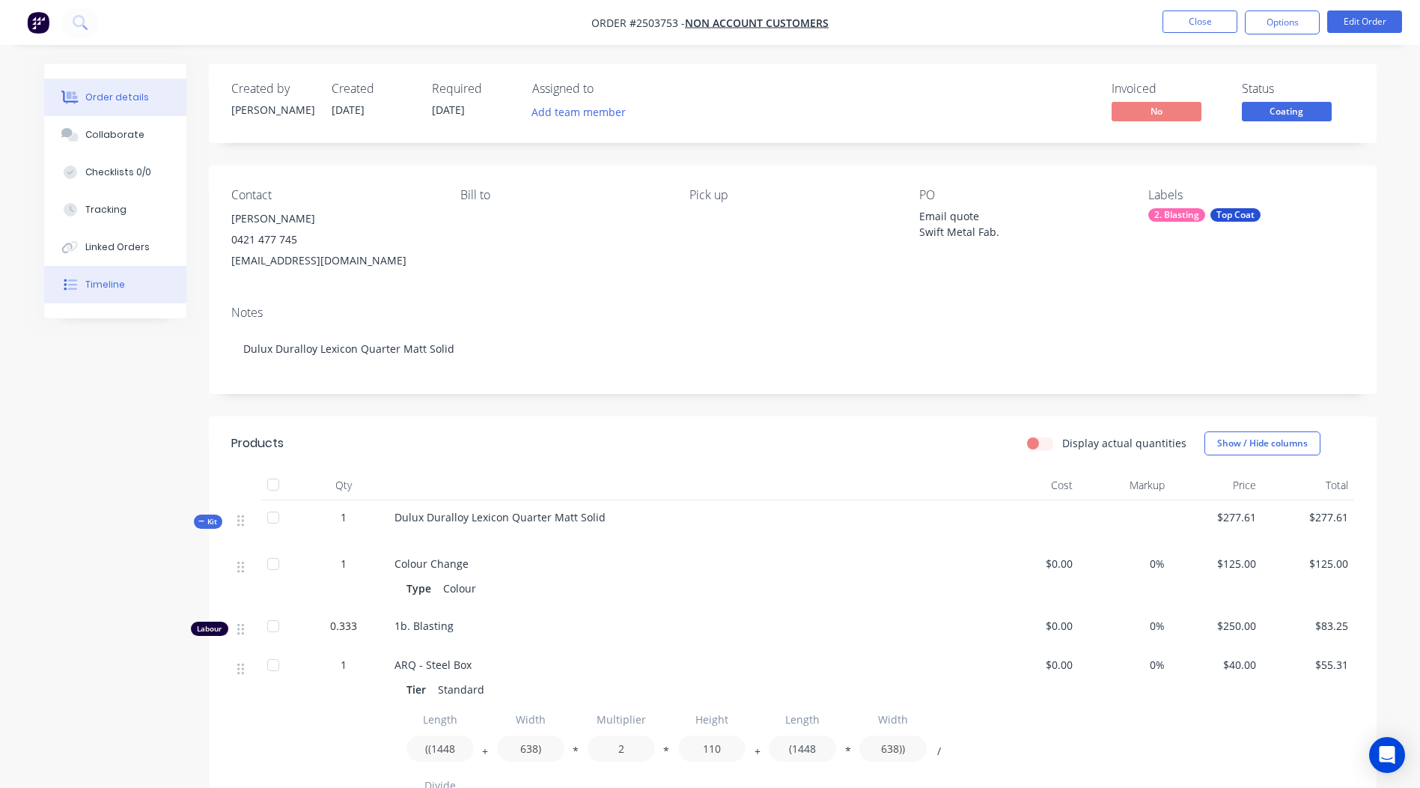
click at [124, 288] on button "Timeline" at bounding box center [115, 284] width 142 height 37
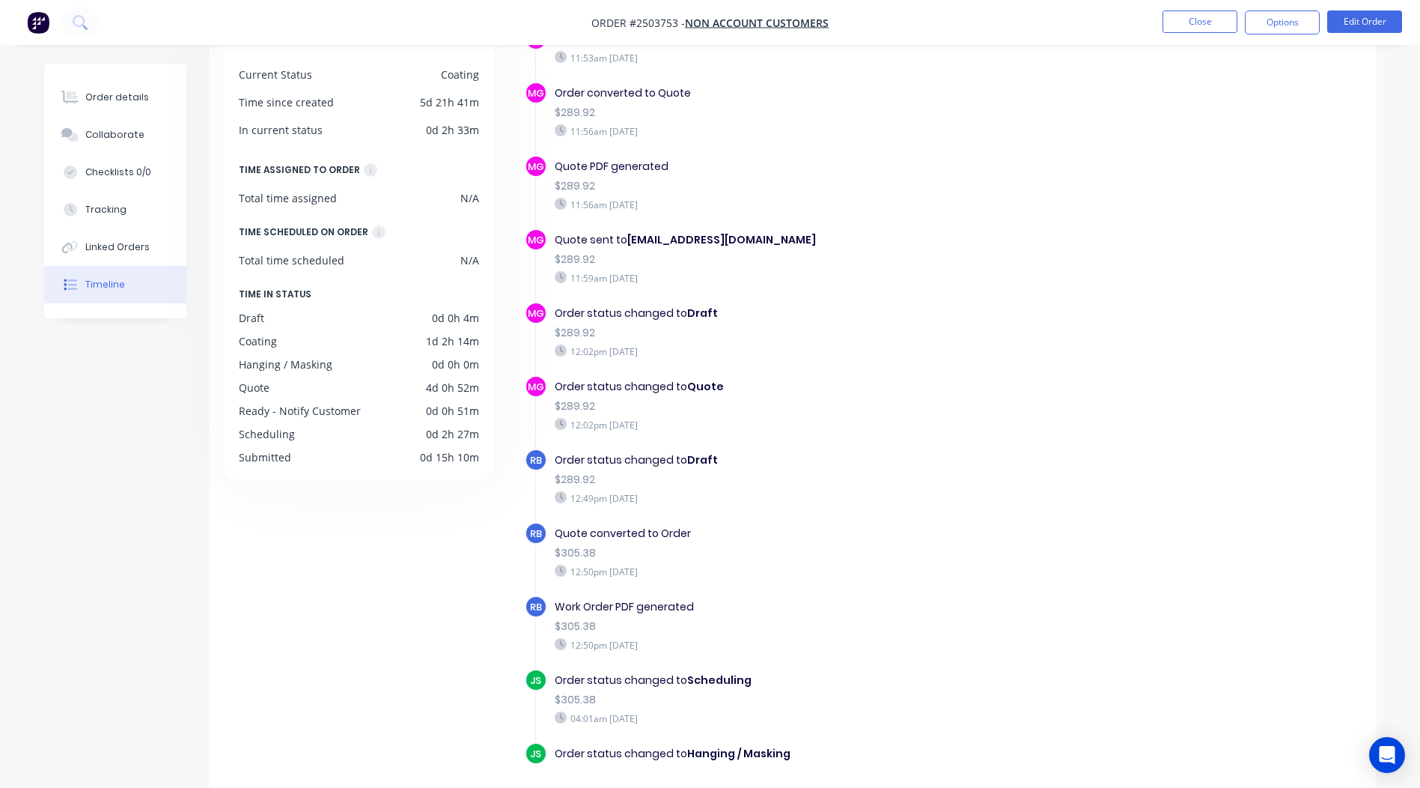
scroll to position [459, 0]
